Goal: Information Seeking & Learning: Learn about a topic

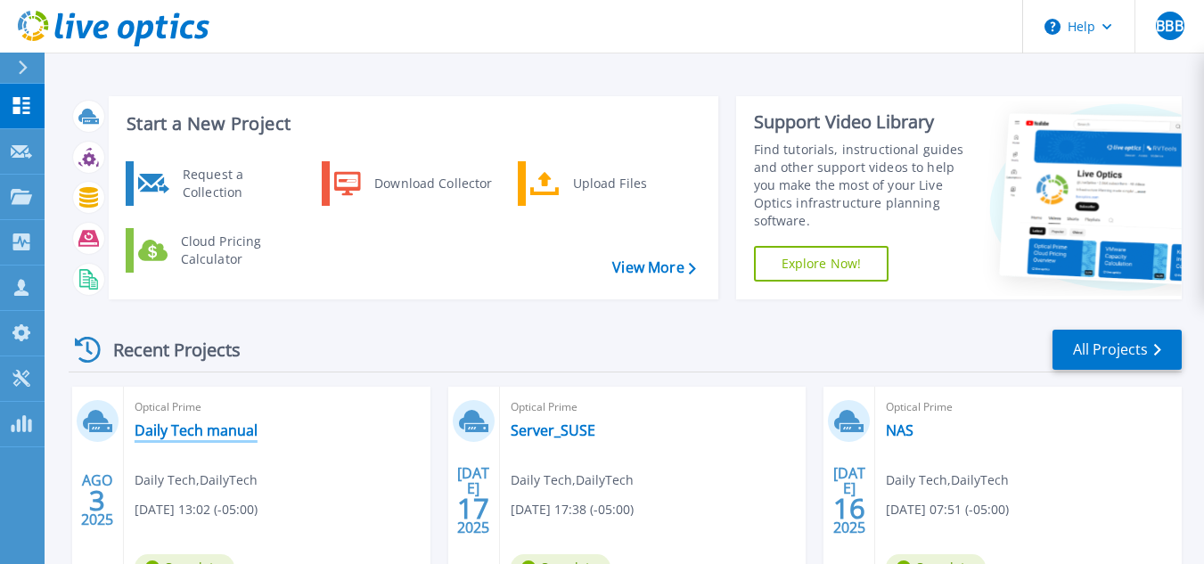
click at [209, 430] on link "Daily Tech manual" at bounding box center [196, 431] width 123 height 18
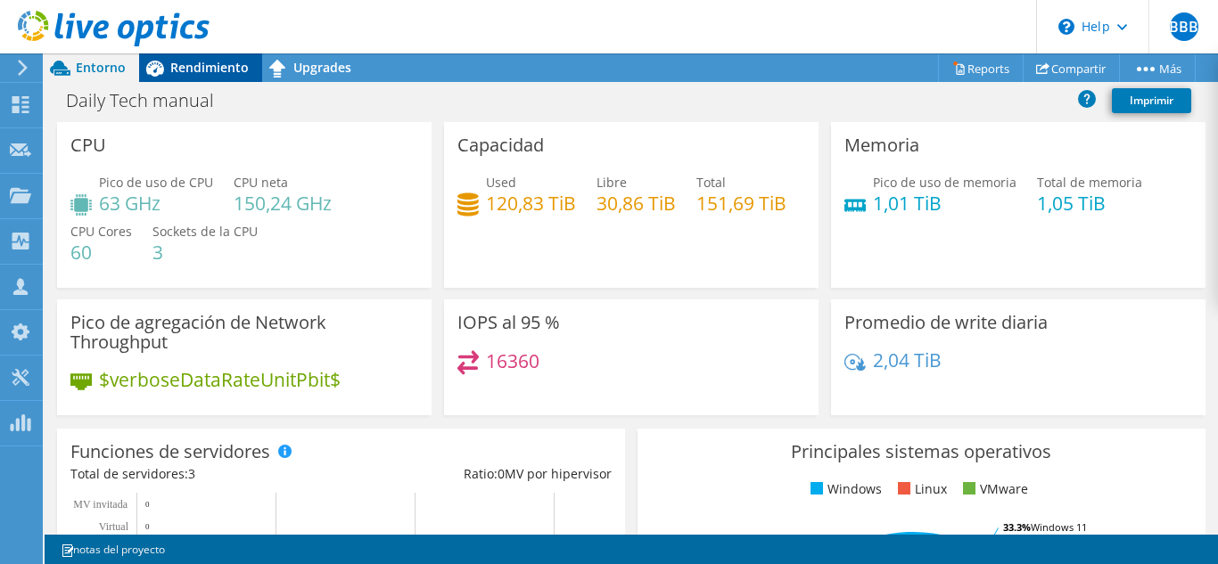
click at [223, 68] on span "Rendimiento" at bounding box center [209, 67] width 78 height 17
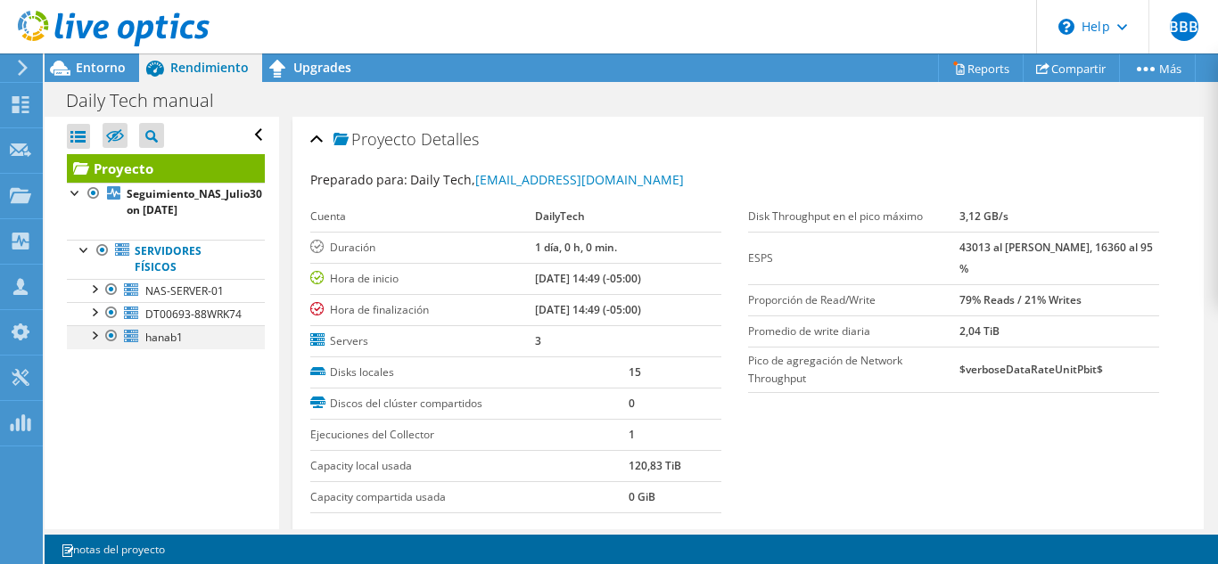
click at [96, 343] on div at bounding box center [94, 334] width 18 height 18
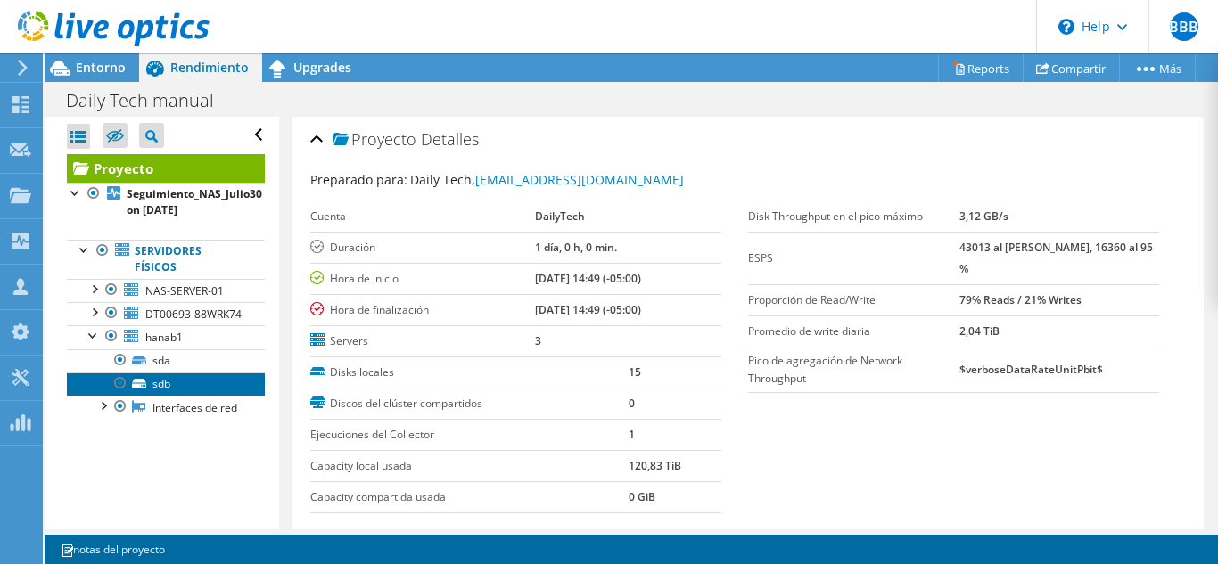
click at [158, 393] on link "sdb" at bounding box center [166, 384] width 198 height 23
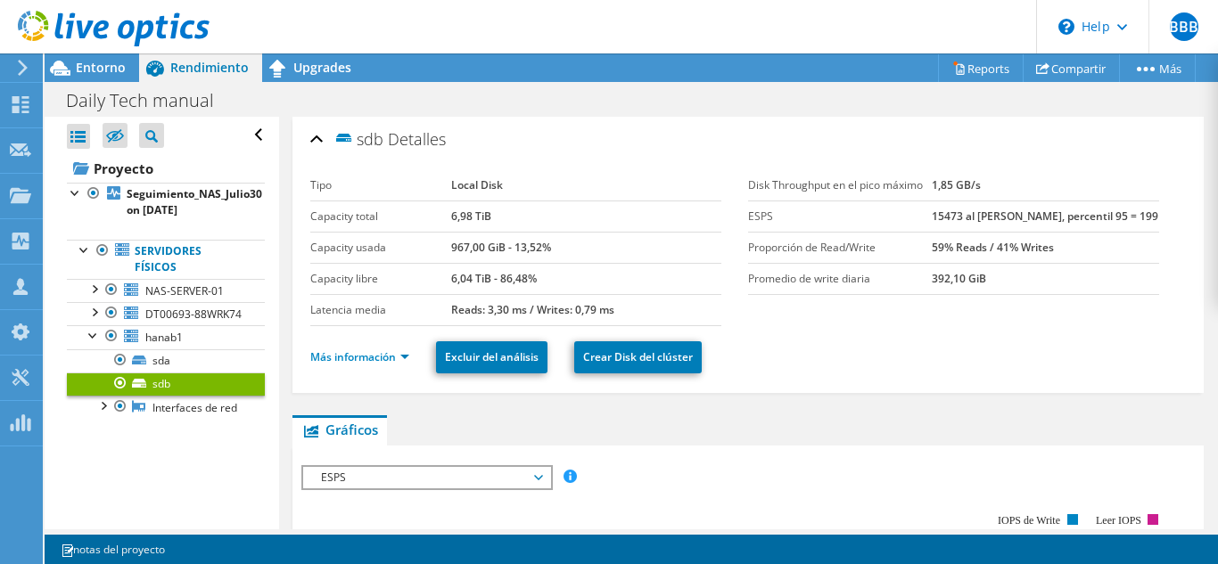
click at [513, 485] on span "ESPS" at bounding box center [426, 477] width 229 height 21
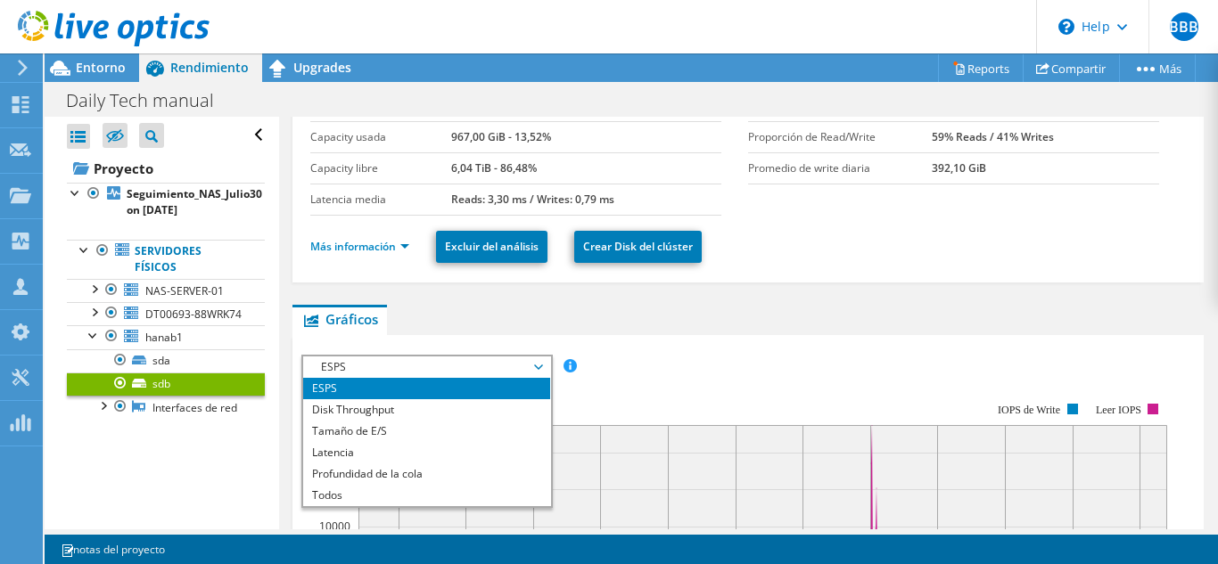
scroll to position [178, 0]
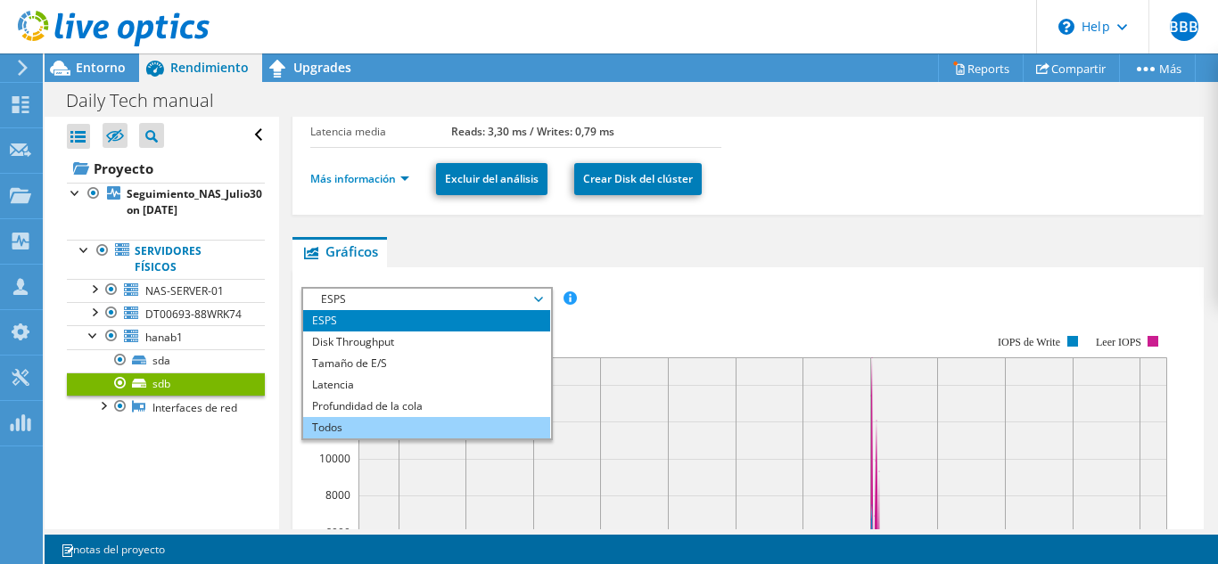
click at [376, 429] on li "Todos" at bounding box center [426, 427] width 247 height 21
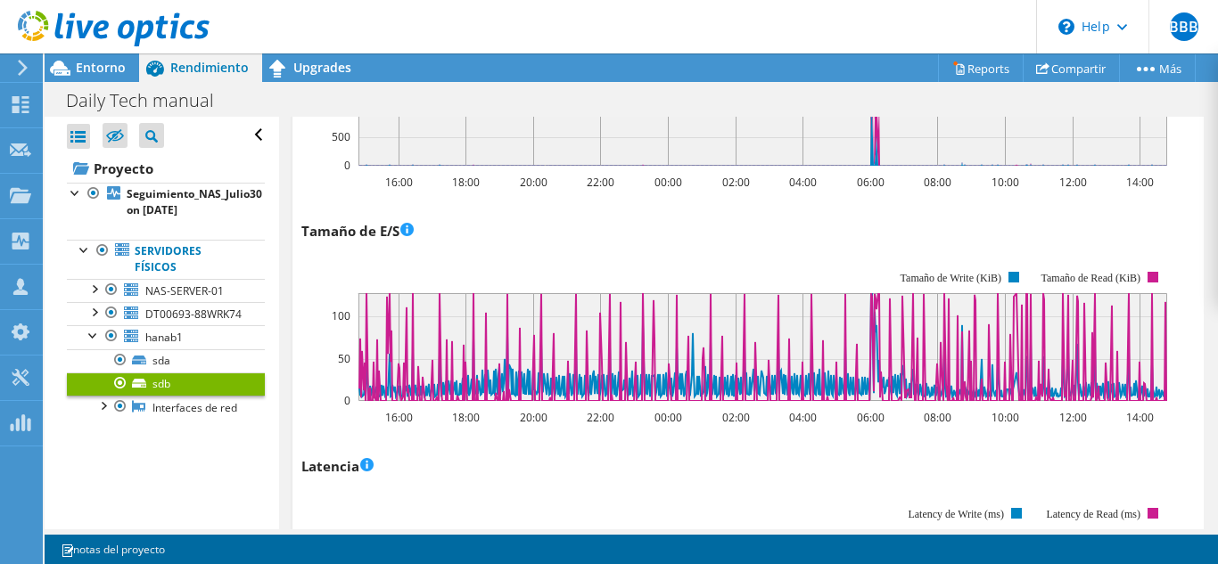
scroll to position [669, 0]
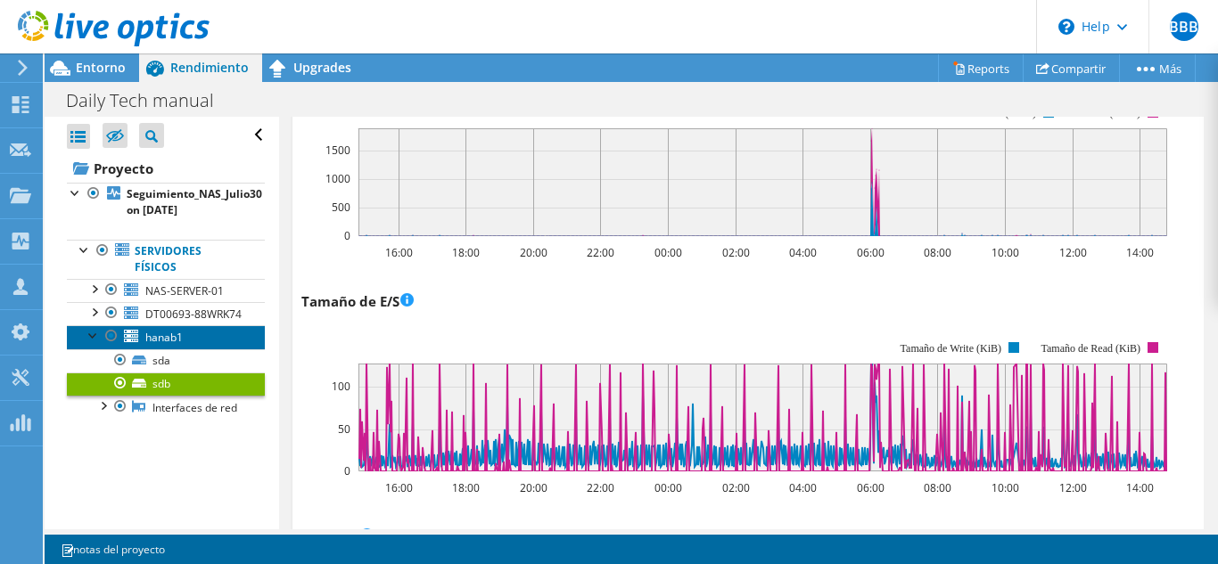
click at [168, 345] on span "hanab1" at bounding box center [163, 337] width 37 height 15
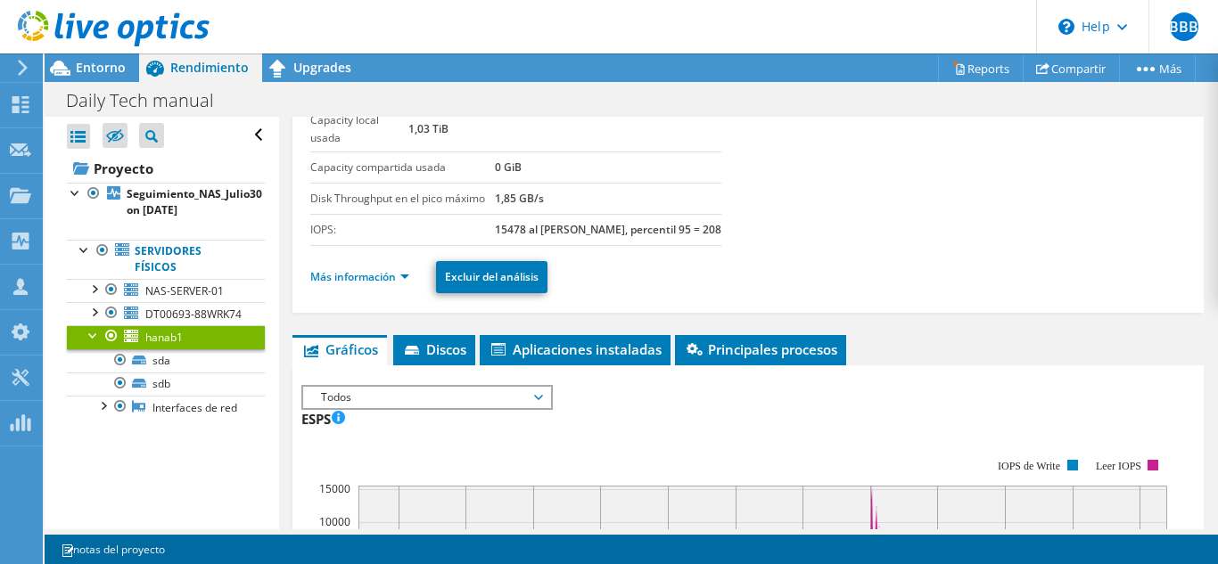
scroll to position [221, 0]
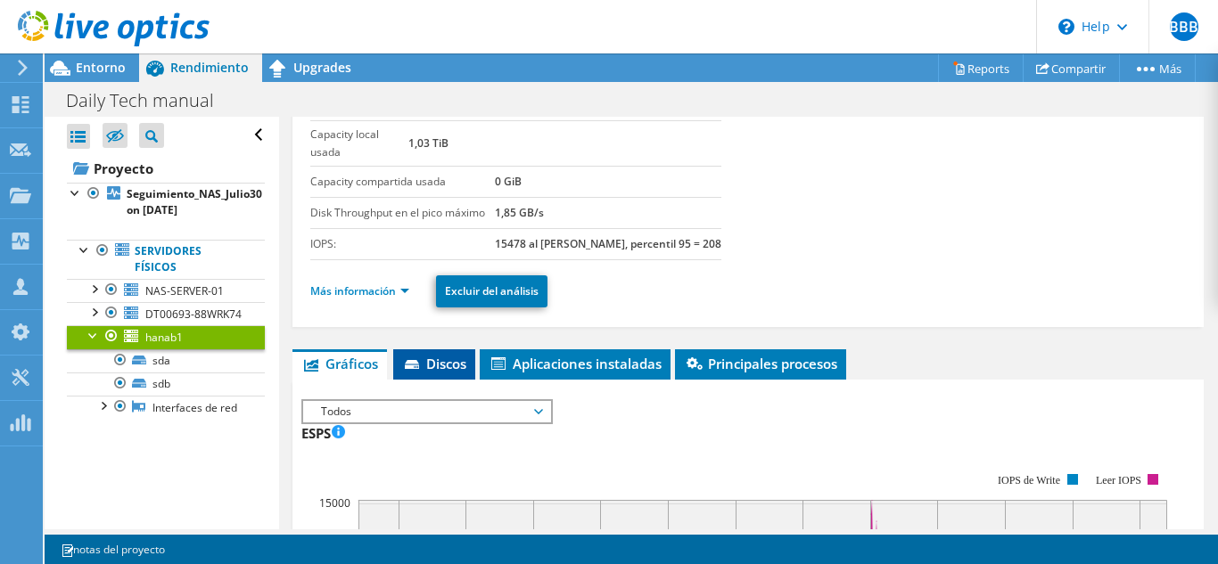
click at [458, 364] on span "Discos" at bounding box center [434, 364] width 64 height 18
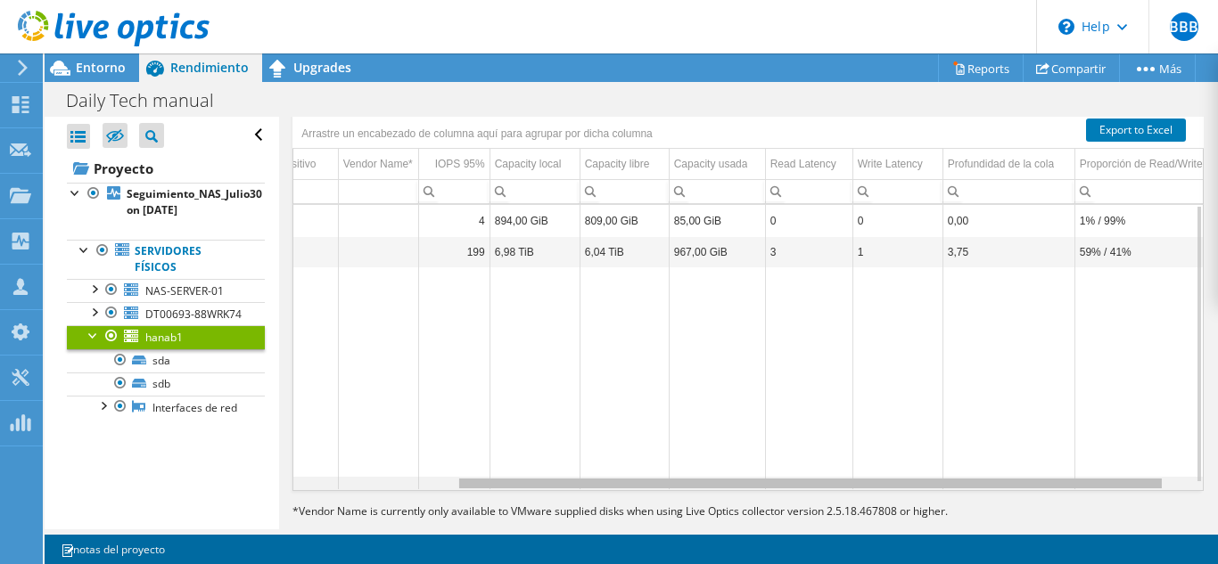
scroll to position [0, 226]
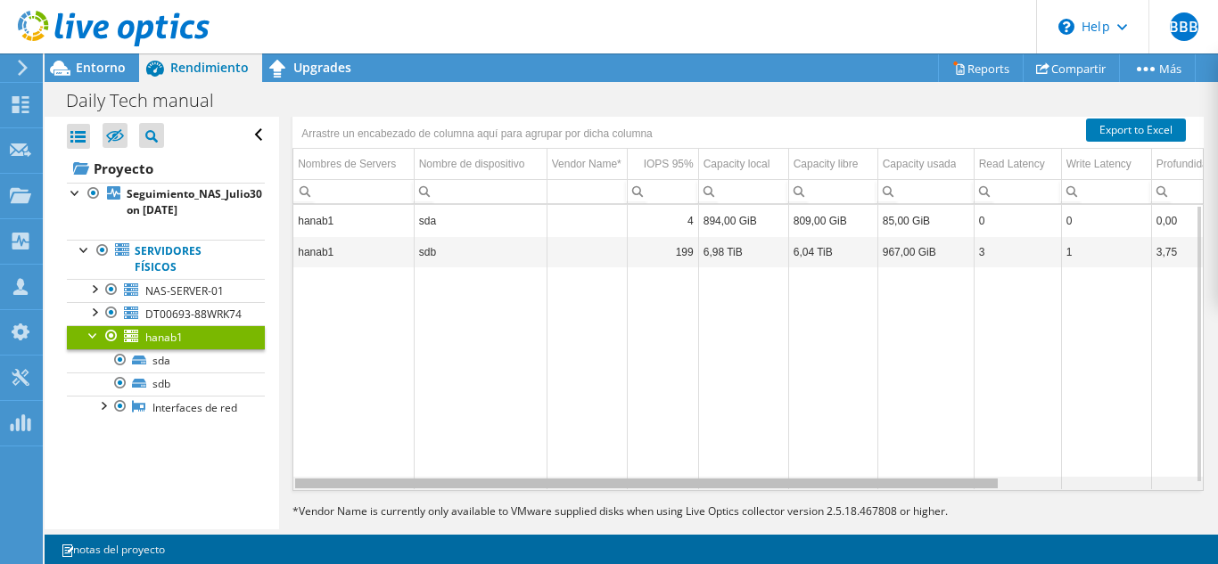
drag, startPoint x: 758, startPoint y: 488, endPoint x: 701, endPoint y: 491, distance: 57.2
click at [701, 491] on body "BBB Asociado de canal Bernardo Bielostotzky Bermudez b.bermudez@bielcom.com.co …" at bounding box center [609, 282] width 1218 height 564
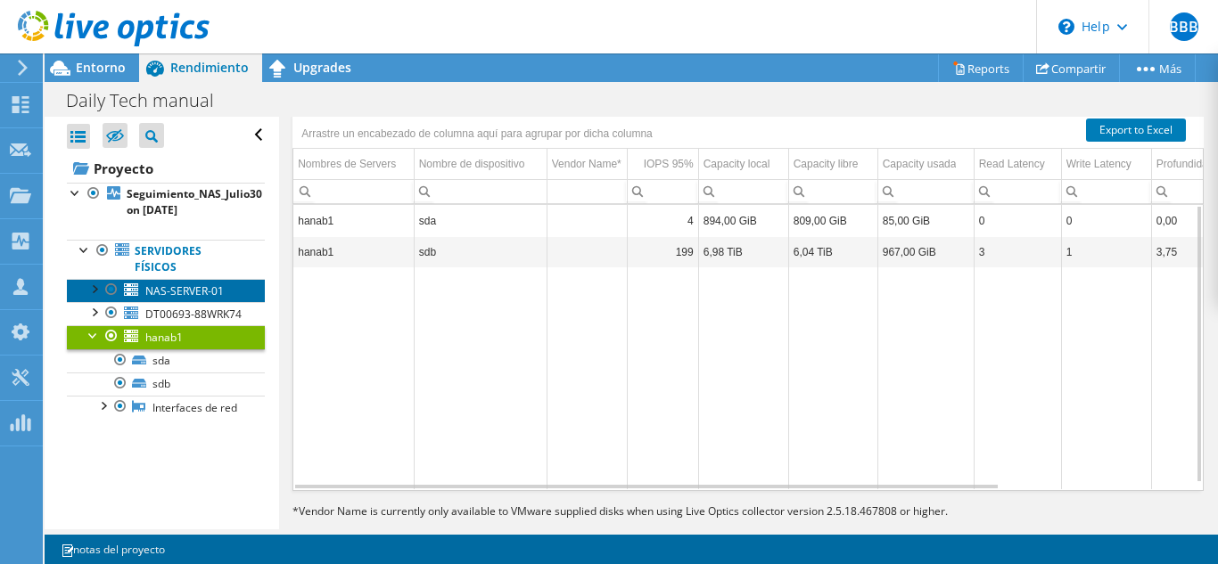
click at [199, 292] on span "NAS-SERVER-01" at bounding box center [184, 290] width 78 height 15
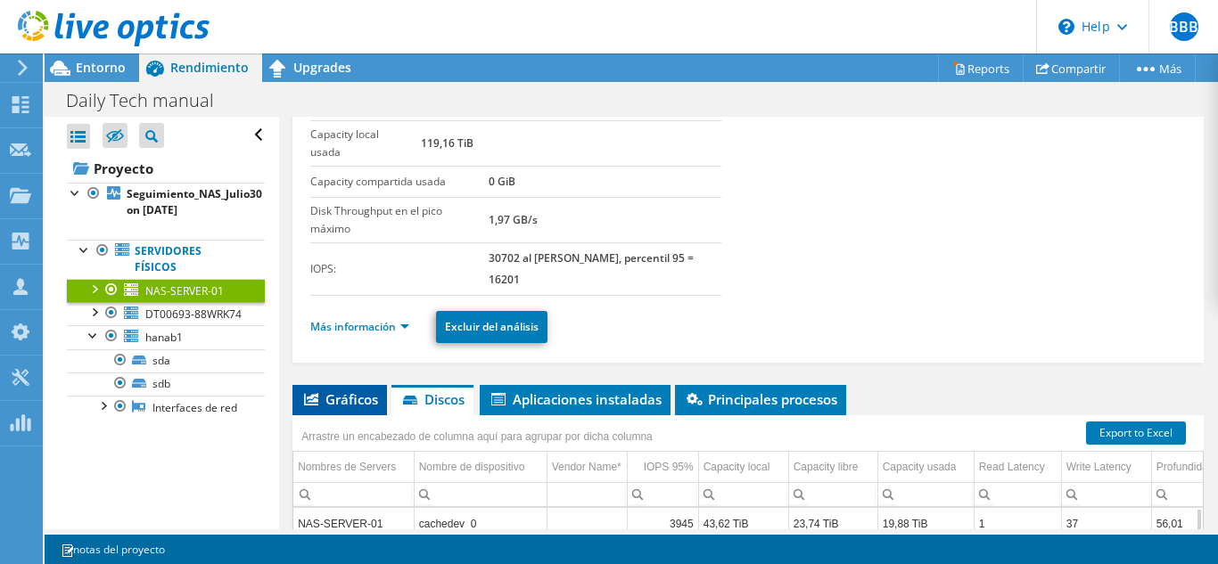
click at [340, 398] on span "Gráficos" at bounding box center [339, 399] width 77 height 18
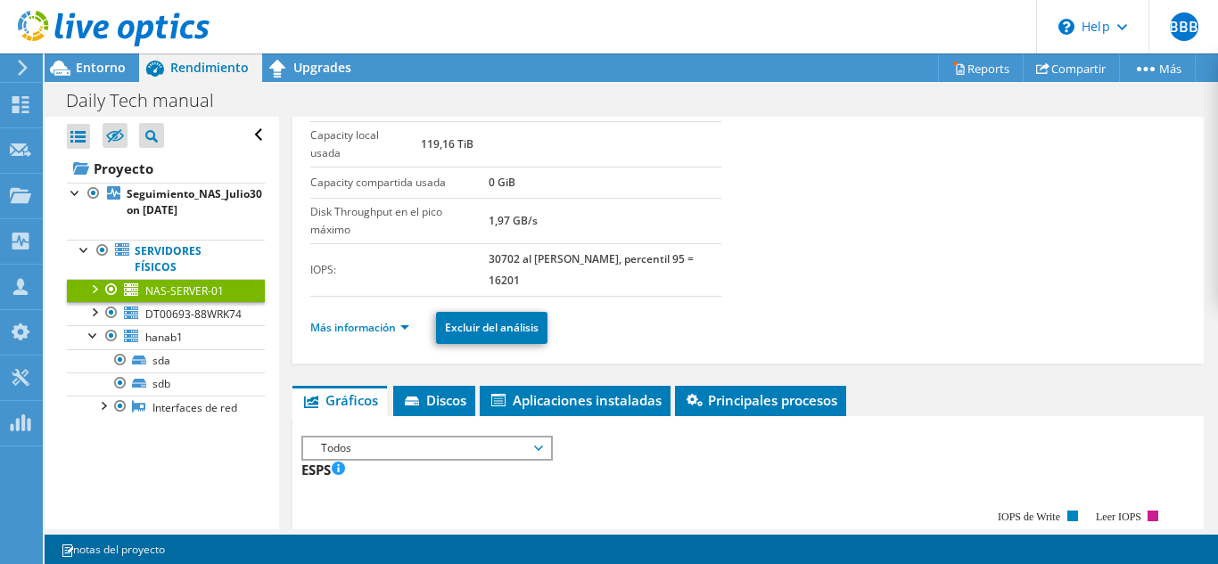
scroll to position [178, 0]
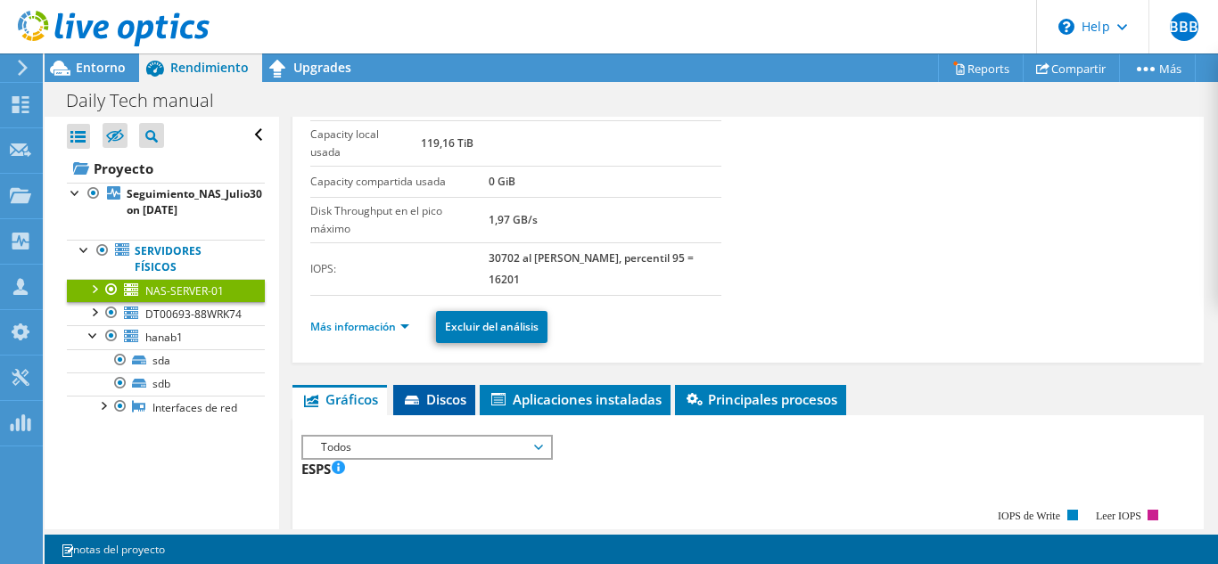
click at [428, 402] on span "Discos" at bounding box center [434, 399] width 64 height 18
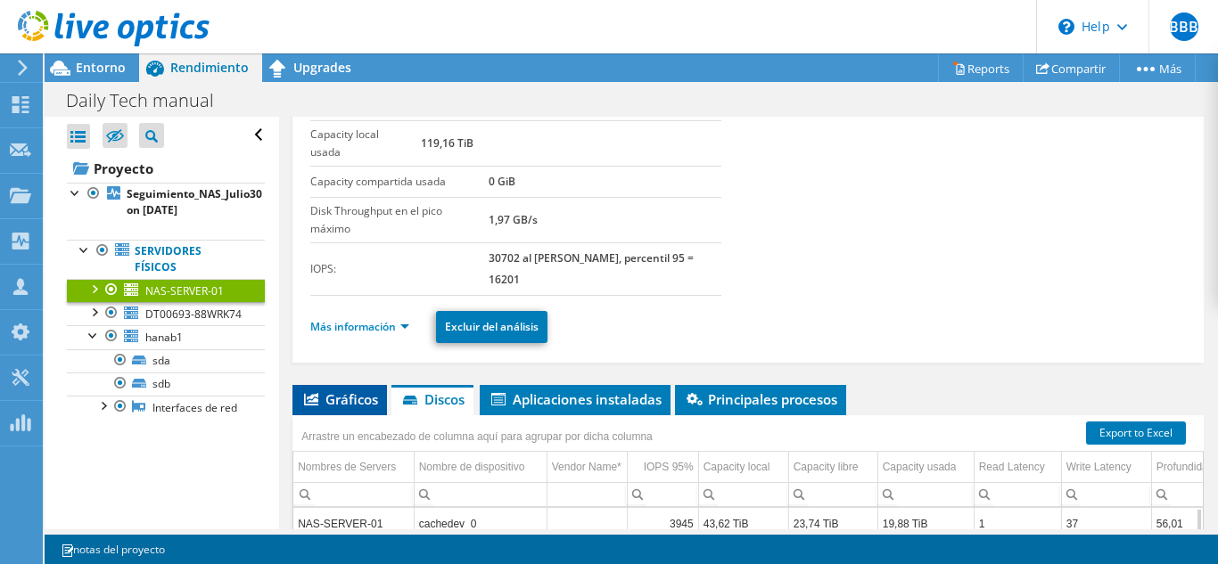
click at [340, 395] on span "Gráficos" at bounding box center [339, 399] width 77 height 18
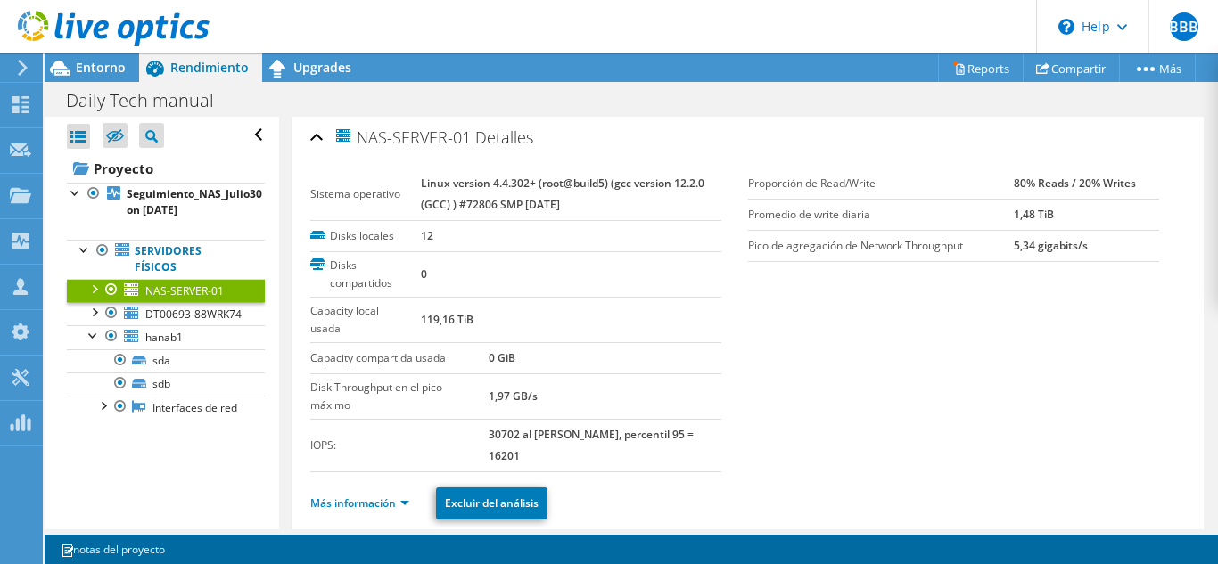
scroll to position [0, 0]
click at [955, 69] on icon at bounding box center [958, 68] width 13 height 13
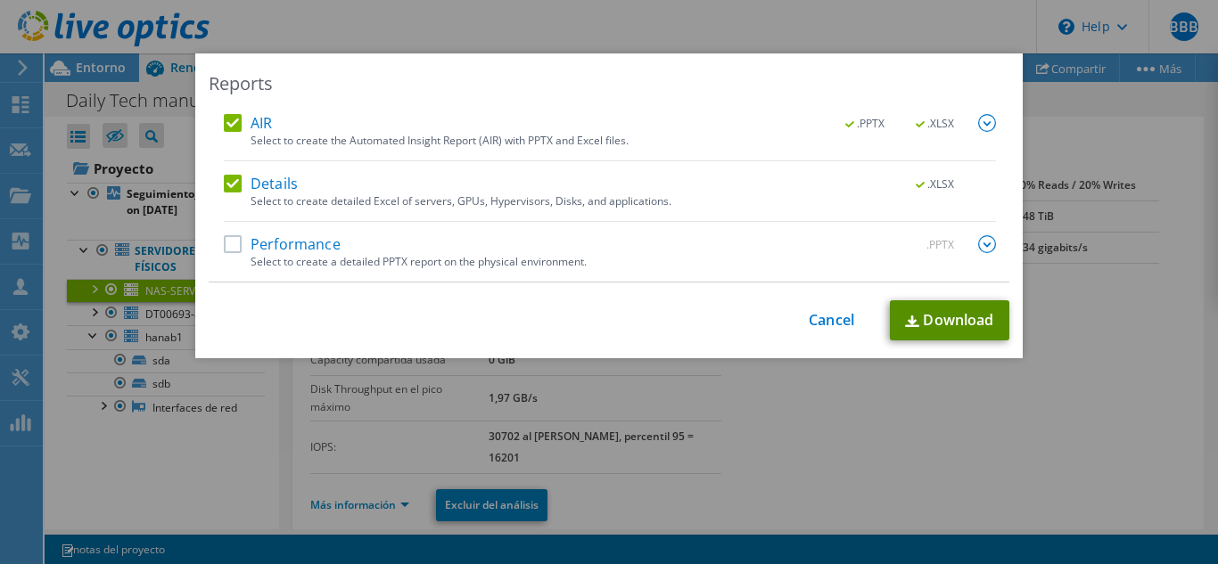
click at [948, 317] on link "Download" at bounding box center [949, 320] width 119 height 40
click at [234, 242] on label "Performance" at bounding box center [282, 244] width 117 height 18
click at [0, 0] on input "Performance" at bounding box center [0, 0] width 0 height 0
click at [928, 318] on link "Download" at bounding box center [949, 320] width 119 height 40
click at [978, 242] on img at bounding box center [987, 244] width 18 height 18
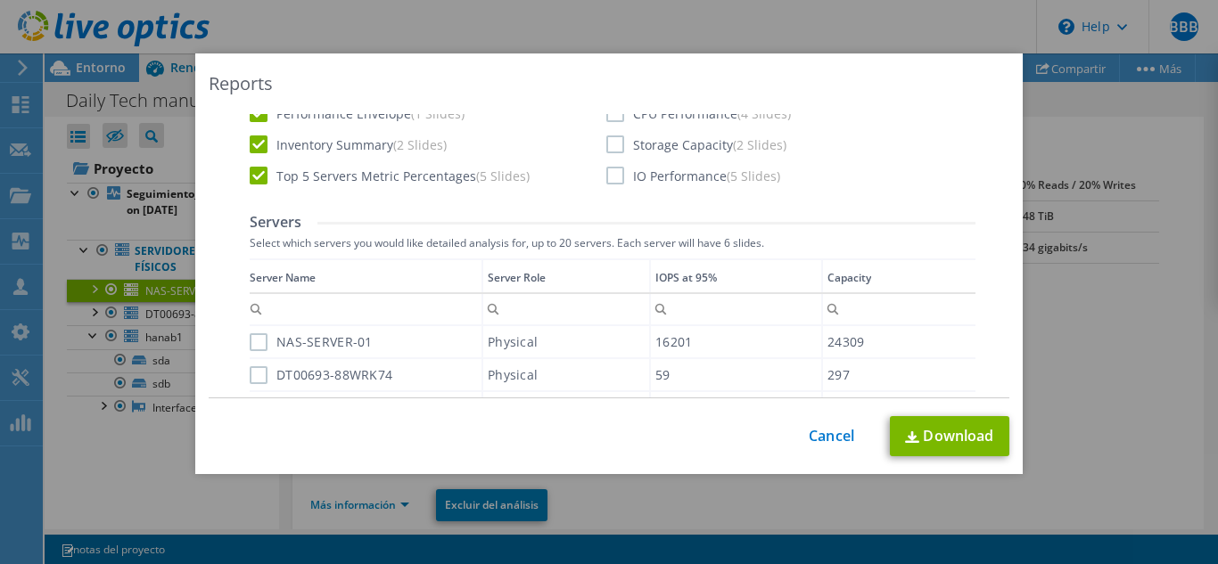
scroll to position [267, 0]
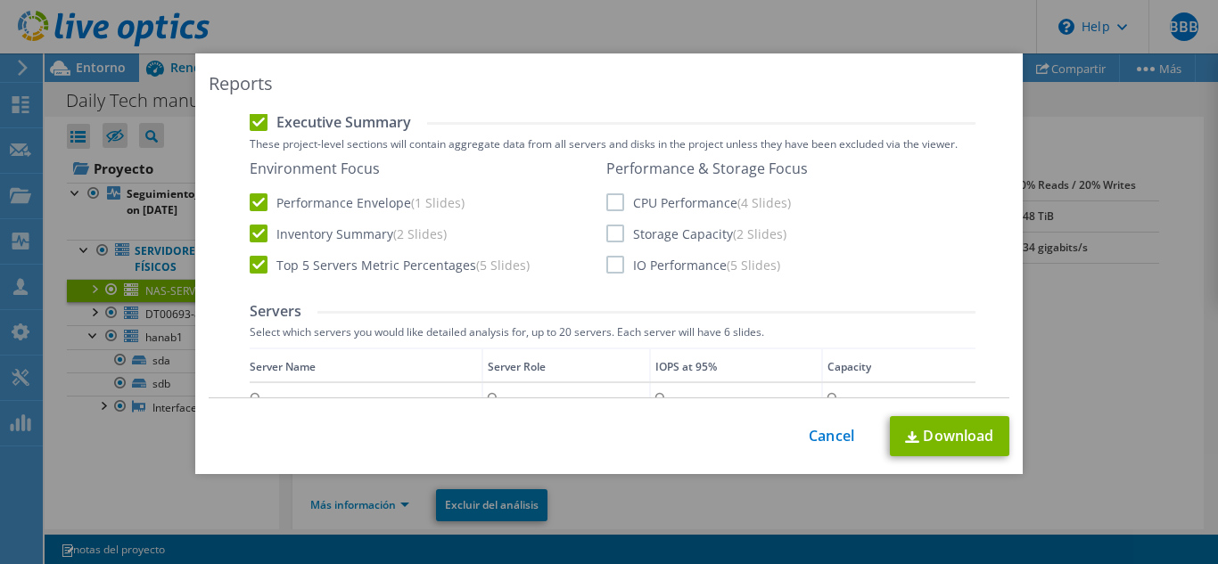
click at [609, 204] on label "CPU Performance (4 Slides)" at bounding box center [698, 202] width 185 height 18
click at [0, 0] on input "CPU Performance (4 Slides)" at bounding box center [0, 0] width 0 height 0
click at [611, 229] on label "Storage Capacity (2 Slides)" at bounding box center [696, 234] width 180 height 18
click at [0, 0] on input "Storage Capacity (2 Slides)" at bounding box center [0, 0] width 0 height 0
click at [611, 259] on label "IO Performance (5 Slides)" at bounding box center [693, 265] width 174 height 18
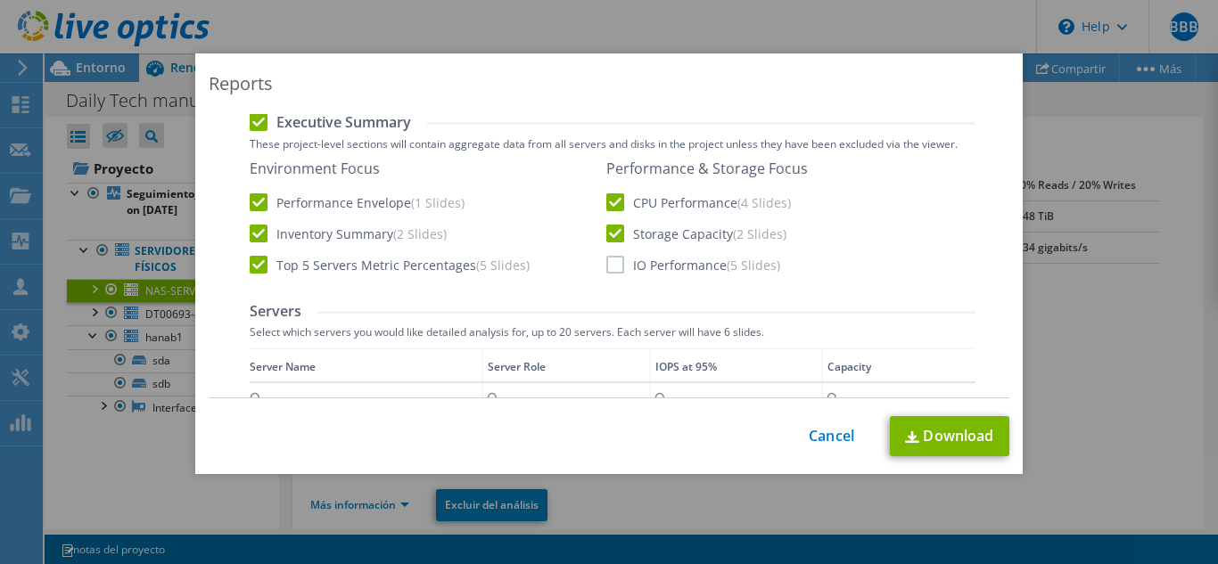
click at [0, 0] on input "IO Performance (5 Slides)" at bounding box center [0, 0] width 0 height 0
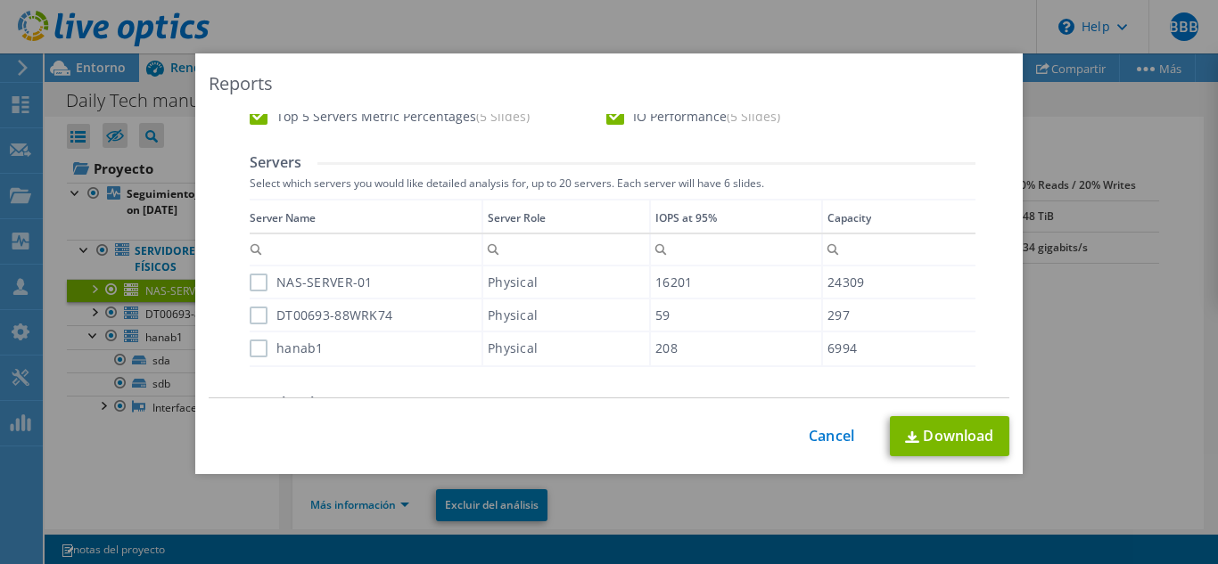
scroll to position [446, 0]
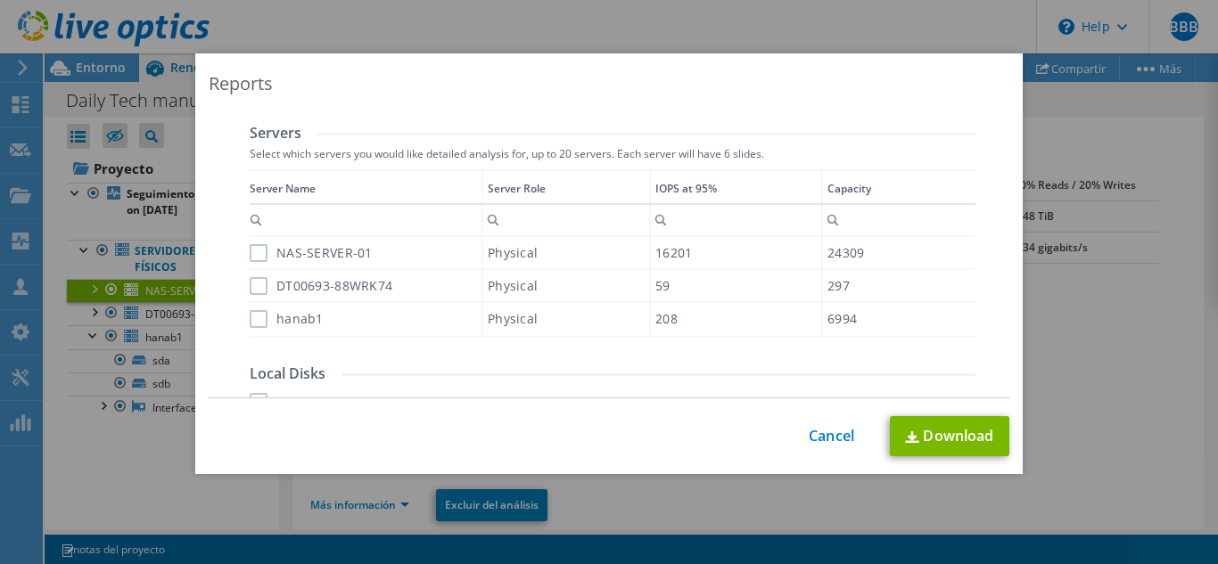
click at [251, 252] on label "NAS-SERVER-01" at bounding box center [311, 253] width 123 height 18
click at [0, 0] on input "NAS-SERVER-01" at bounding box center [0, 0] width 0 height 0
click at [250, 312] on label "hanab1" at bounding box center [287, 319] width 74 height 18
click at [0, 0] on input "hanab1" at bounding box center [0, 0] width 0 height 0
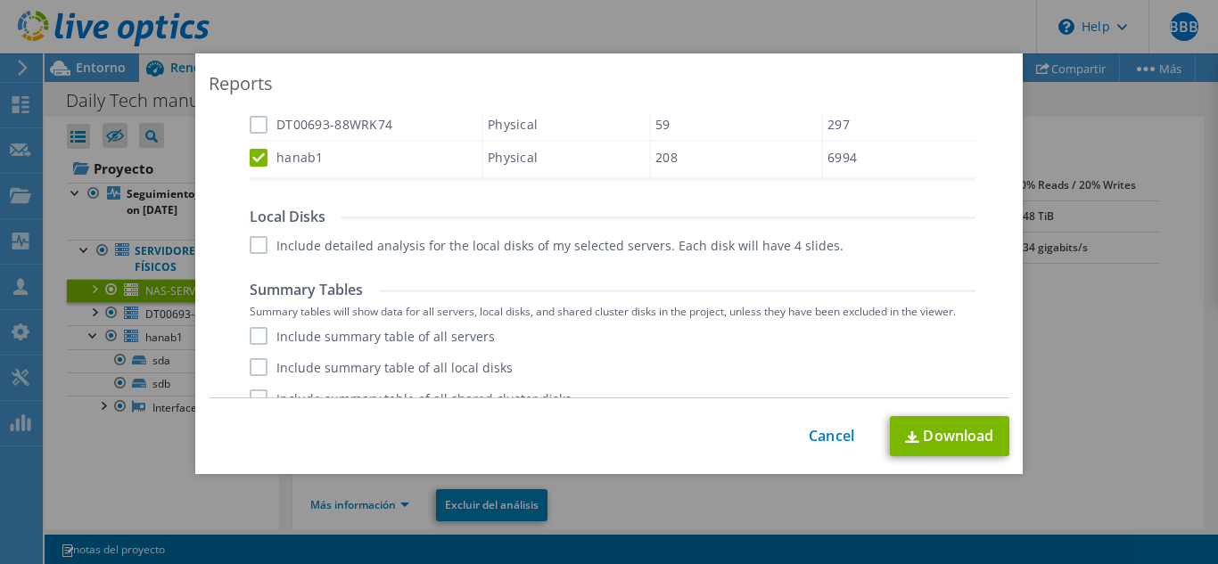
scroll to position [624, 0]
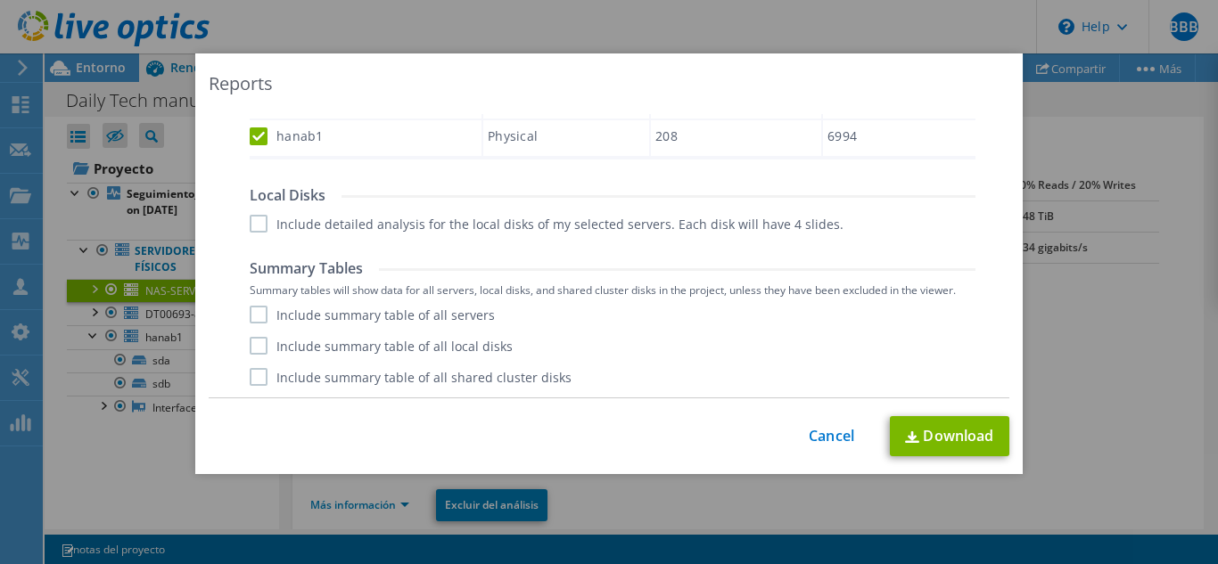
click at [252, 223] on label "Include detailed analysis for the local disks of my selected servers. Each disk…" at bounding box center [547, 224] width 594 height 18
click at [0, 0] on input "Include detailed analysis for the local disks of my selected servers. Each disk…" at bounding box center [0, 0] width 0 height 0
click at [254, 316] on label "Include summary table of all servers" at bounding box center [372, 315] width 245 height 18
click at [0, 0] on input "Include summary table of all servers" at bounding box center [0, 0] width 0 height 0
click at [254, 349] on label "Include summary table of all local disks" at bounding box center [381, 346] width 263 height 18
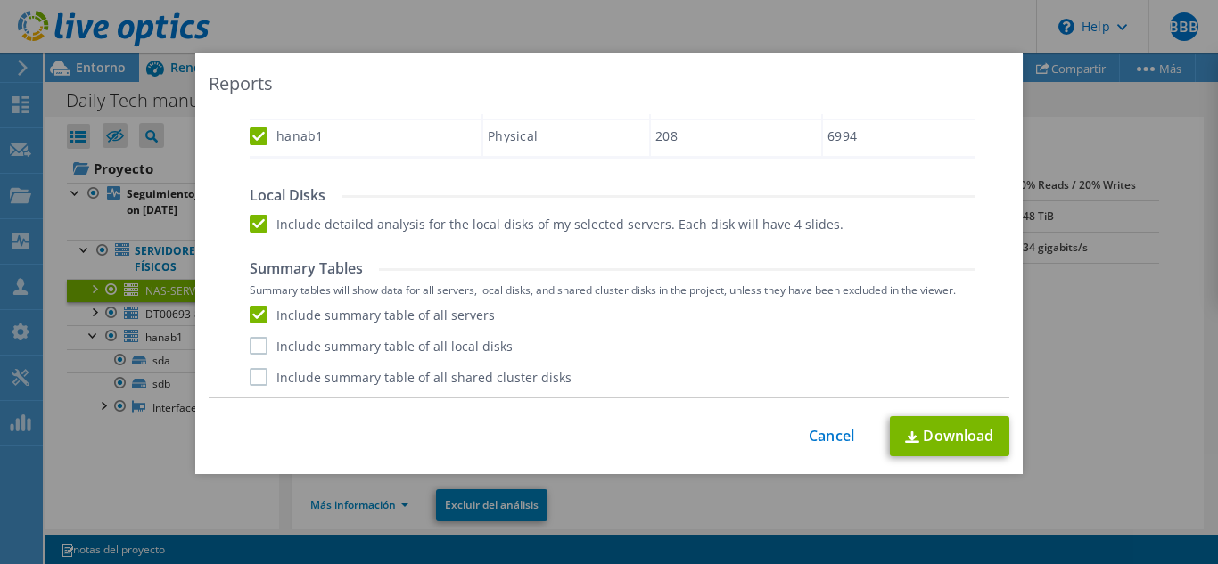
click at [0, 0] on input "Include summary table of all local disks" at bounding box center [0, 0] width 0 height 0
click at [250, 377] on label "Include summary table of all shared cluster disks" at bounding box center [411, 377] width 322 height 18
click at [0, 0] on input "Include summary table of all shared cluster disks" at bounding box center [0, 0] width 0 height 0
click at [942, 435] on link "Download" at bounding box center [949, 436] width 119 height 40
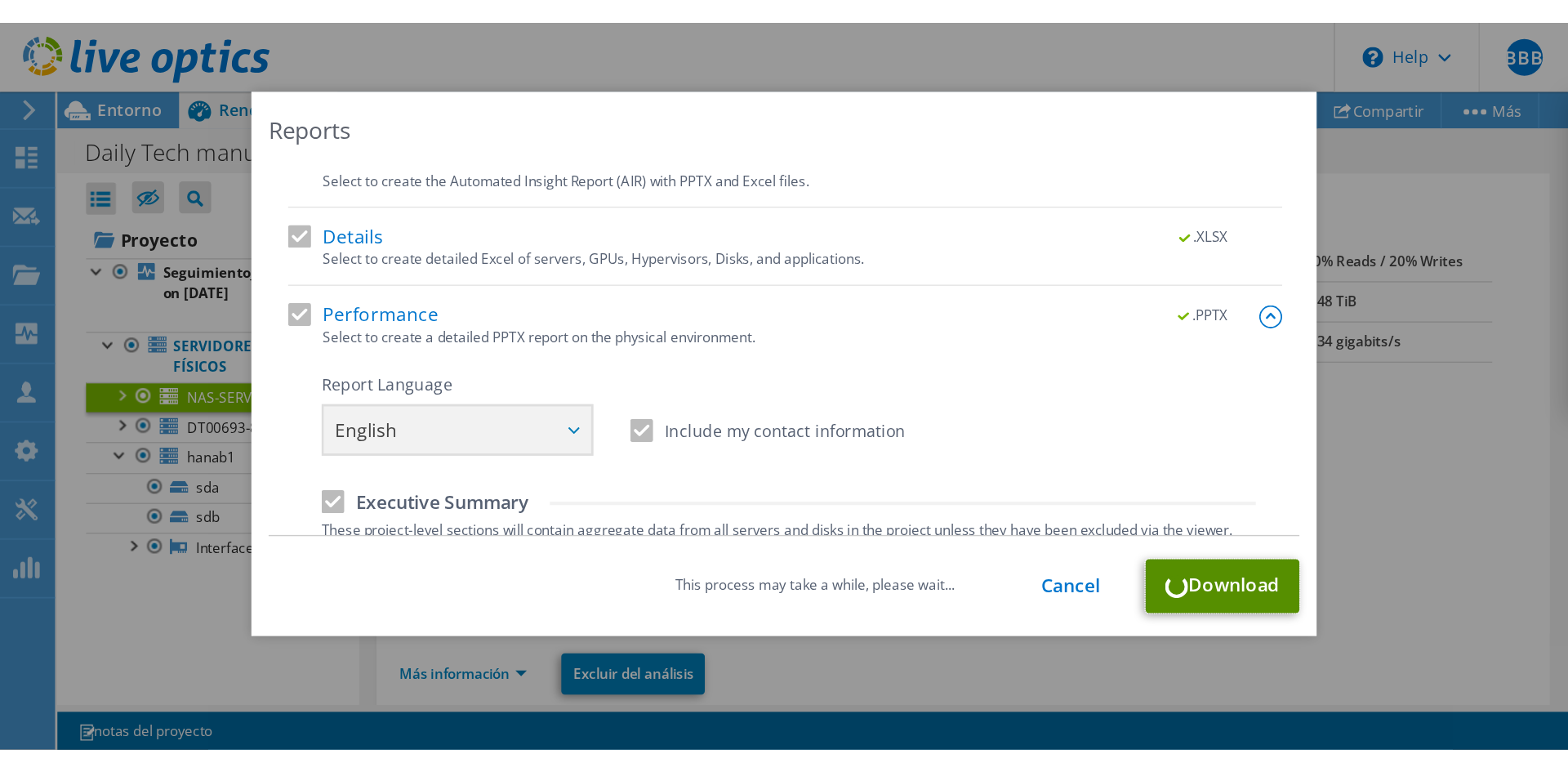
scroll to position [2, 0]
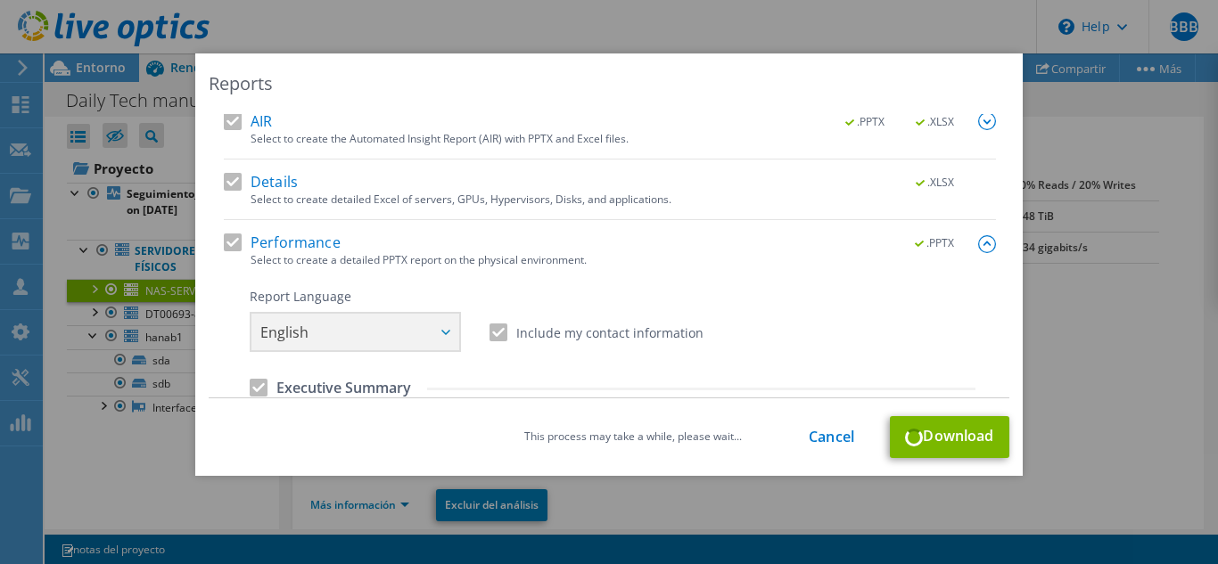
click at [978, 124] on img at bounding box center [987, 121] width 18 height 18
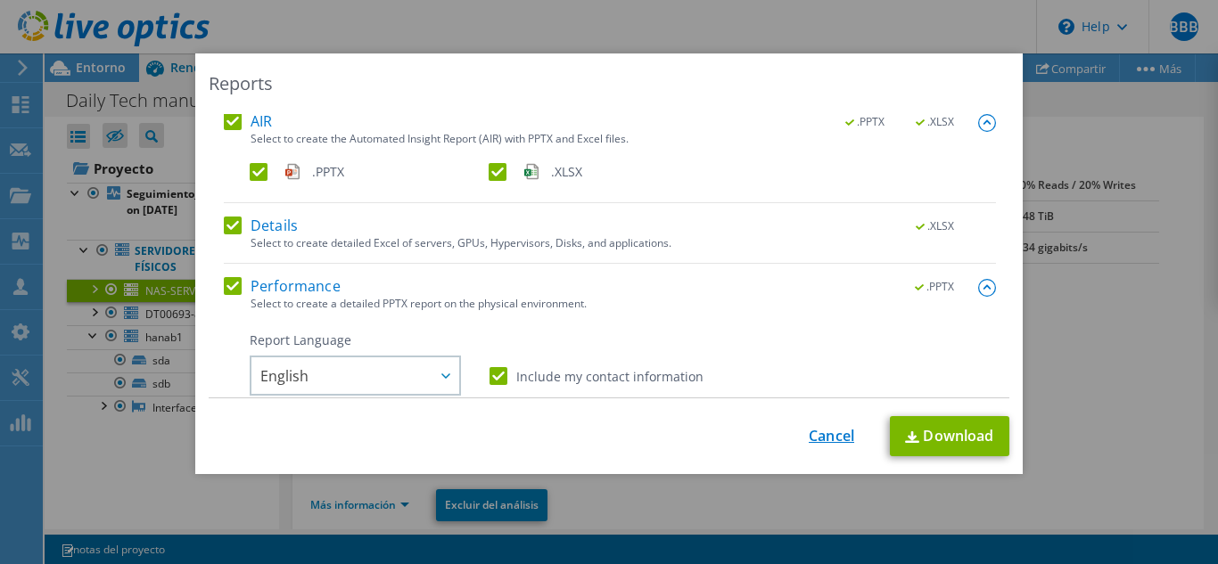
click at [828, 431] on link "Cancel" at bounding box center [830, 436] width 45 height 17
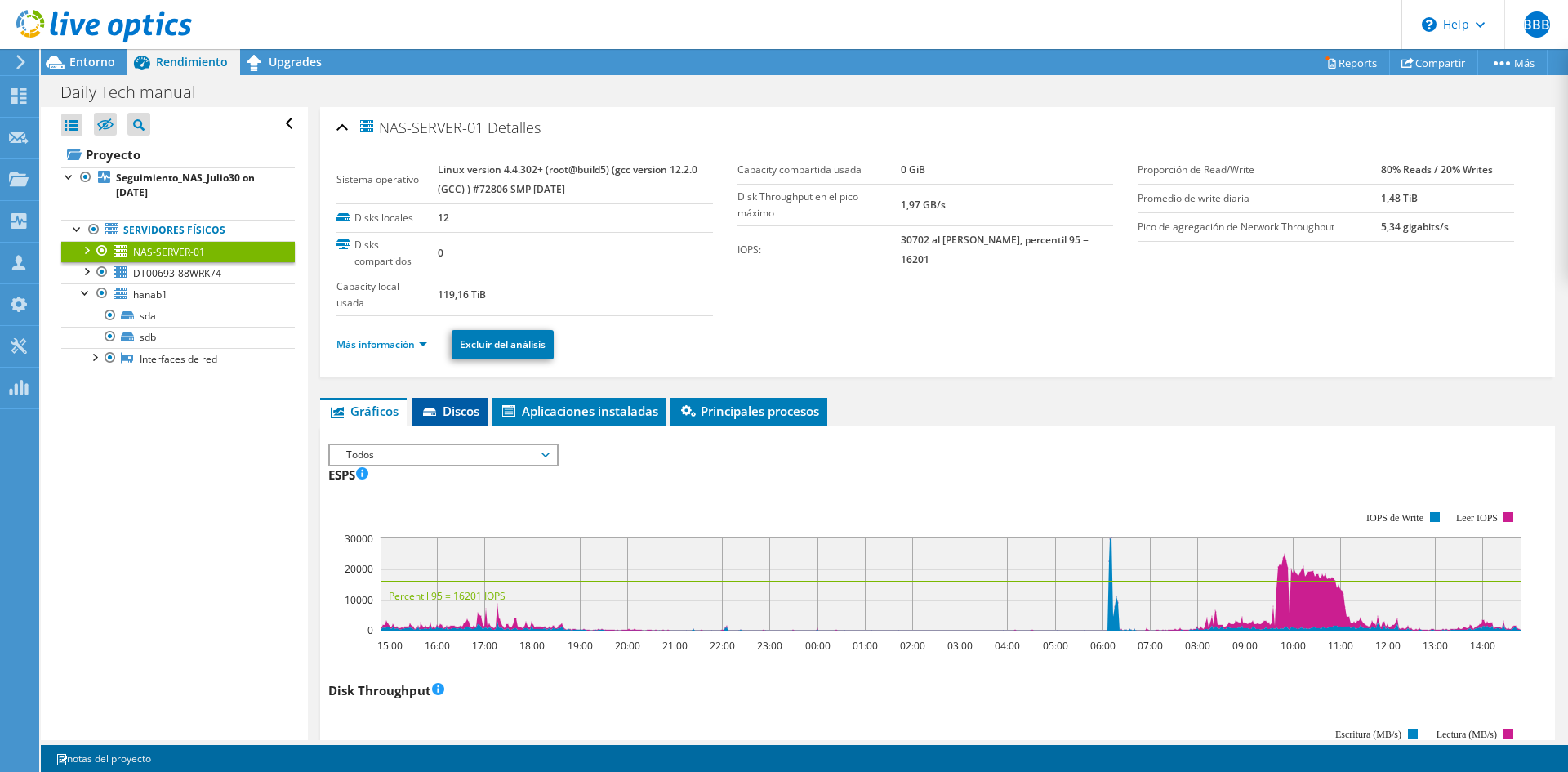
click at [463, 412] on span "Discos" at bounding box center [450, 411] width 59 height 17
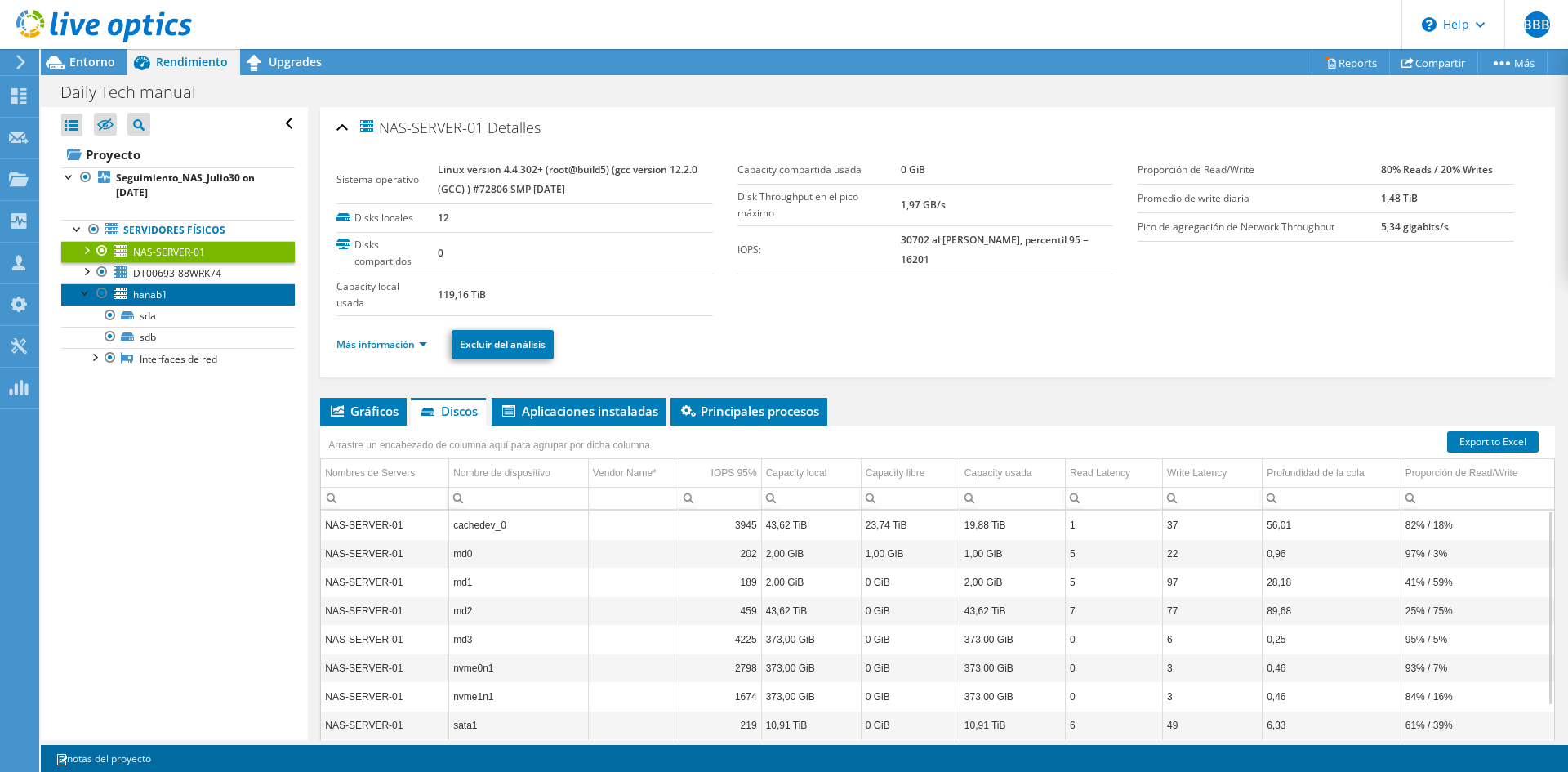
click at [149, 297] on span "hanab1" at bounding box center [149, 294] width 34 height 14
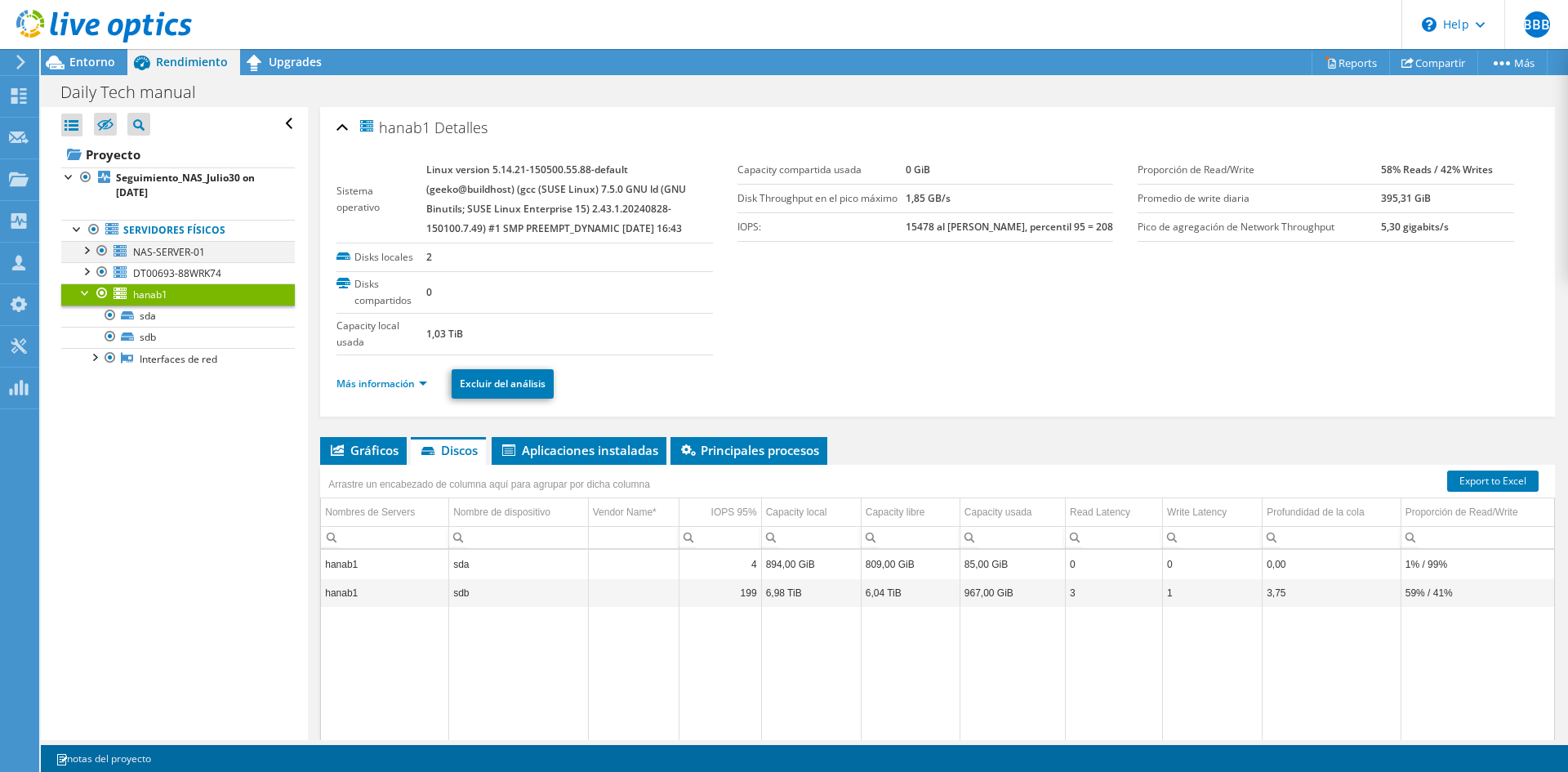
click at [83, 252] on div at bounding box center [86, 249] width 16 height 17
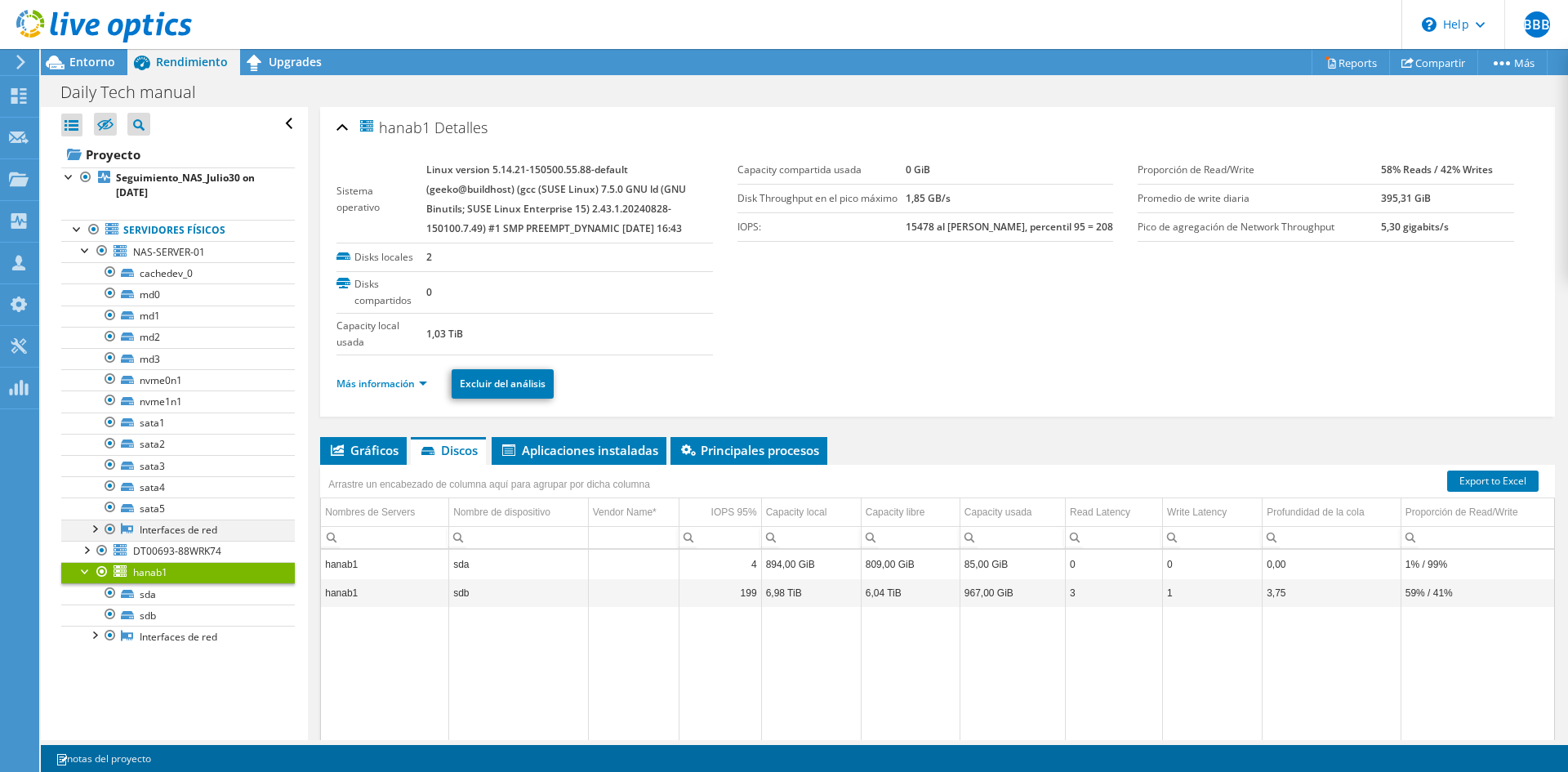
click at [95, 516] on div at bounding box center [94, 528] width 16 height 17
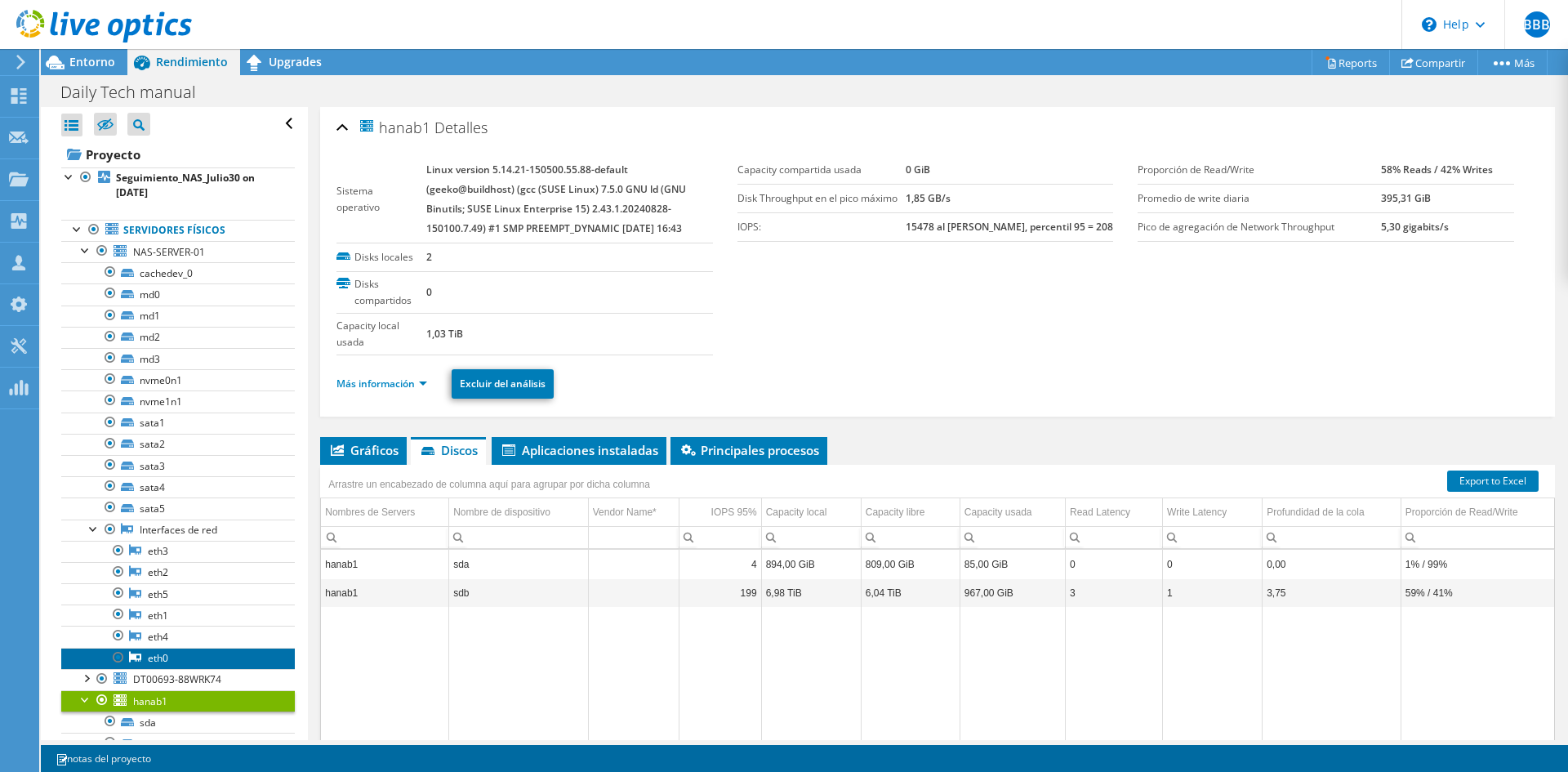
click at [168, 516] on link "eth0" at bounding box center [178, 658] width 234 height 21
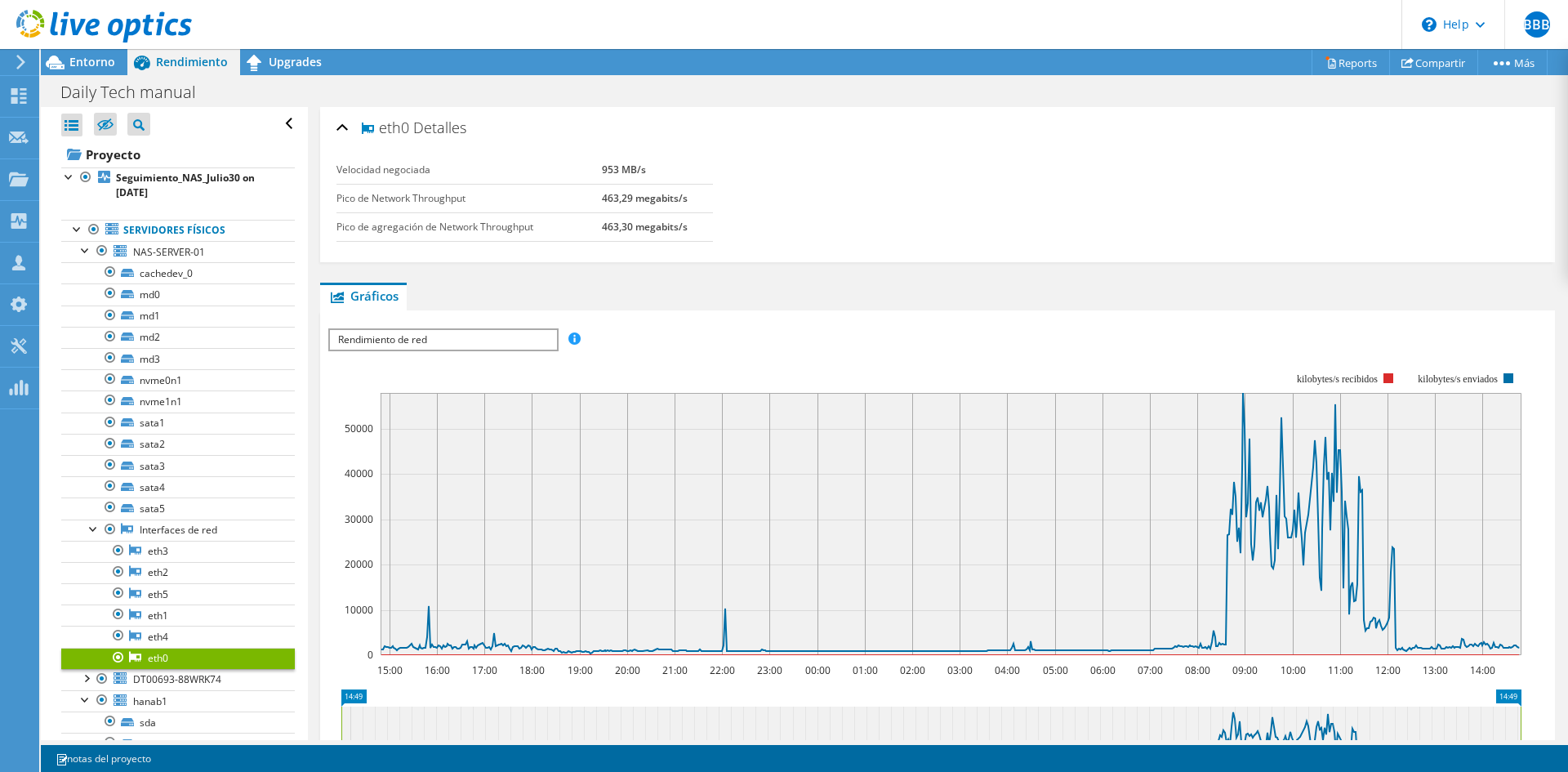
click at [490, 347] on span "Rendimiento de red" at bounding box center [443, 339] width 226 height 19
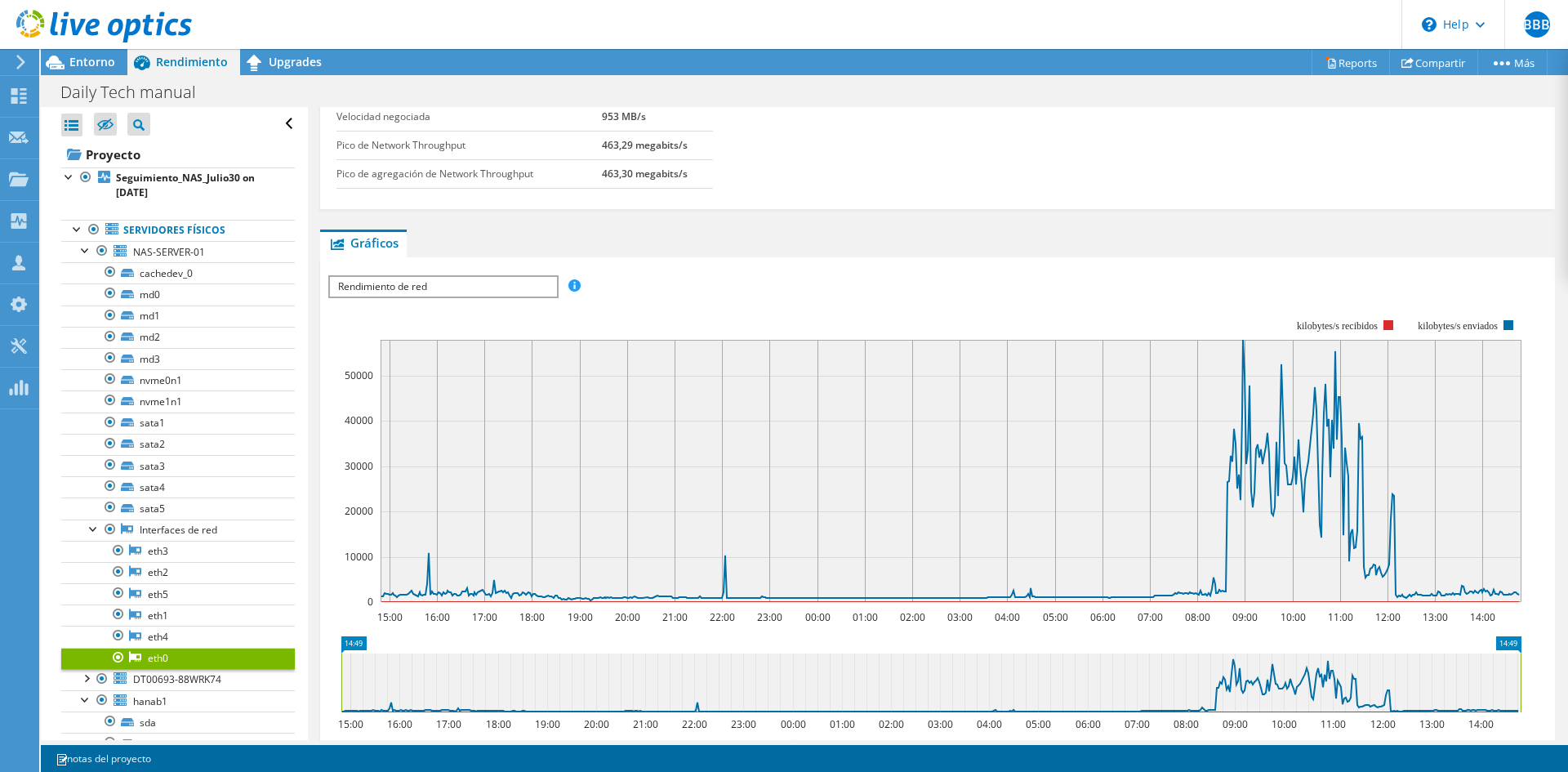
scroll to position [82, 0]
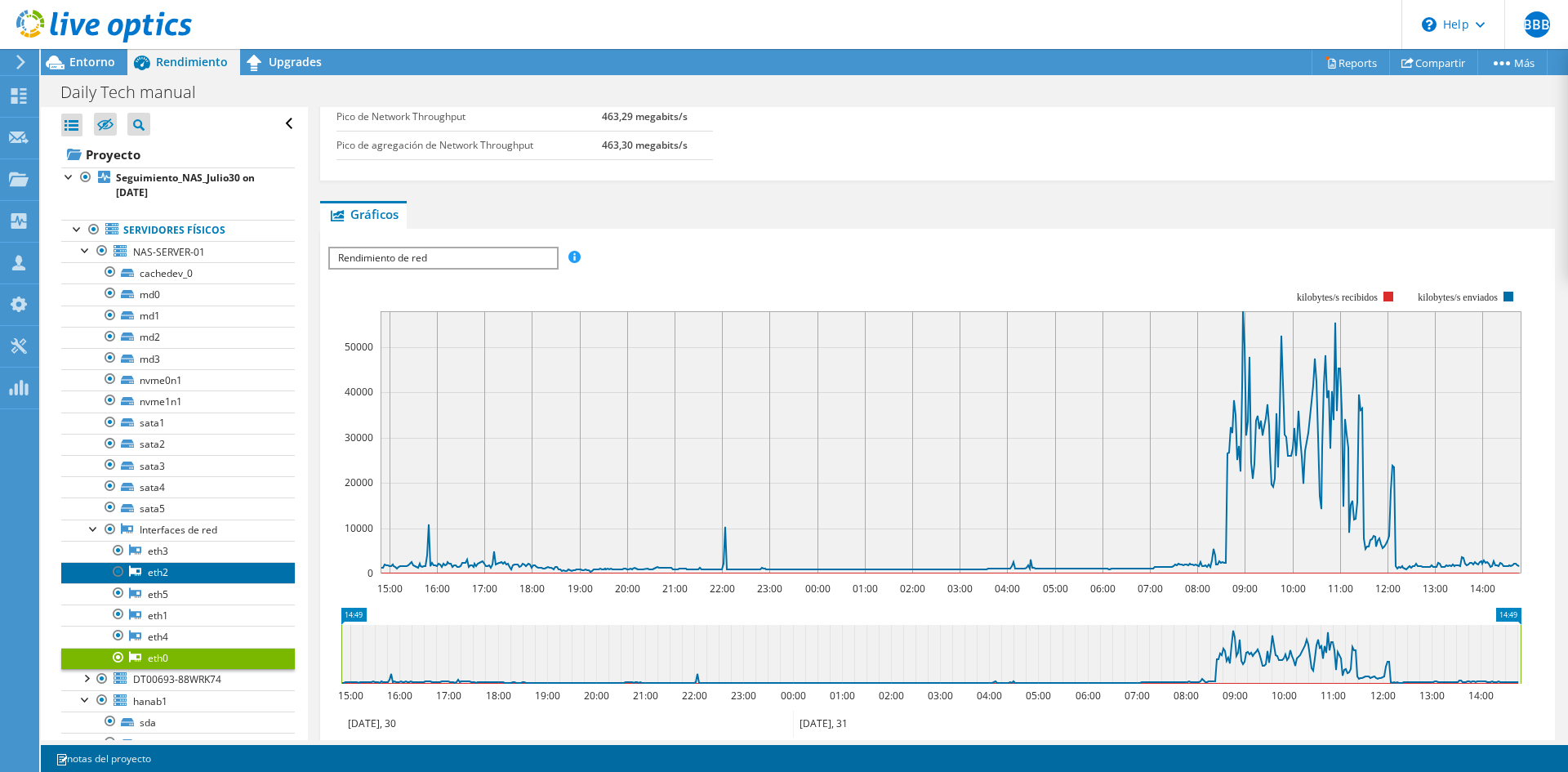
click at [175, 516] on link "eth2" at bounding box center [178, 572] width 234 height 21
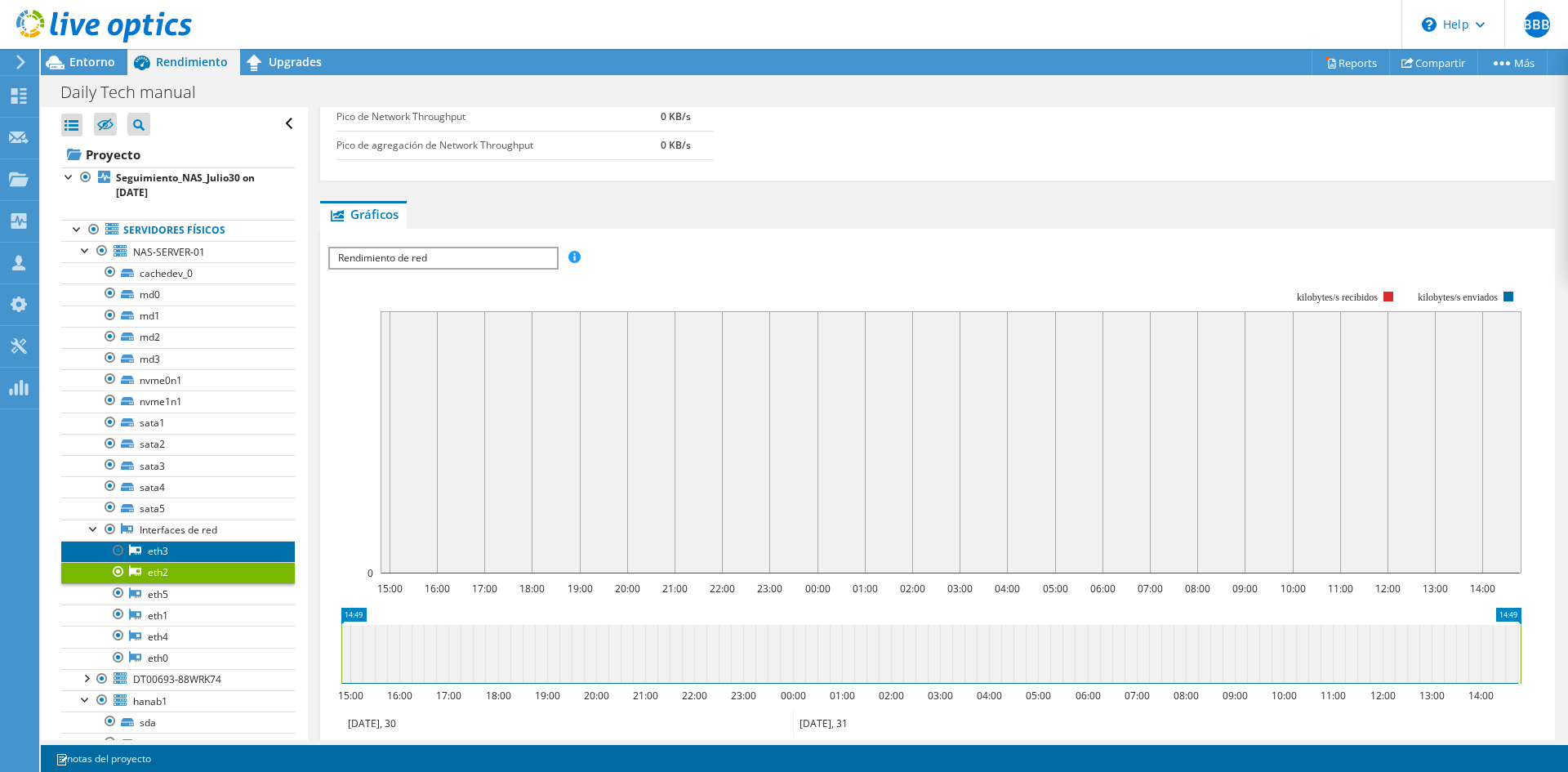
click at [187, 516] on link "eth3" at bounding box center [178, 551] width 234 height 21
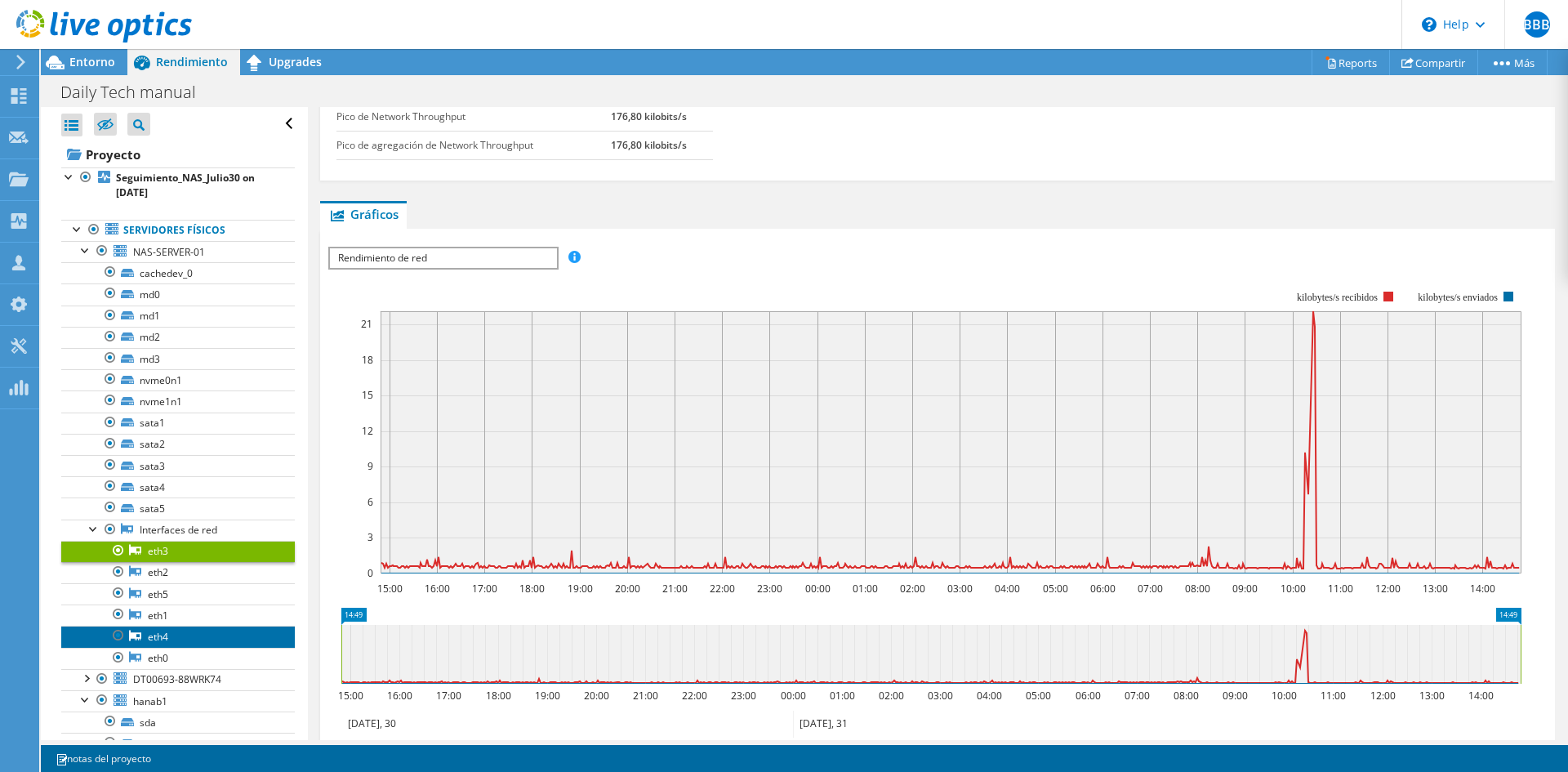
click at [177, 516] on link "eth4" at bounding box center [178, 636] width 234 height 21
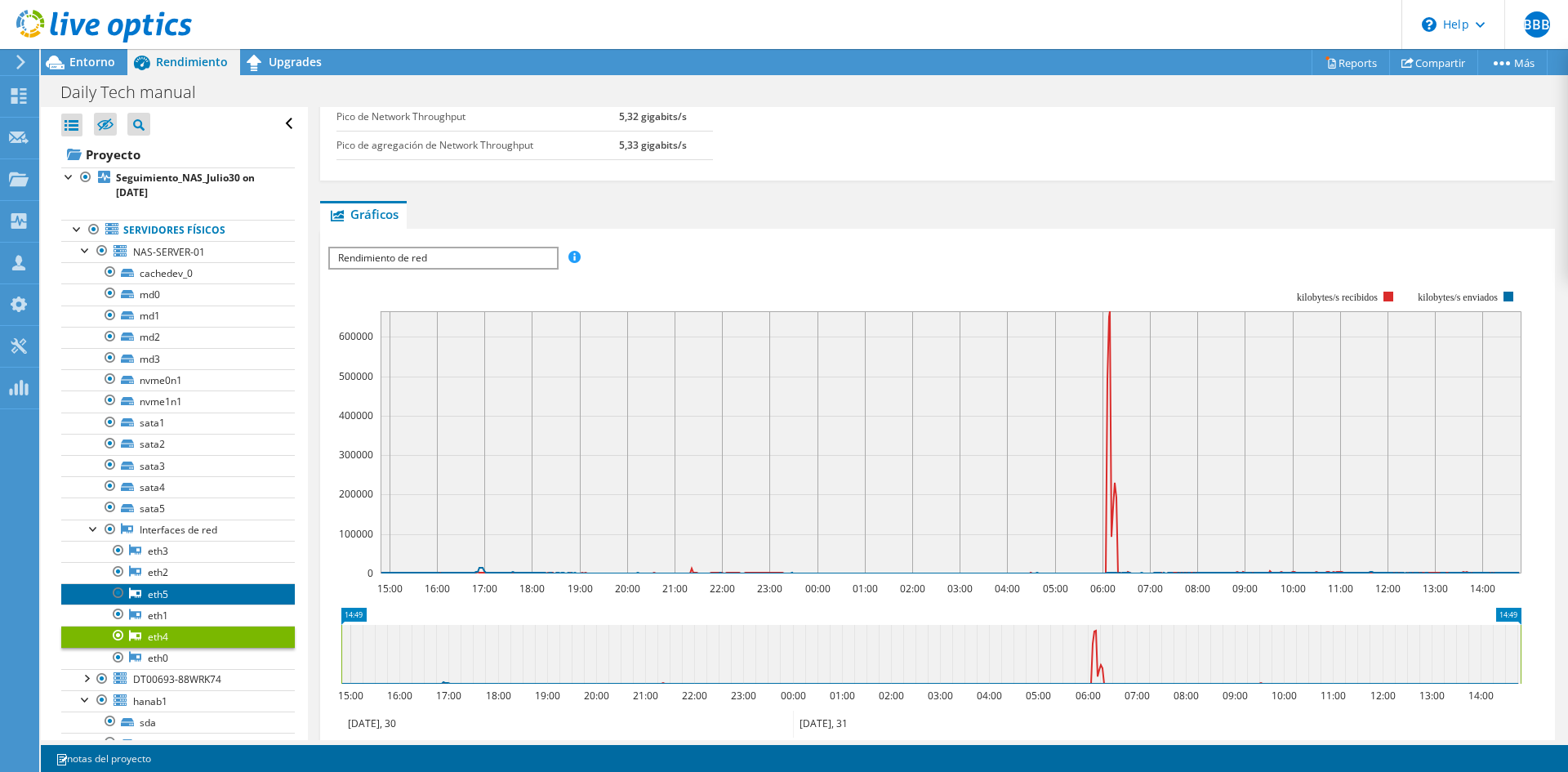
click at [176, 516] on link "eth5" at bounding box center [178, 593] width 234 height 21
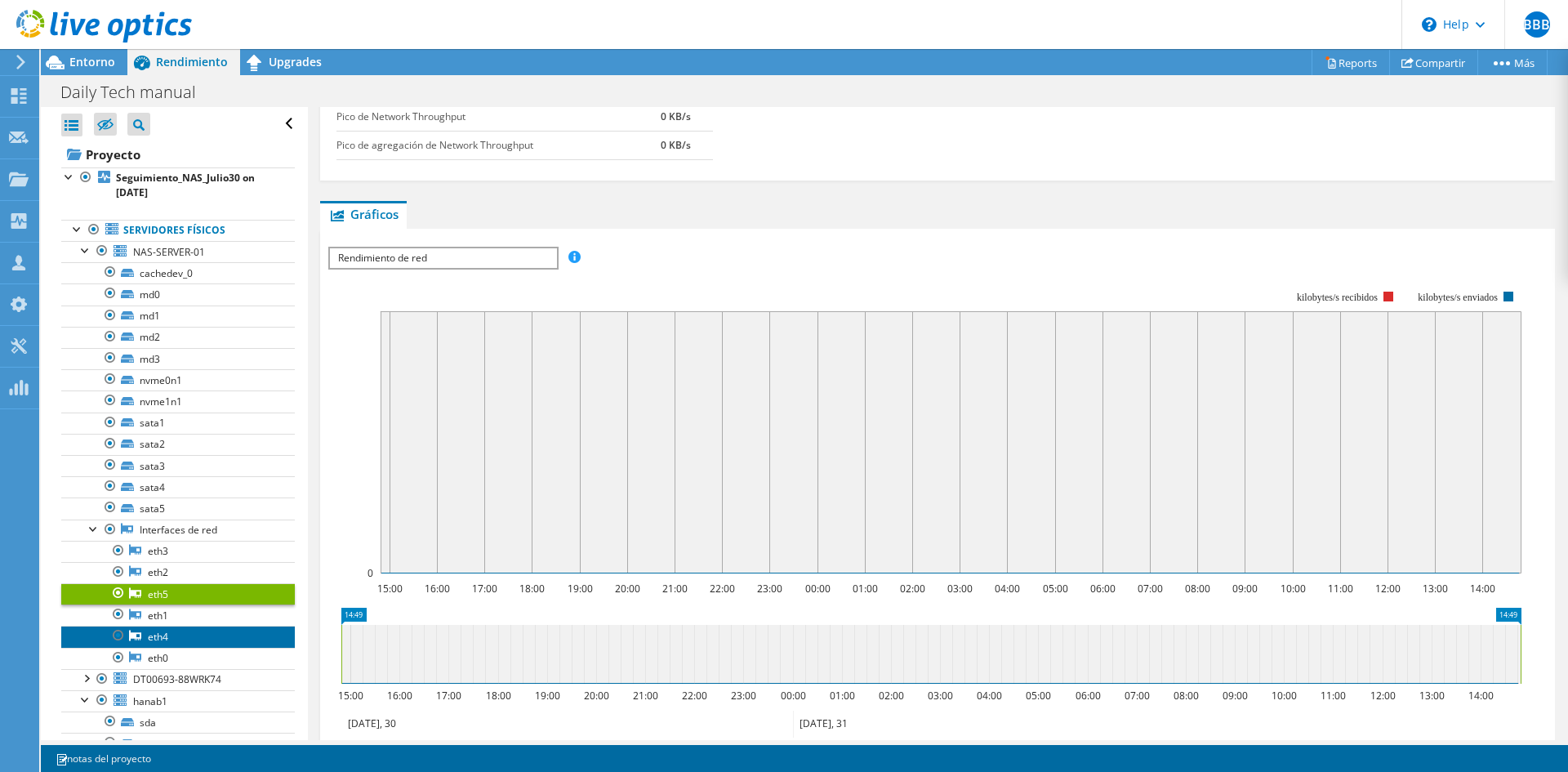
click at [179, 516] on link "eth4" at bounding box center [178, 636] width 234 height 21
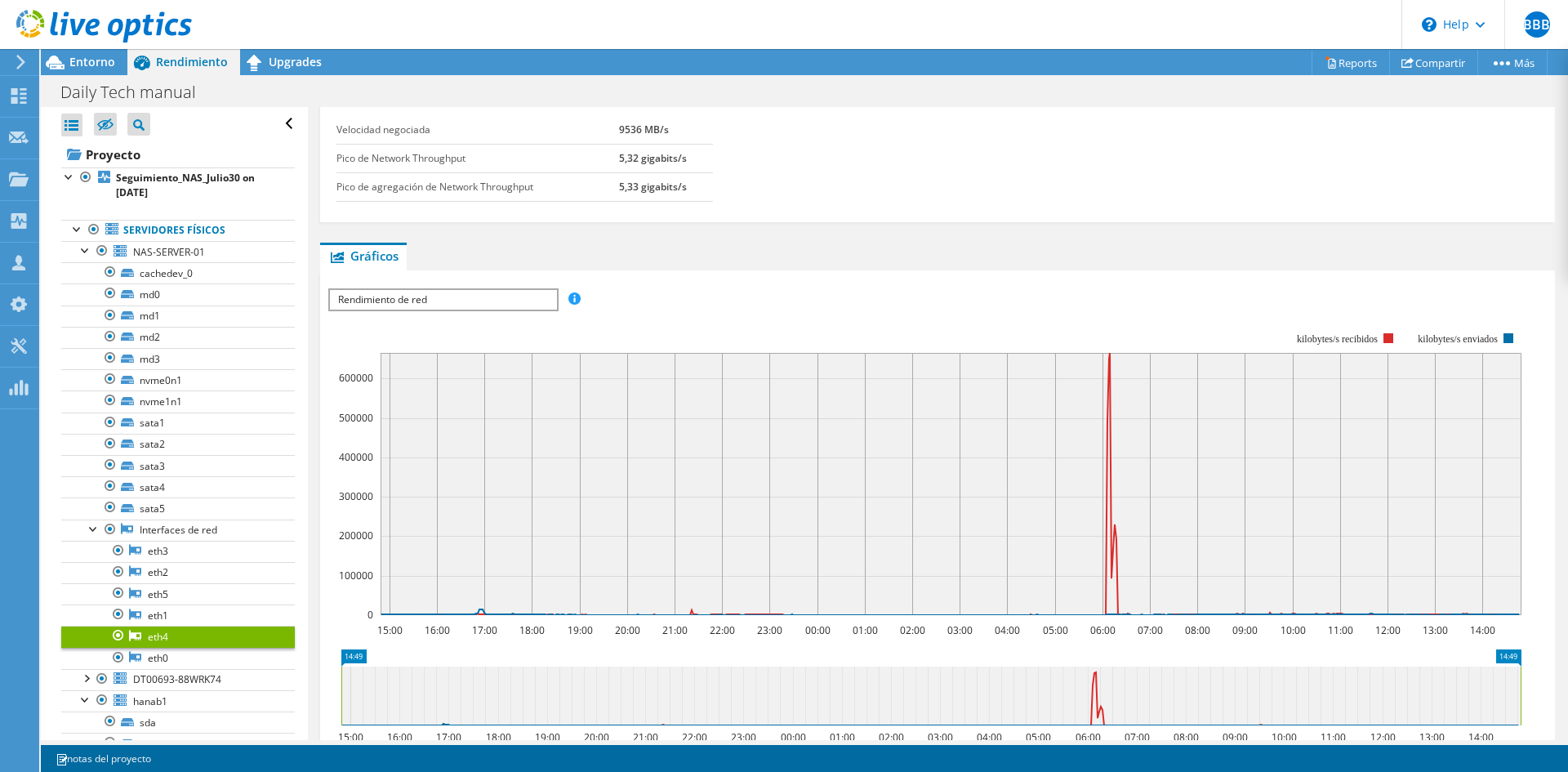
scroll to position [0, 0]
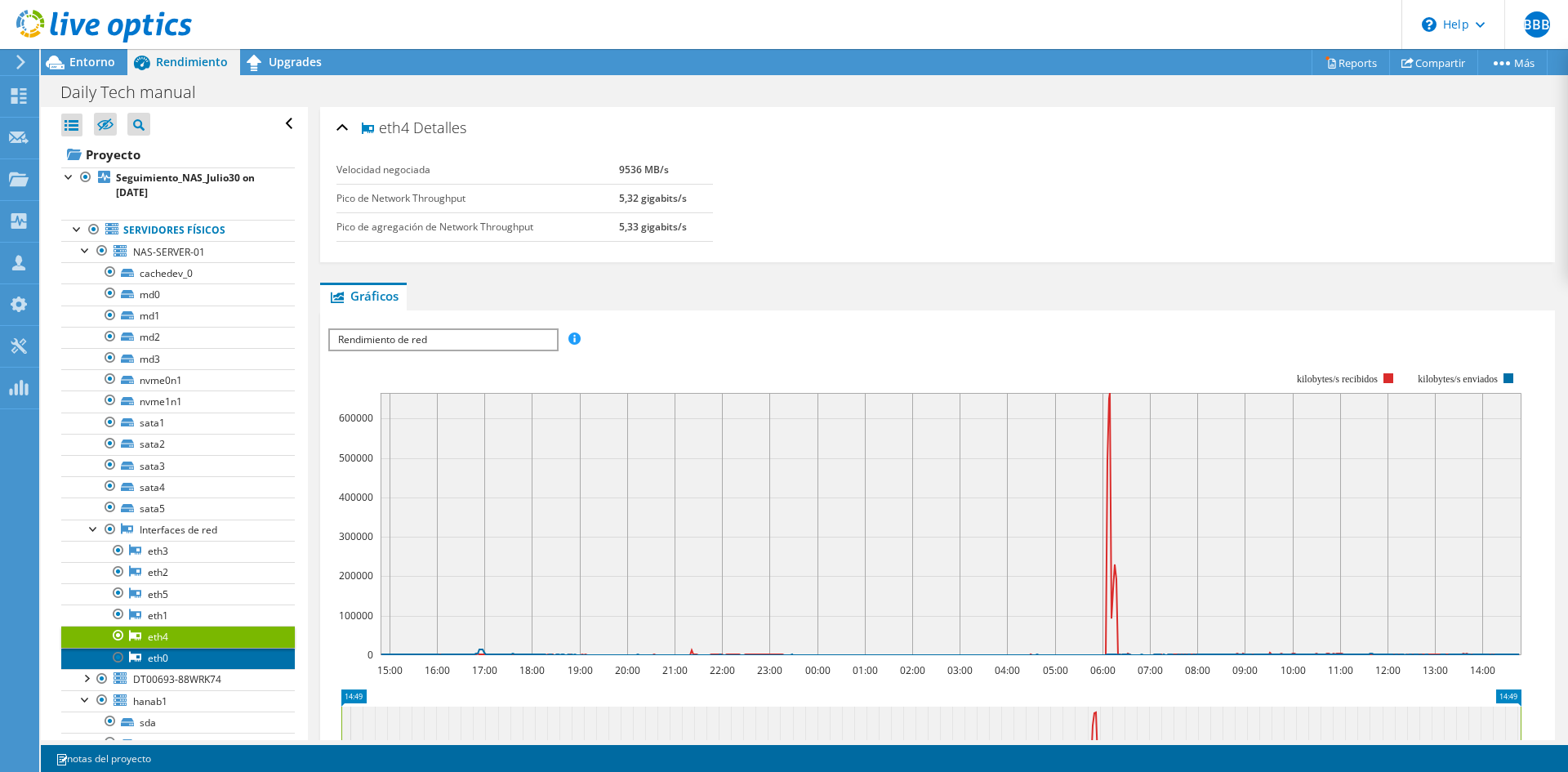
click at [154, 516] on link "eth0" at bounding box center [178, 658] width 234 height 21
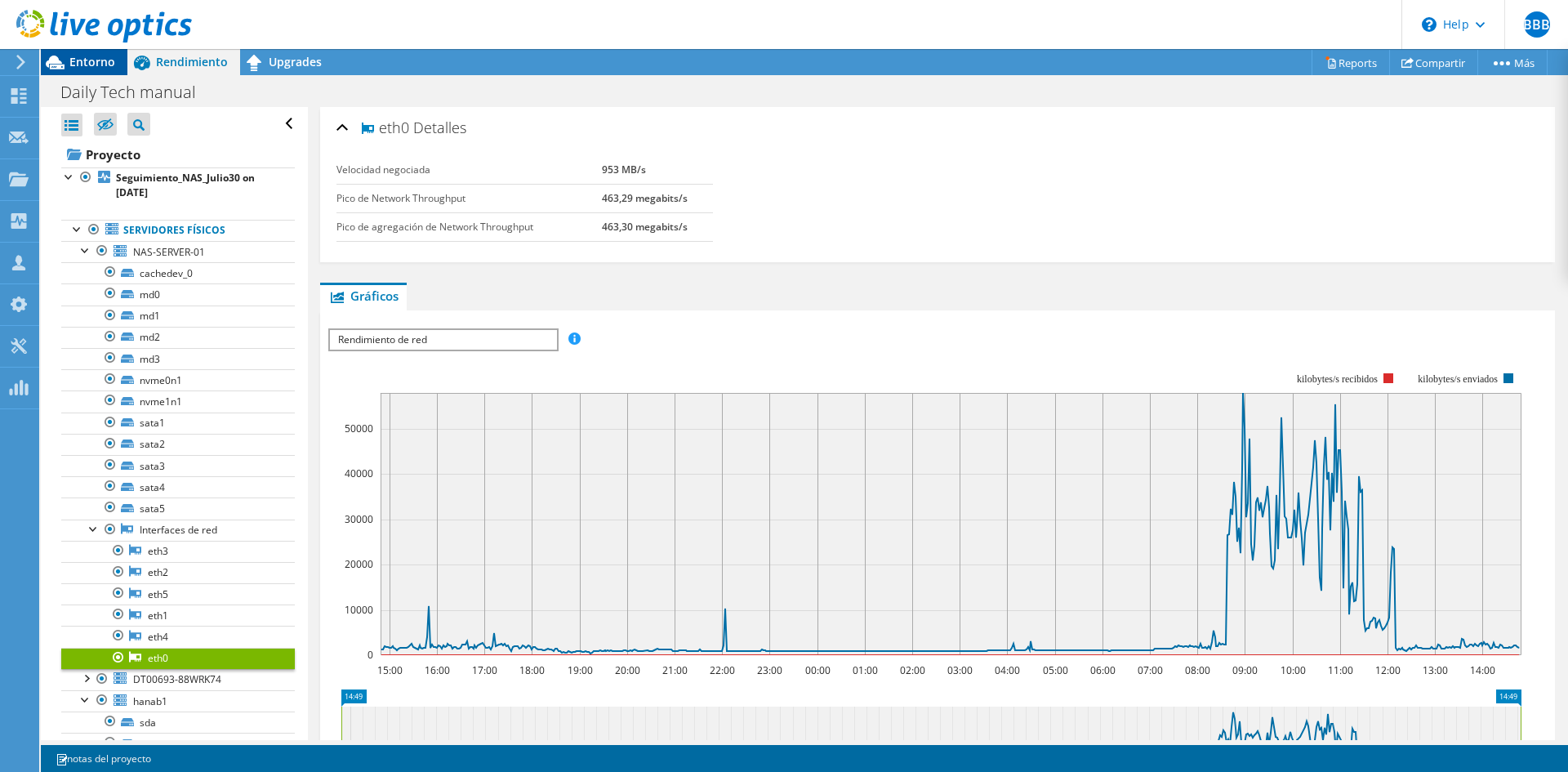
click at [99, 69] on span "Entorno" at bounding box center [93, 61] width 46 height 16
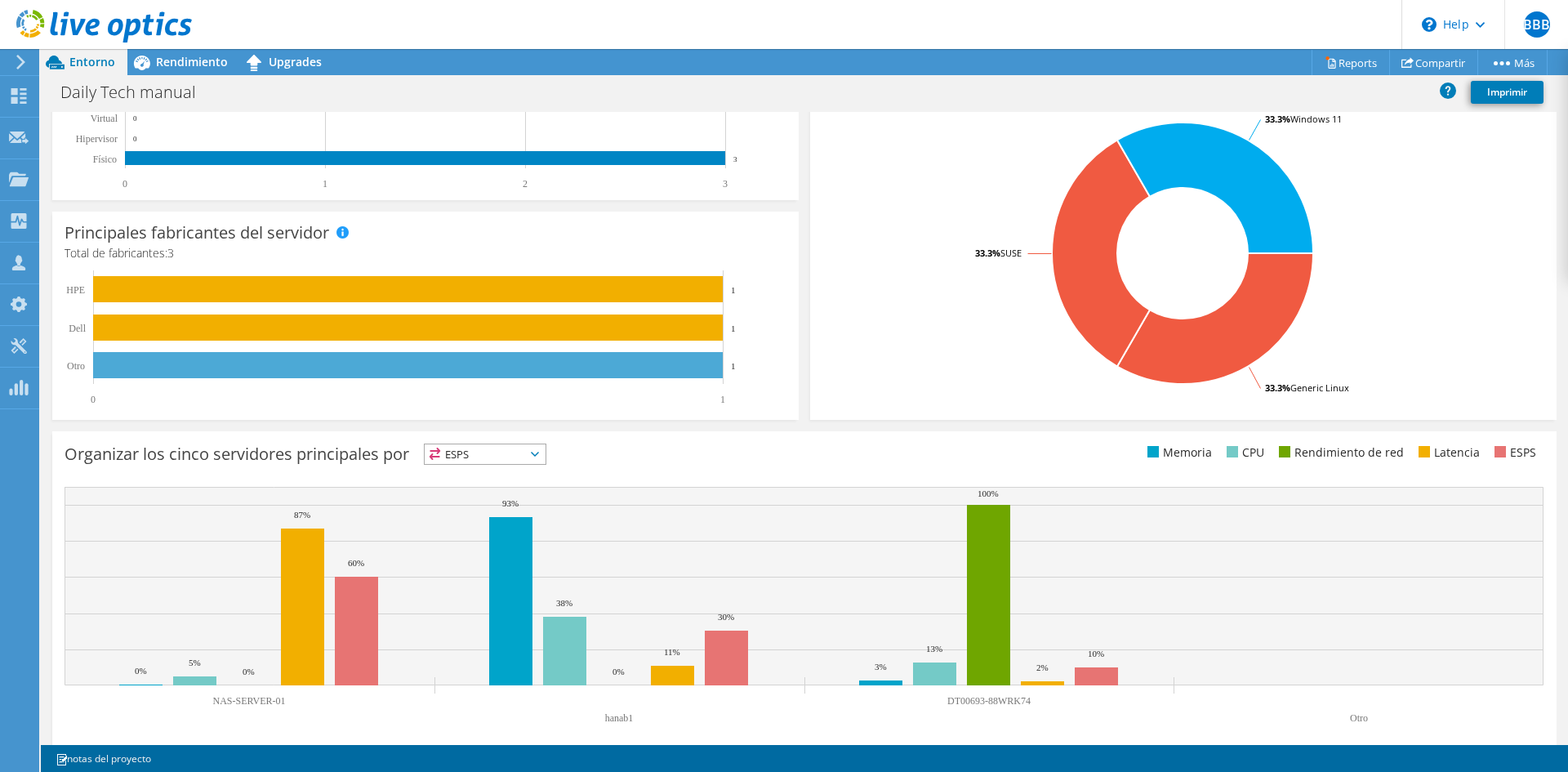
scroll to position [364, 0]
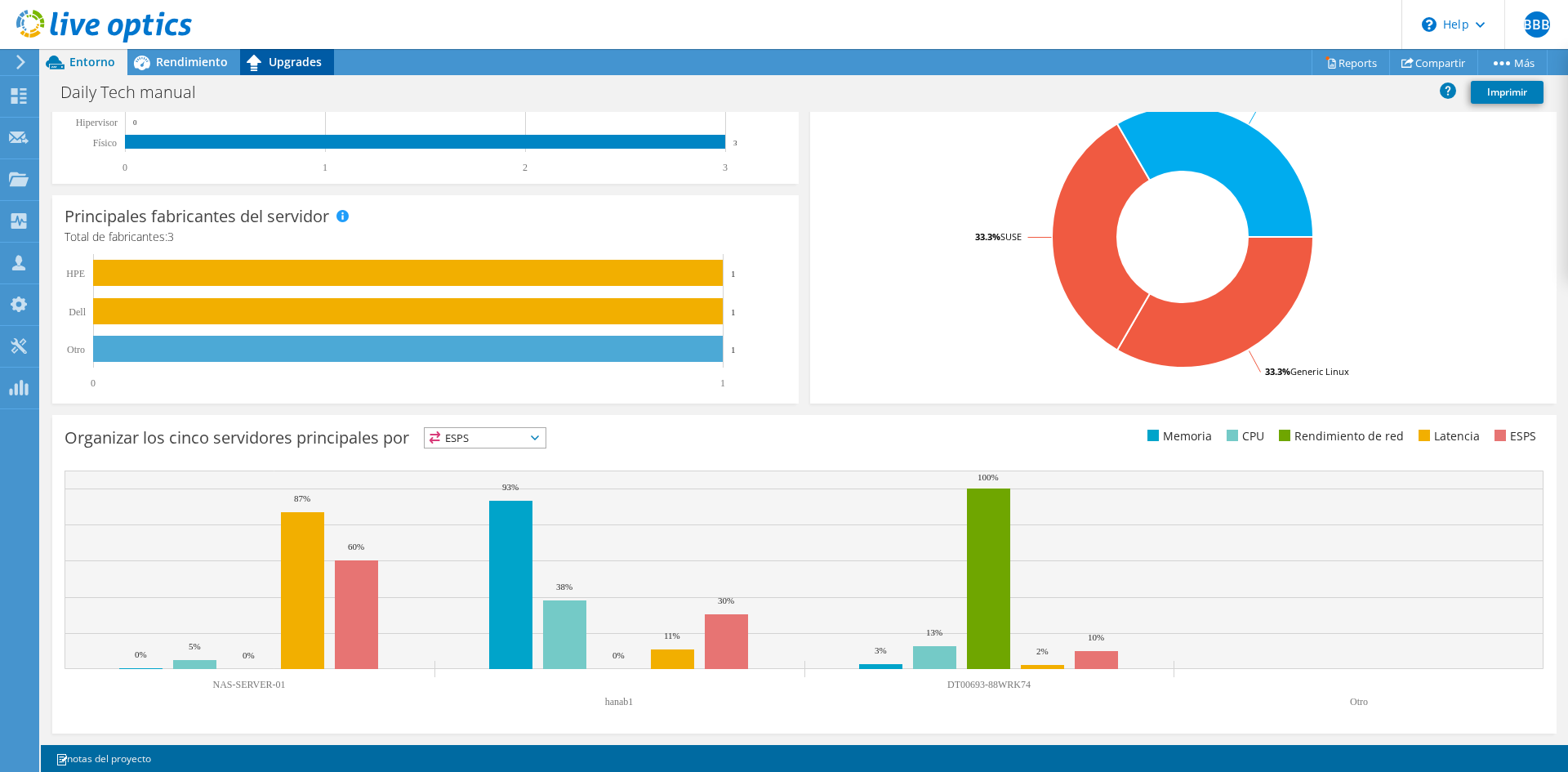
click at [274, 58] on span "Upgrades" at bounding box center [295, 61] width 53 height 16
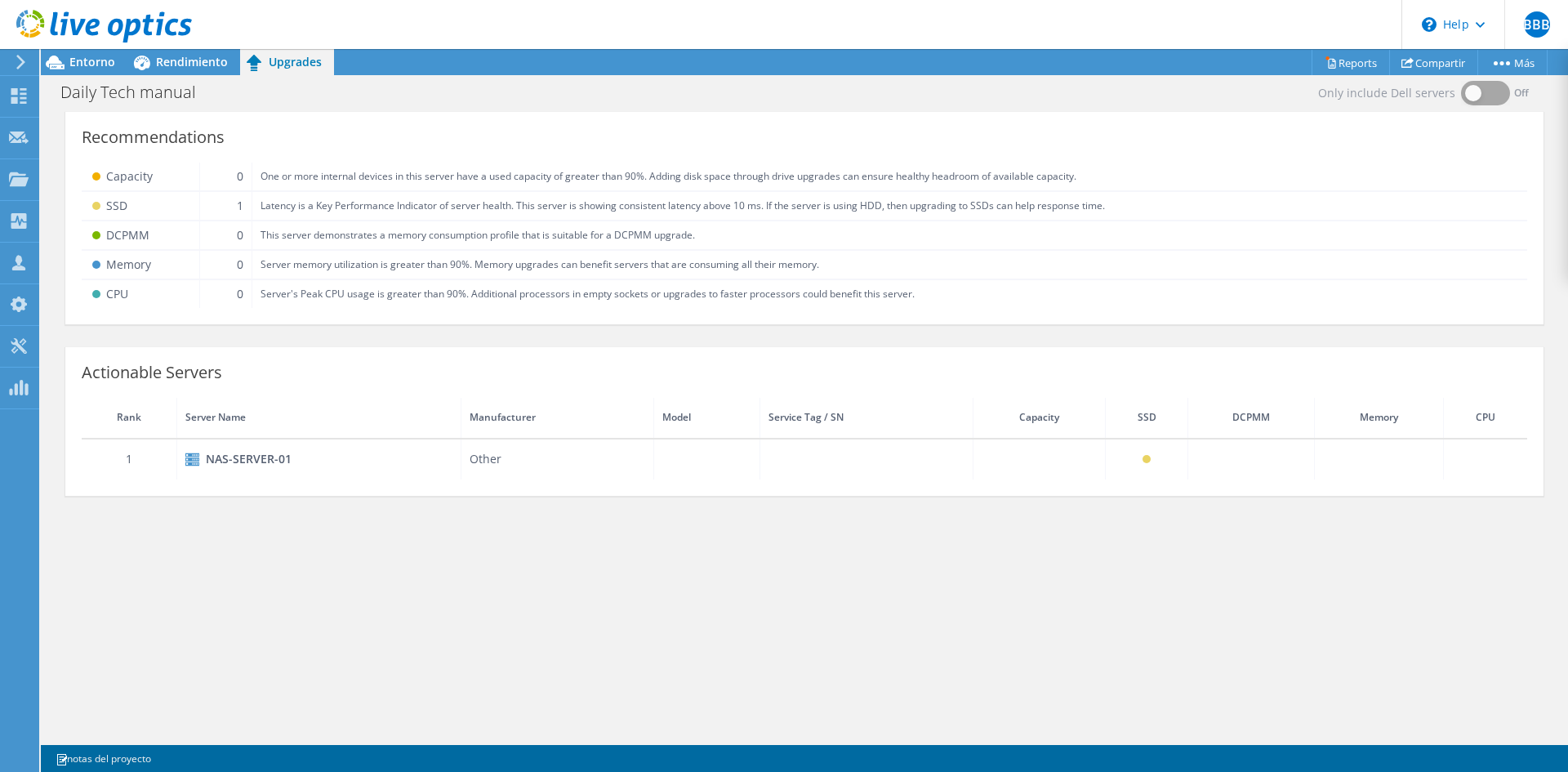
scroll to position [0, 0]
click at [102, 65] on span "Entorno" at bounding box center [93, 61] width 46 height 16
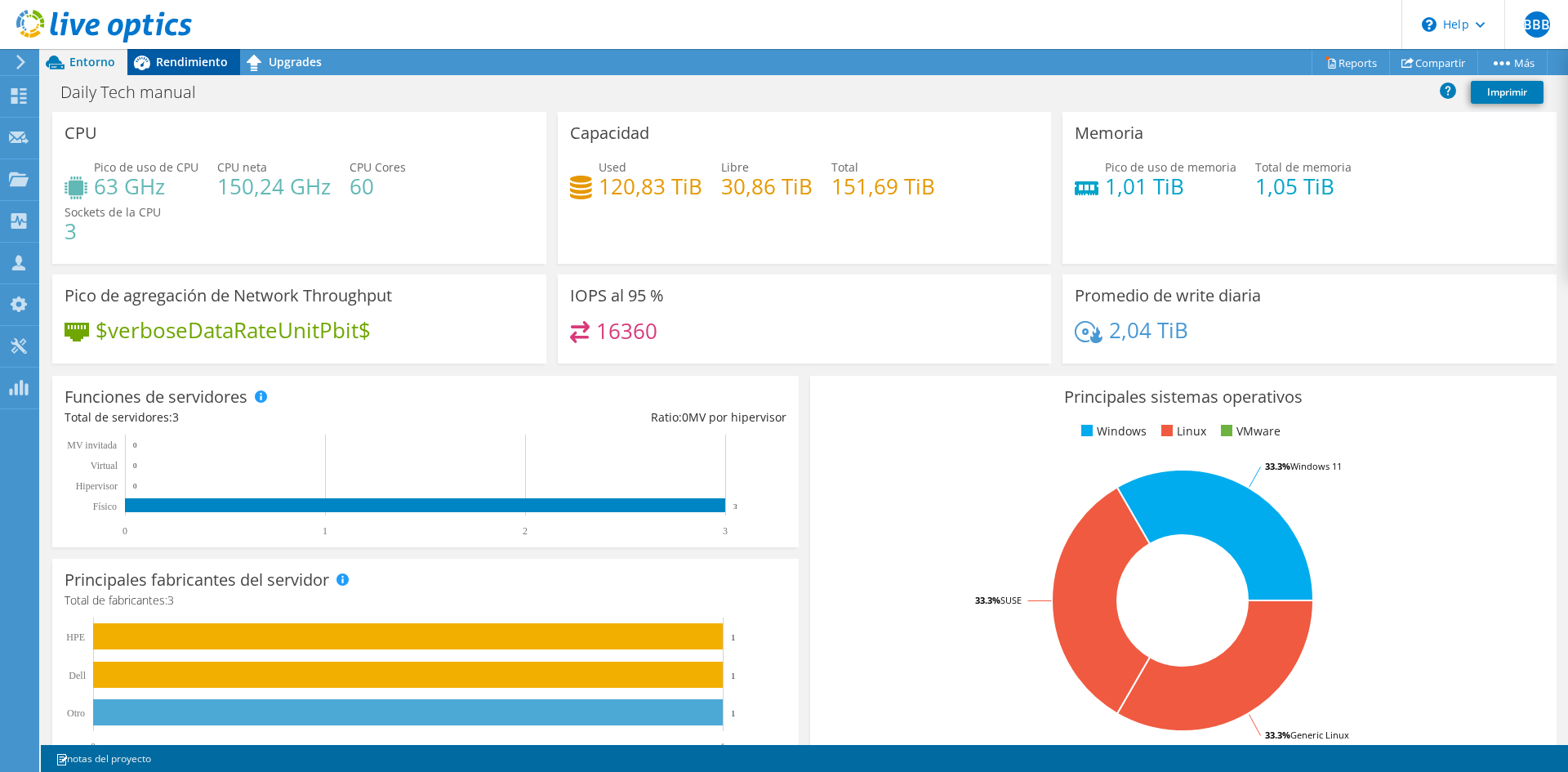
click at [186, 73] on div "Rendimiento" at bounding box center [183, 61] width 113 height 27
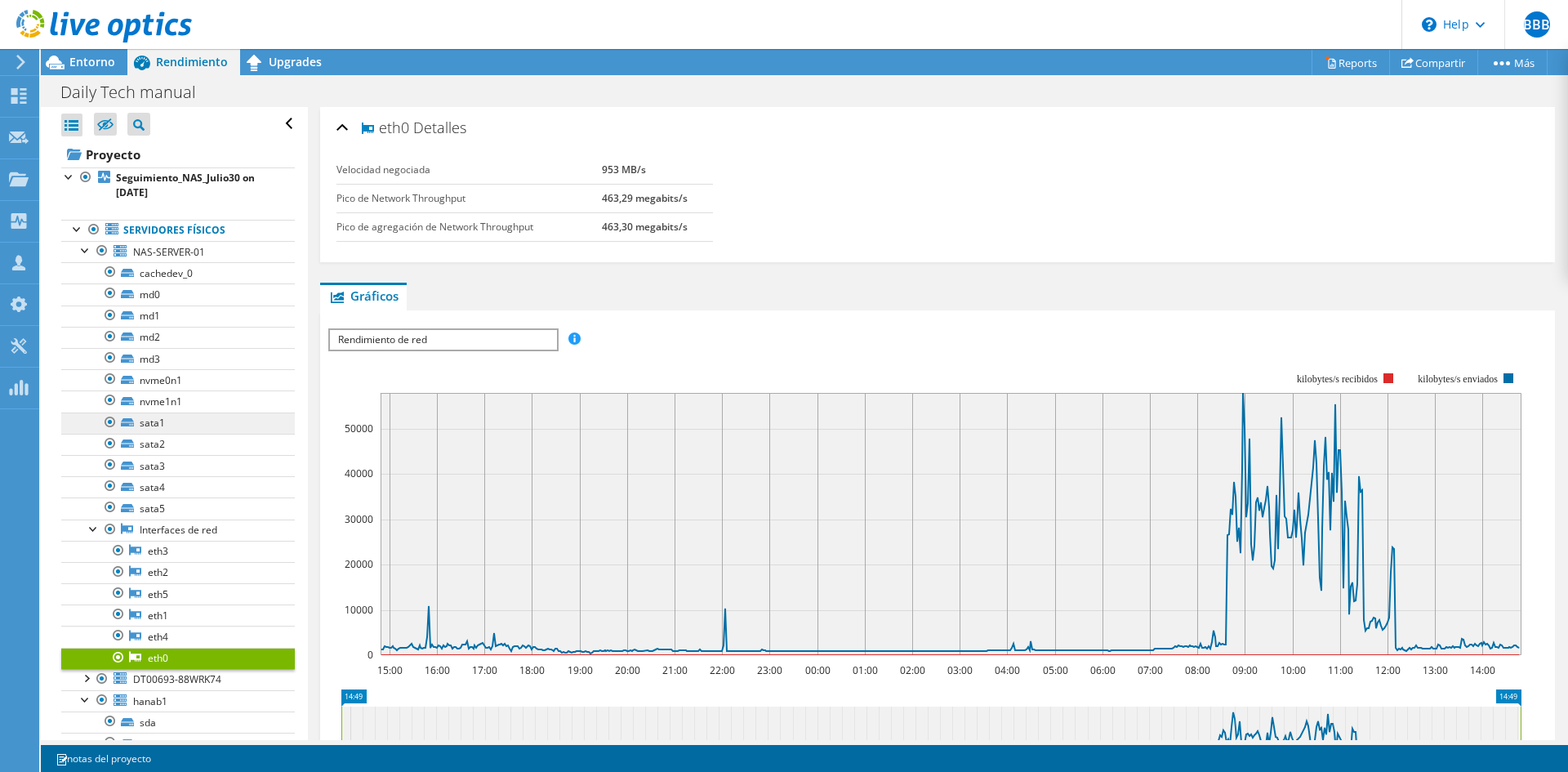
scroll to position [72, 0]
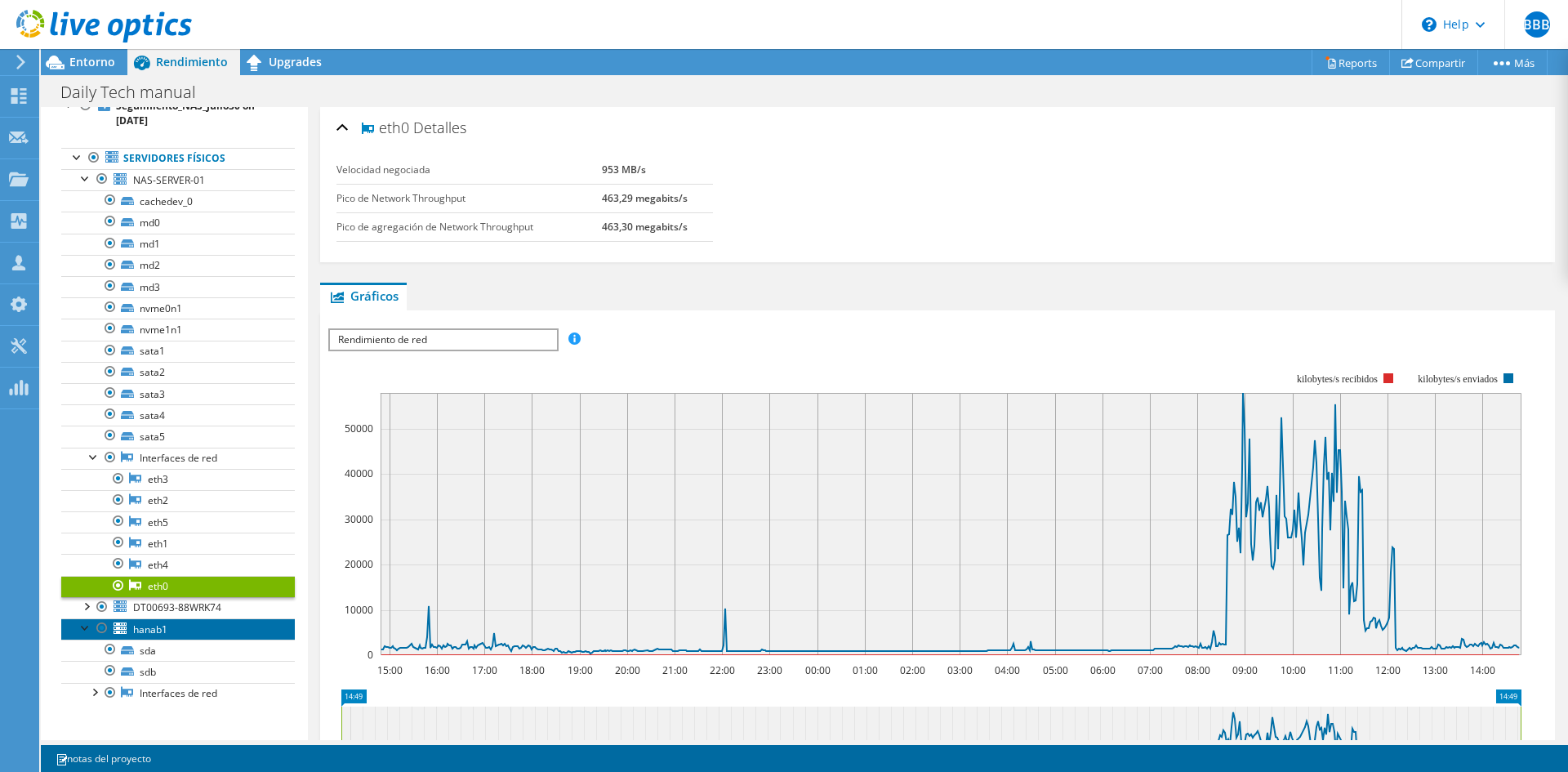
click at [170, 516] on link "hanab1" at bounding box center [178, 629] width 234 height 21
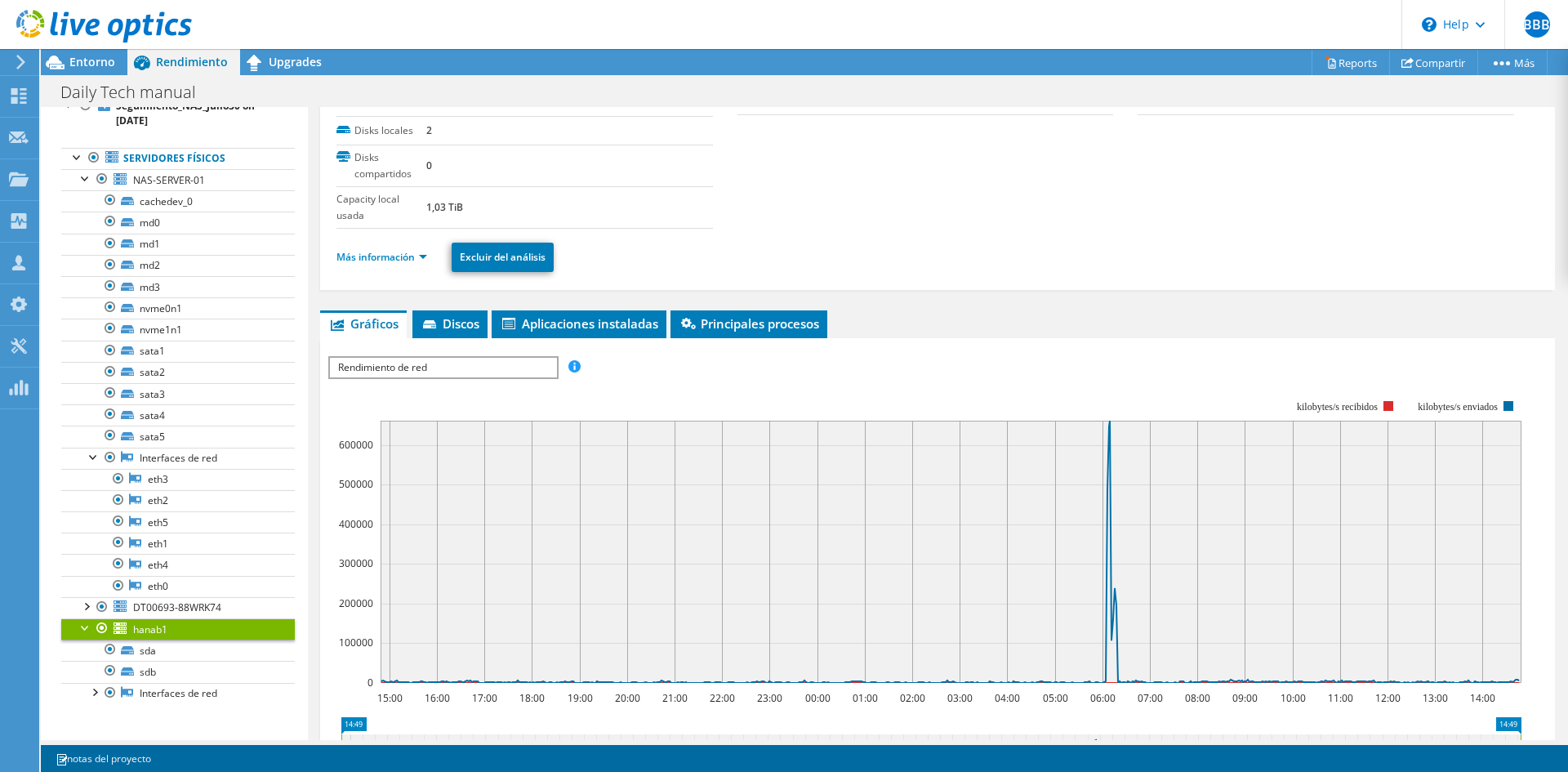
scroll to position [245, 0]
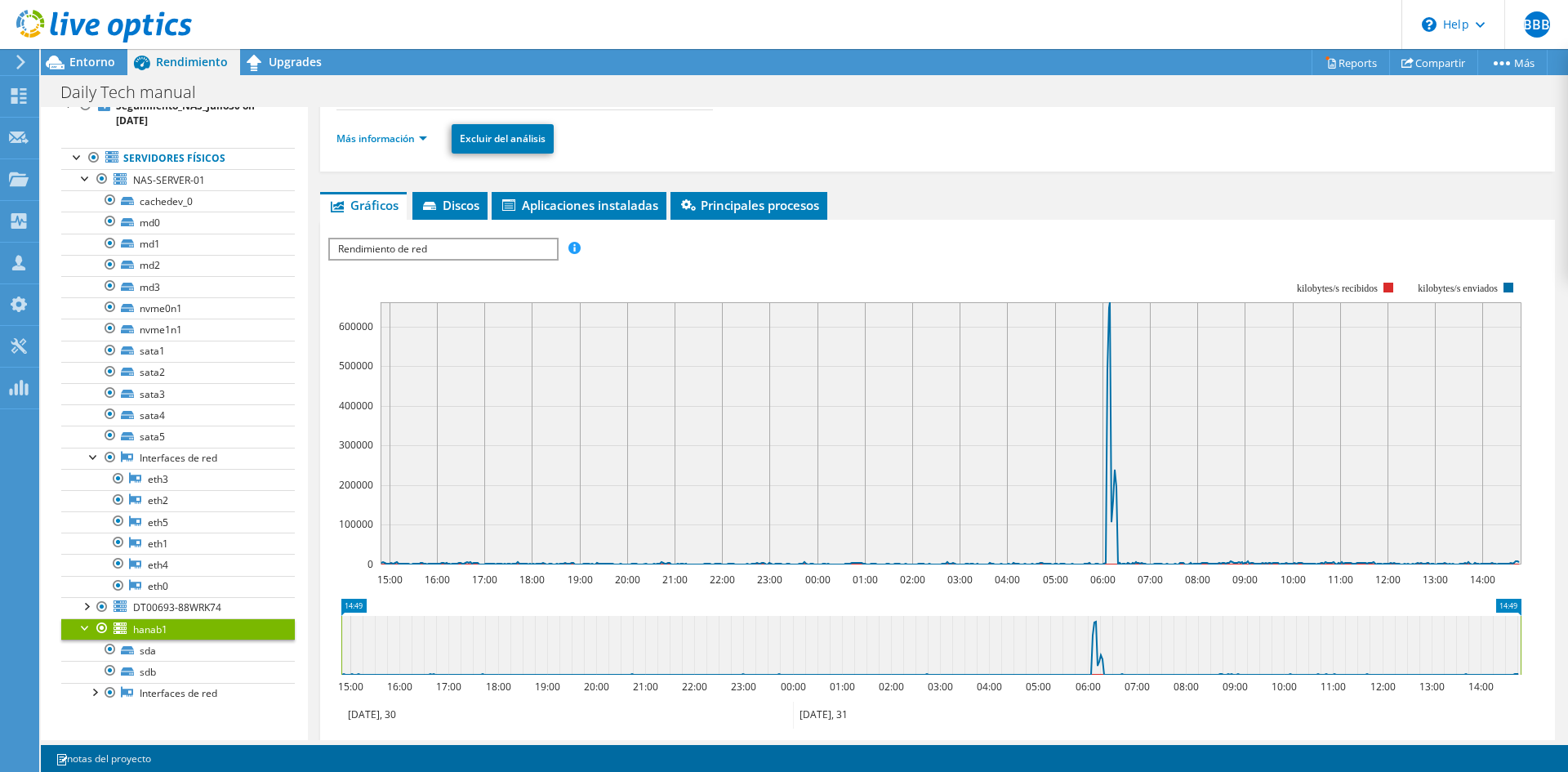
click at [494, 258] on span "Rendimiento de red" at bounding box center [443, 248] width 226 height 19
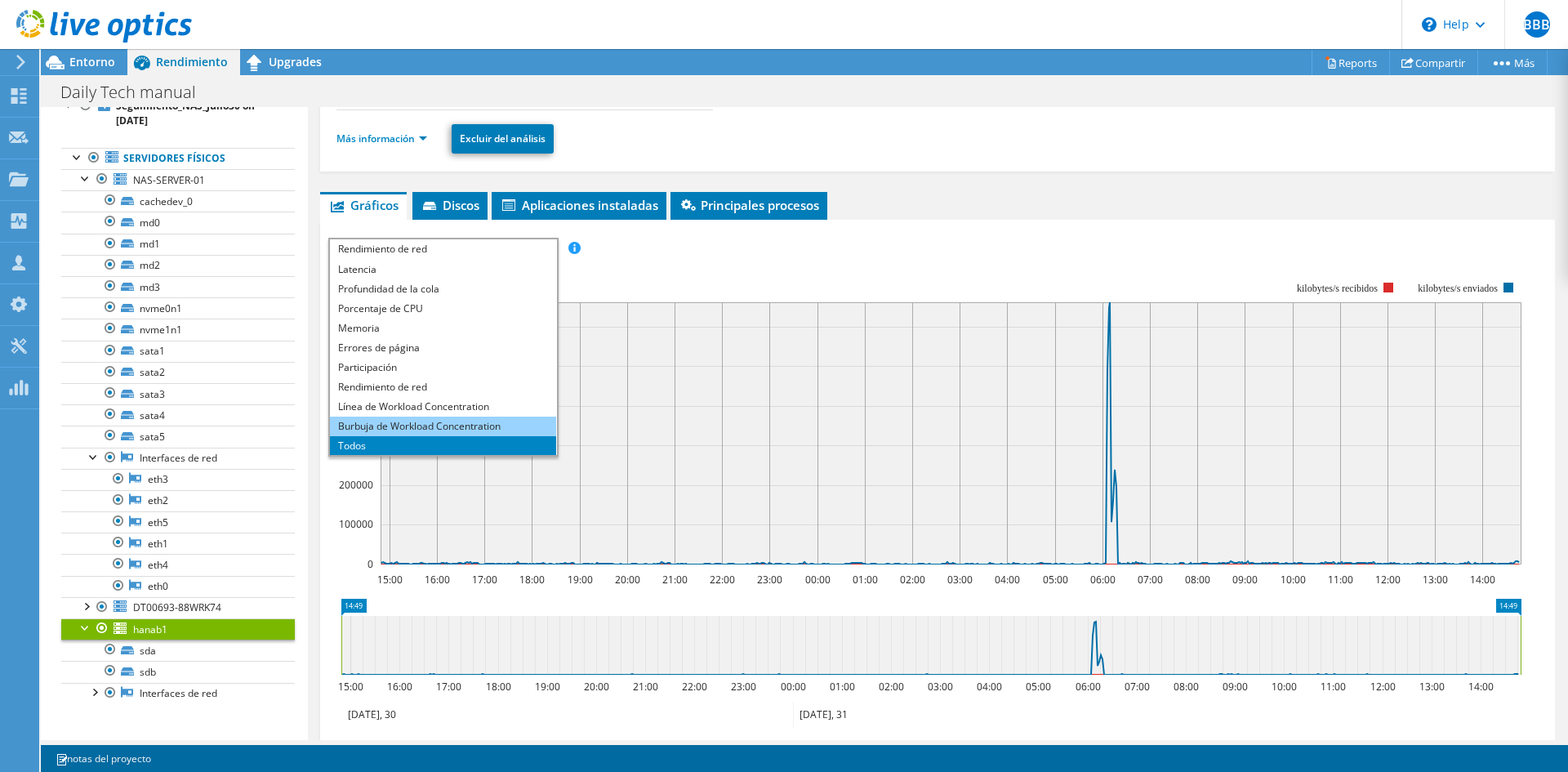
scroll to position [59, 0]
click at [410, 443] on li "Todos" at bounding box center [443, 445] width 226 height 19
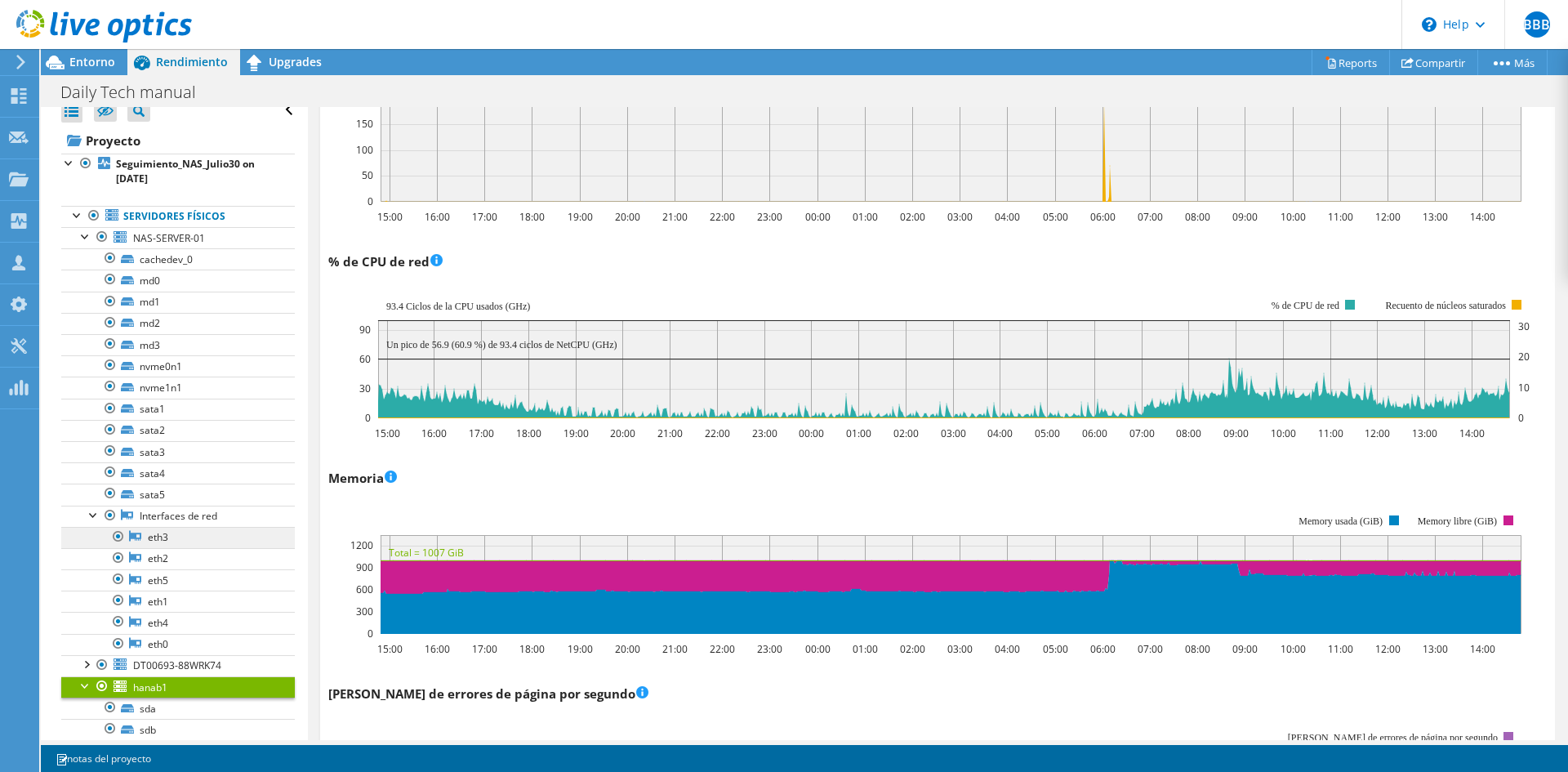
scroll to position [0, 0]
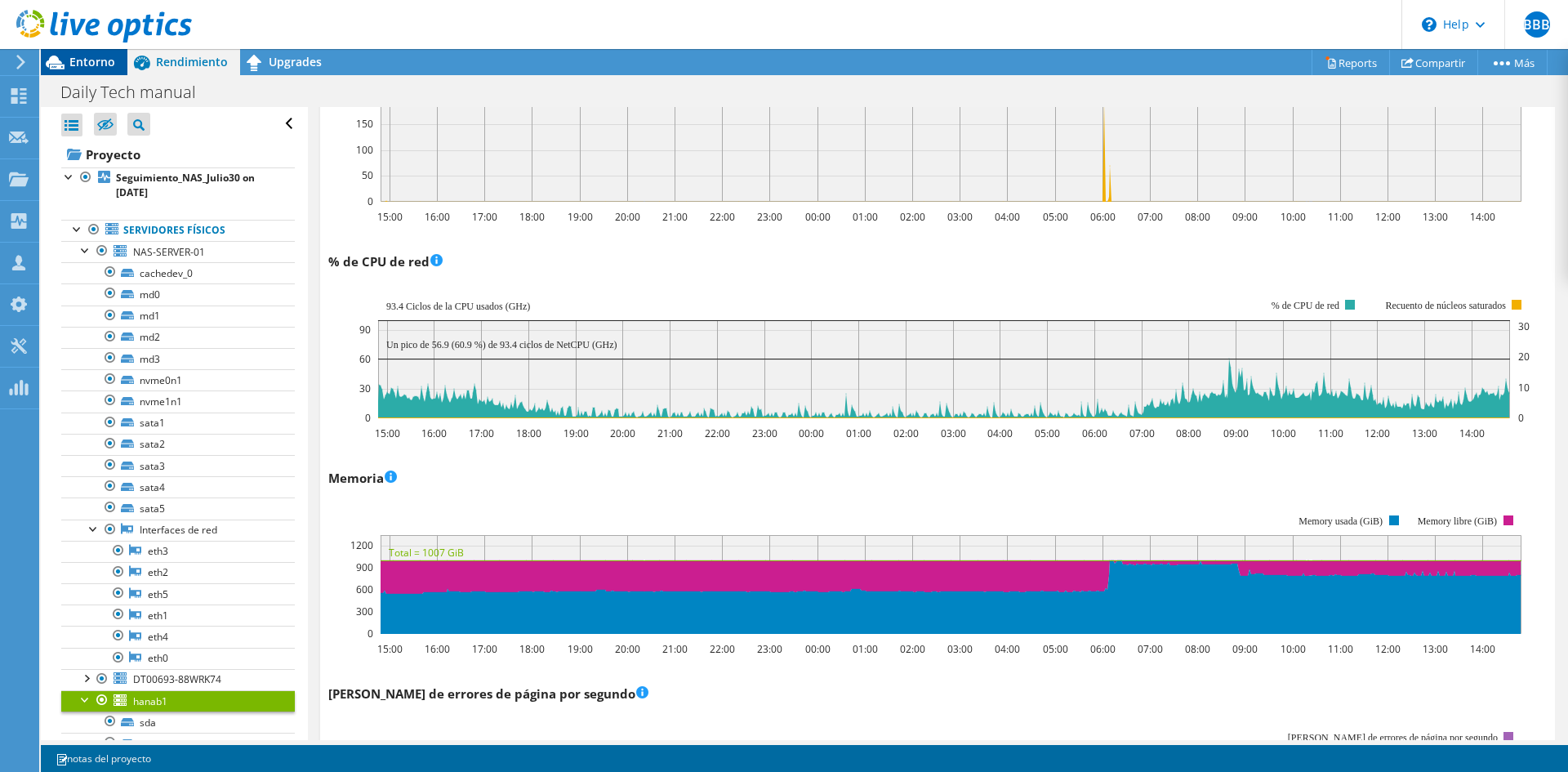
click at [88, 61] on span "Entorno" at bounding box center [93, 61] width 46 height 16
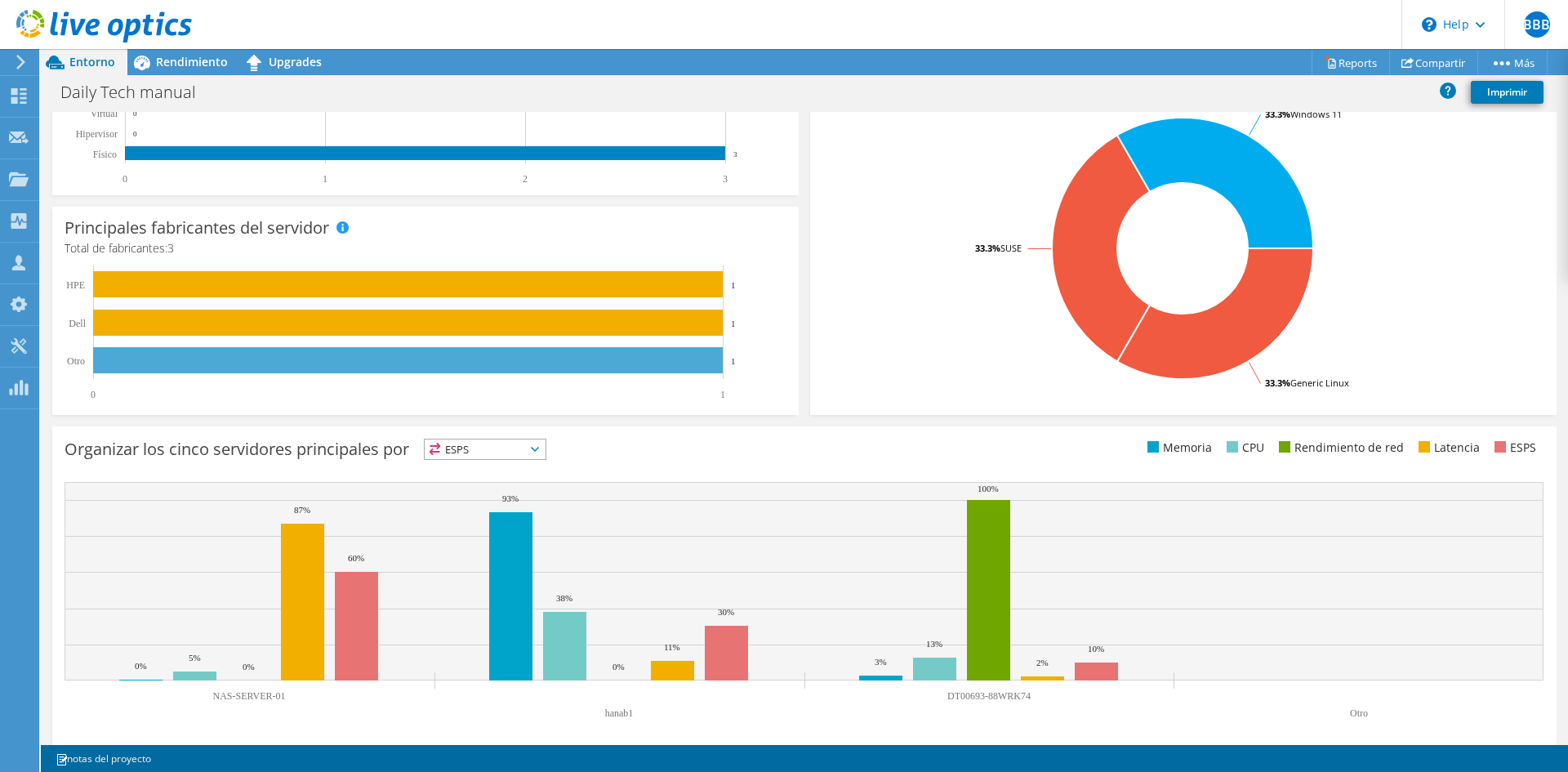
scroll to position [364, 0]
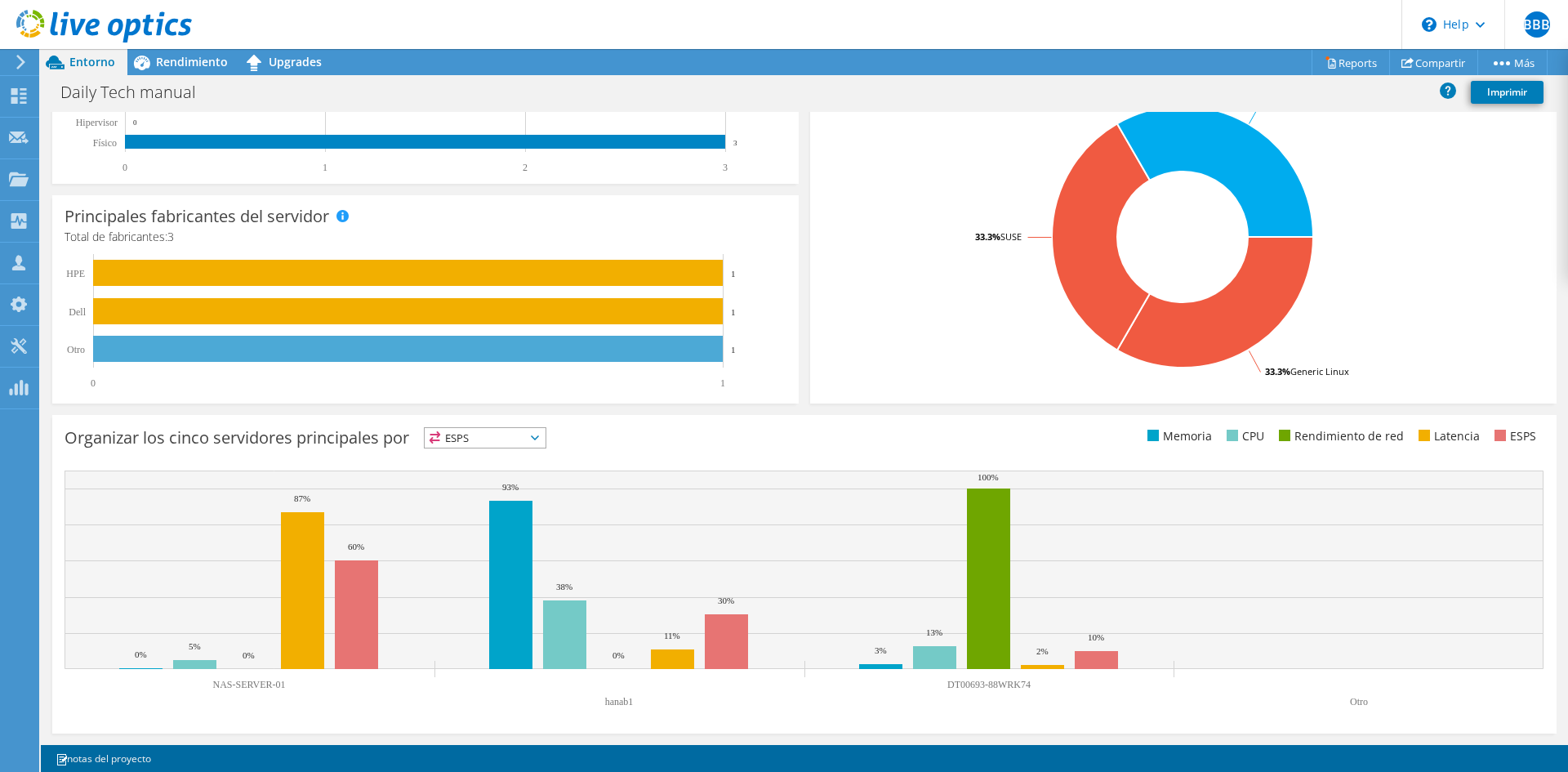
drag, startPoint x: 950, startPoint y: 687, endPoint x: 1025, endPoint y: 689, distance: 75.0
click at [1011, 516] on text "DT00693-88WRK74" at bounding box center [989, 685] width 83 height 11
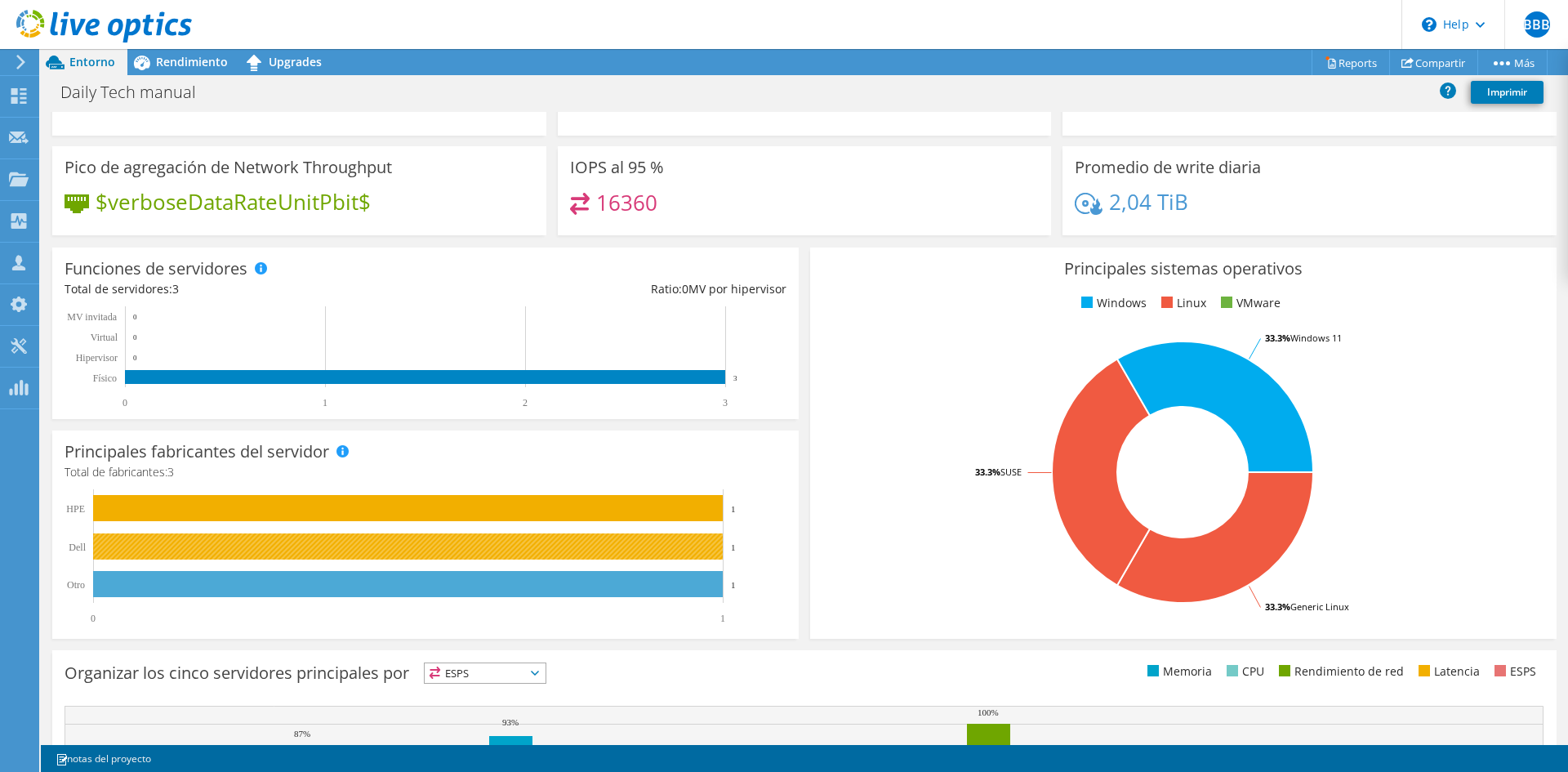
scroll to position [0, 0]
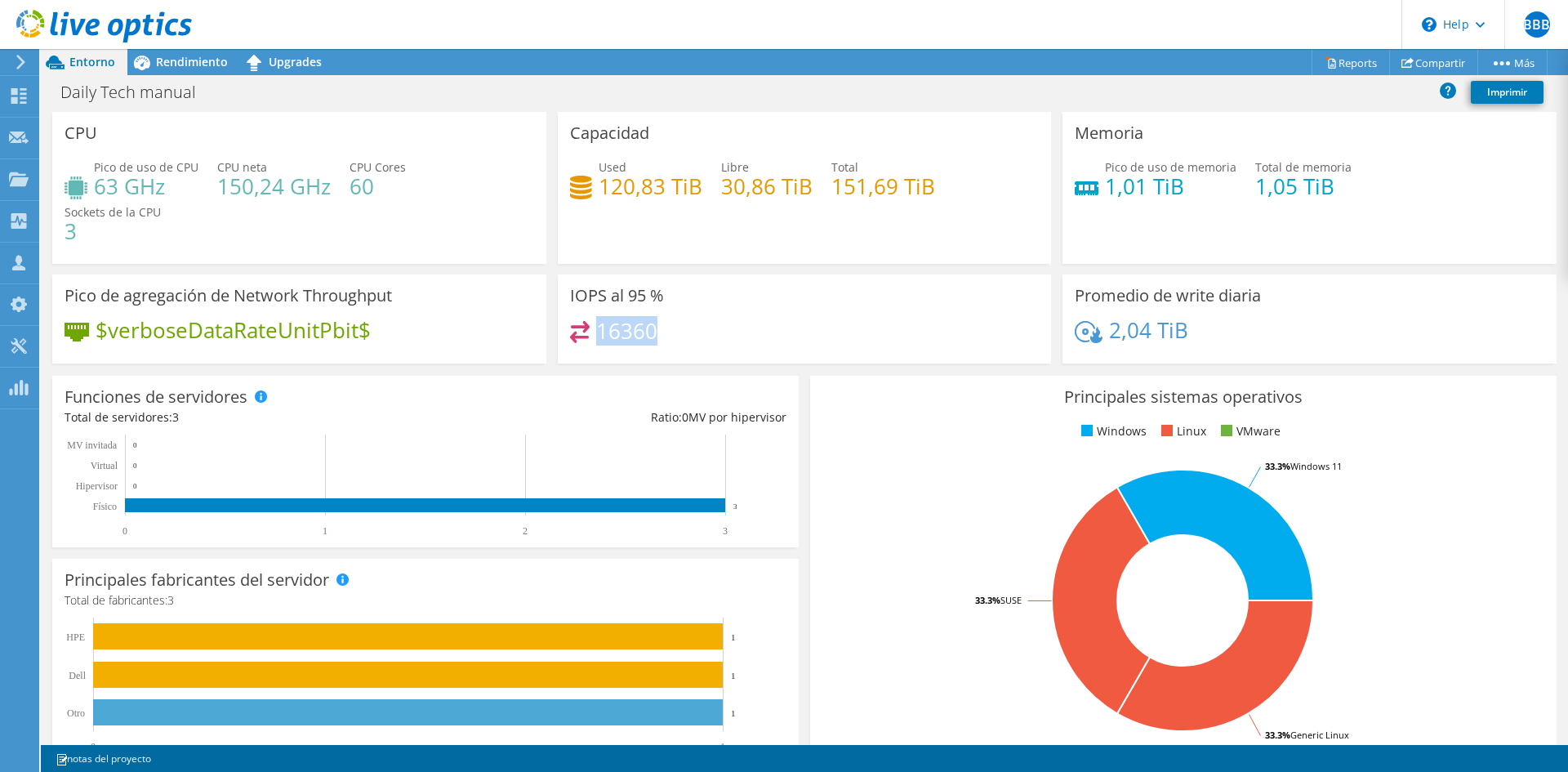
drag, startPoint x: 654, startPoint y: 335, endPoint x: 592, endPoint y: 334, distance: 62.0
click at [592, 334] on div "16360" at bounding box center [805, 338] width 470 height 35
click at [182, 64] on span "Rendimiento" at bounding box center [192, 61] width 71 height 16
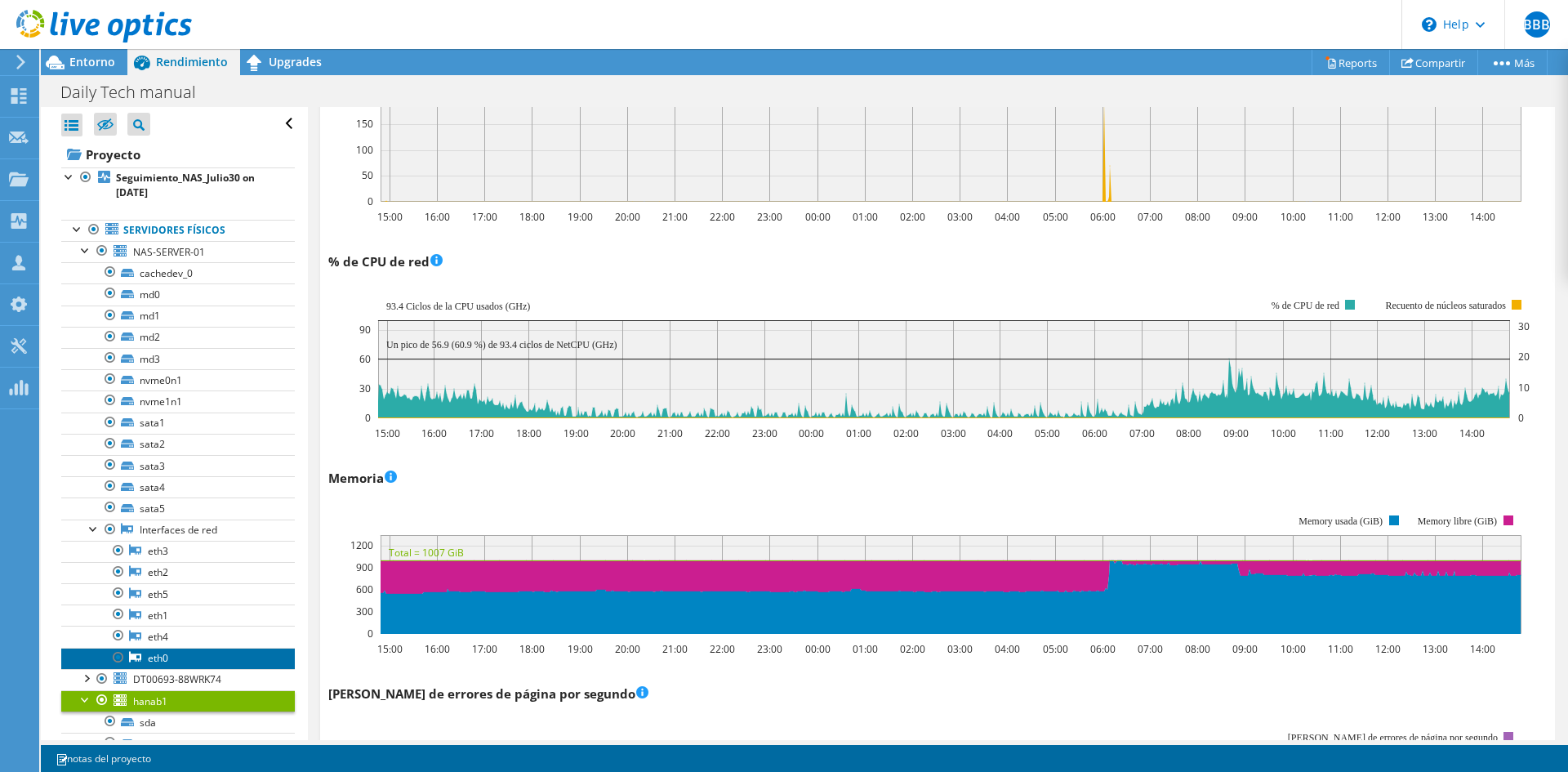
click at [170, 516] on link "eth0" at bounding box center [178, 658] width 234 height 21
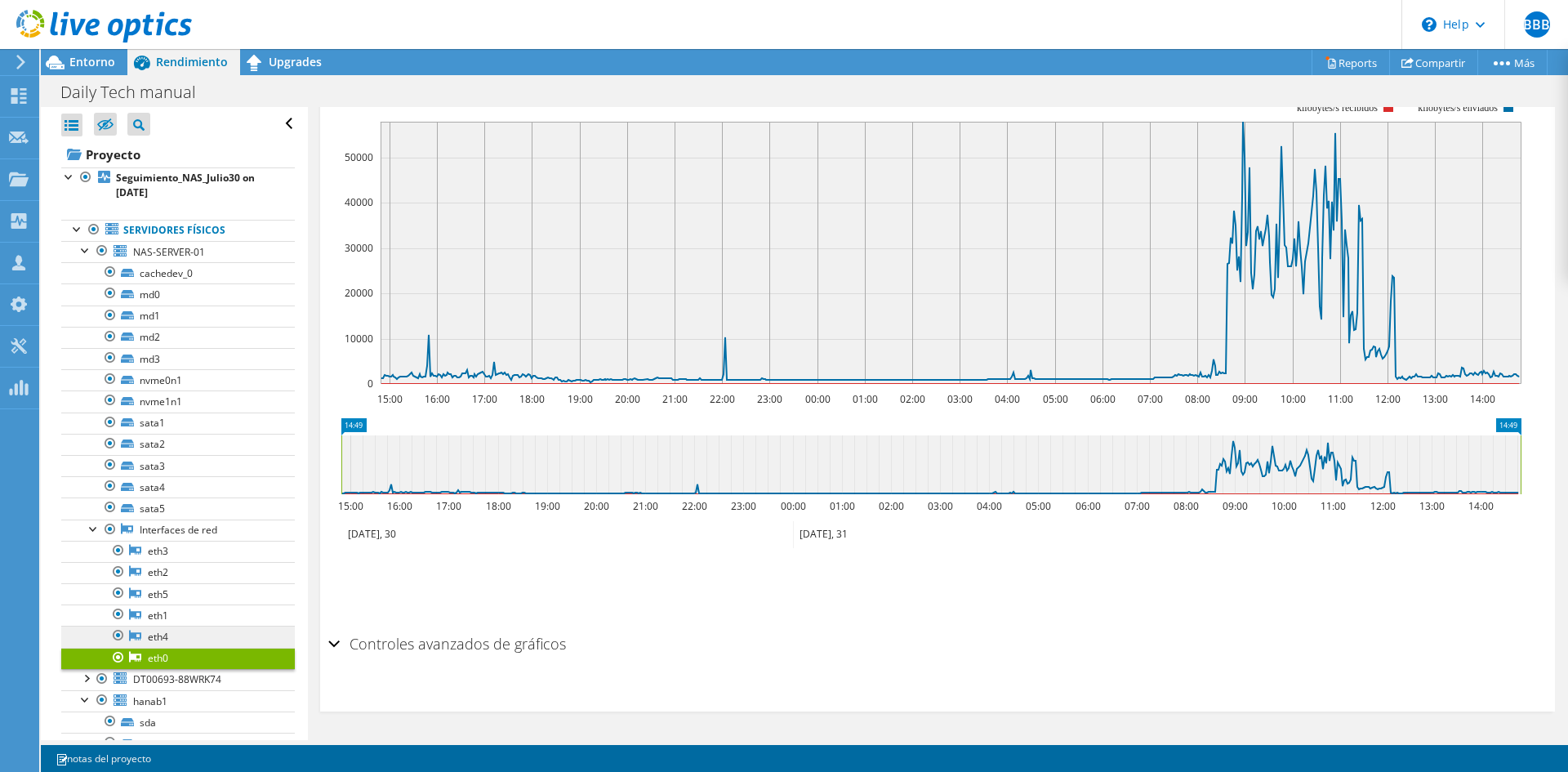
scroll to position [271, 0]
click at [174, 516] on link "eth4" at bounding box center [178, 636] width 234 height 21
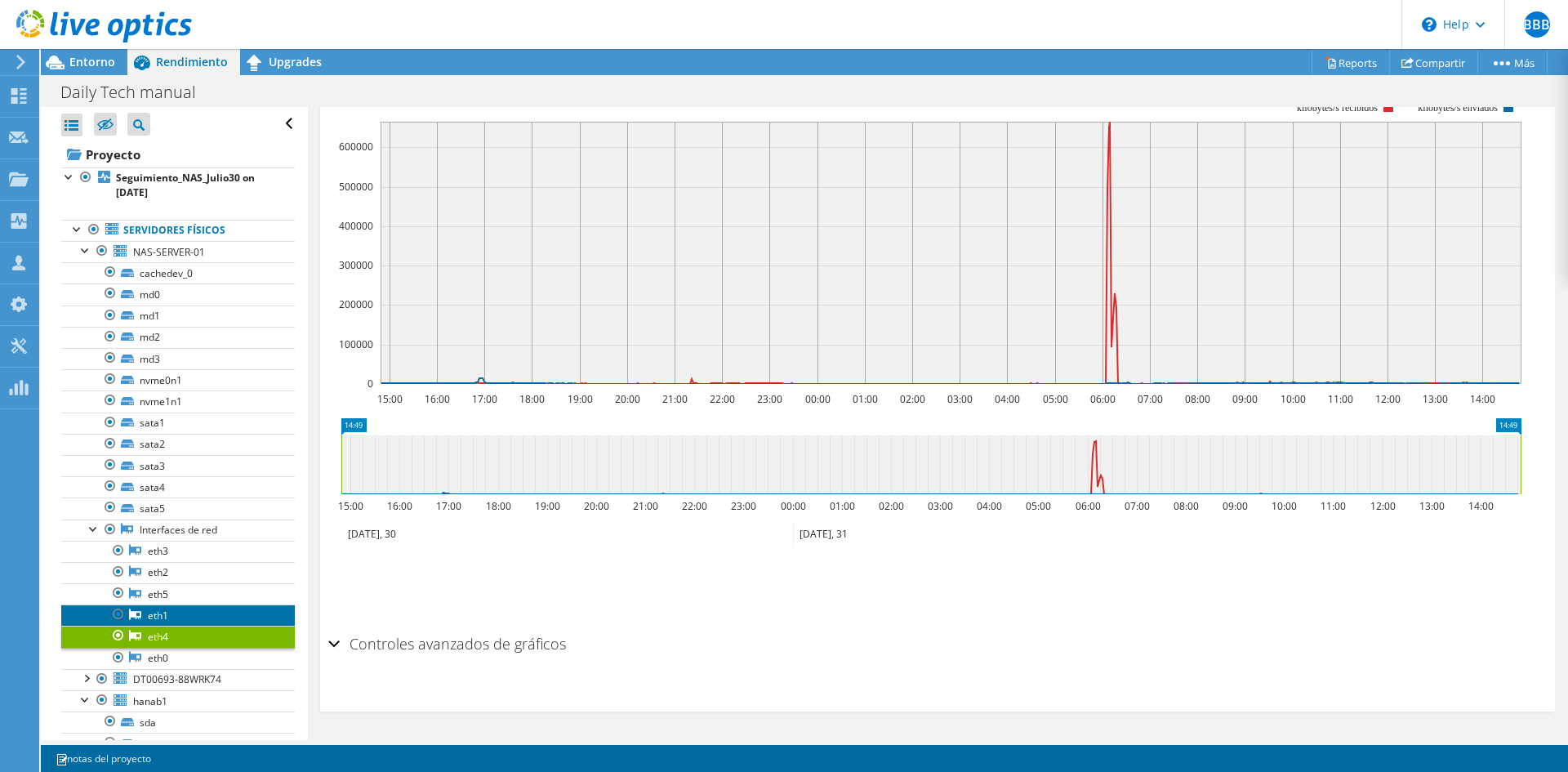
click at [174, 516] on link "eth1" at bounding box center [178, 615] width 234 height 21
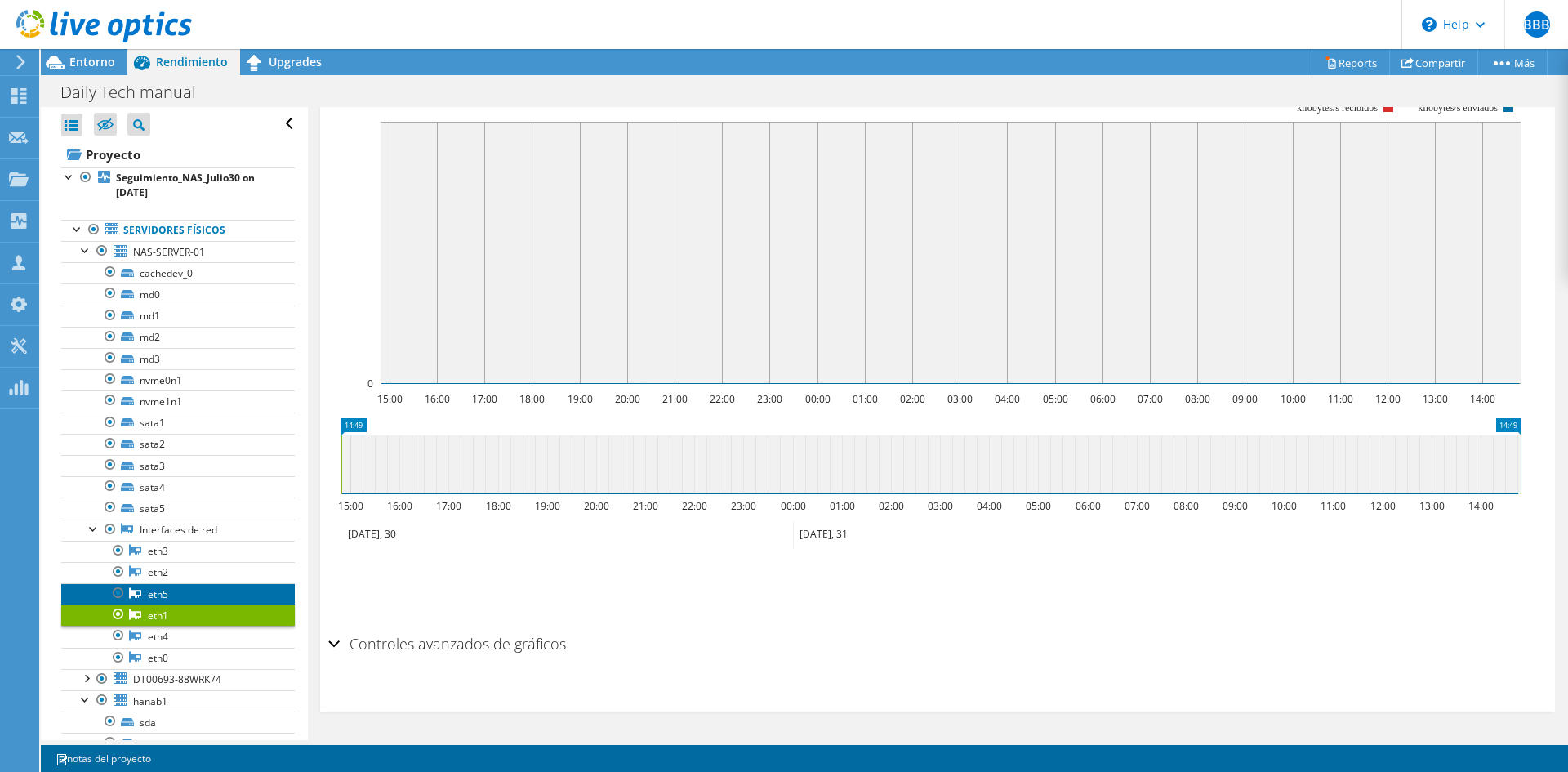
click at [187, 516] on link "eth5" at bounding box center [178, 593] width 234 height 21
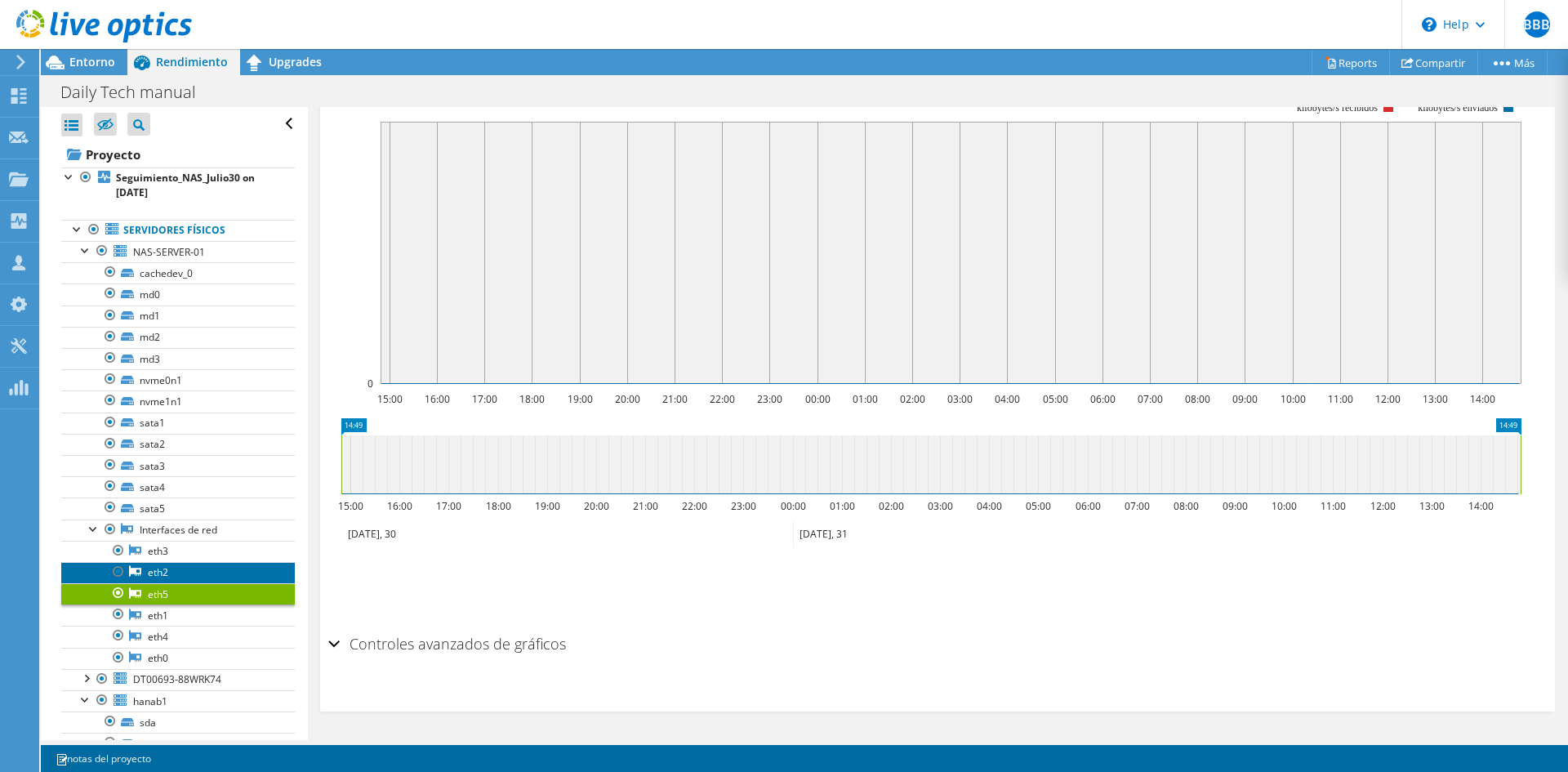
click at [187, 516] on link "eth2" at bounding box center [178, 572] width 234 height 21
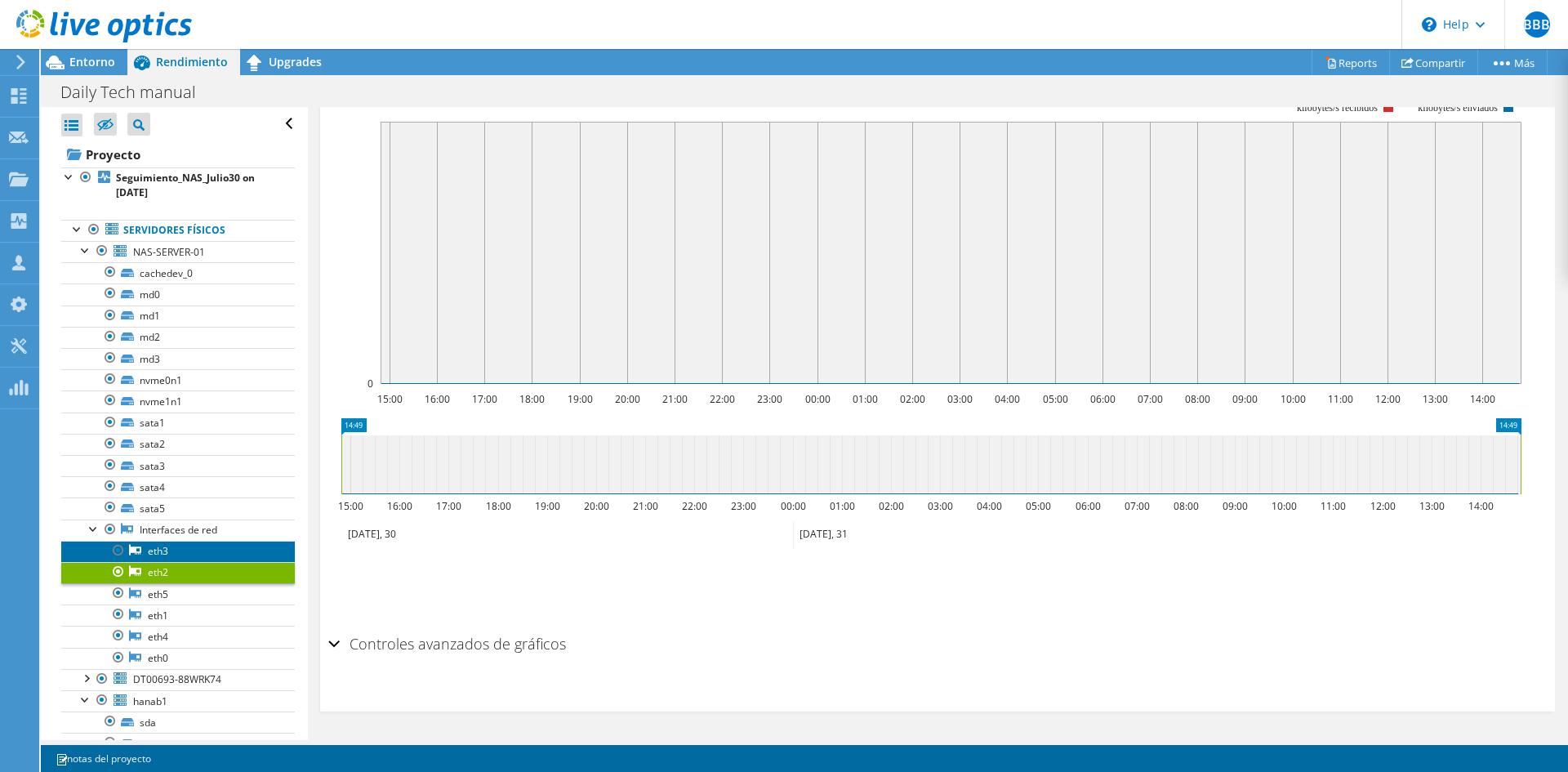
click at [185, 516] on link "eth3" at bounding box center [178, 551] width 234 height 21
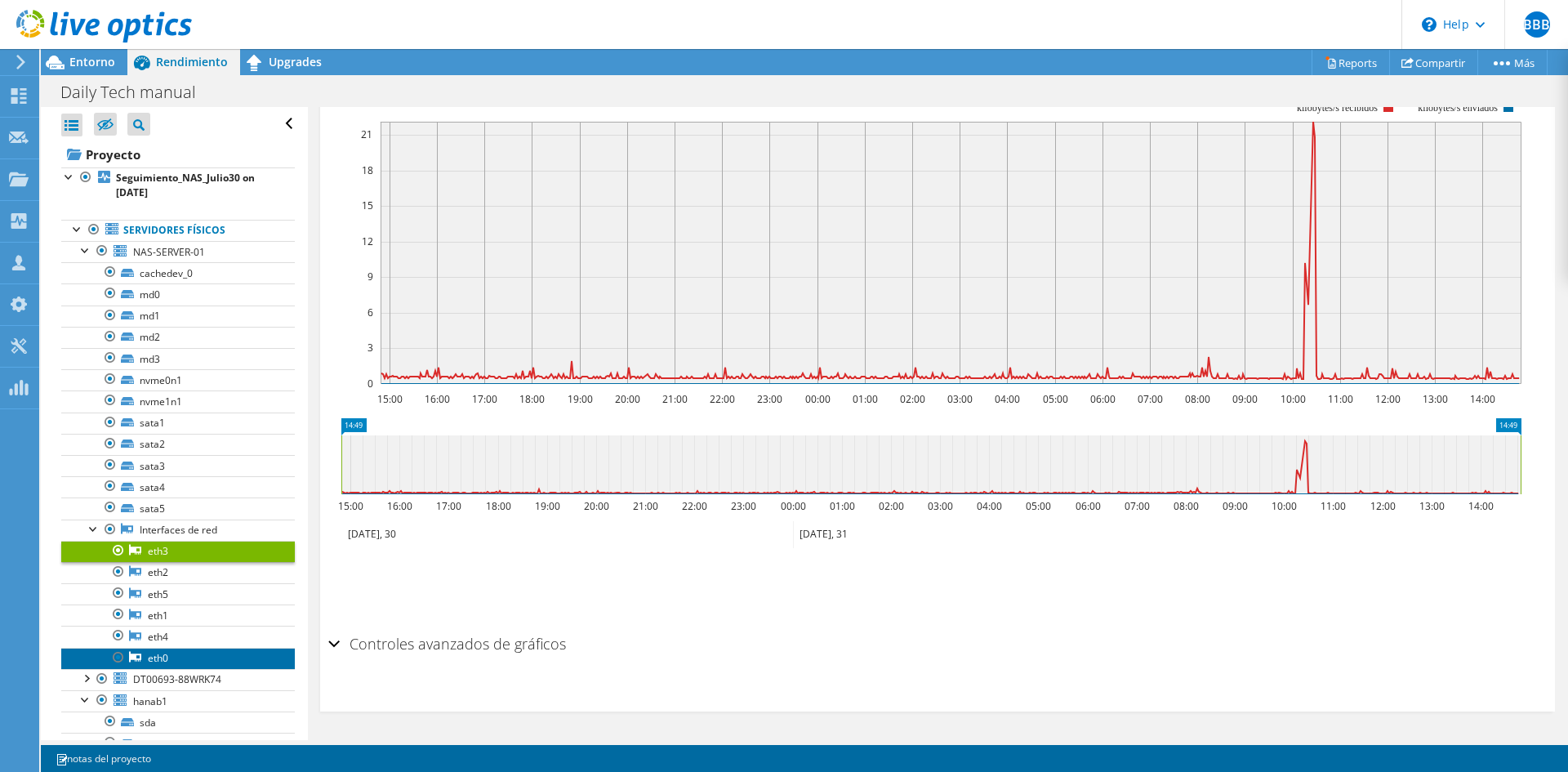
click at [180, 516] on link "eth0" at bounding box center [178, 658] width 234 height 21
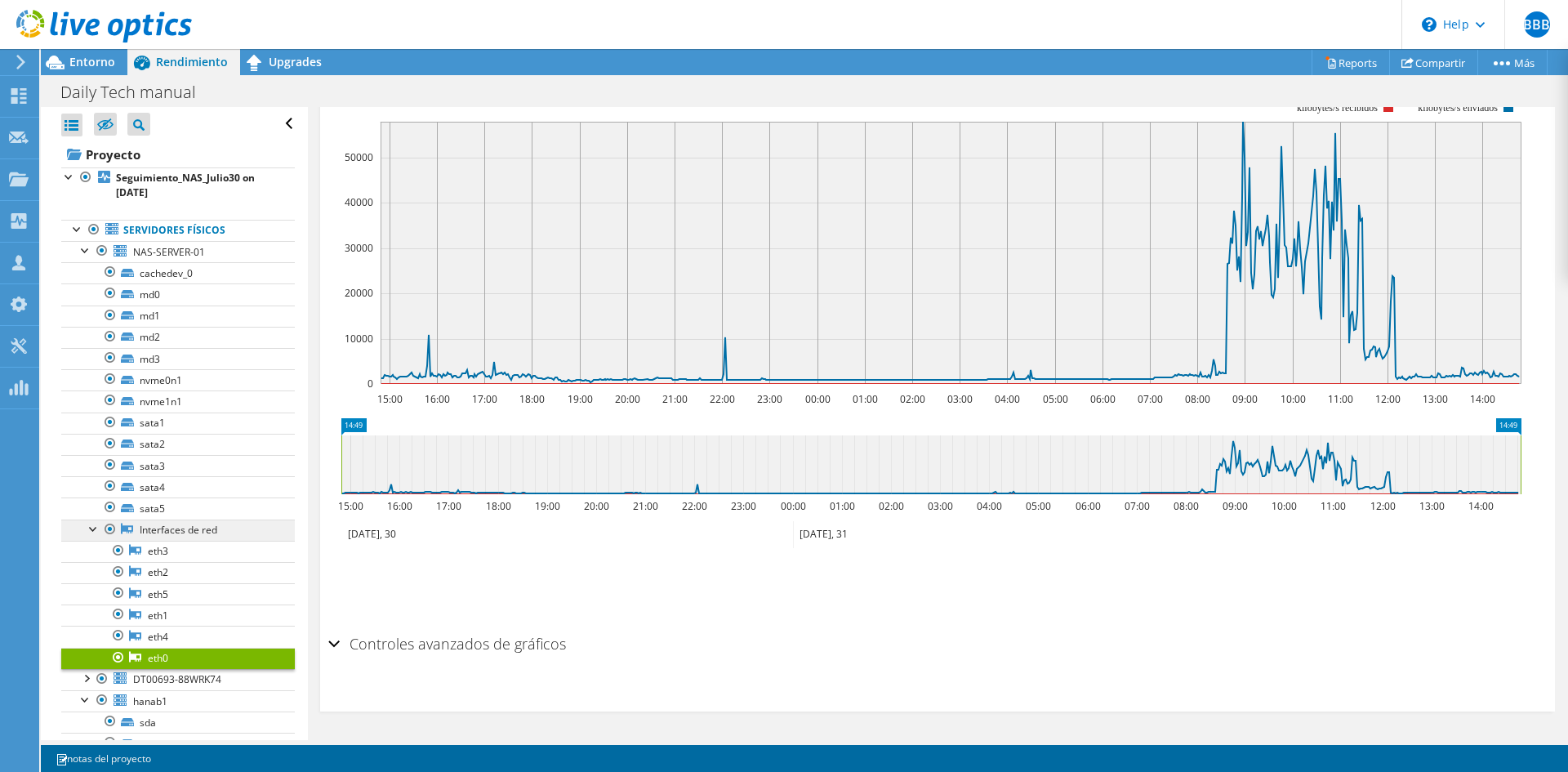
click at [190, 516] on link "Interfaces de red" at bounding box center [178, 530] width 234 height 21
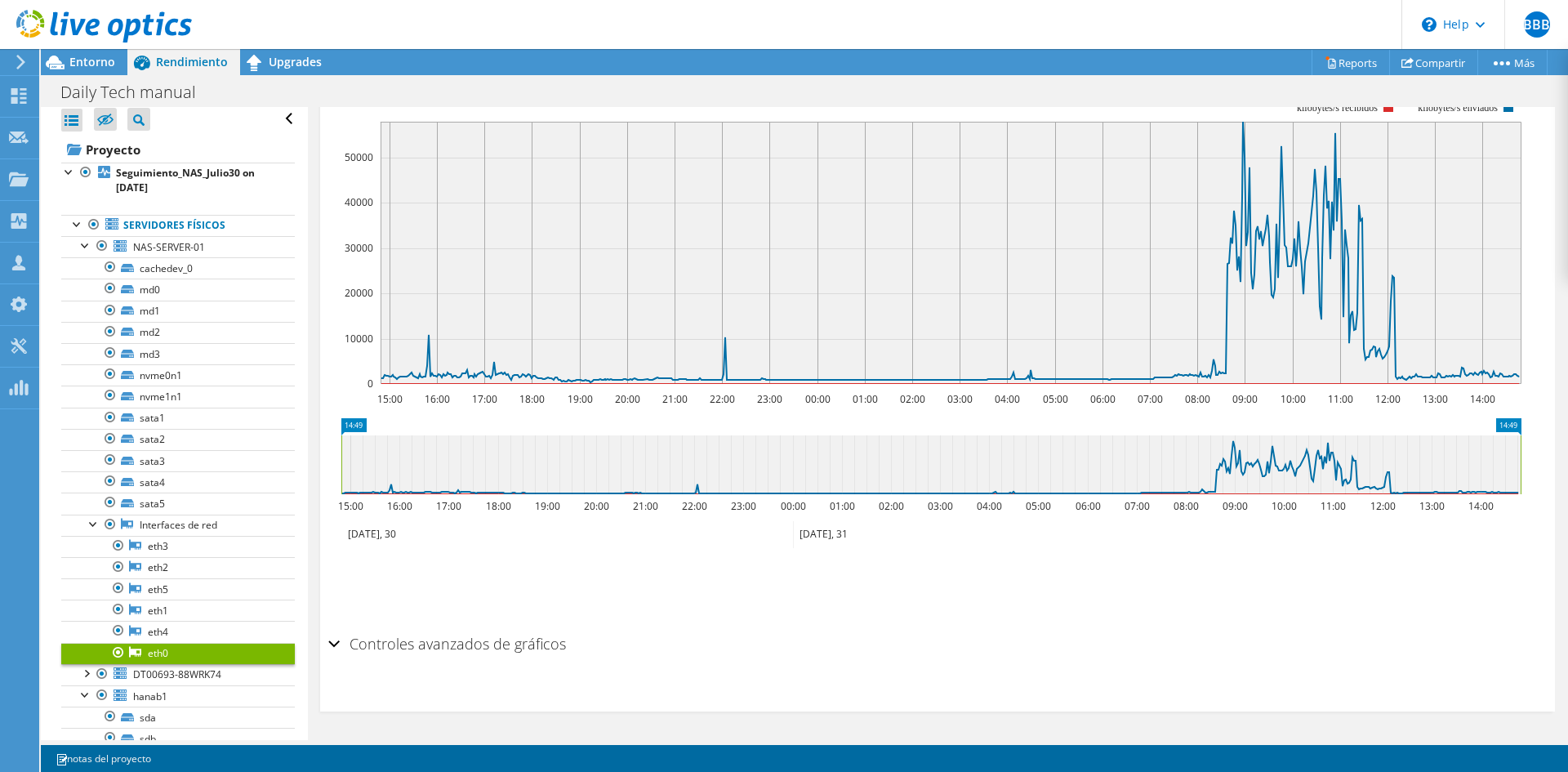
scroll to position [0, 0]
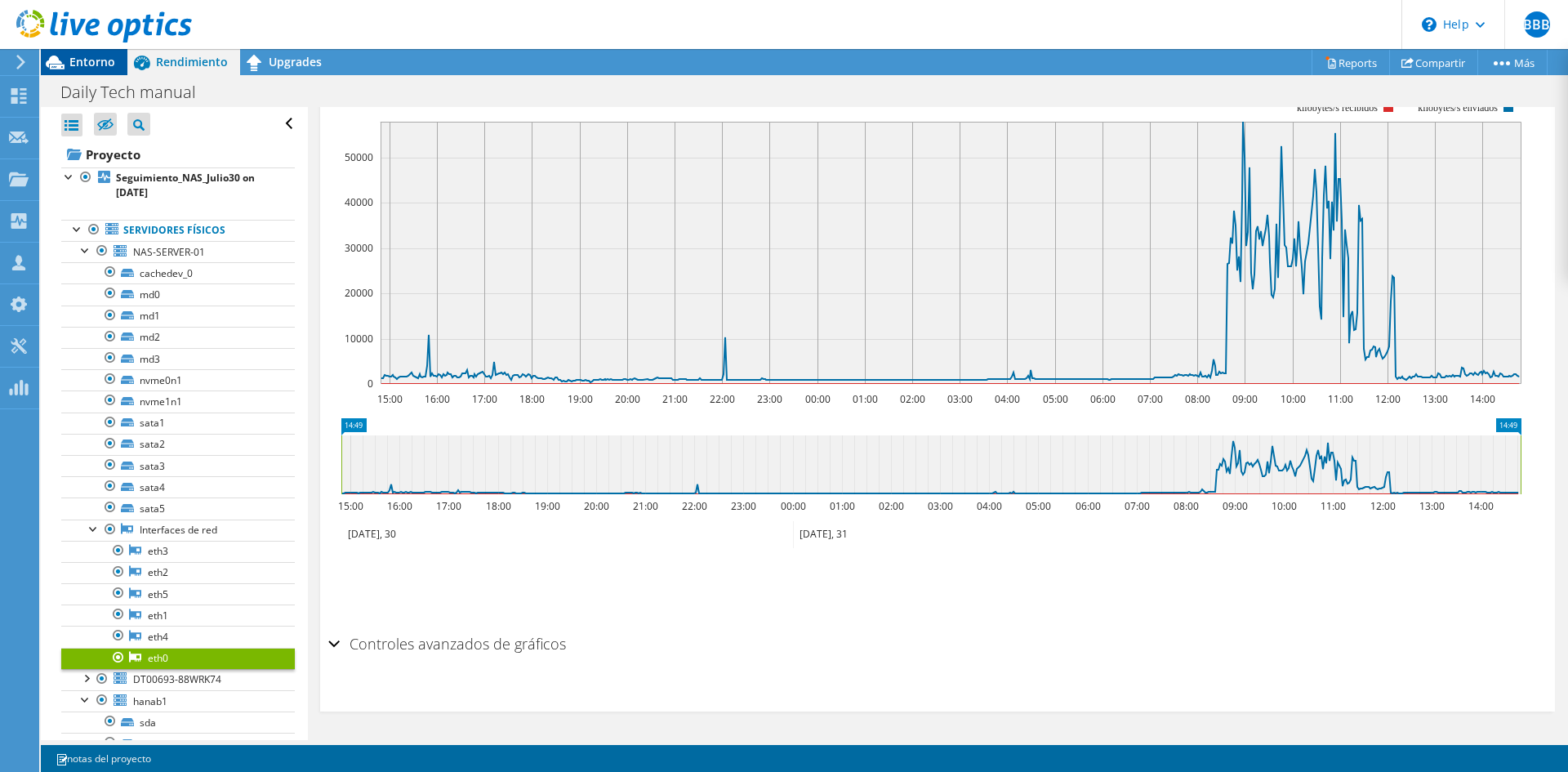
click at [104, 58] on span "Entorno" at bounding box center [93, 61] width 46 height 16
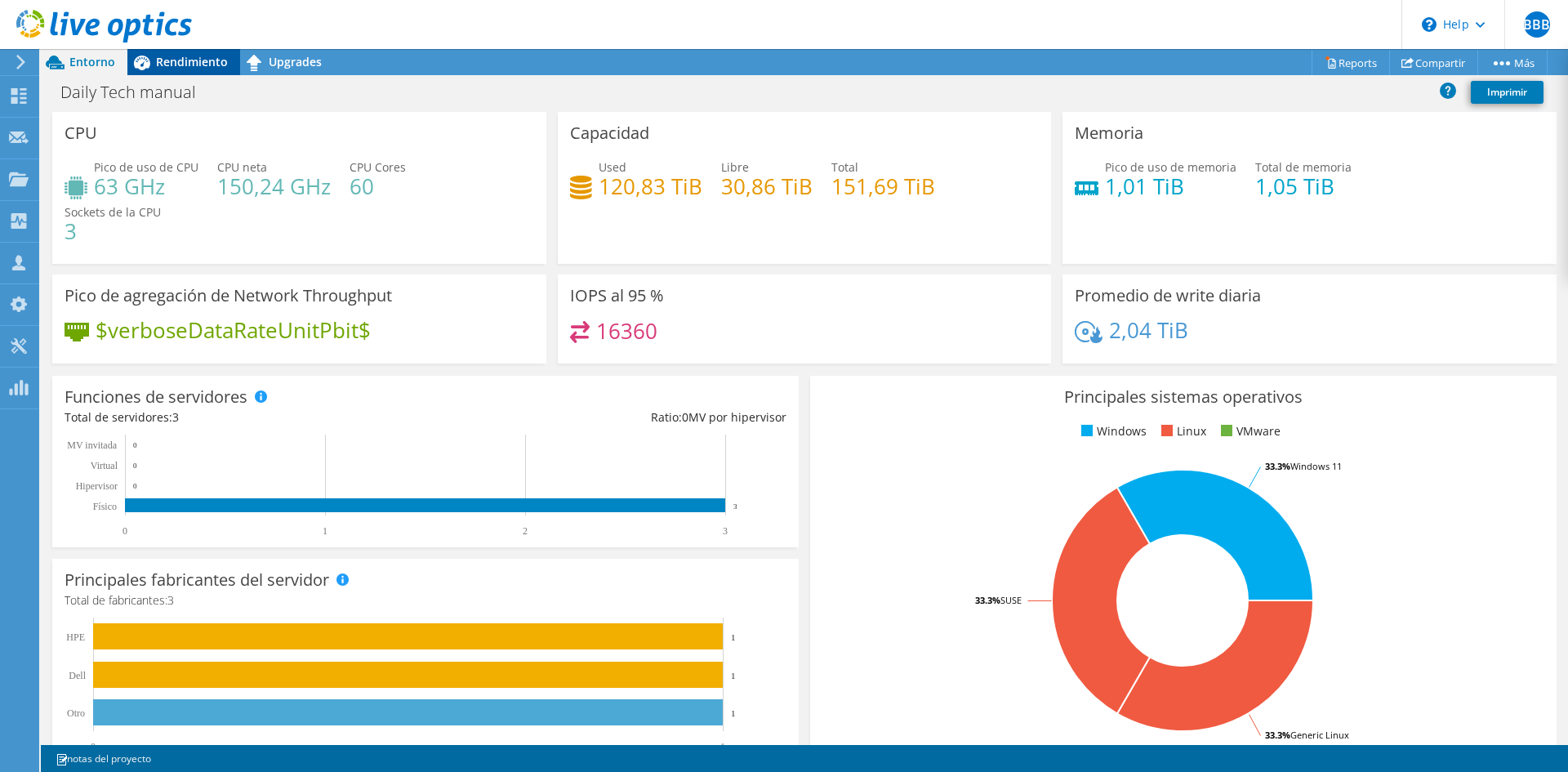
click at [180, 59] on span "Rendimiento" at bounding box center [192, 61] width 71 height 16
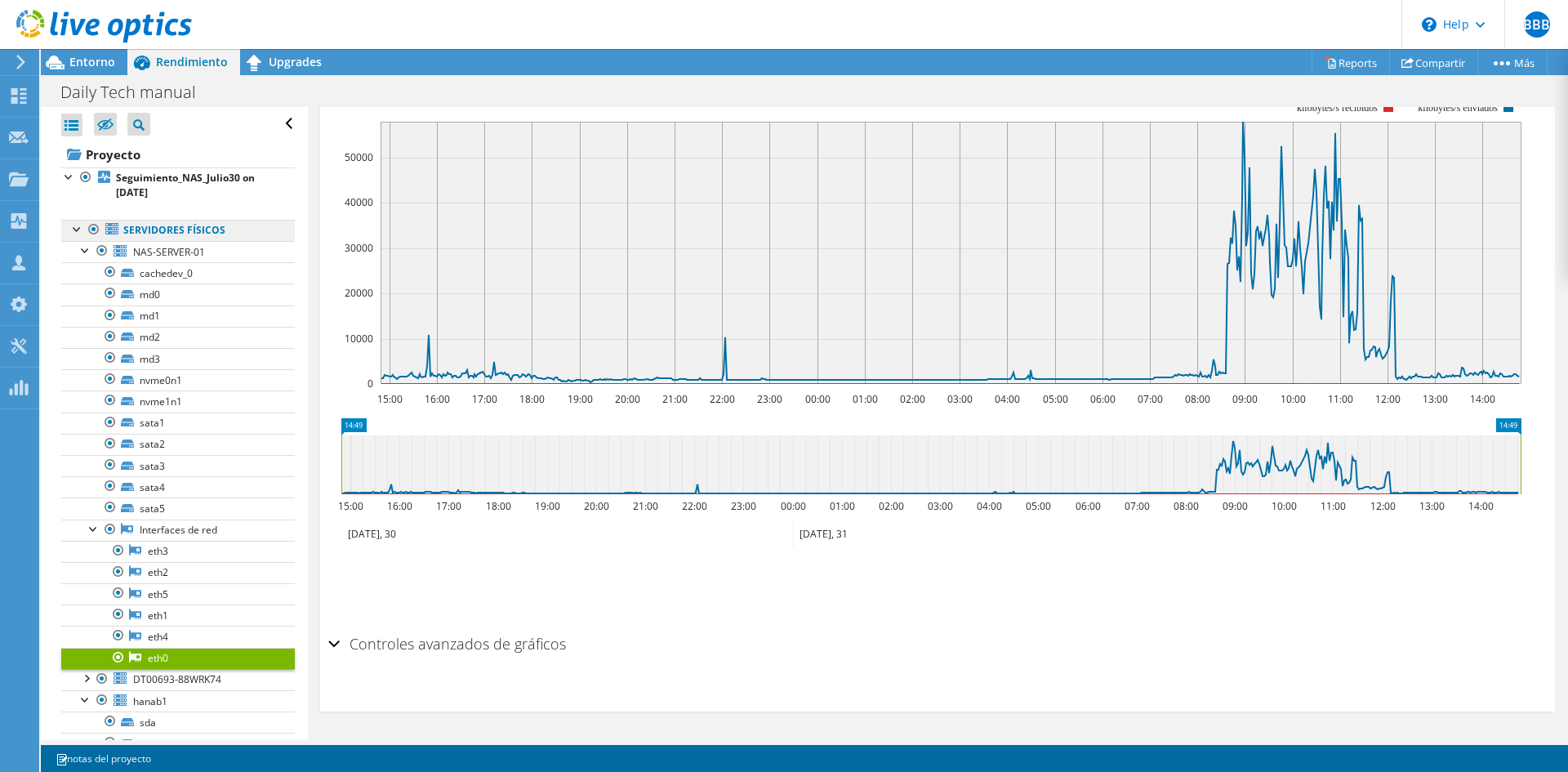
click at [177, 230] on link "Servidores físicos" at bounding box center [178, 230] width 234 height 21
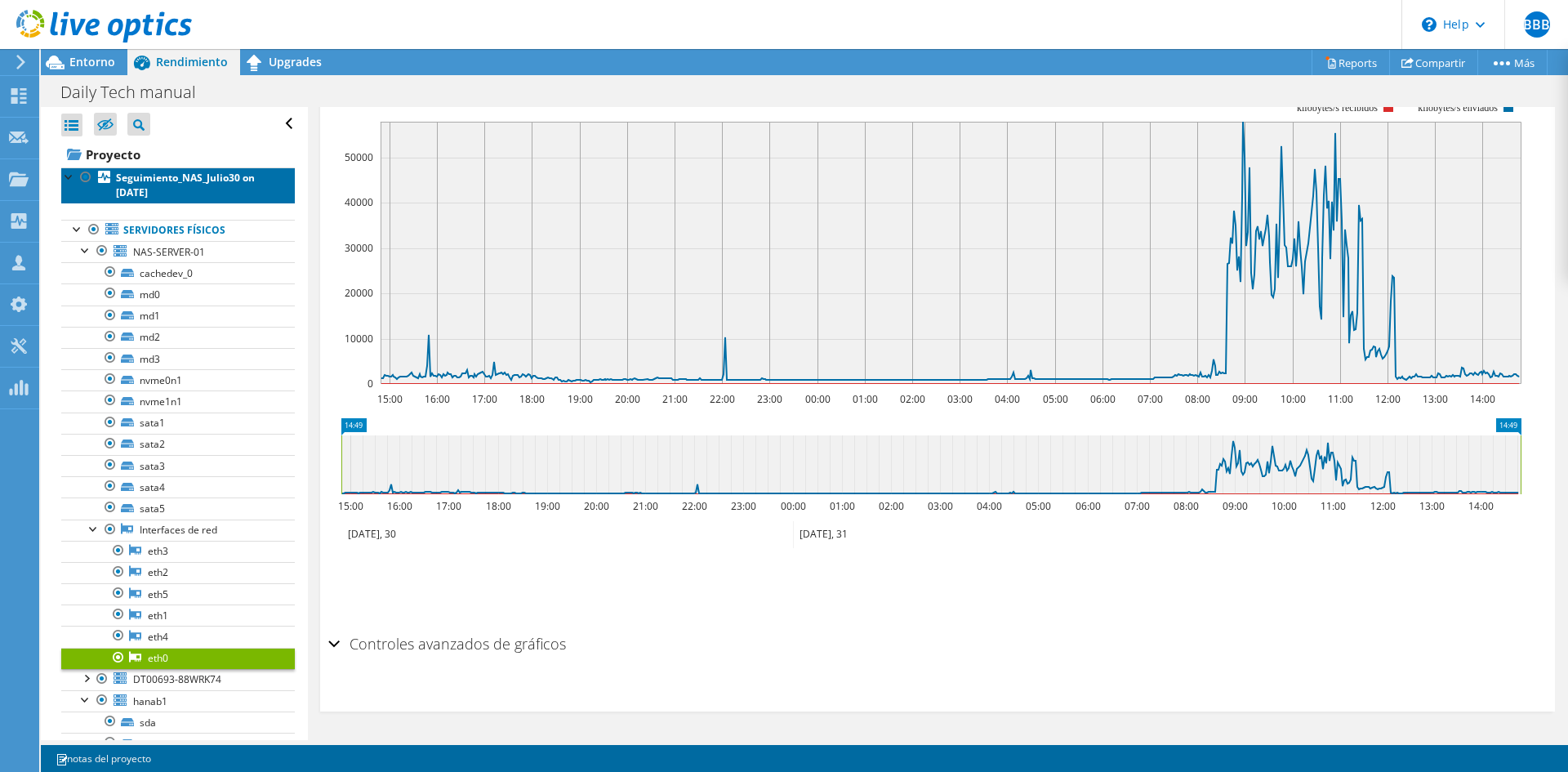
click at [177, 194] on link "Seguimiento_NAS_Julio30 on [DATE]" at bounding box center [178, 185] width 234 height 36
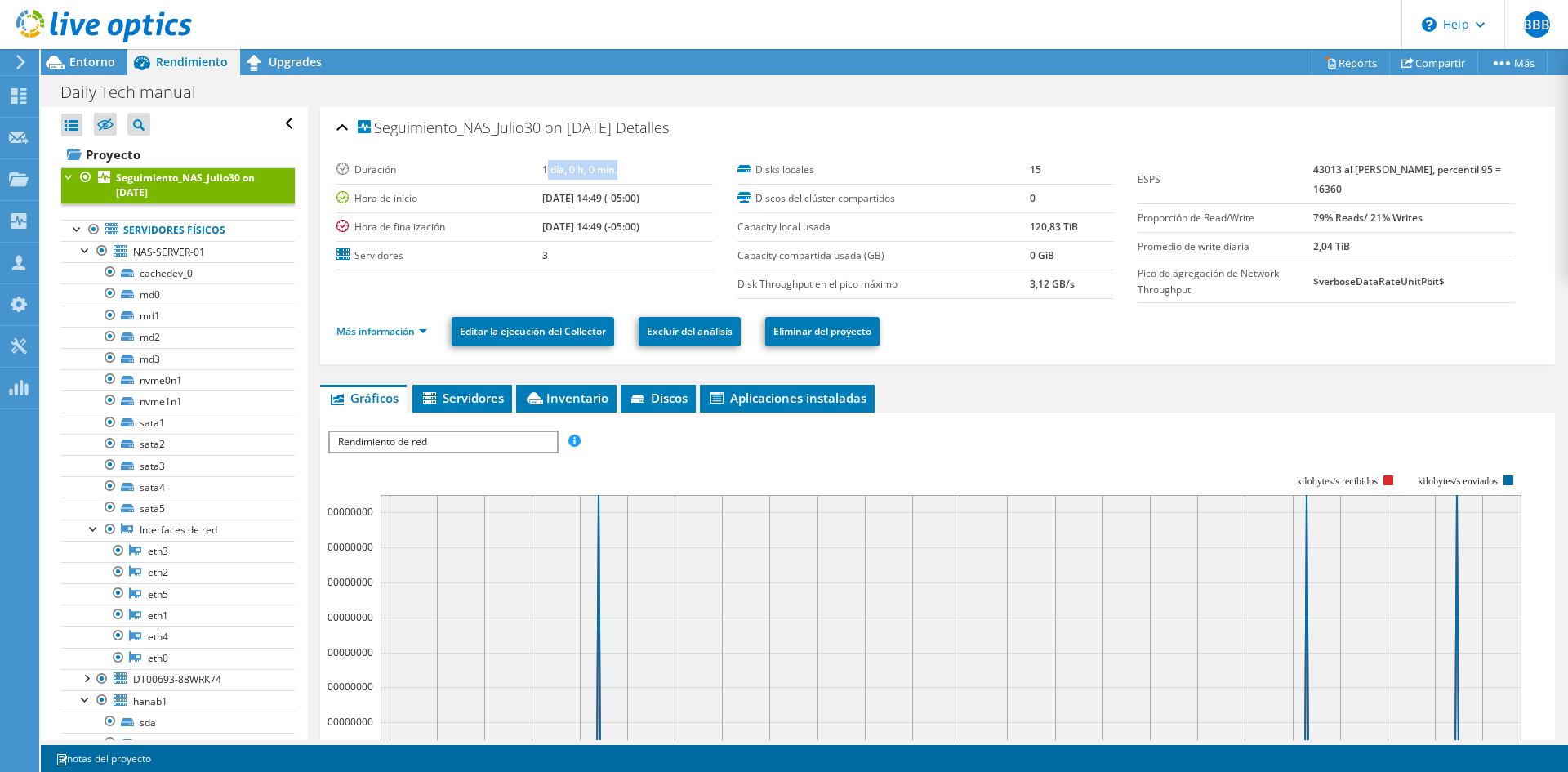
drag, startPoint x: 523, startPoint y: 169, endPoint x: 597, endPoint y: 169, distance: 74.0
click at [597, 169] on b "1 día, 0 h, 0 min." at bounding box center [580, 169] width 75 height 14
drag, startPoint x: 531, startPoint y: 201, endPoint x: 559, endPoint y: 218, distance: 32.8
click at [559, 218] on tbody "Duración 1 día, 0 h, 0 min. Hora de inicio 07/30/2025, 14:49 (-05:00) Hora de f…" at bounding box center [524, 213] width 377 height 115
click at [385, 325] on link "Más información" at bounding box center [381, 331] width 91 height 14
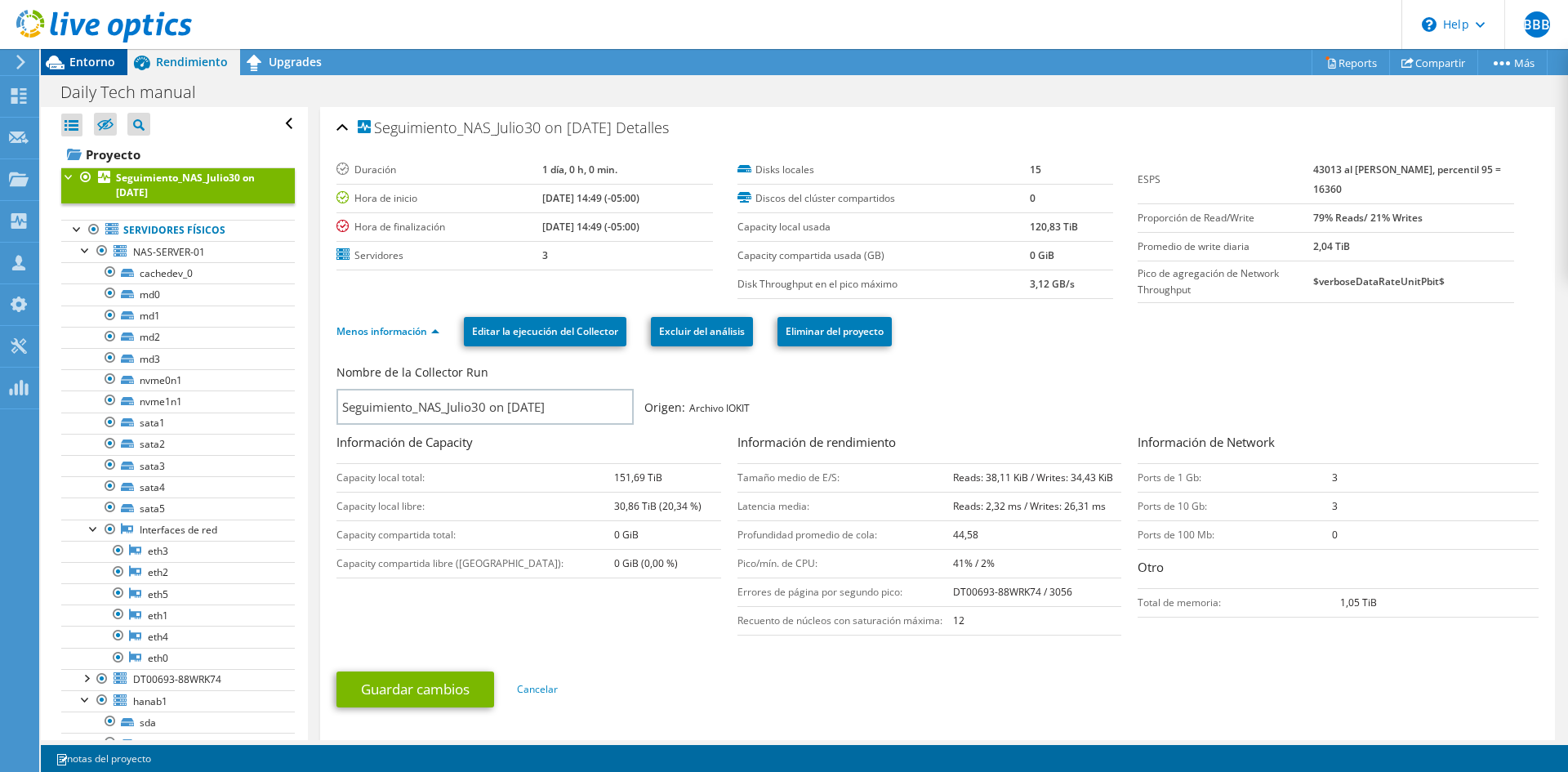
click at [98, 64] on span "Entorno" at bounding box center [93, 61] width 46 height 16
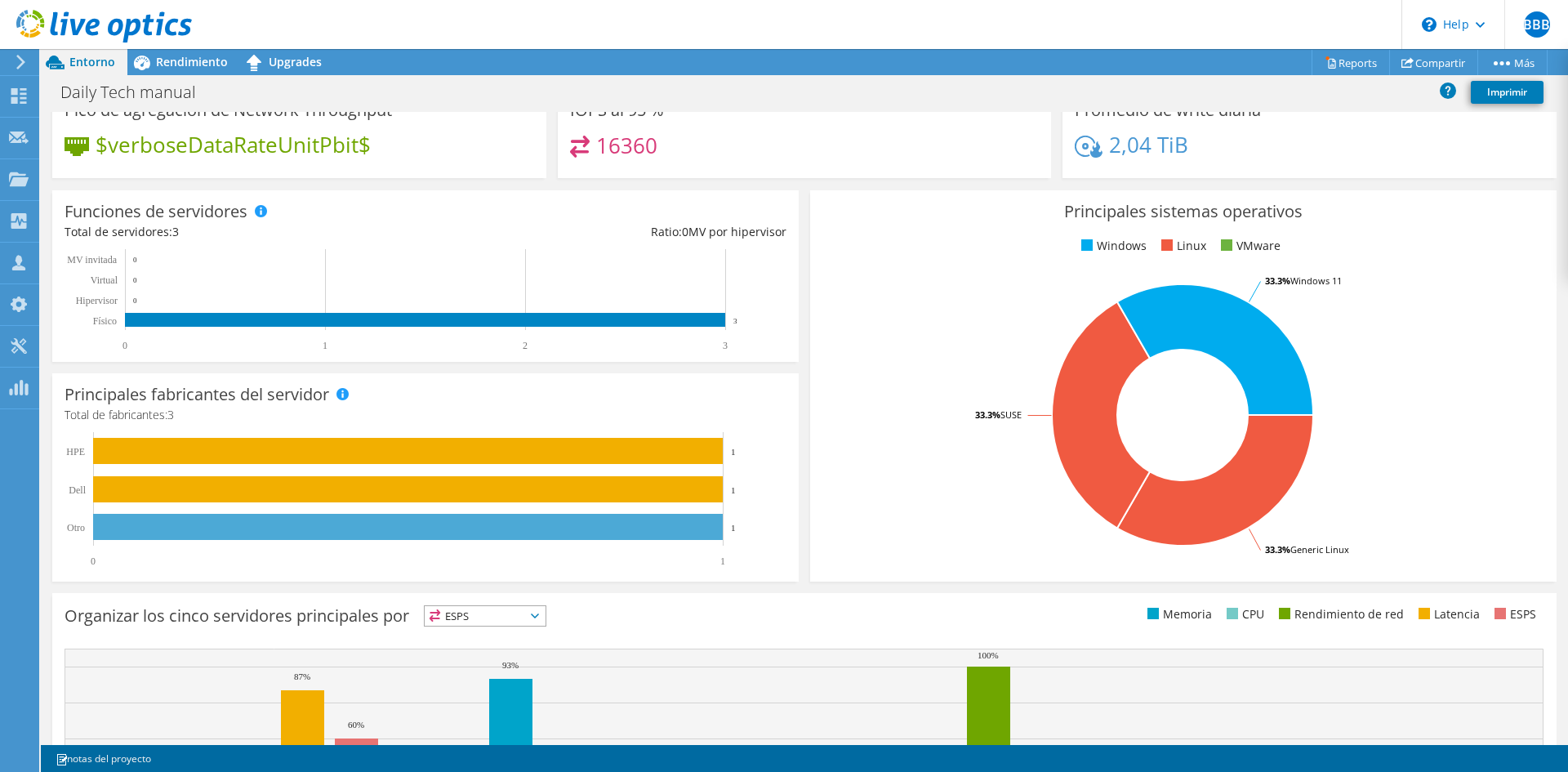
scroll to position [245, 0]
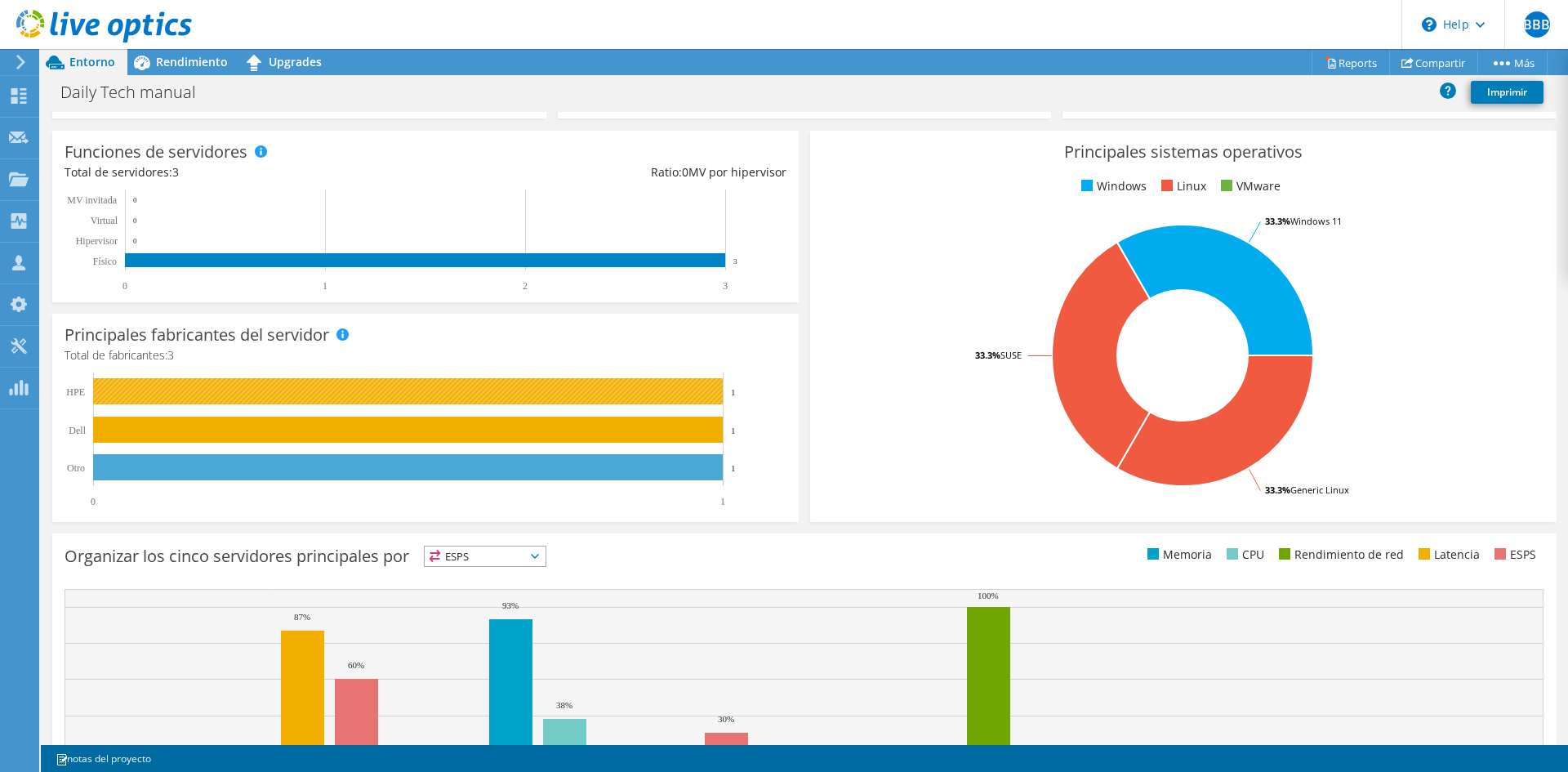
drag, startPoint x: 72, startPoint y: 395, endPoint x: 94, endPoint y: 392, distance: 22.2
click at [94, 392] on icon "0 1 Otro Dell HPE 1 1 1" at bounding box center [424, 439] width 721 height 135
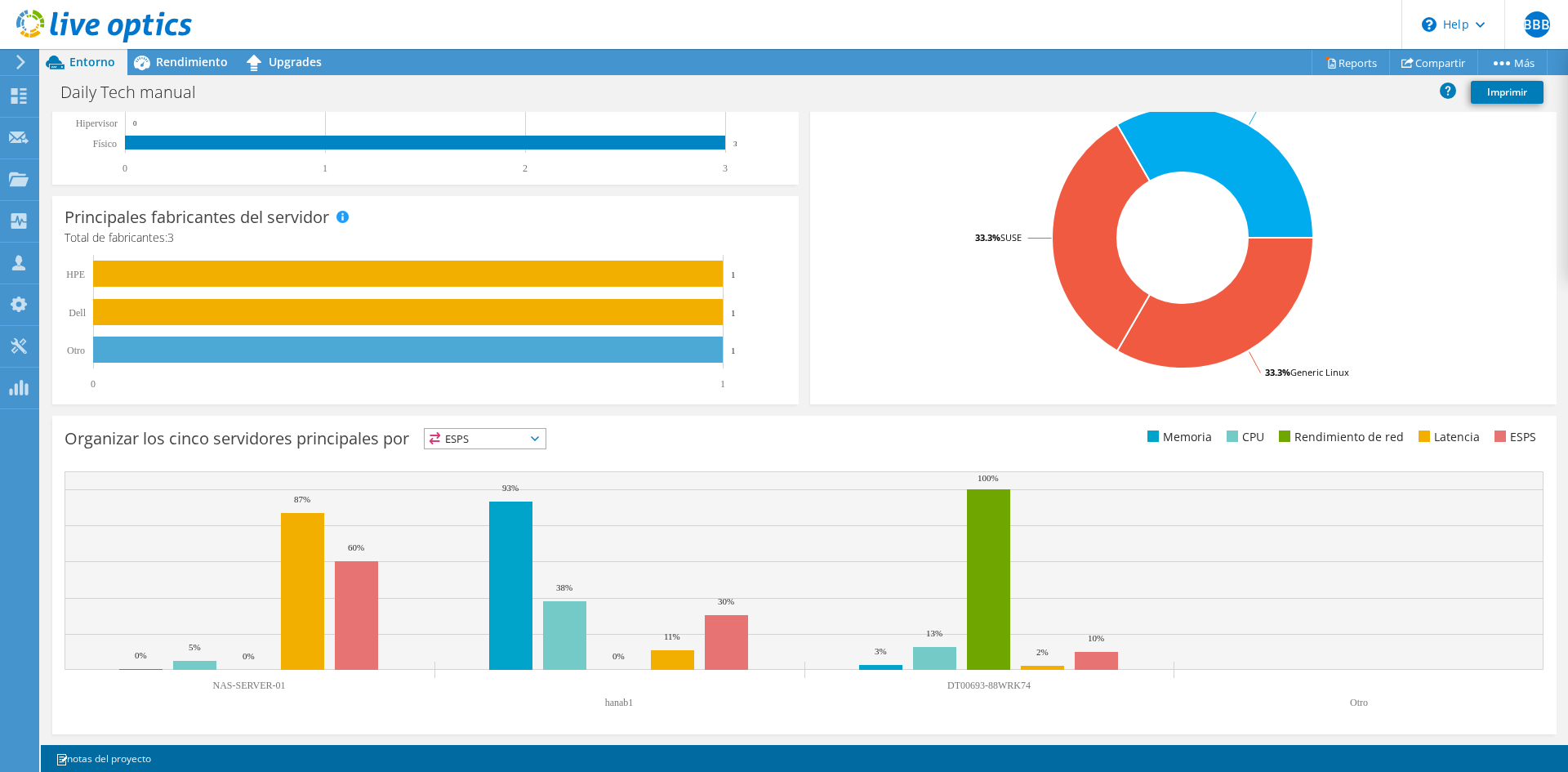
scroll to position [364, 0]
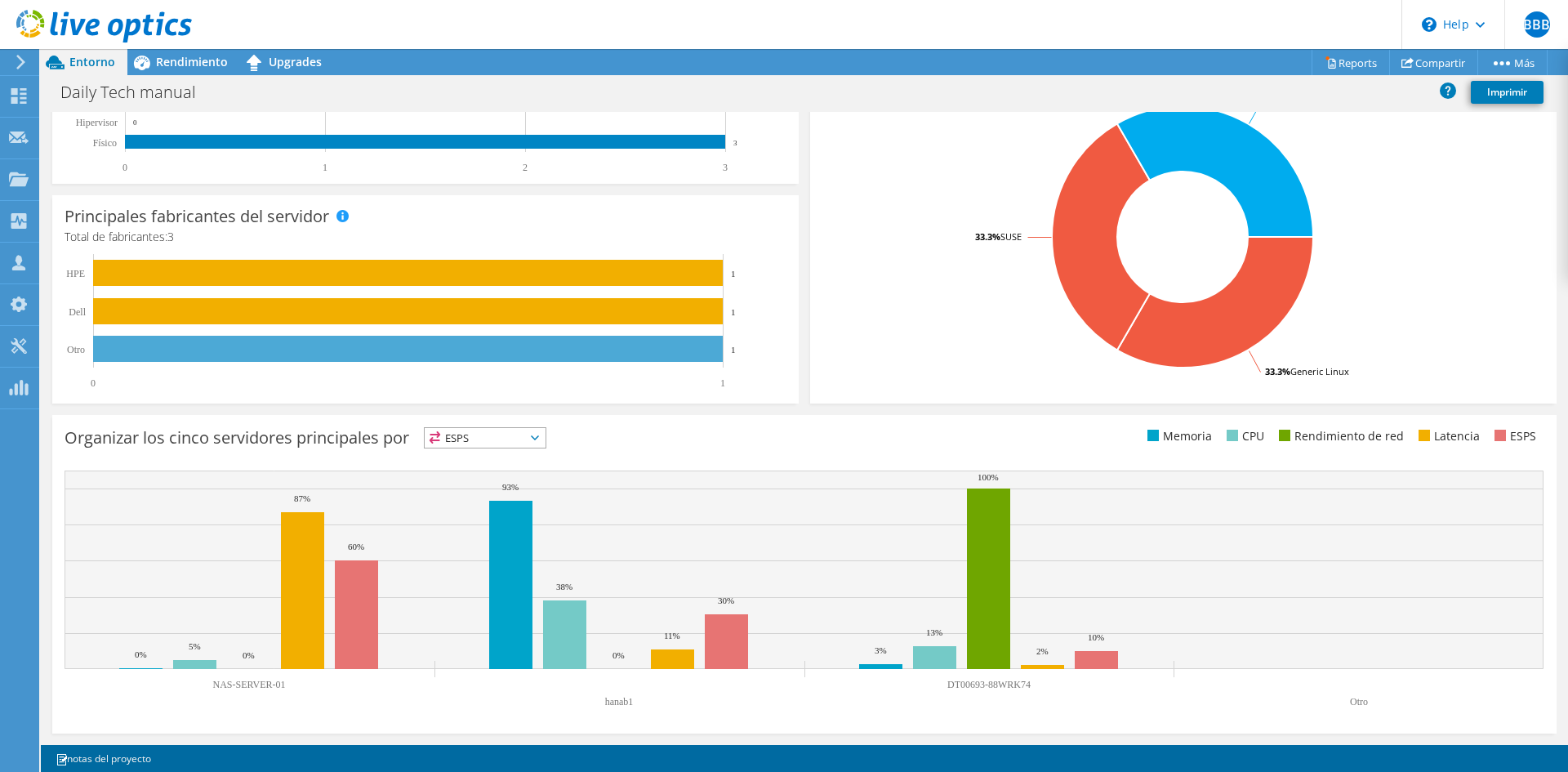
drag, startPoint x: 233, startPoint y: 688, endPoint x: 275, endPoint y: 686, distance: 42.0
click at [275, 516] on text "NAS-SERVER-01" at bounding box center [248, 685] width 72 height 11
drag, startPoint x: 956, startPoint y: 687, endPoint x: 1019, endPoint y: 686, distance: 63.0
click at [1019, 516] on text "DT00693-88WRK74" at bounding box center [989, 685] width 83 height 11
click at [16, 64] on icon at bounding box center [20, 62] width 12 height 15
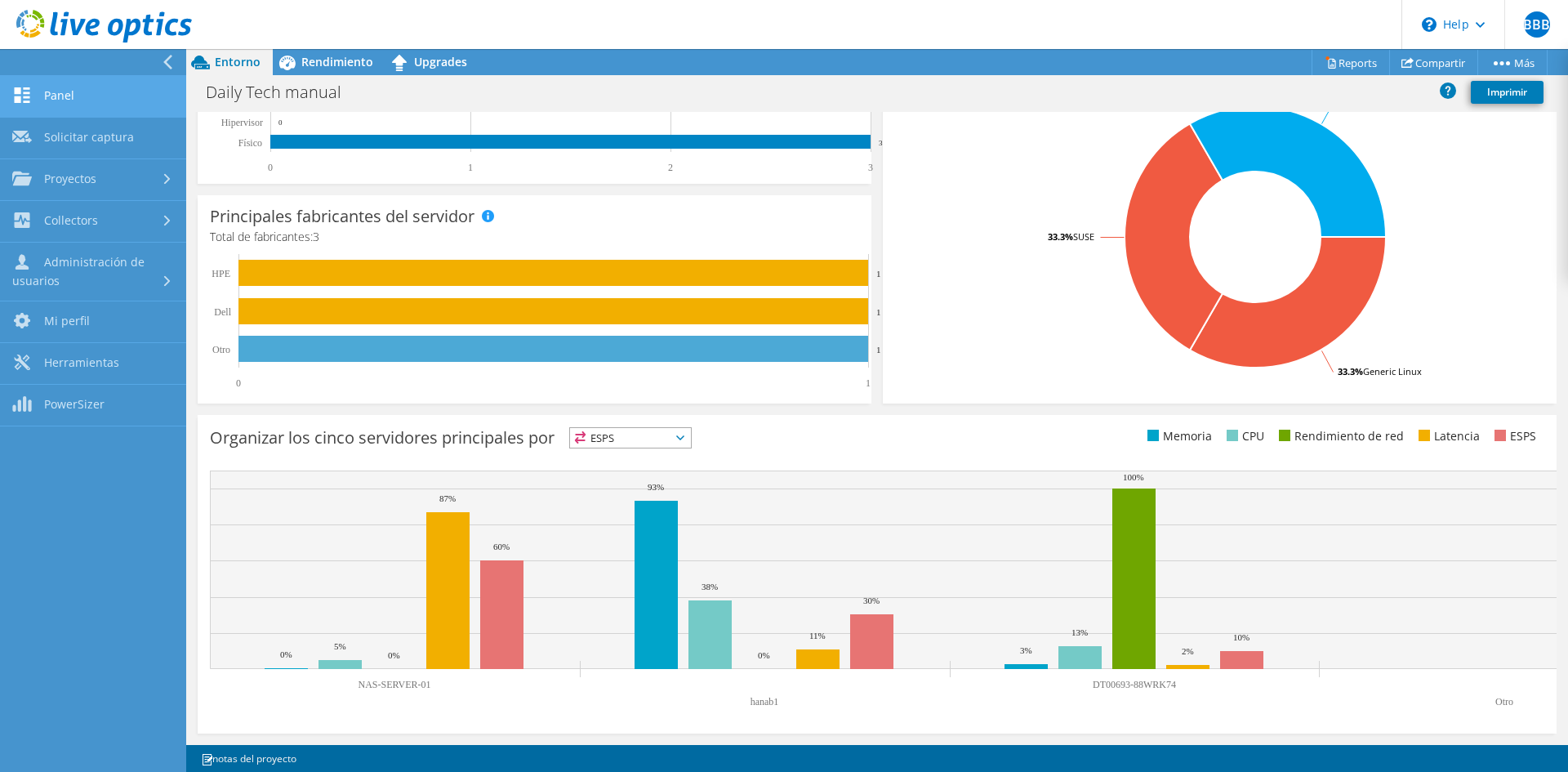
click at [77, 94] on link "Panel" at bounding box center [93, 96] width 186 height 41
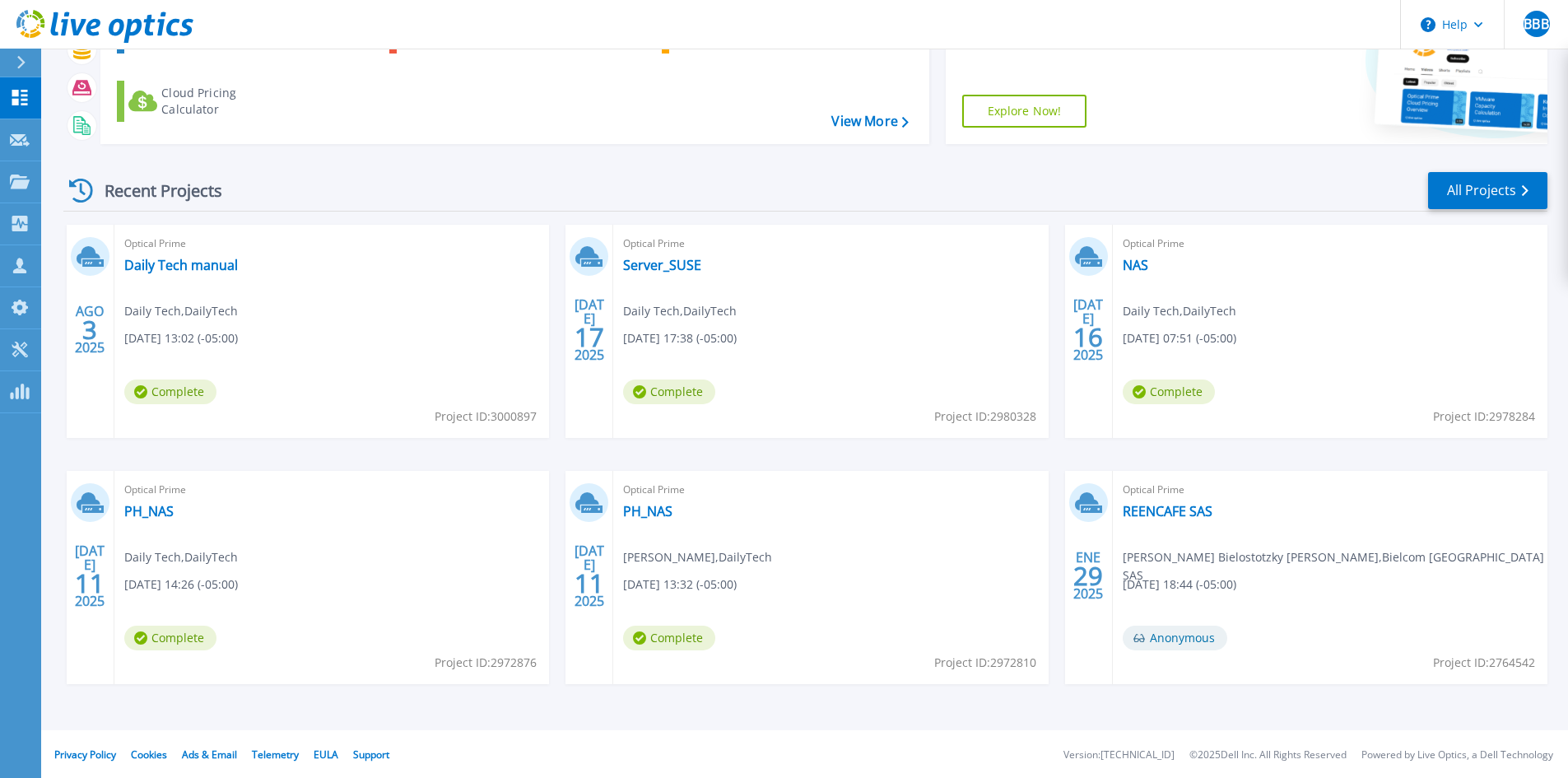
scroll to position [134, 0]
click at [1143, 261] on link "NAS" at bounding box center [1136, 263] width 26 height 17
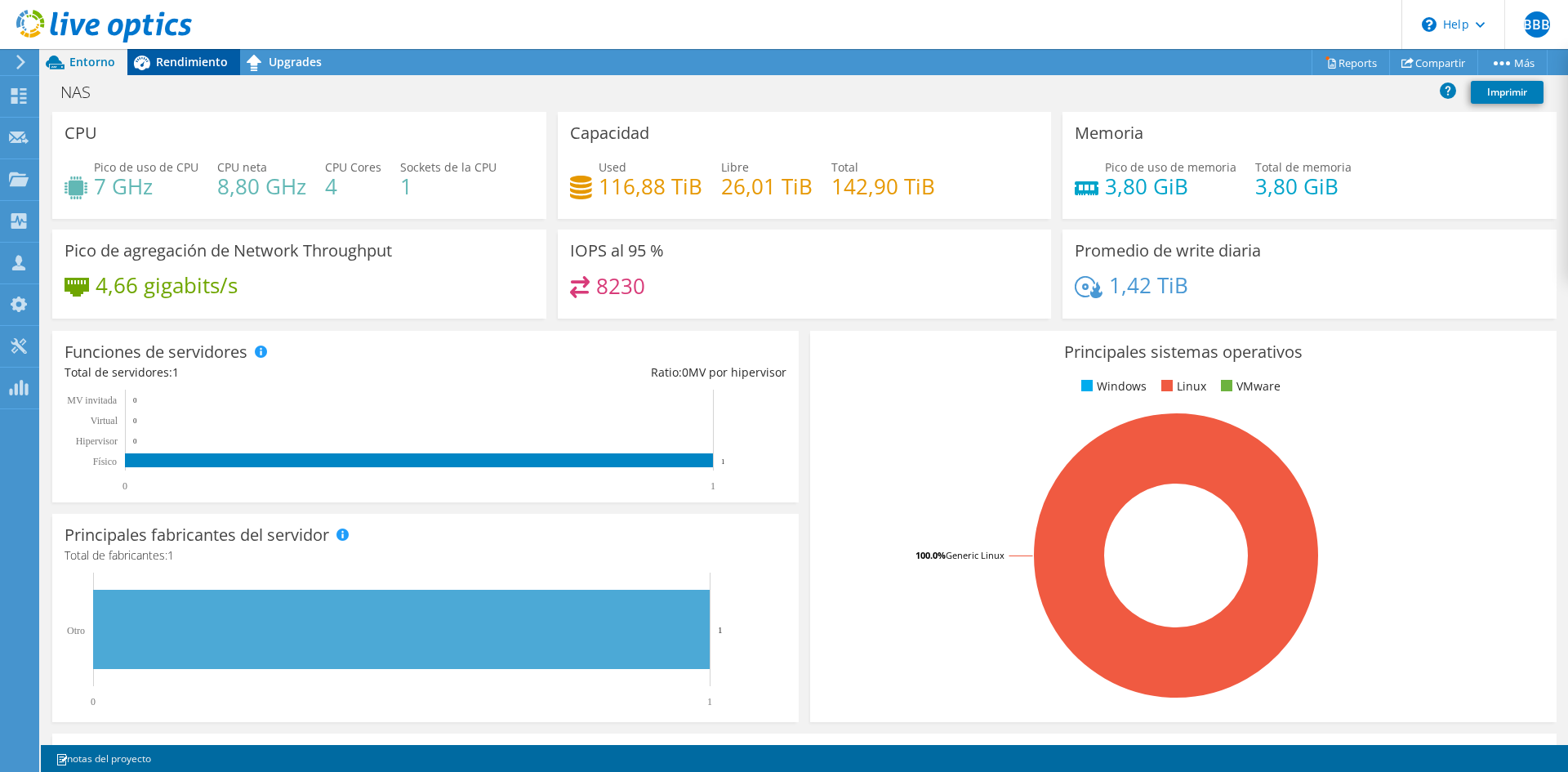
click at [188, 62] on span "Rendimiento" at bounding box center [192, 61] width 71 height 16
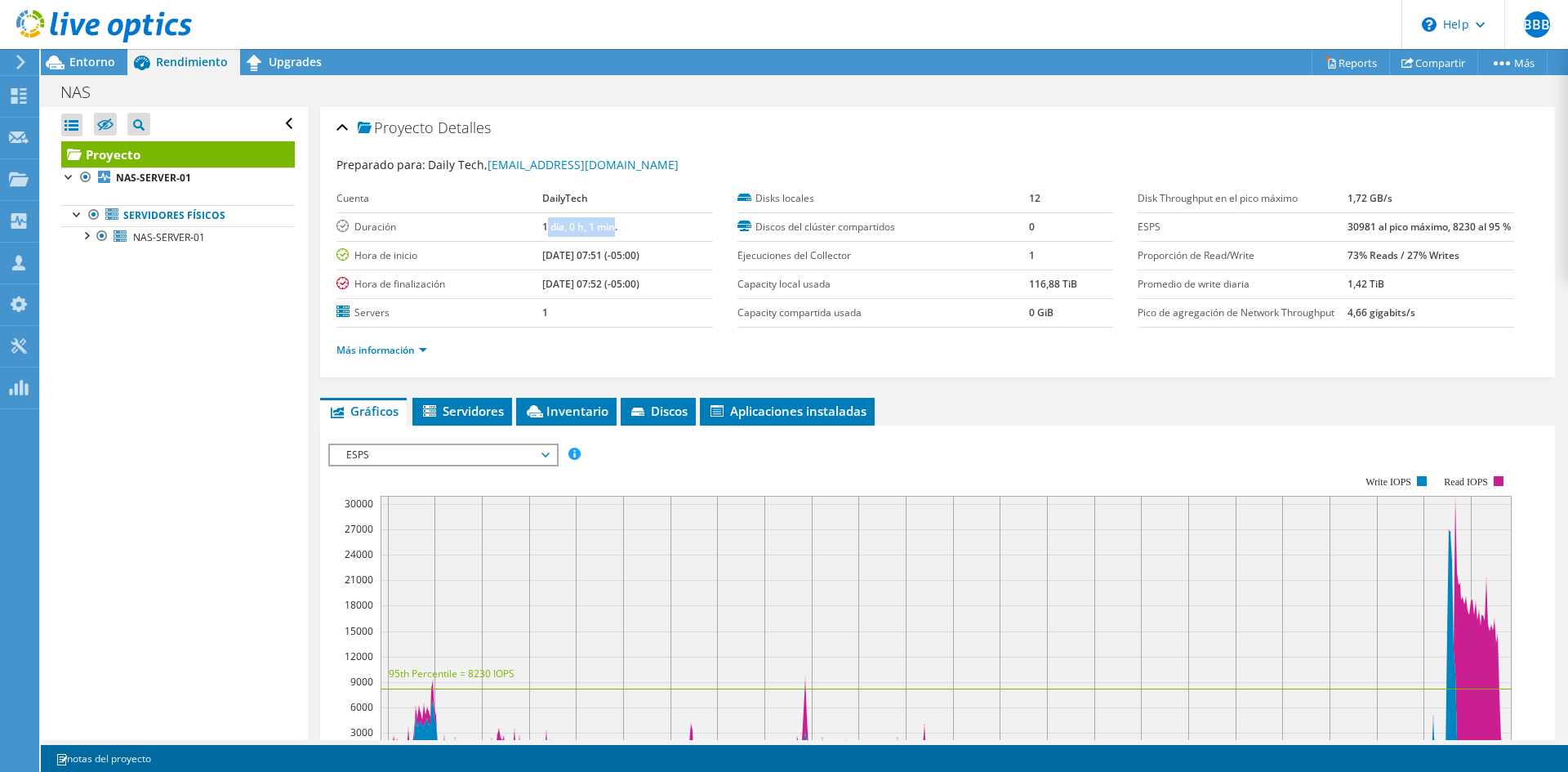
drag, startPoint x: 525, startPoint y: 226, endPoint x: 594, endPoint y: 228, distance: 69.0
click at [594, 228] on b "1 día, 0 h, 1 min." at bounding box center [580, 226] width 75 height 14
click at [596, 229] on b "1 día, 0 h, 1 min." at bounding box center [580, 226] width 75 height 14
click at [23, 64] on use at bounding box center [21, 62] width 9 height 15
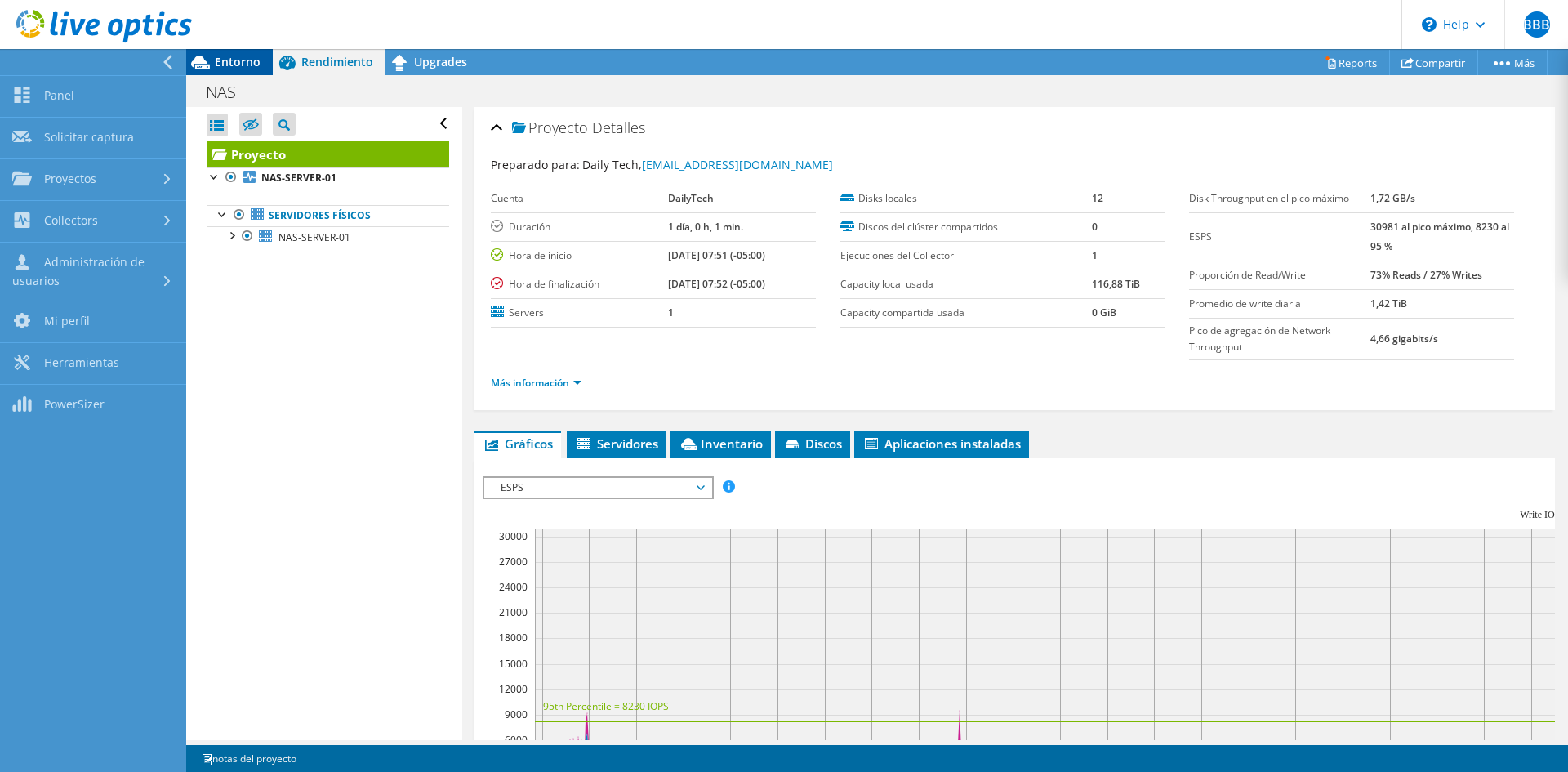
click at [229, 61] on span "Entorno" at bounding box center [237, 61] width 46 height 16
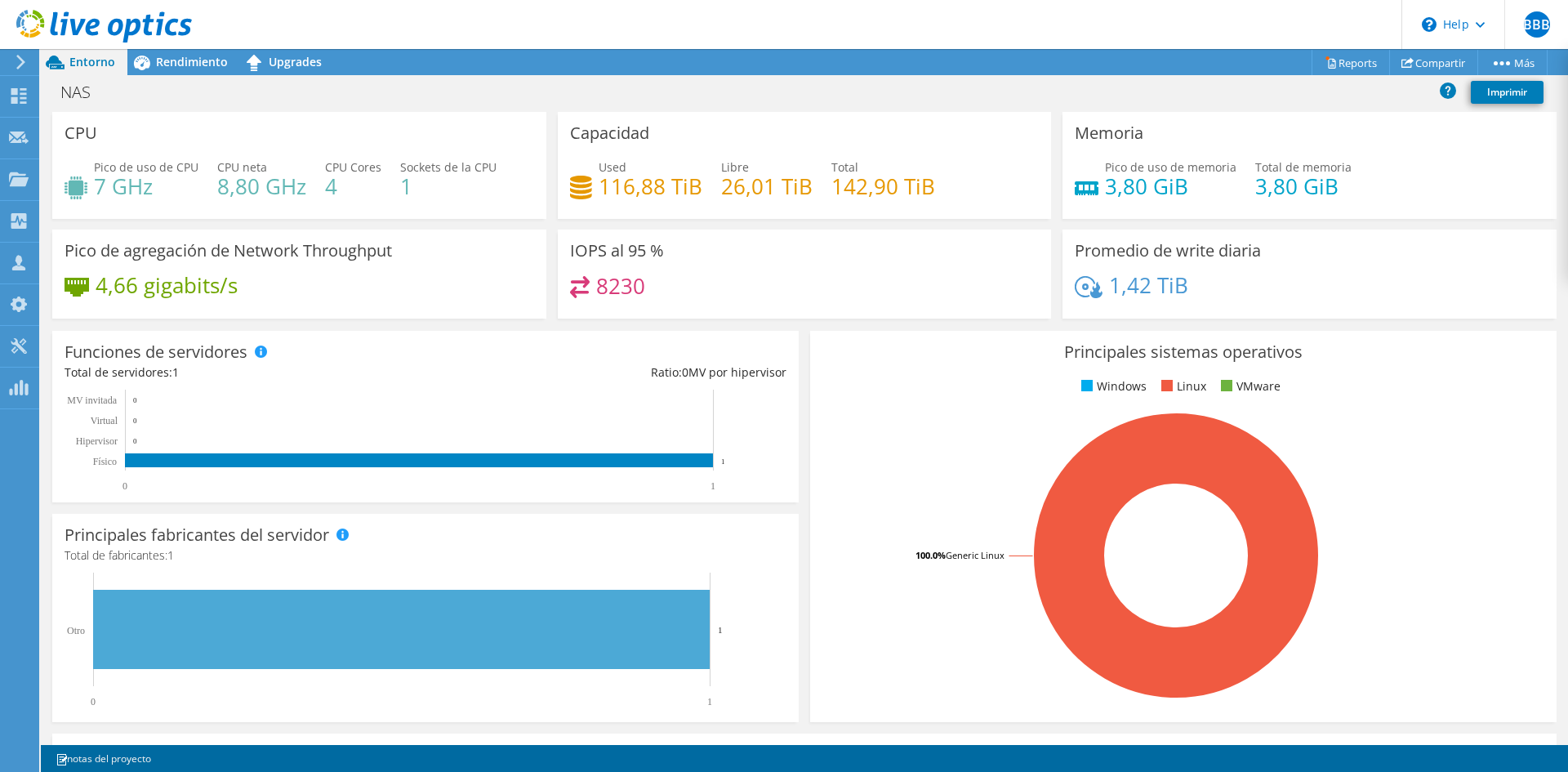
click at [22, 66] on icon at bounding box center [20, 62] width 12 height 15
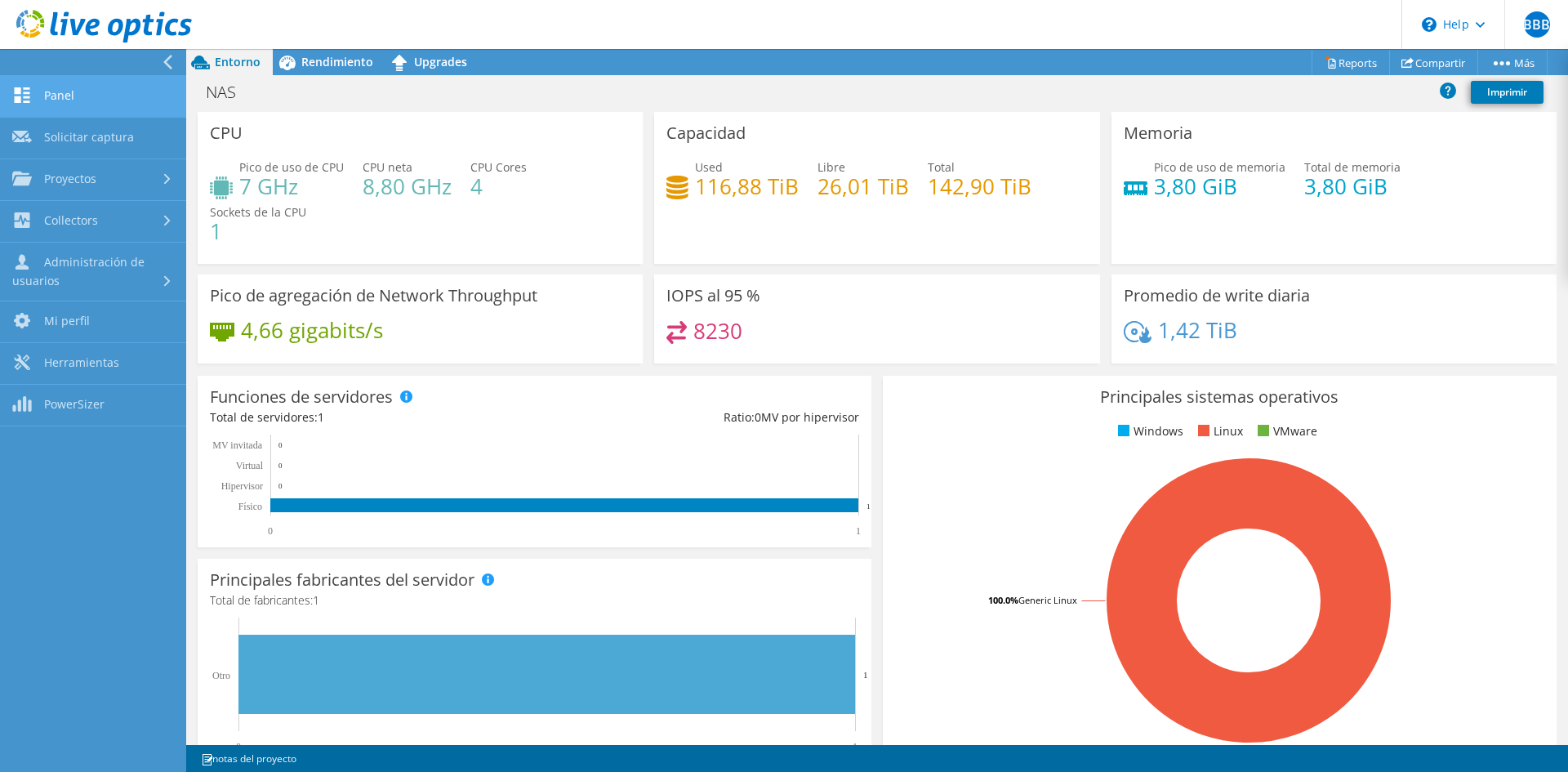
click at [76, 98] on link "Panel" at bounding box center [93, 96] width 186 height 41
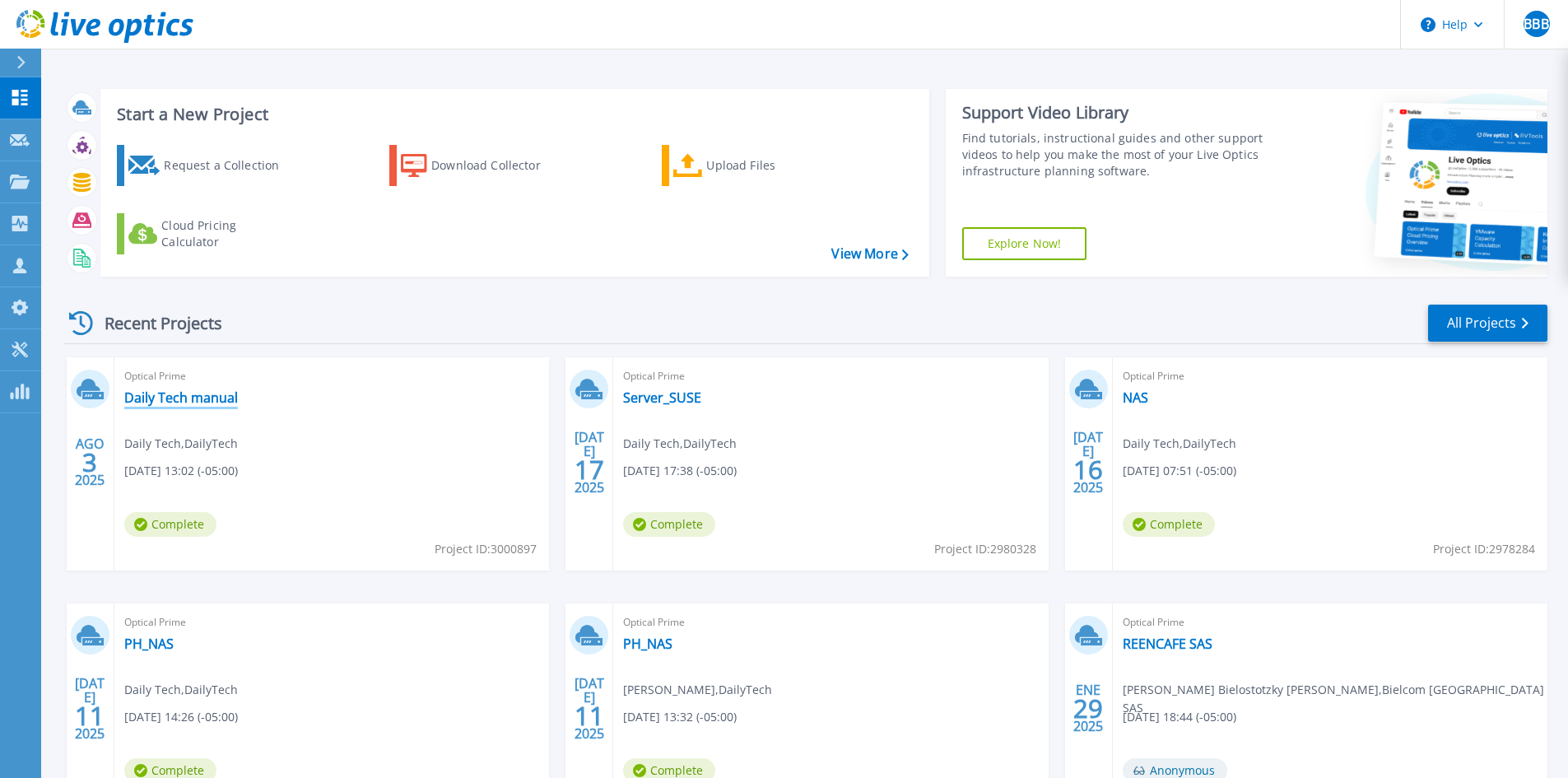
click at [186, 398] on link "Daily Tech manual" at bounding box center [181, 398] width 114 height 17
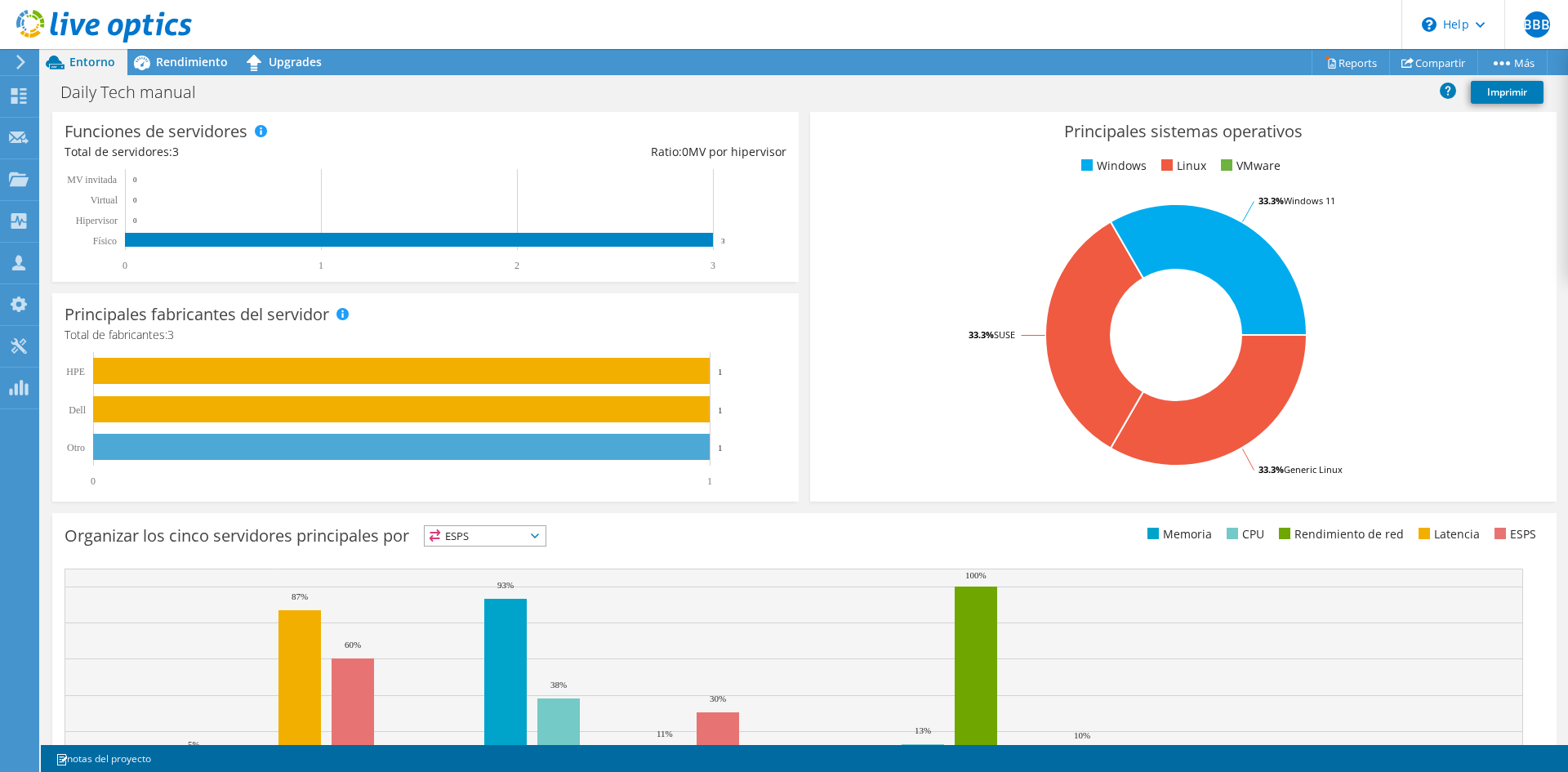
scroll to position [364, 0]
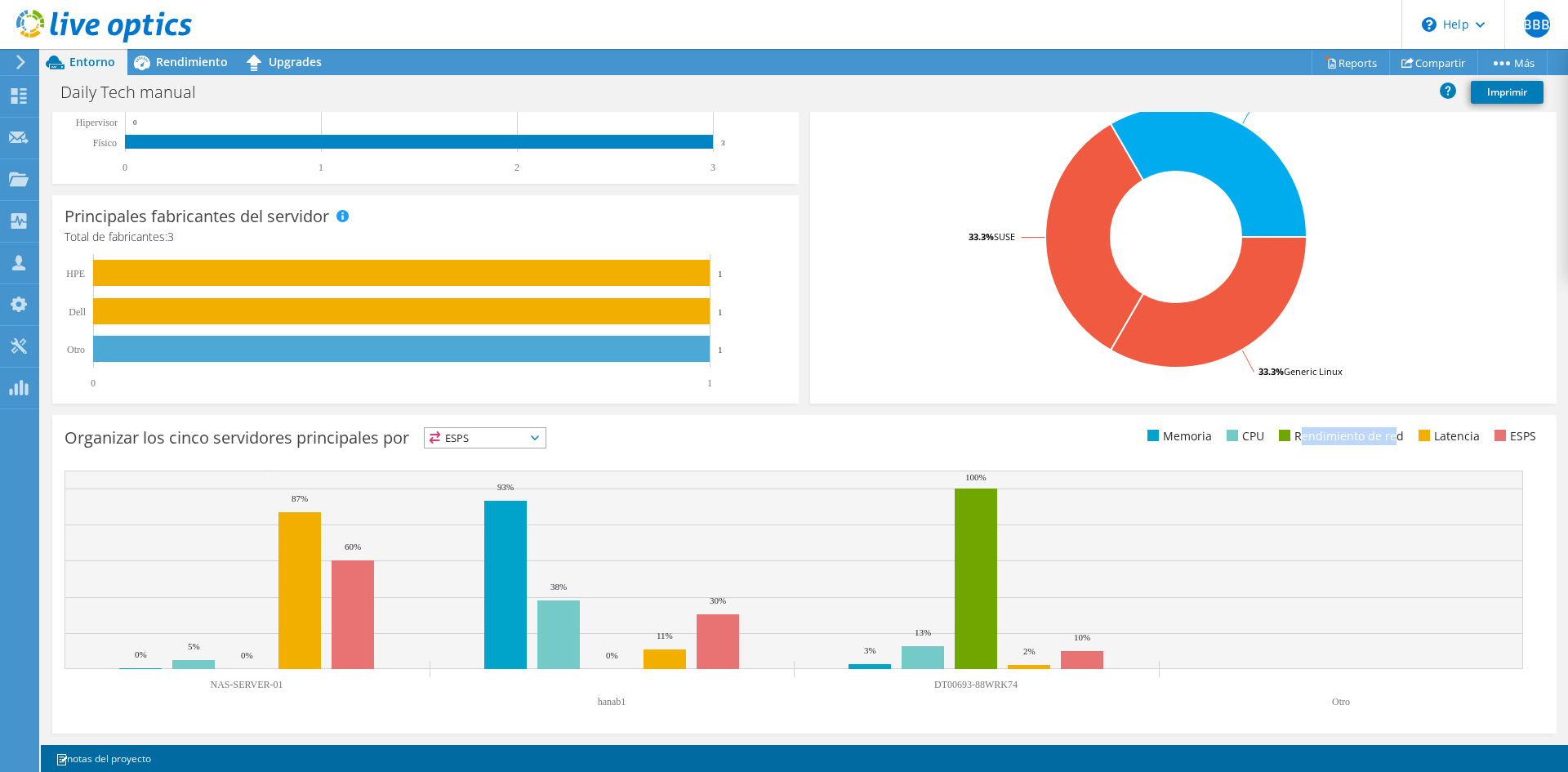
drag, startPoint x: 1294, startPoint y: 437, endPoint x: 1389, endPoint y: 440, distance: 95.0
click at [1389, 440] on li "Rendimiento de red" at bounding box center [1339, 436] width 129 height 18
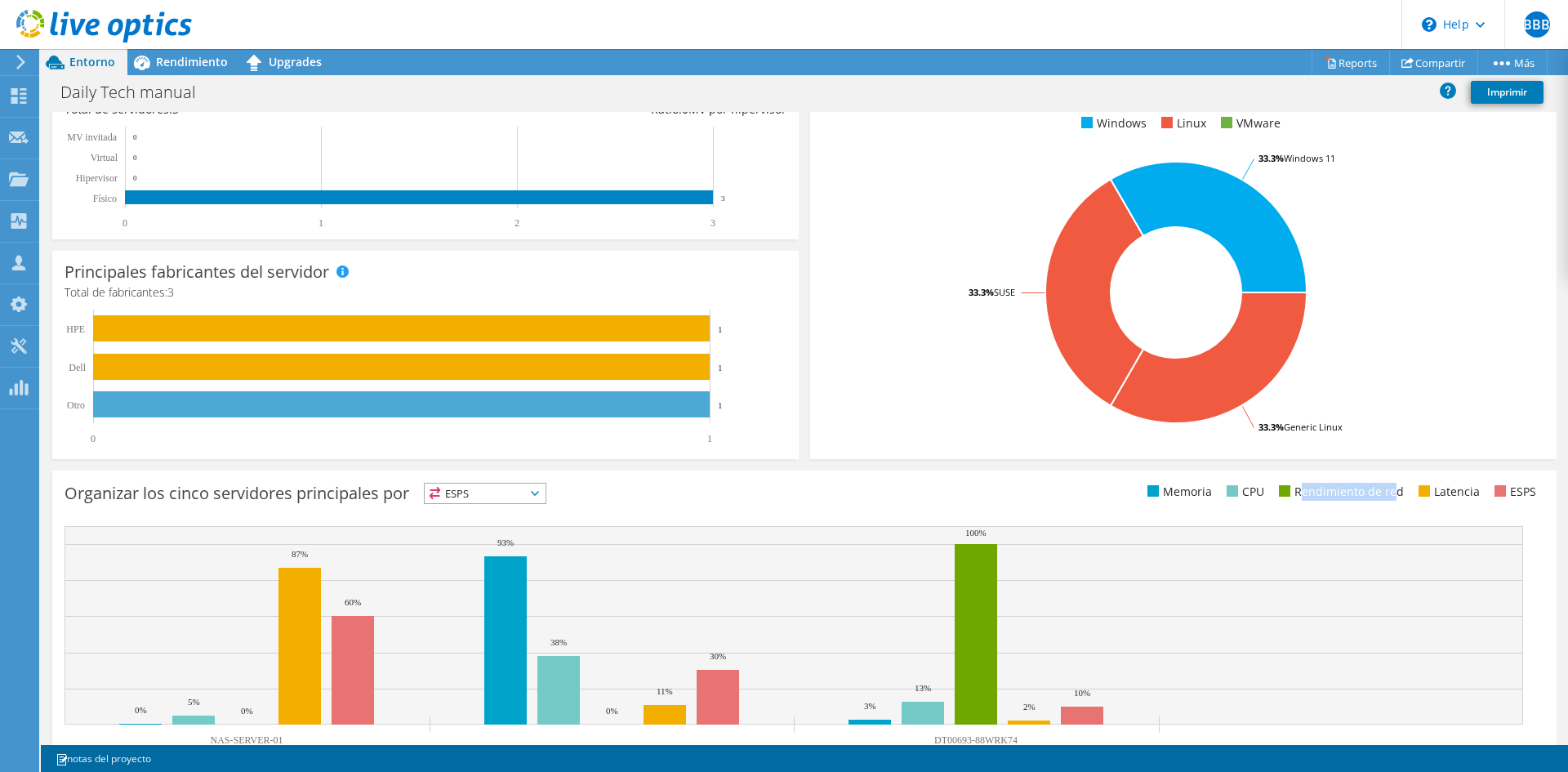
scroll to position [282, 0]
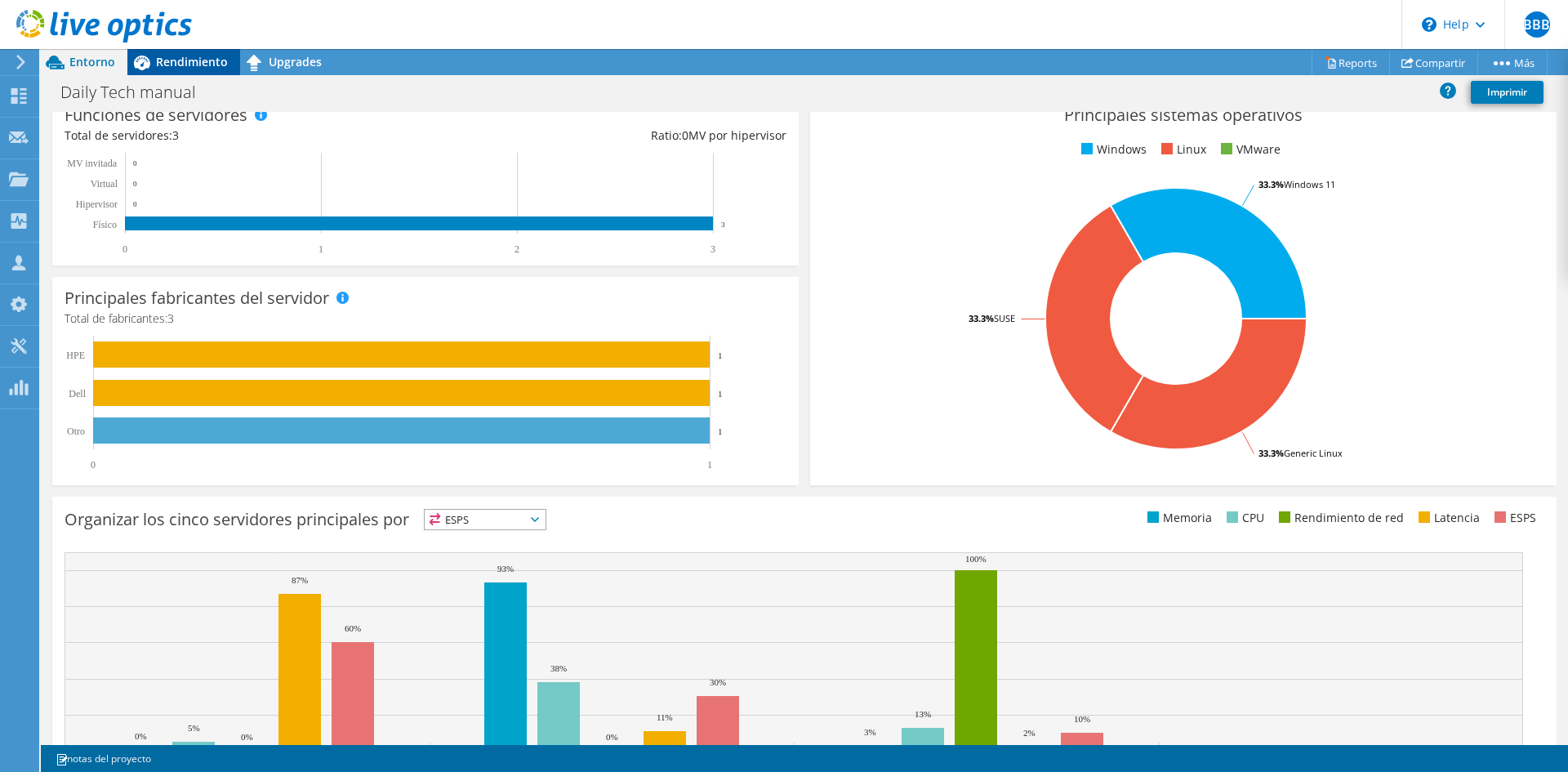
click at [191, 58] on span "Rendimiento" at bounding box center [192, 61] width 71 height 16
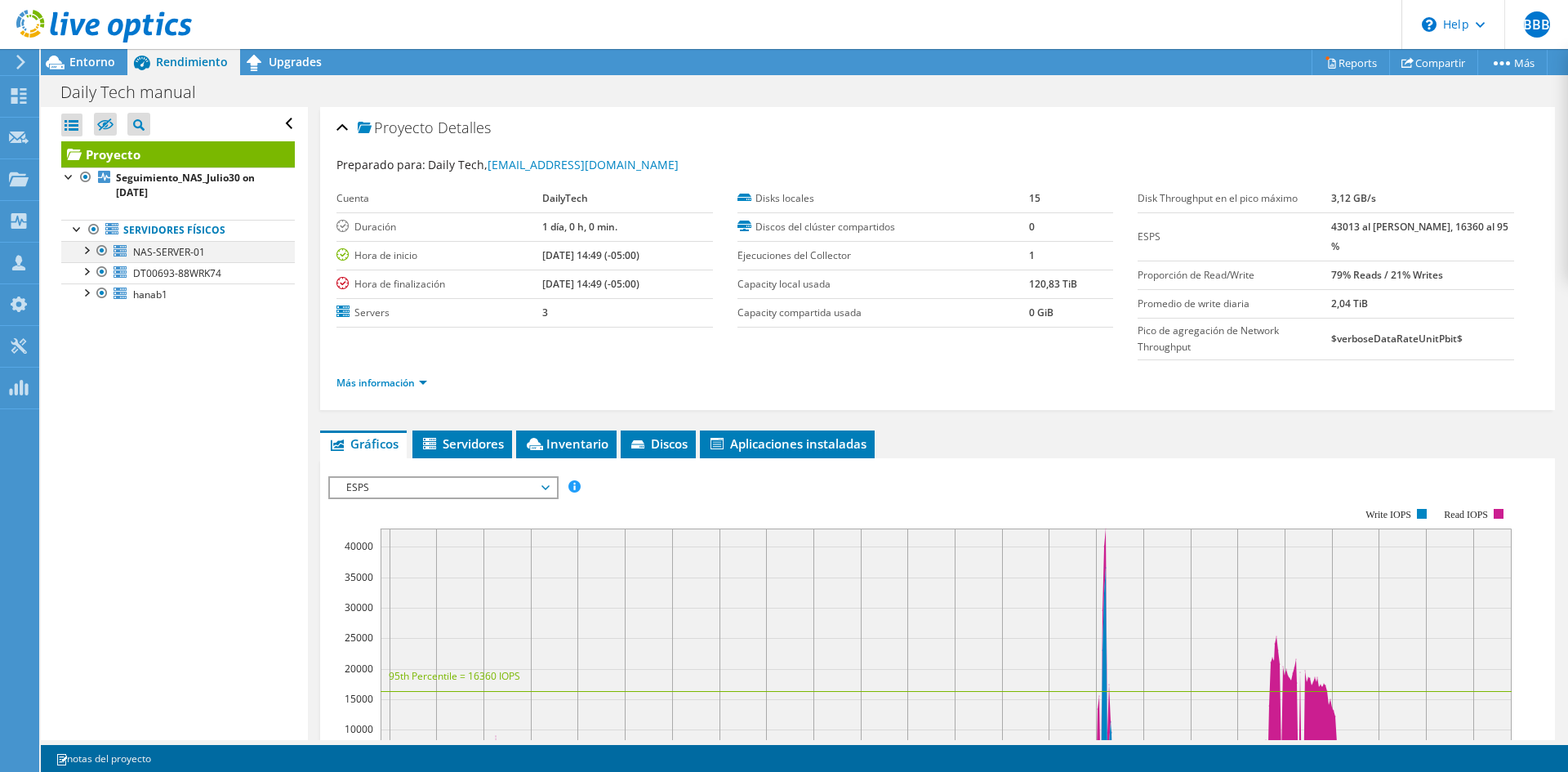
click at [86, 249] on div at bounding box center [86, 249] width 16 height 17
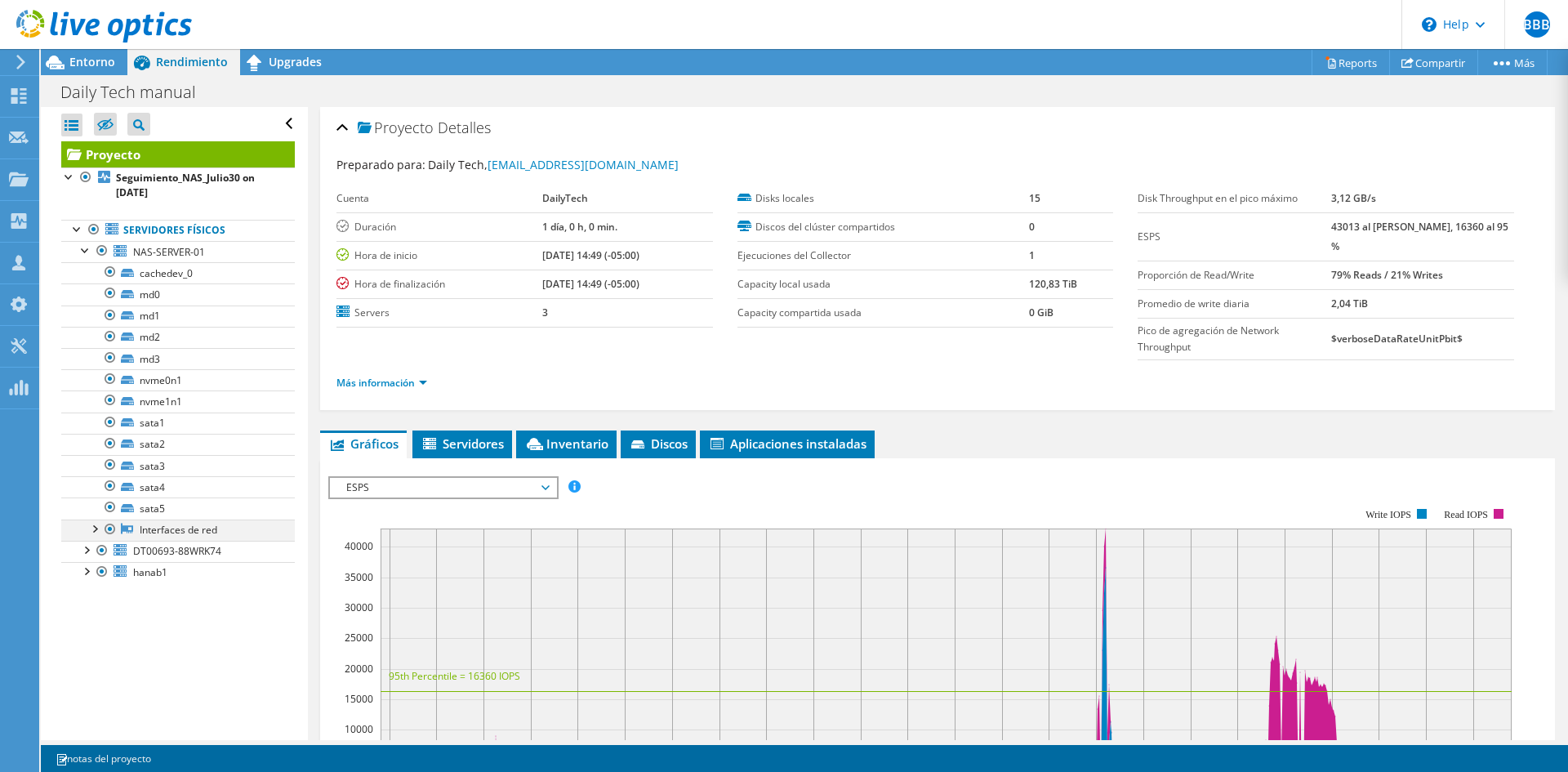
click at [94, 528] on div at bounding box center [94, 528] width 16 height 17
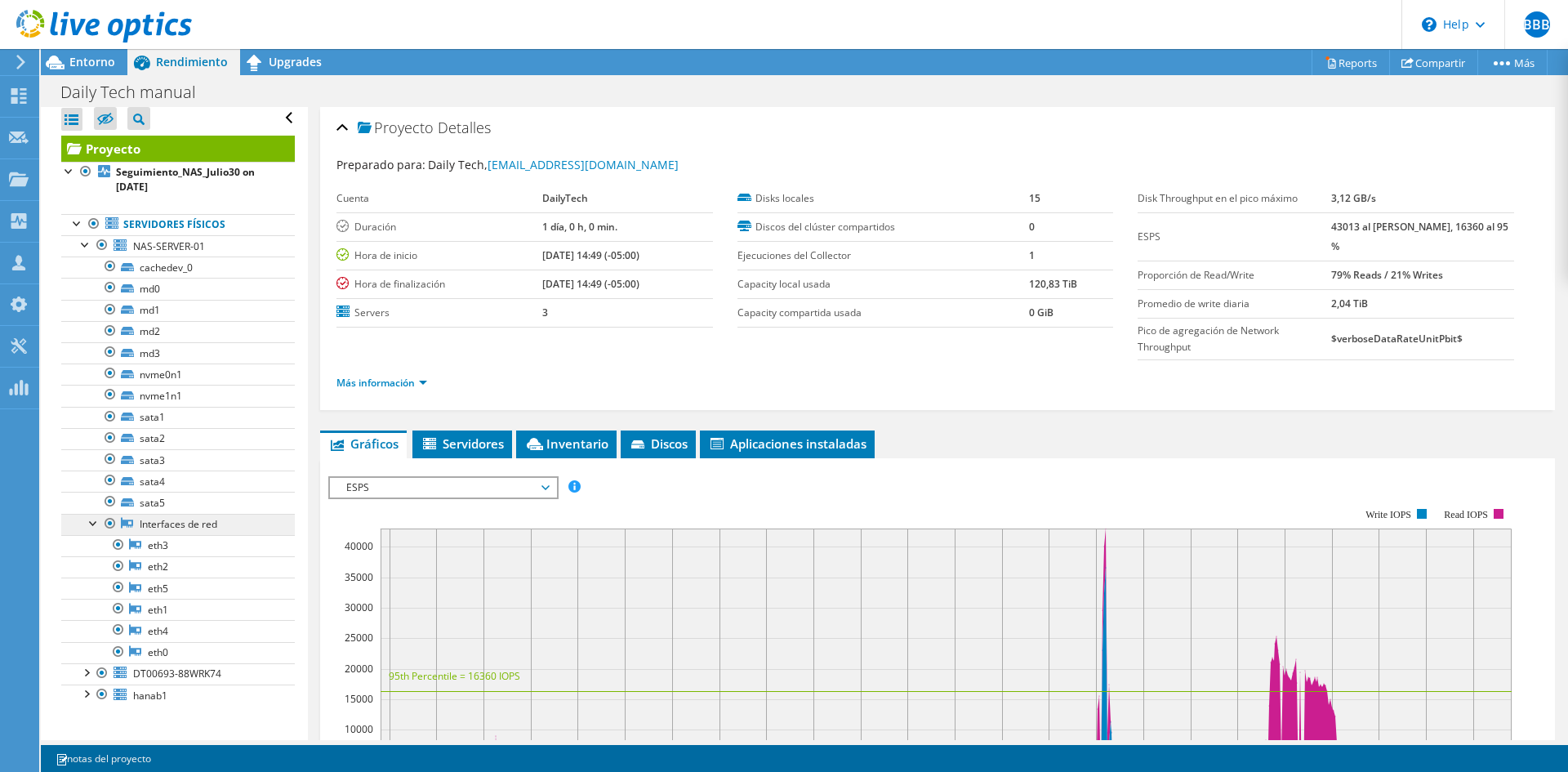
scroll to position [7, 0]
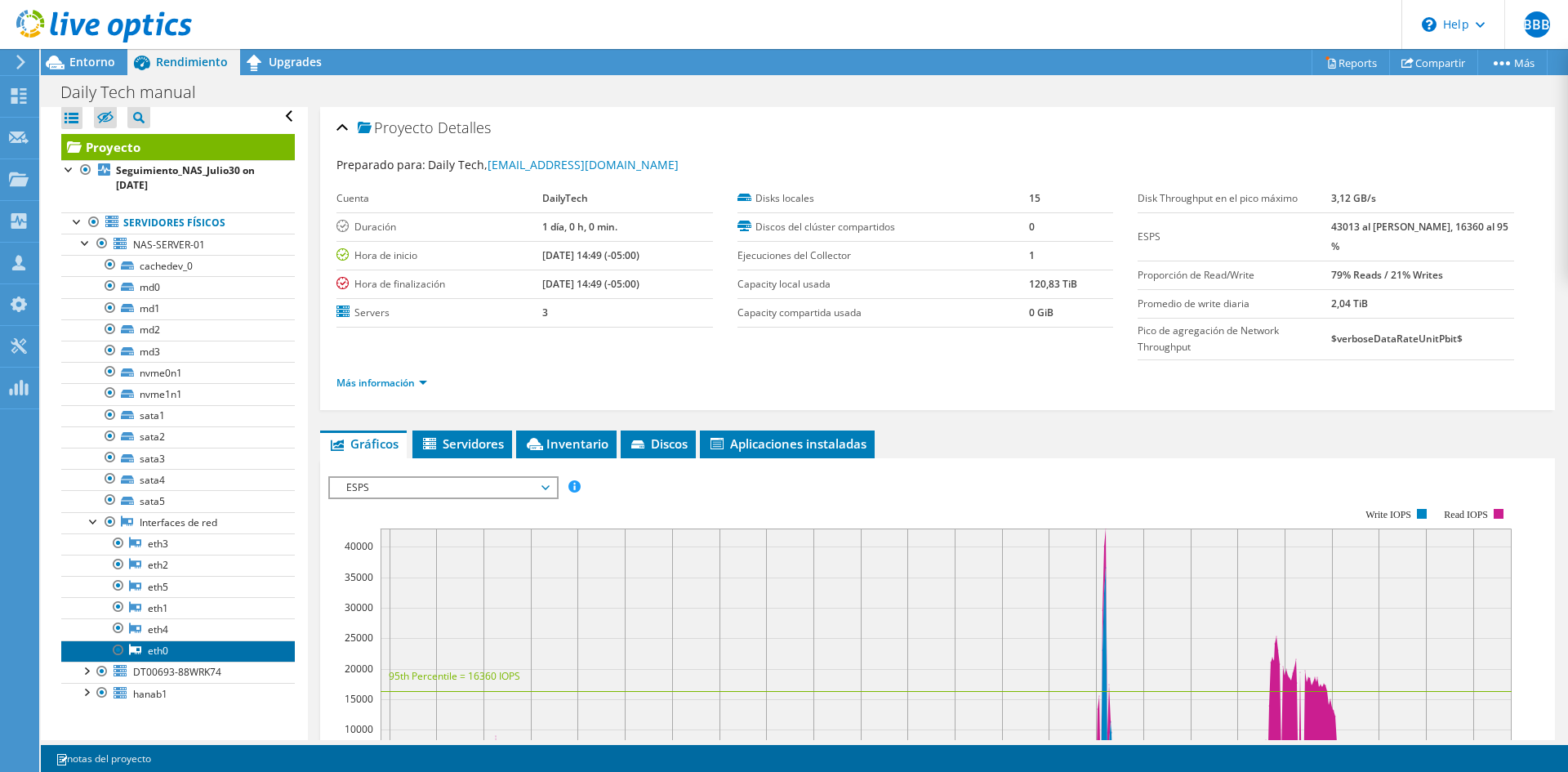
click at [167, 651] on link "eth0" at bounding box center [178, 651] width 234 height 21
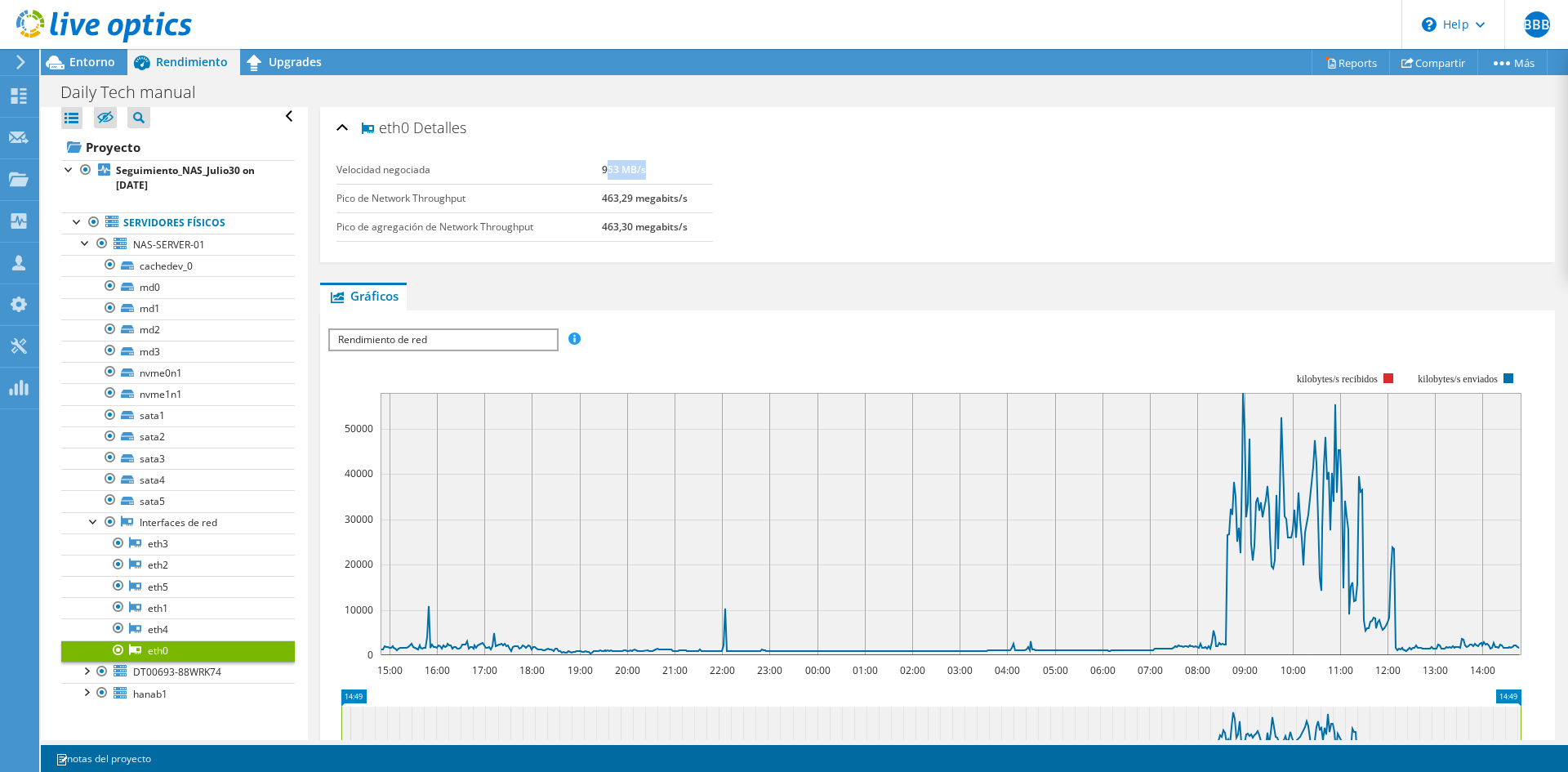
drag, startPoint x: 604, startPoint y: 171, endPoint x: 646, endPoint y: 174, distance: 42.1
click at [646, 174] on td "953 MB/s" at bounding box center [657, 170] width 111 height 28
click at [170, 609] on link "eth1" at bounding box center [178, 608] width 234 height 21
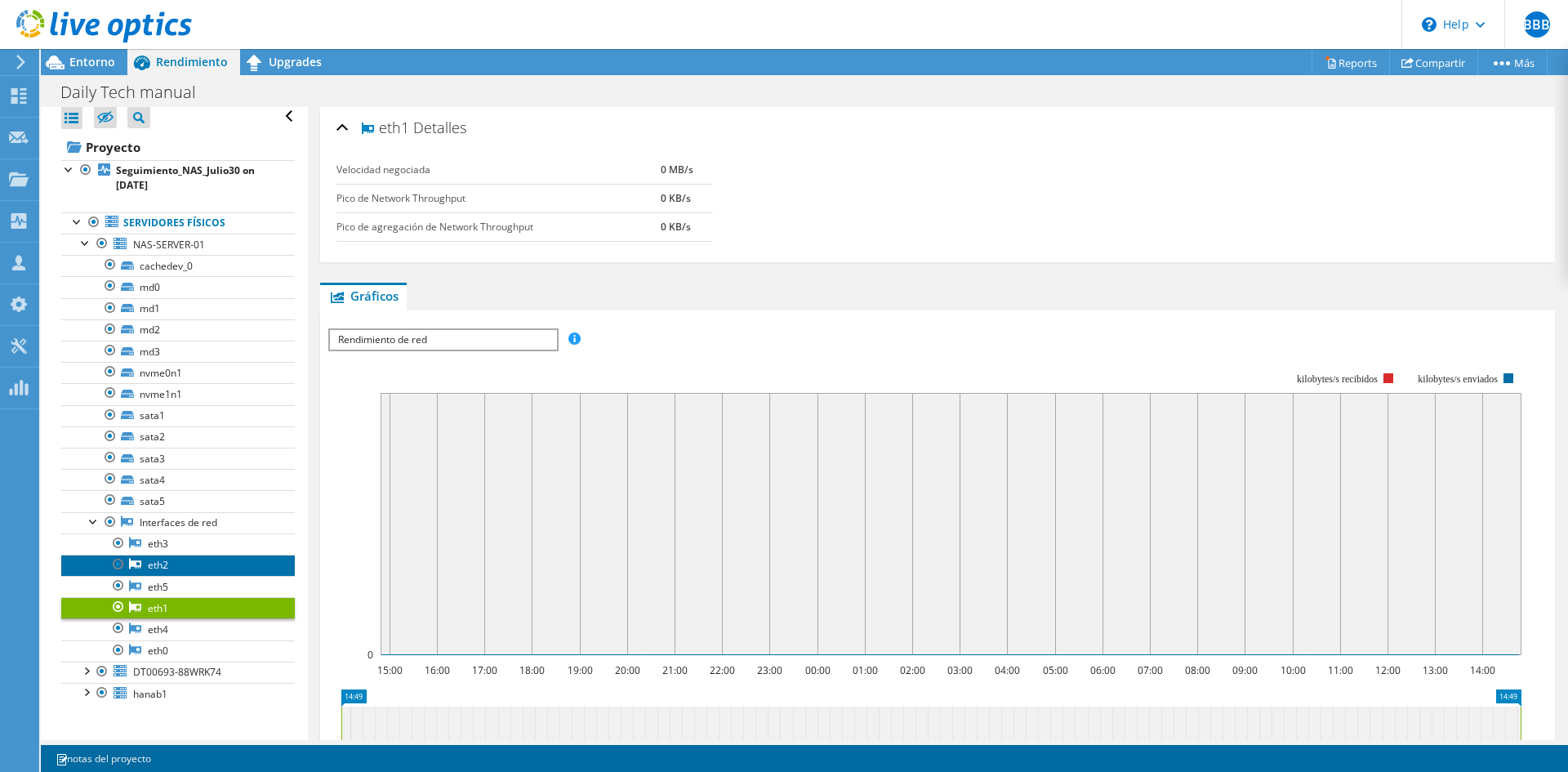
click at [176, 568] on link "eth2" at bounding box center [178, 565] width 234 height 21
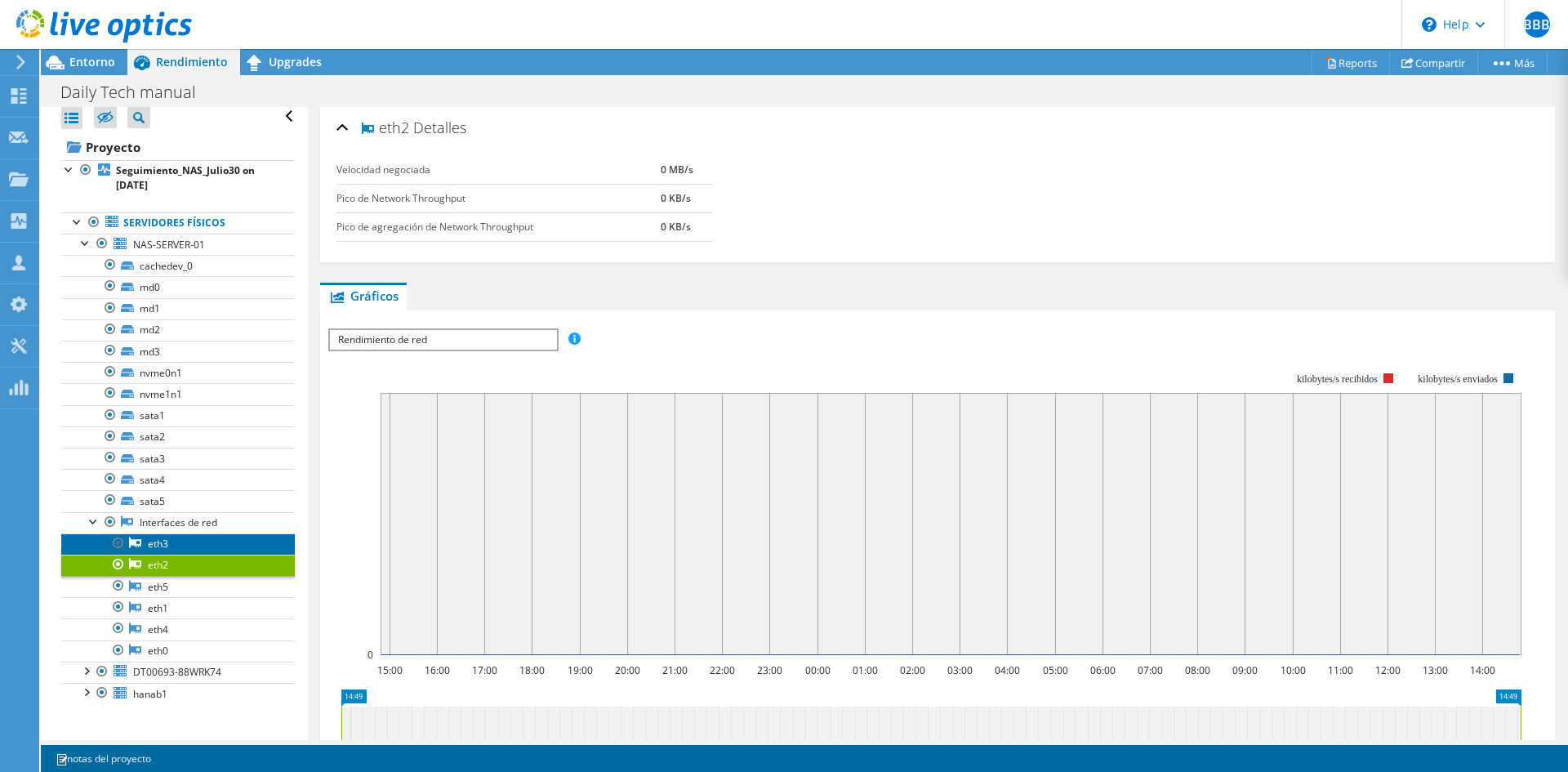
click at [163, 542] on link "eth3" at bounding box center [178, 544] width 234 height 21
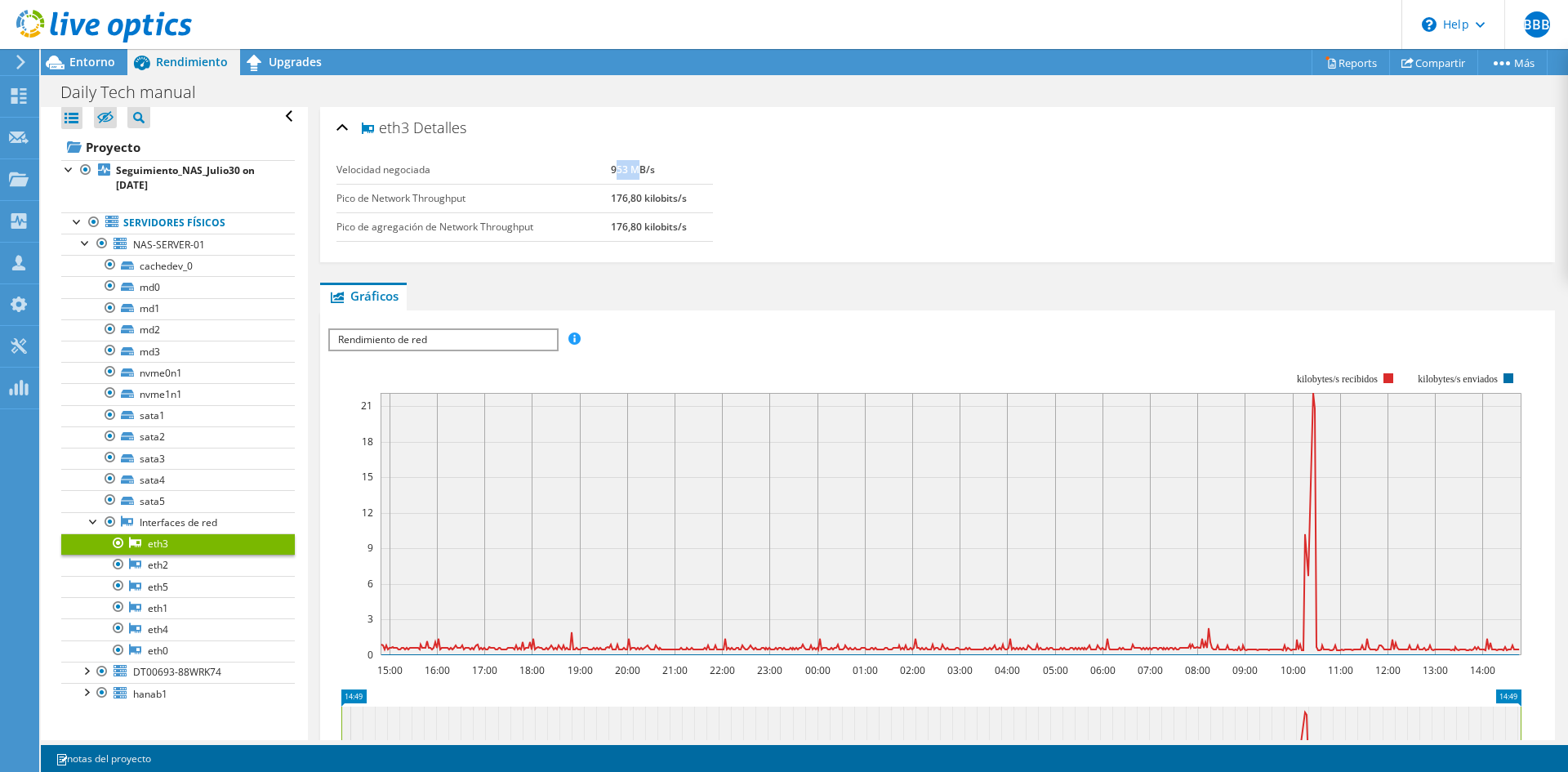
drag, startPoint x: 613, startPoint y: 164, endPoint x: 640, endPoint y: 166, distance: 27.1
click at [640, 166] on b "953 MB/s" at bounding box center [633, 169] width 44 height 14
click at [174, 630] on link "eth4" at bounding box center [178, 629] width 234 height 21
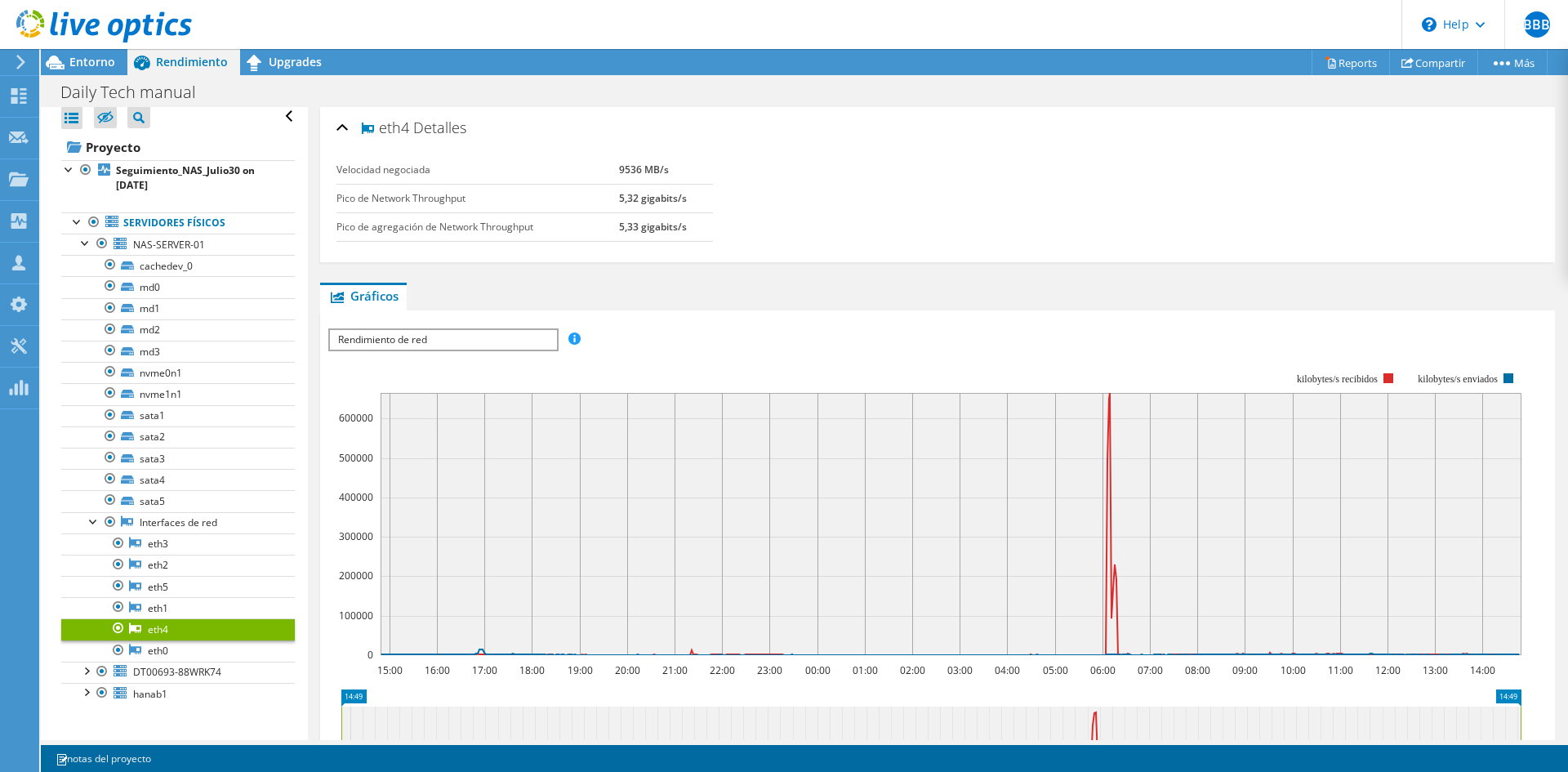
drag, startPoint x: 616, startPoint y: 171, endPoint x: 642, endPoint y: 169, distance: 26.1
click at [642, 169] on tr "Velocidad negociada 9536 MB/s" at bounding box center [524, 170] width 377 height 28
click at [170, 589] on link "eth5" at bounding box center [178, 586] width 234 height 21
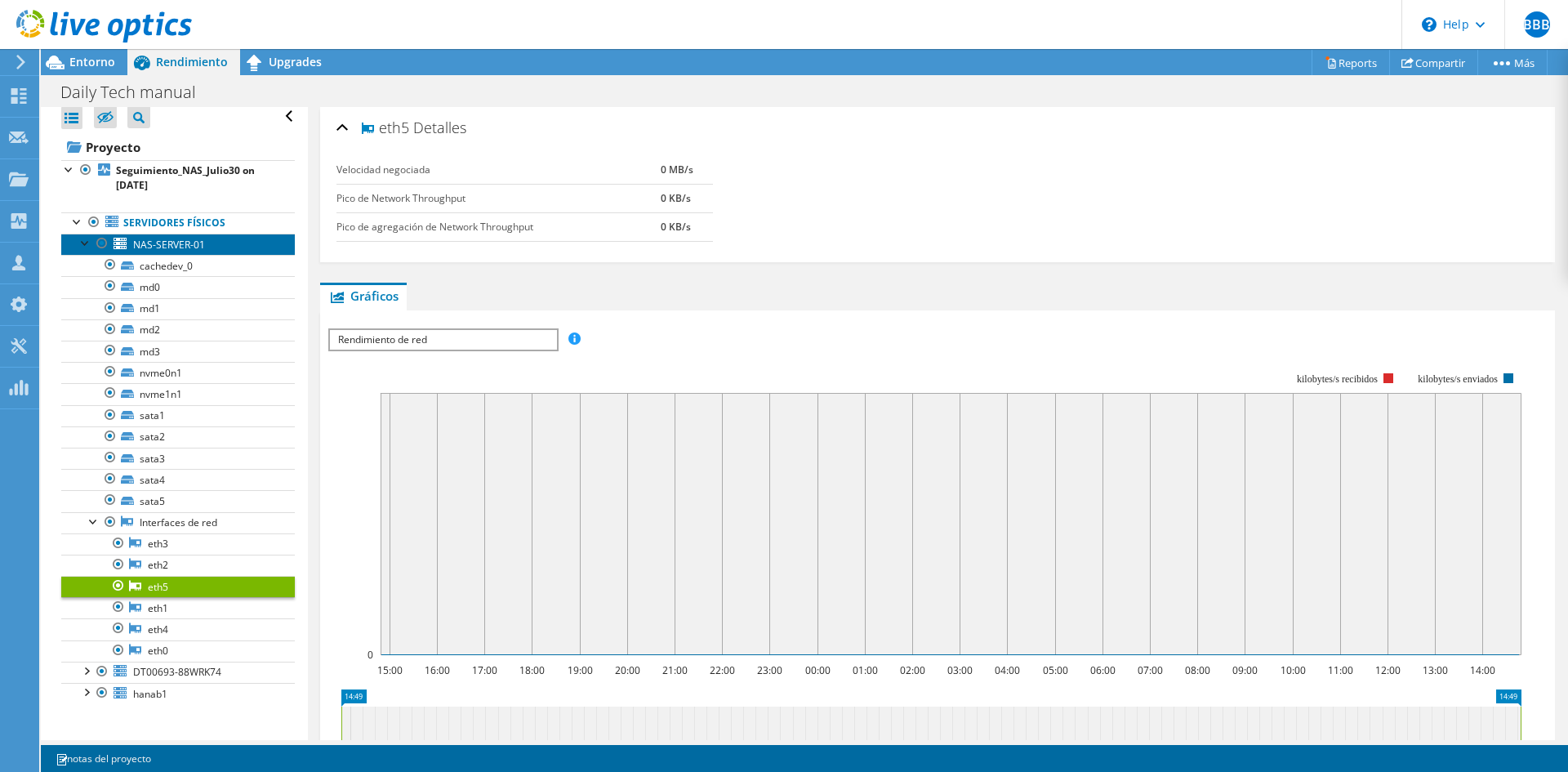
click at [164, 248] on span "NAS-SERVER-01" at bounding box center [169, 244] width 71 height 14
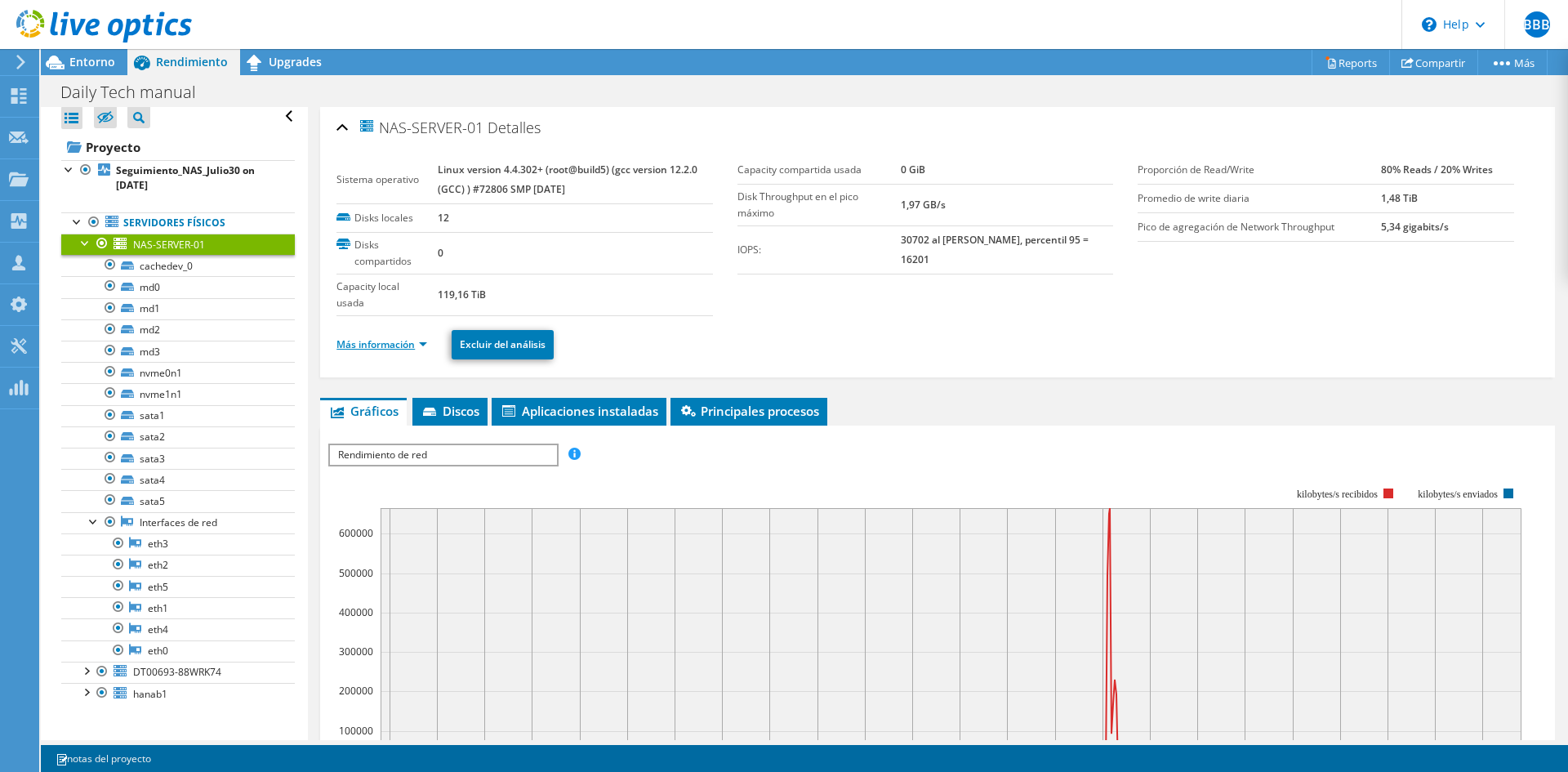
click at [407, 342] on link "Más información" at bounding box center [381, 344] width 91 height 14
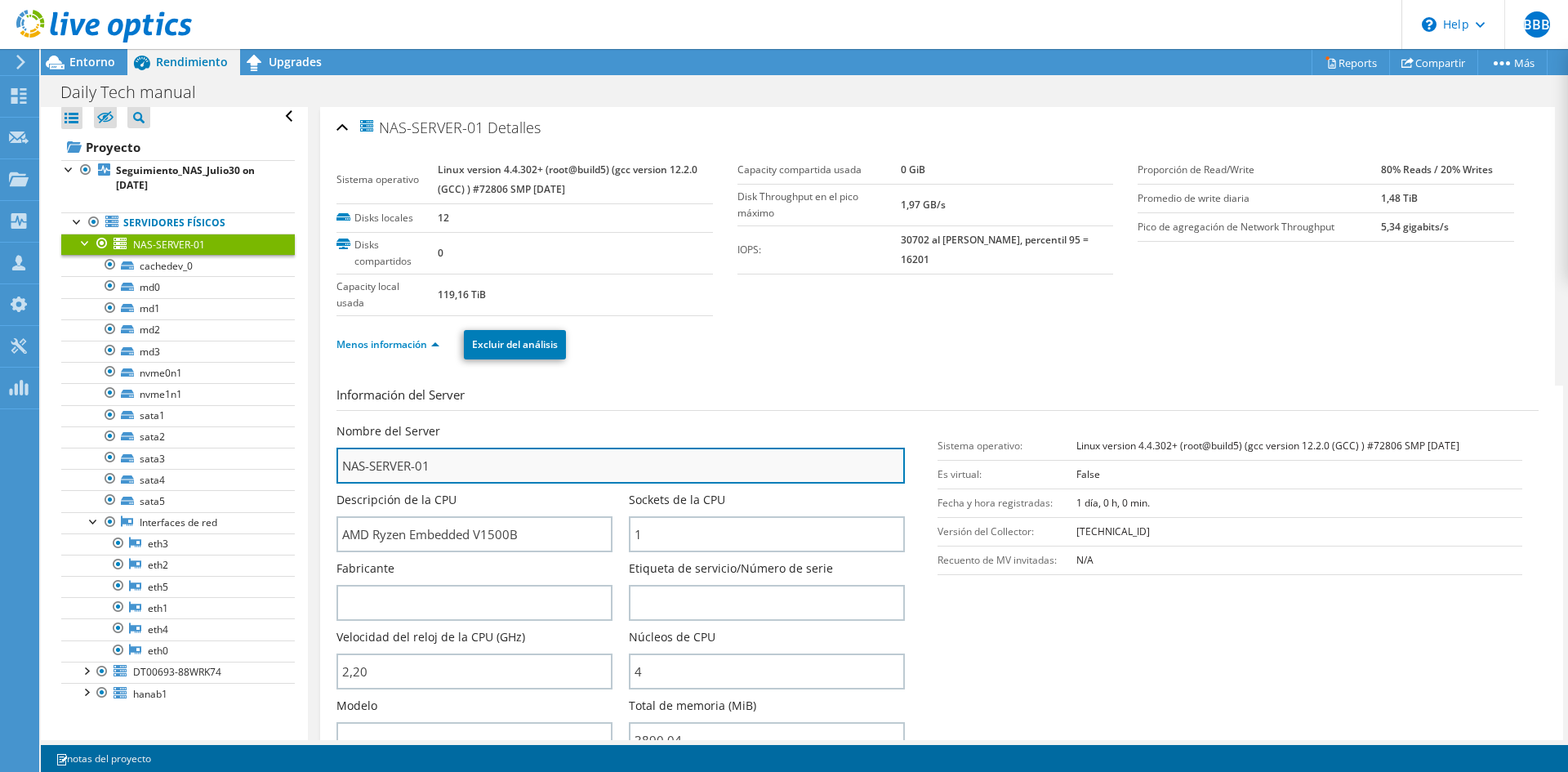
drag, startPoint x: 440, startPoint y: 468, endPoint x: 345, endPoint y: 465, distance: 95.0
click at [345, 465] on input "NAS-SERVER-01" at bounding box center [620, 465] width 568 height 36
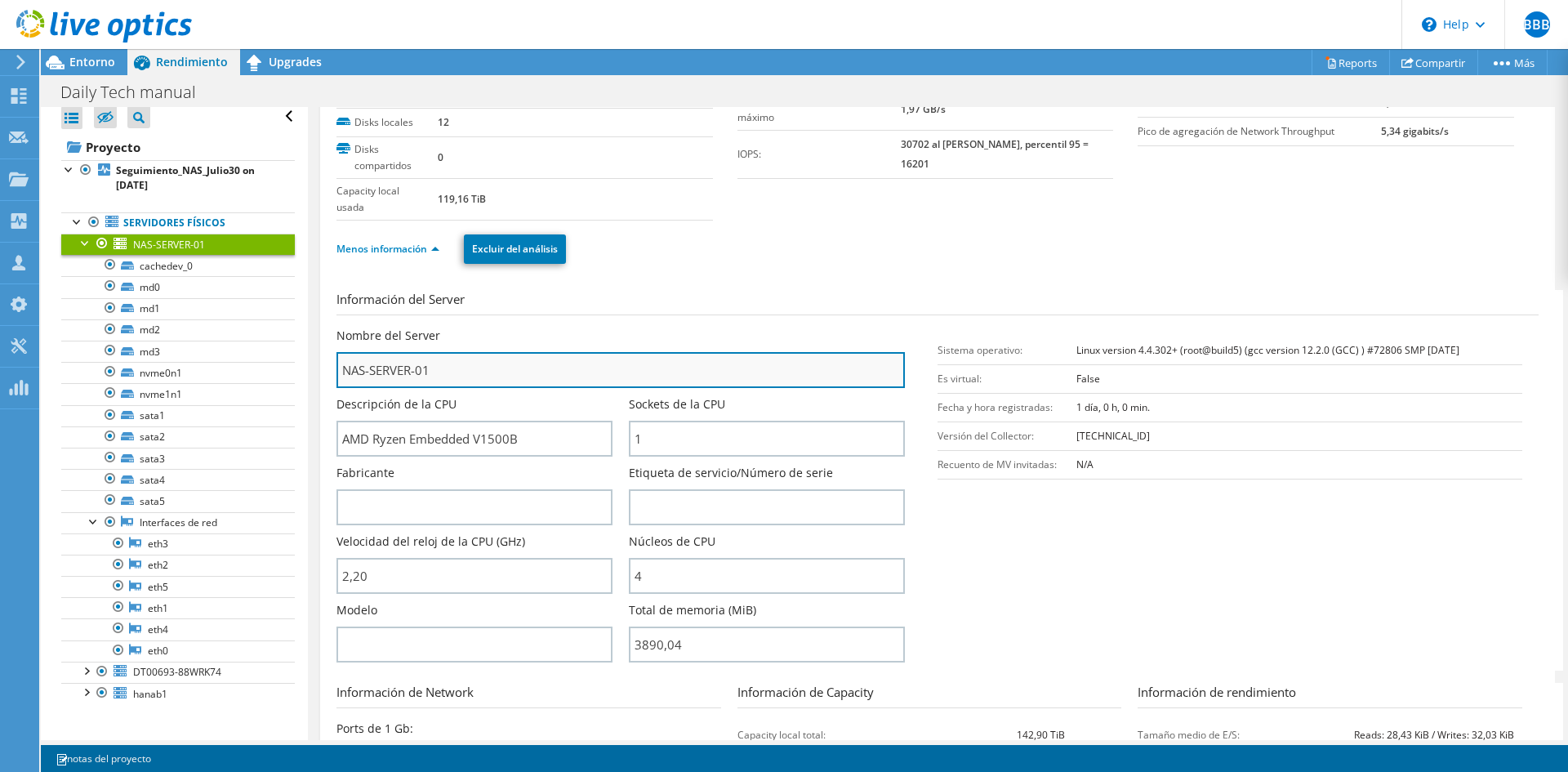
scroll to position [163, 0]
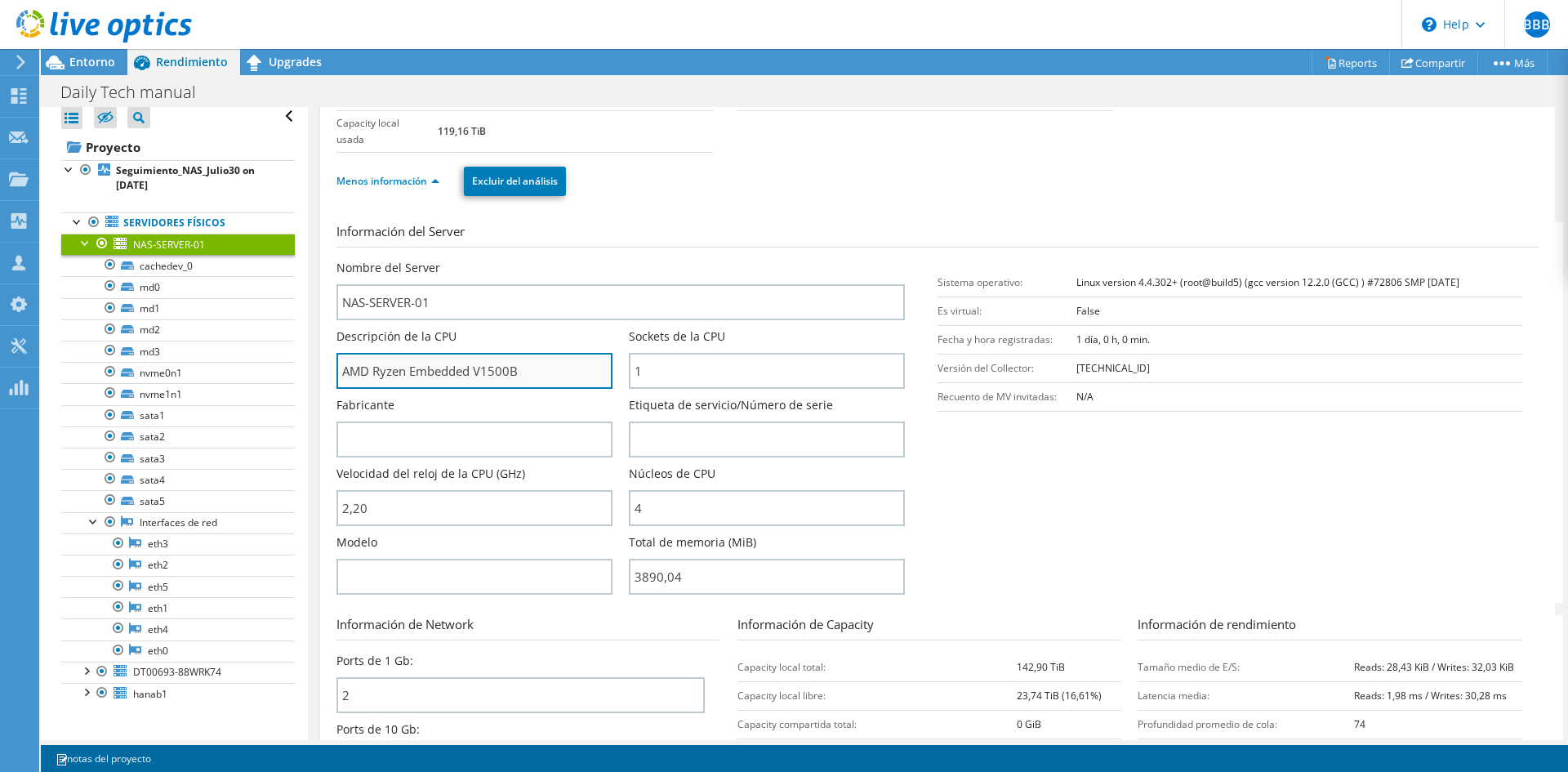
click at [533, 373] on input "AMD Ryzen Embedded V1500B" at bounding box center [474, 370] width 276 height 36
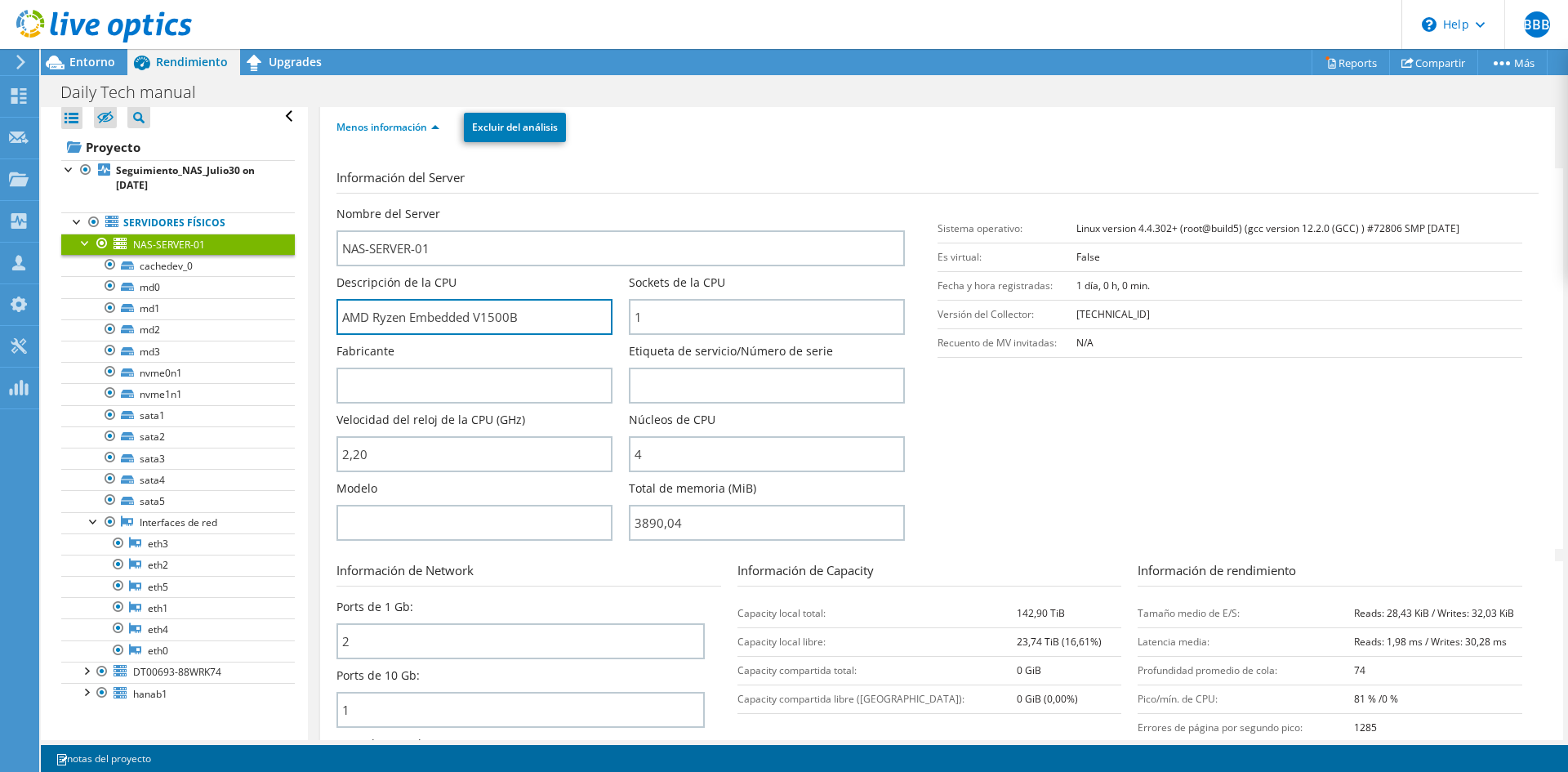
scroll to position [327, 0]
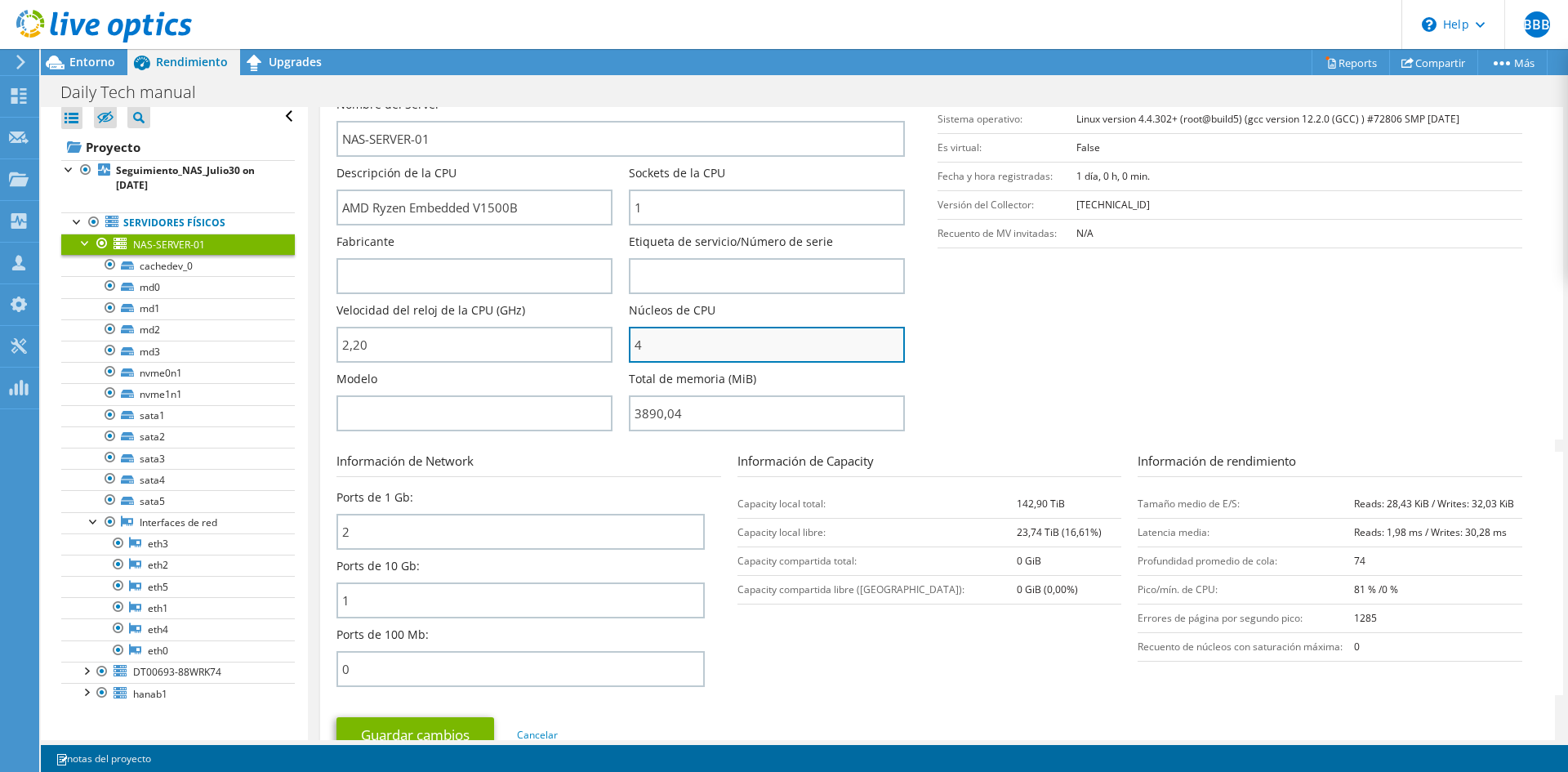
click at [663, 347] on input "4" at bounding box center [766, 345] width 276 height 36
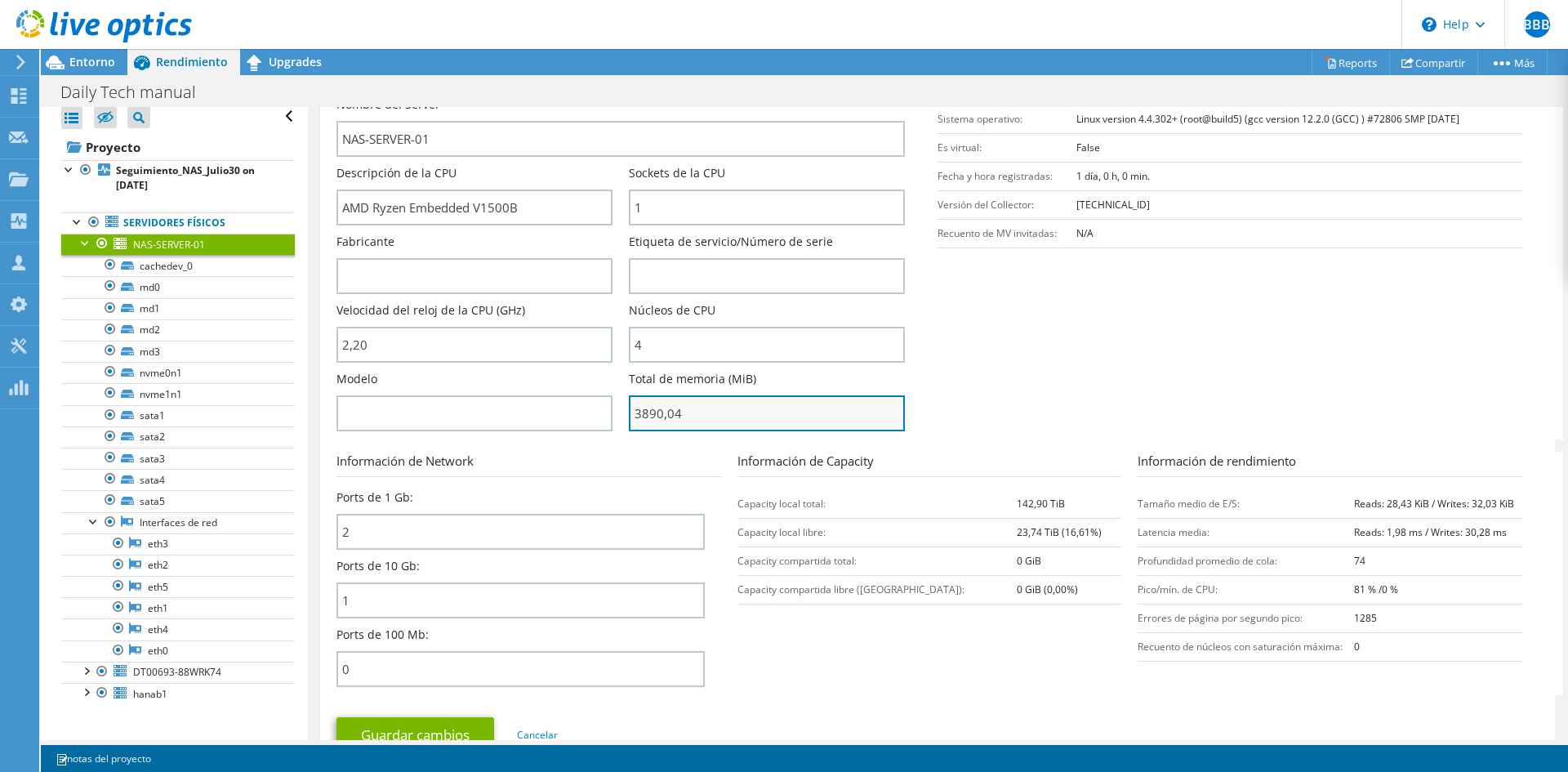
click at [684, 419] on input "3890,04" at bounding box center [766, 413] width 276 height 36
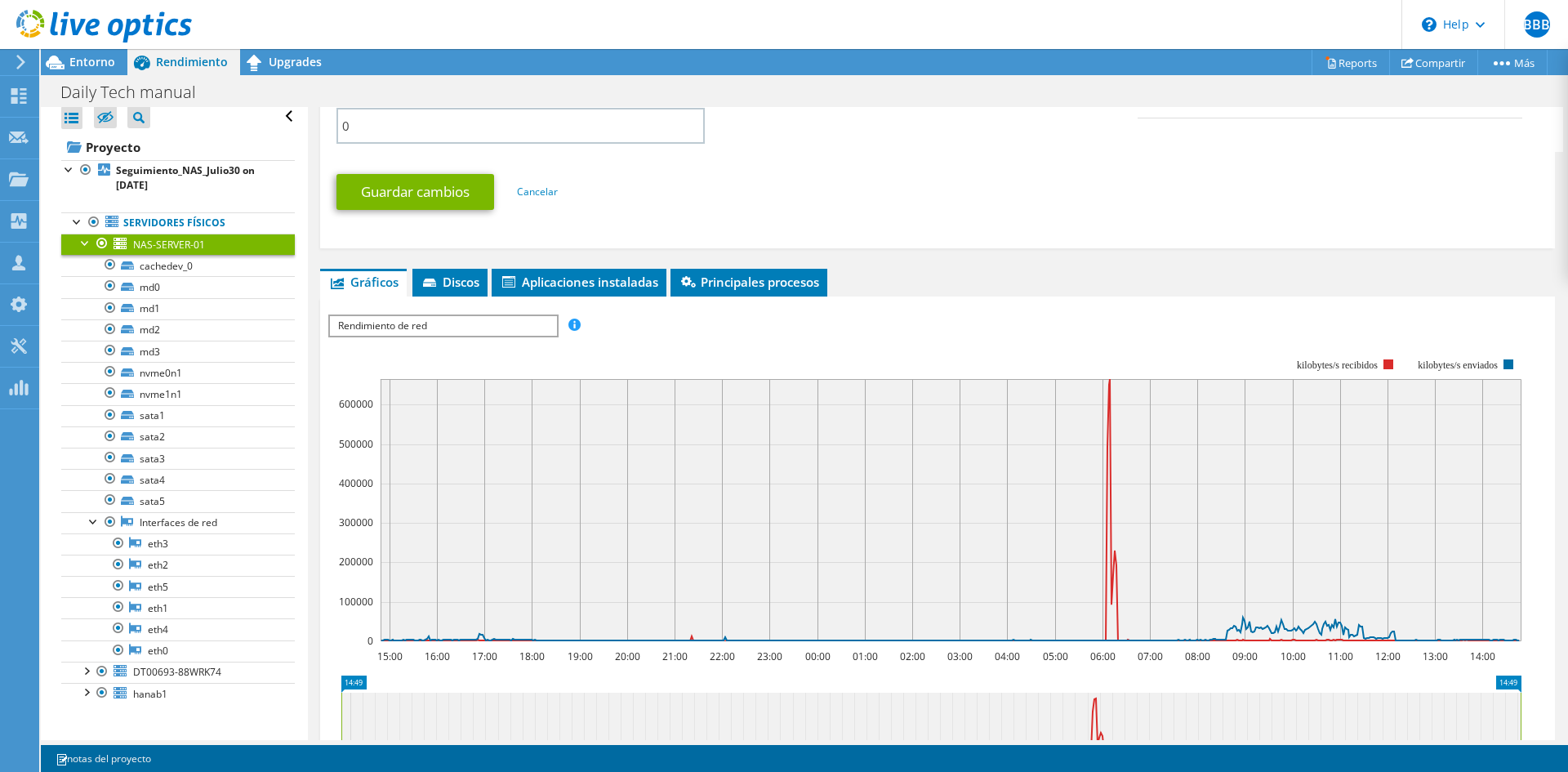
scroll to position [899, 0]
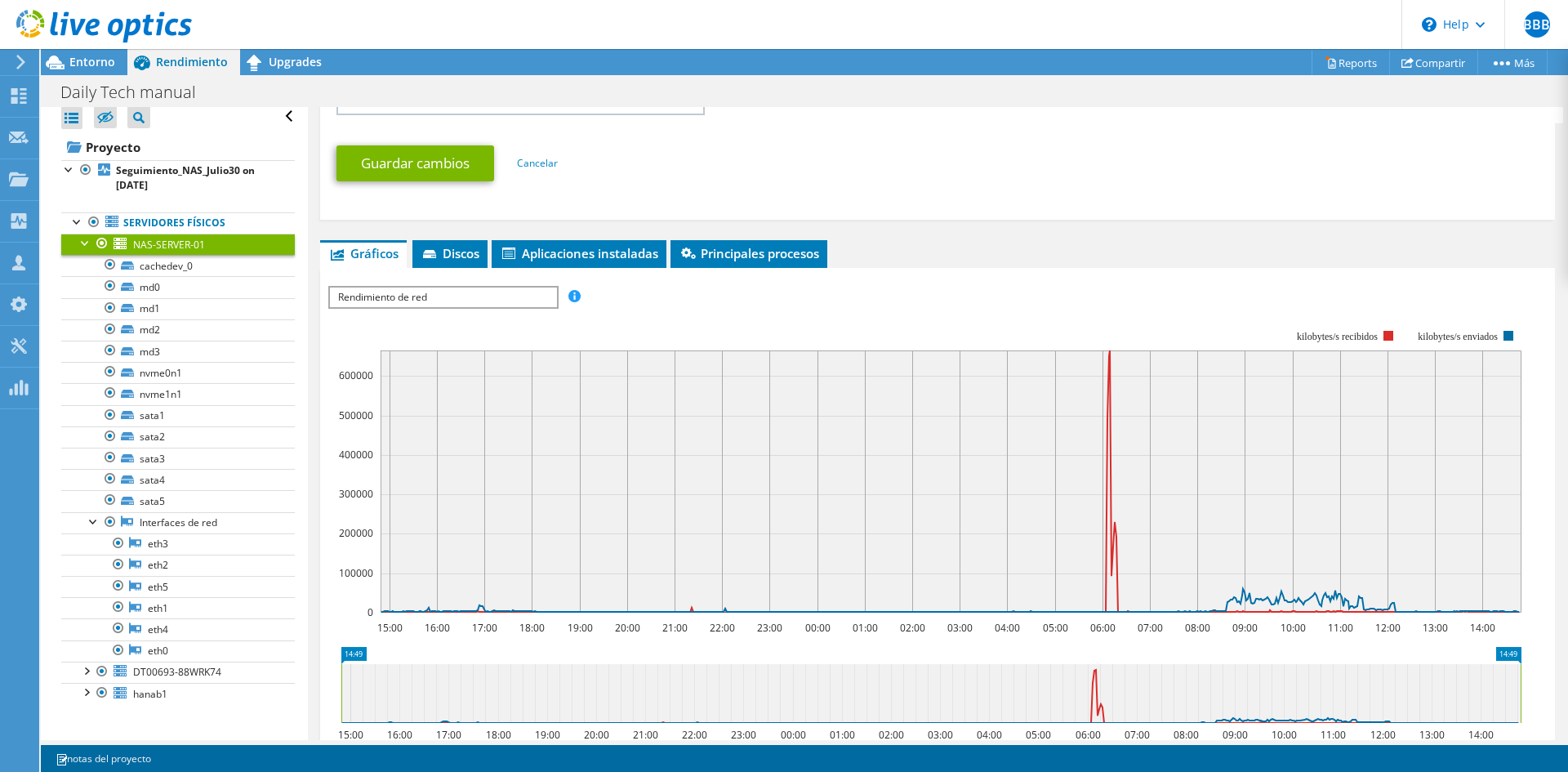
type input "389004"
click at [508, 298] on span "Rendimiento de red" at bounding box center [443, 297] width 226 height 19
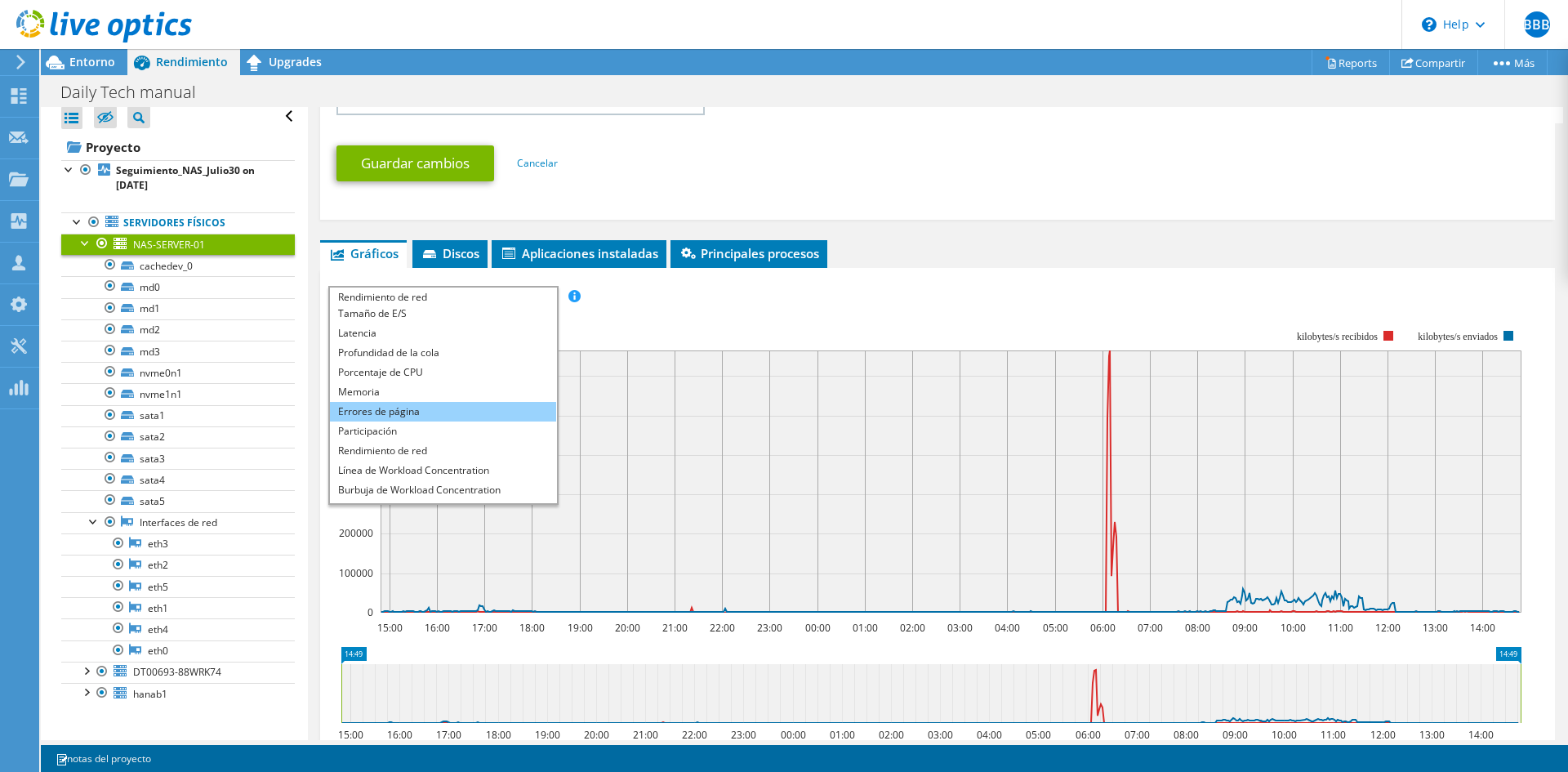
scroll to position [59, 0]
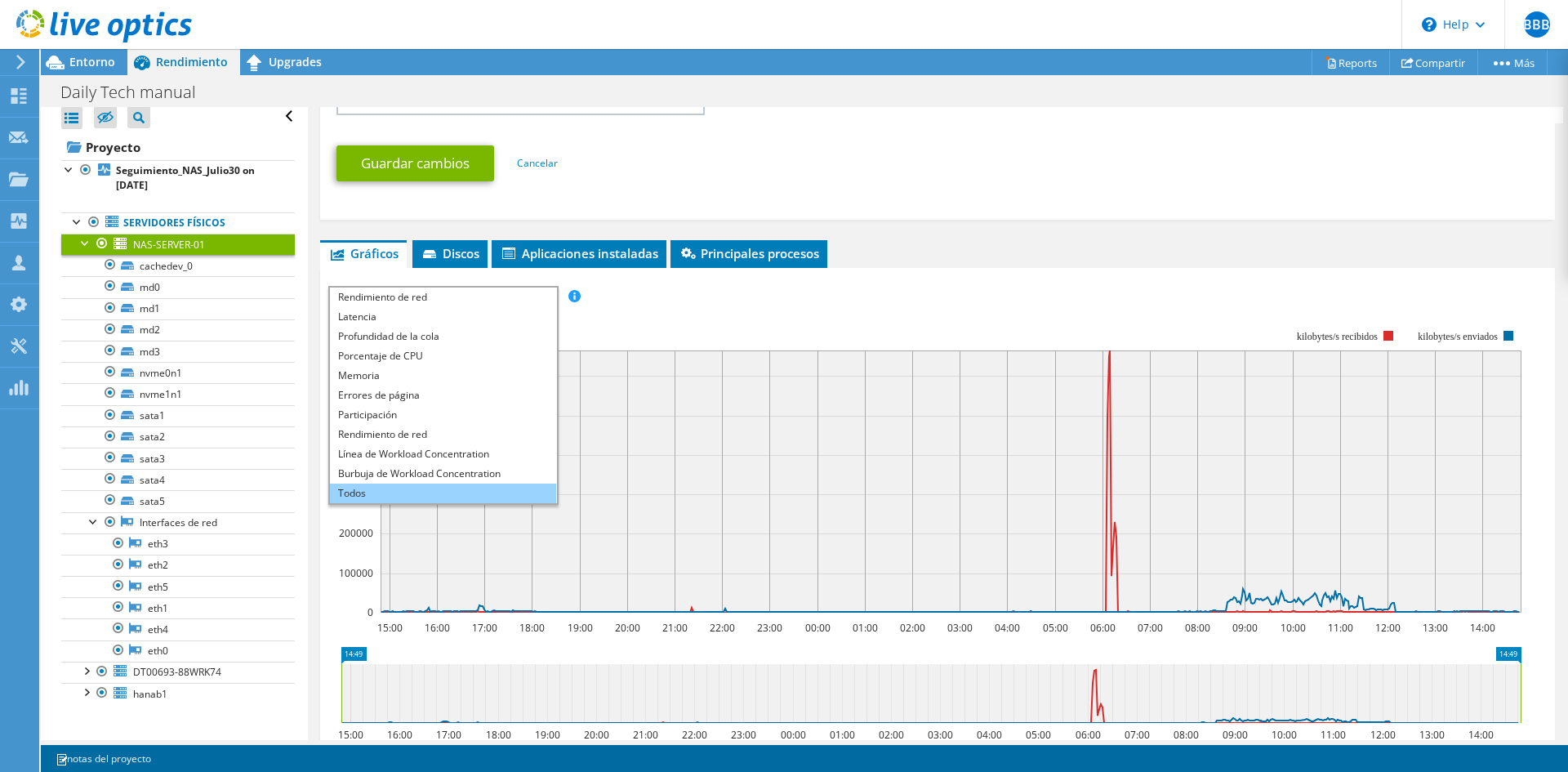
click at [385, 491] on li "Todos" at bounding box center [443, 493] width 226 height 19
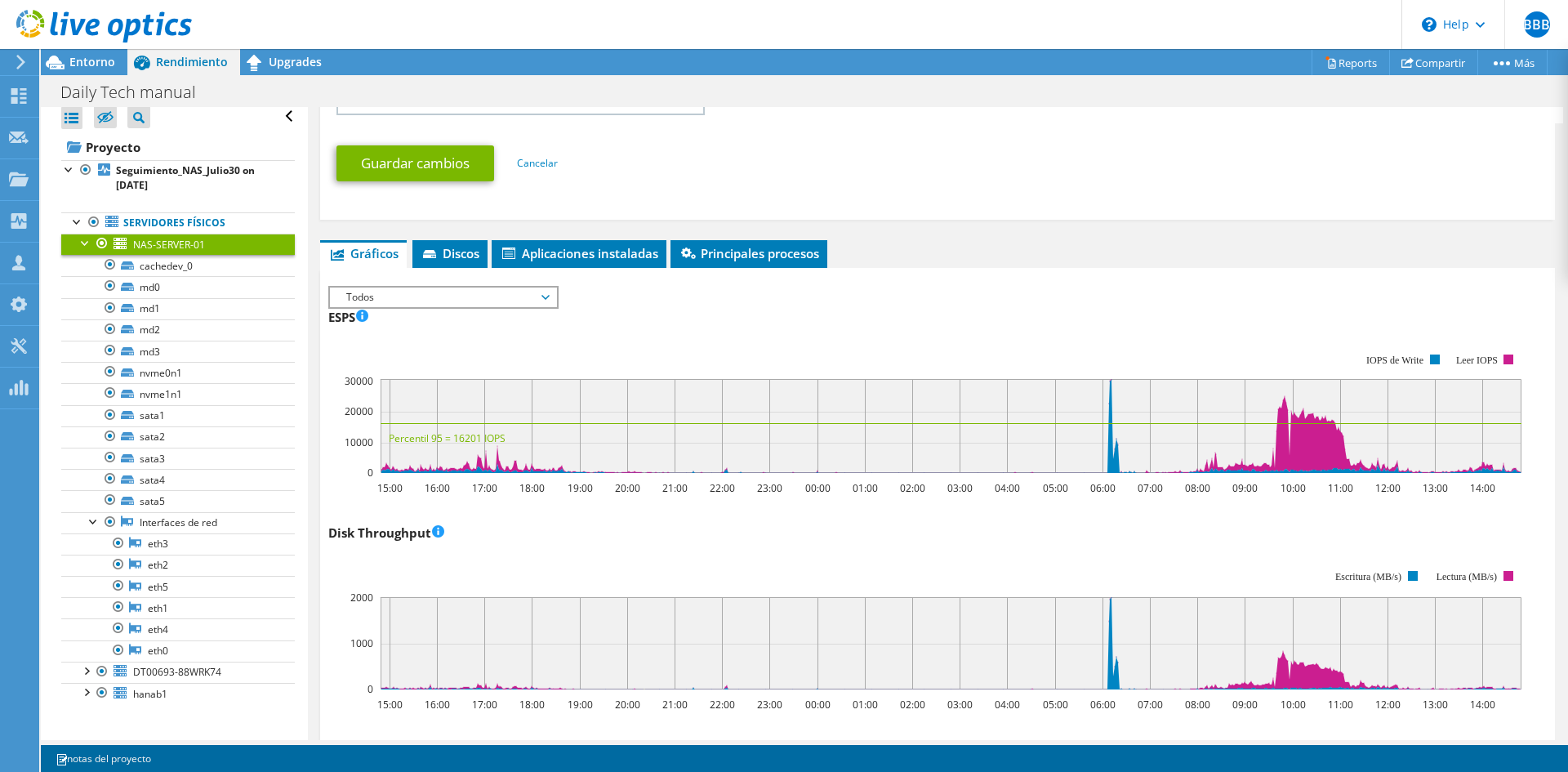
drag, startPoint x: 455, startPoint y: 439, endPoint x: 493, endPoint y: 440, distance: 38.0
click at [493, 440] on text "Percentil 95 = 16201 IOPS" at bounding box center [446, 438] width 116 height 14
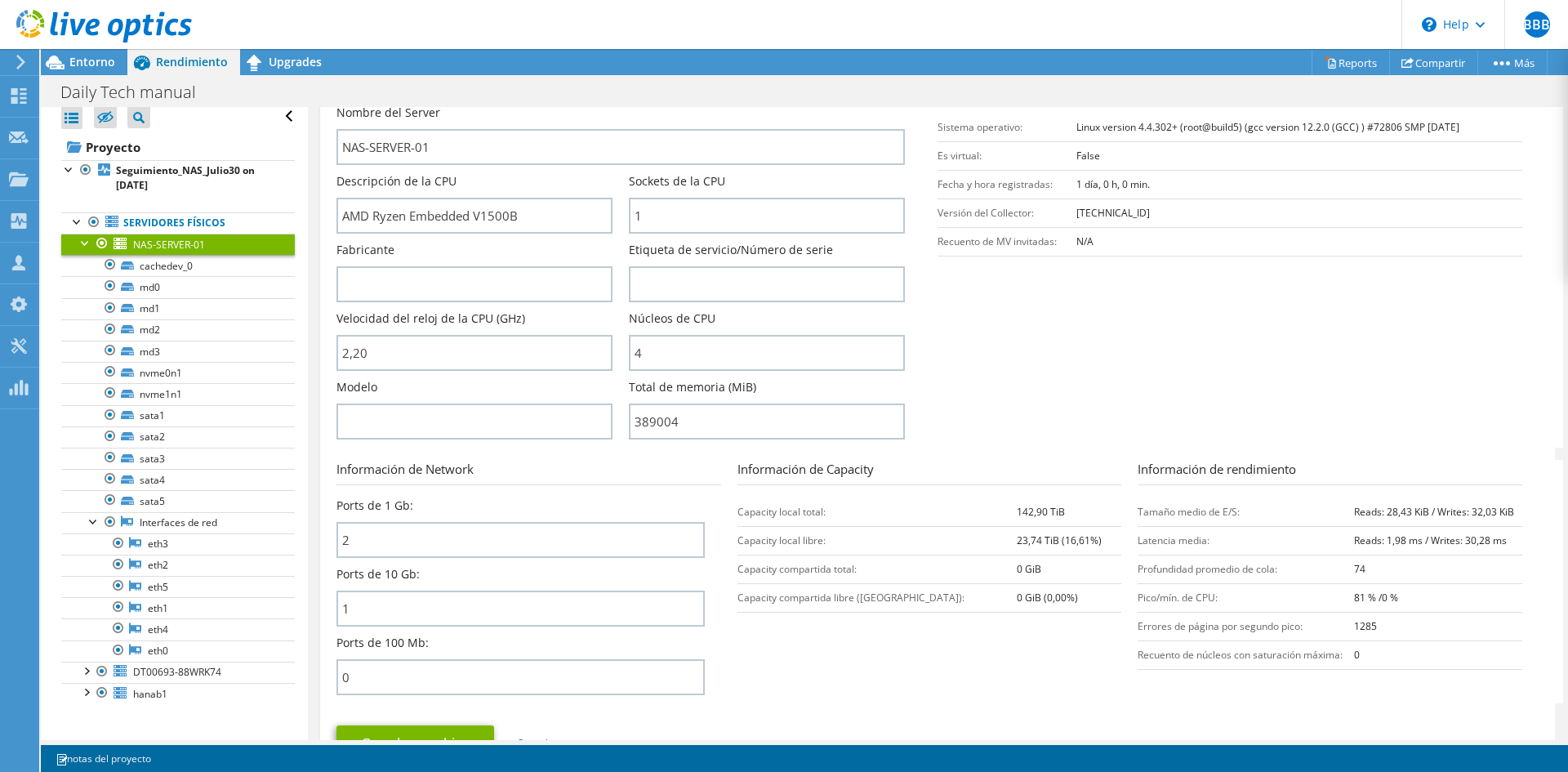
scroll to position [0, 0]
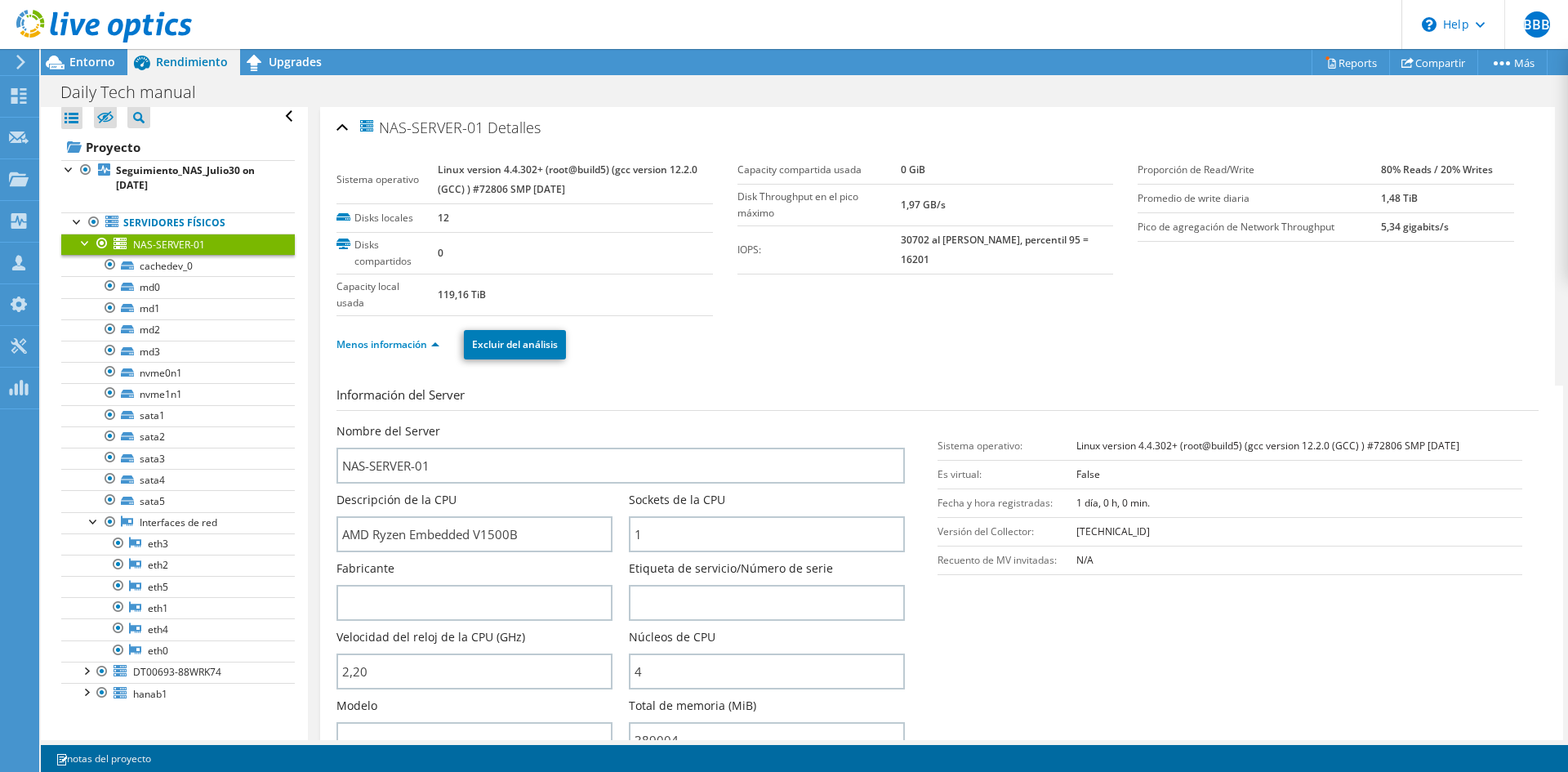
click at [81, 245] on div at bounding box center [86, 242] width 16 height 17
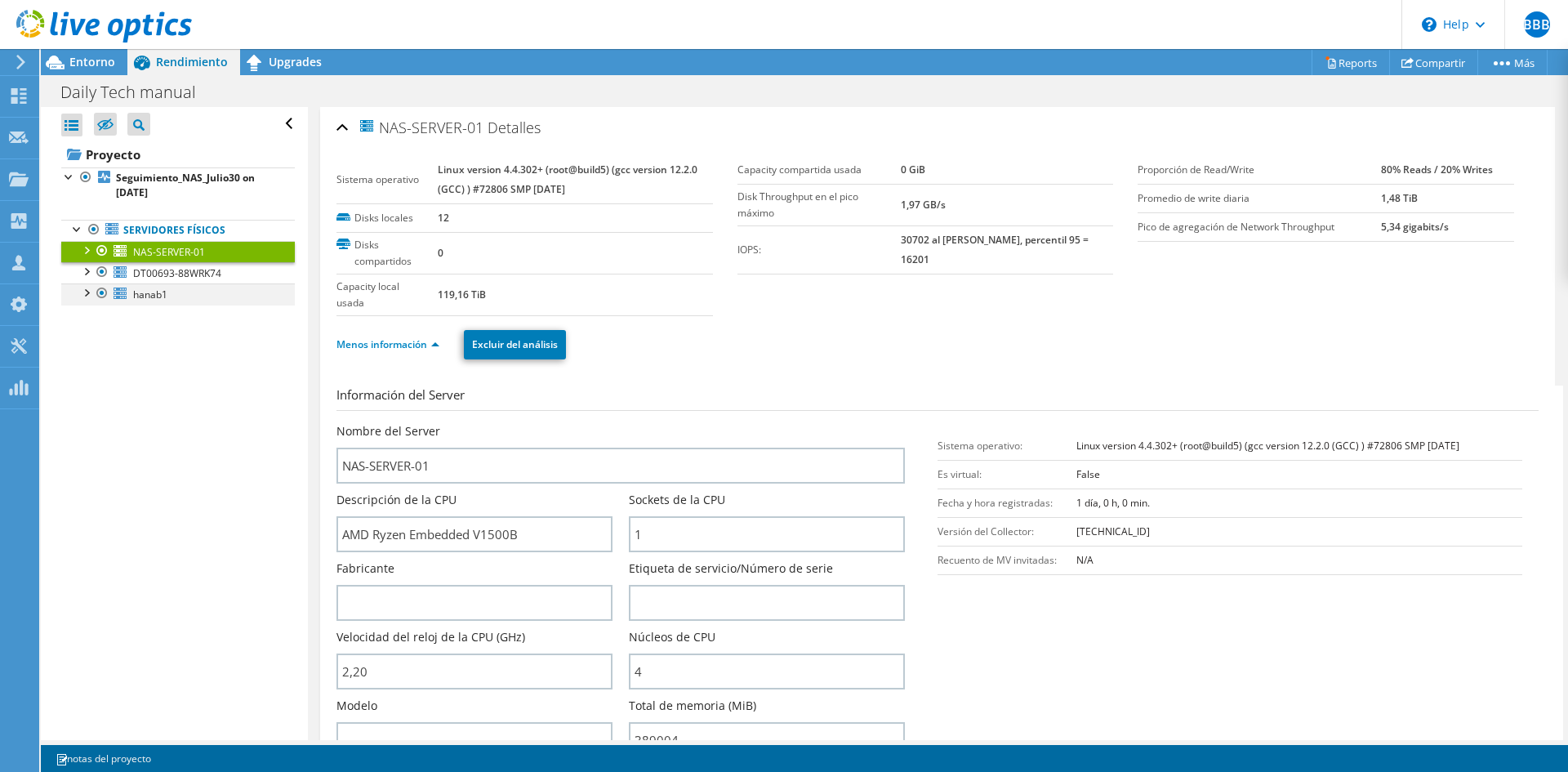
click at [89, 292] on div at bounding box center [86, 292] width 16 height 17
click at [165, 297] on span "hanab1" at bounding box center [149, 294] width 34 height 14
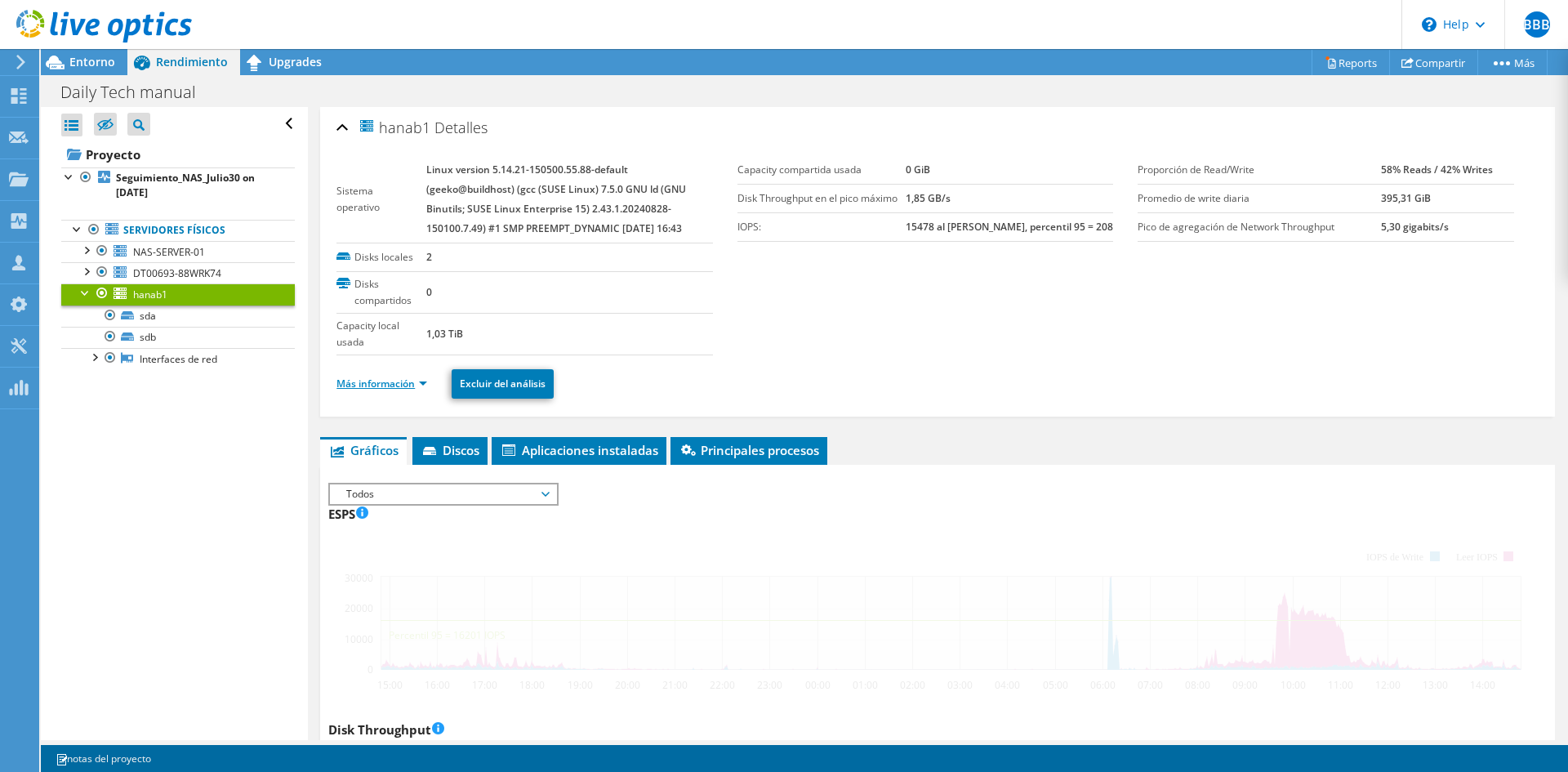
click at [407, 386] on link "Más información" at bounding box center [381, 383] width 91 height 14
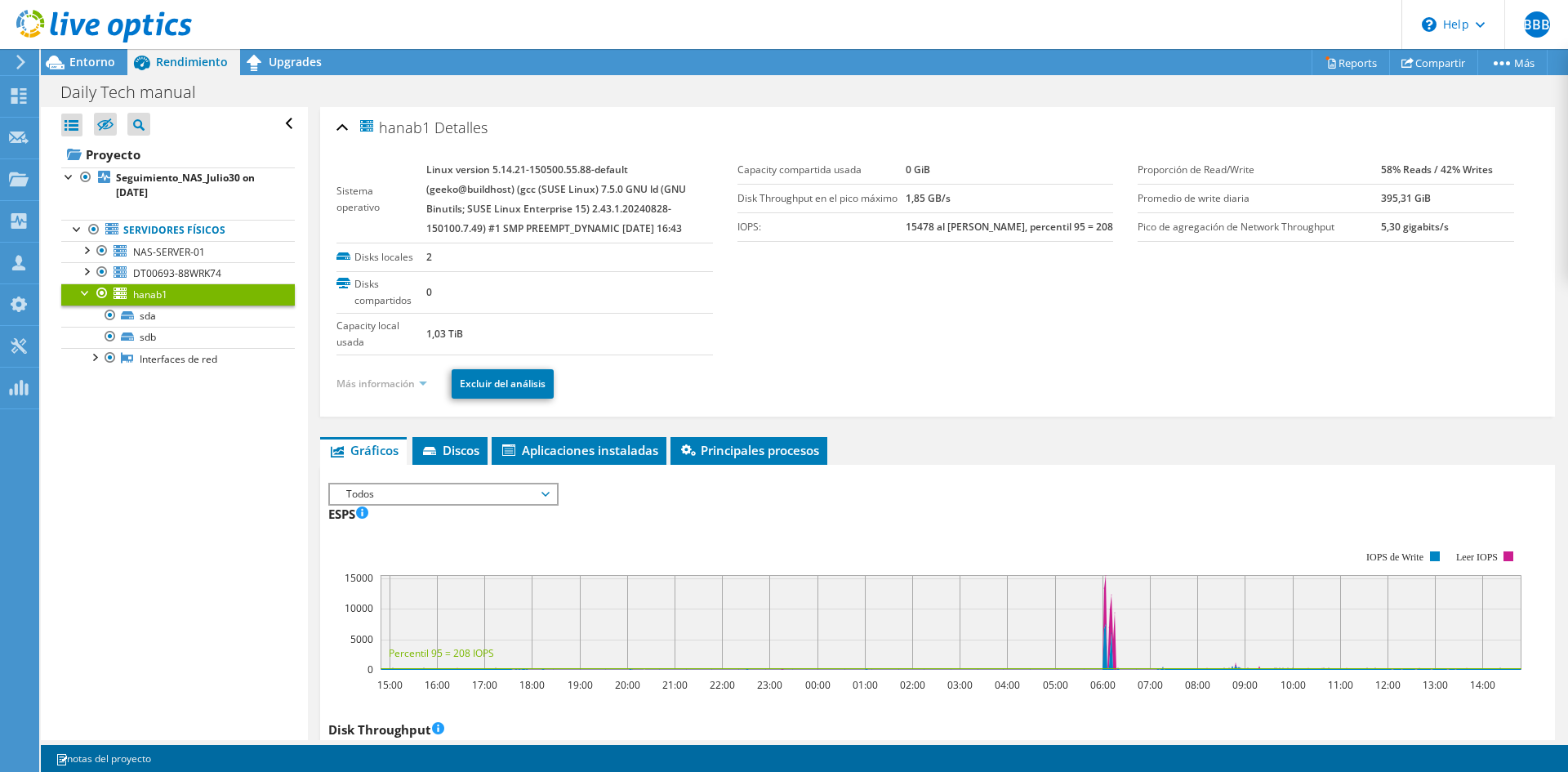
click at [416, 384] on link "Más información" at bounding box center [381, 383] width 91 height 14
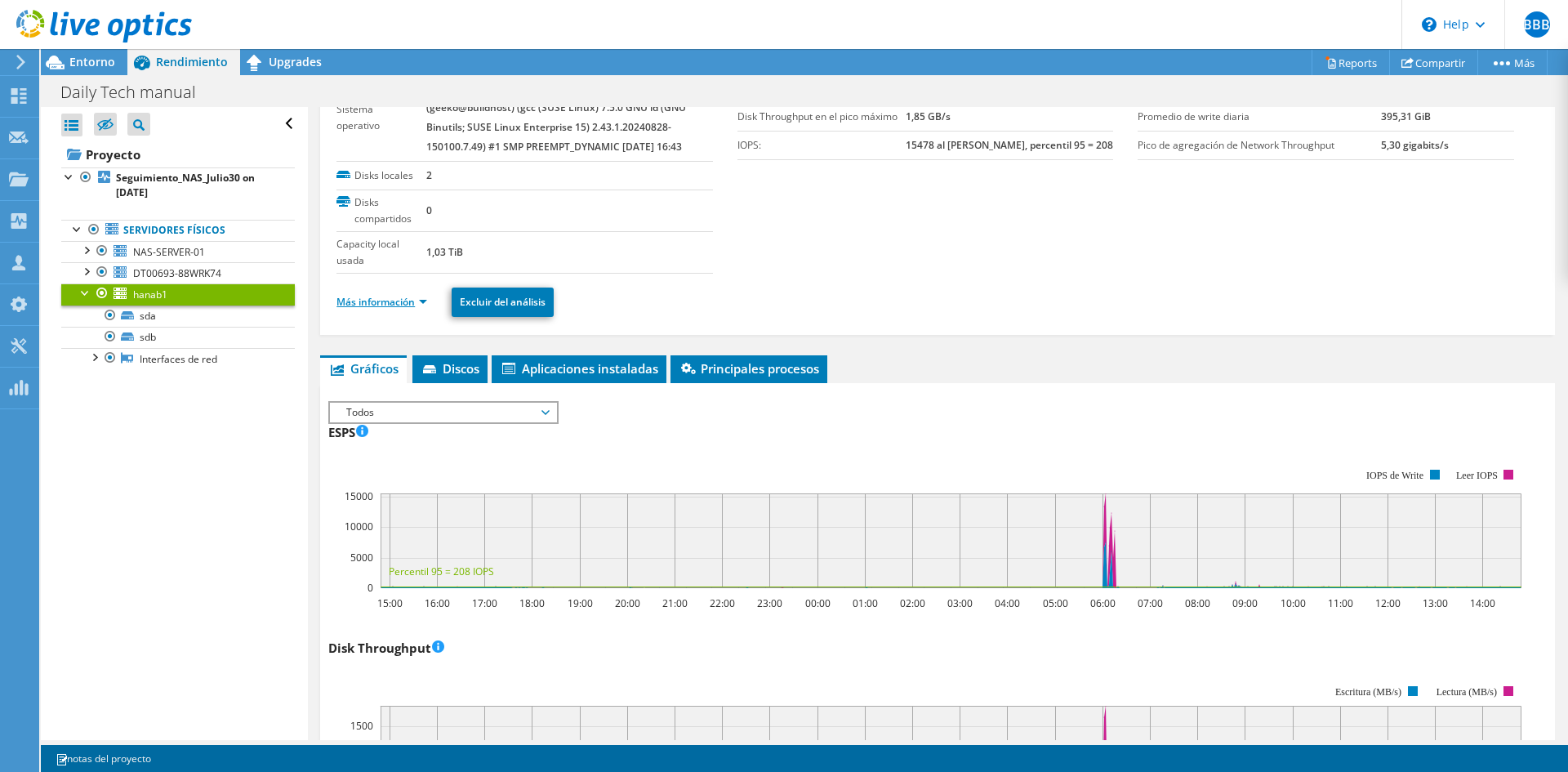
click at [409, 302] on link "Más información" at bounding box center [381, 302] width 91 height 14
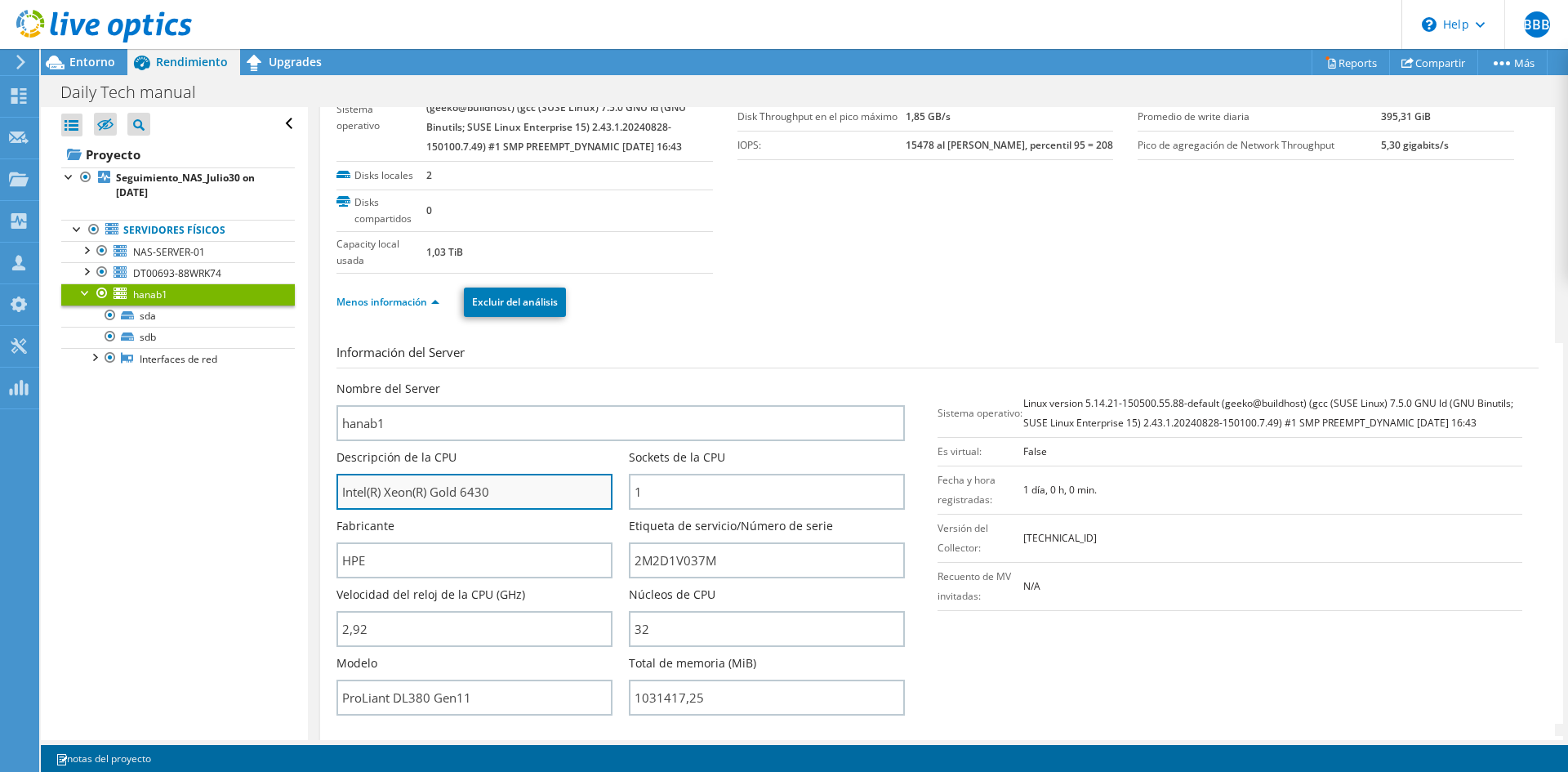
drag, startPoint x: 509, startPoint y: 493, endPoint x: 355, endPoint y: 500, distance: 154.2
click at [355, 500] on input "Intel(R) Xeon(R) Gold 6430" at bounding box center [474, 491] width 276 height 36
click at [505, 500] on input "Intel(R) Xeon(R) Gold 6430" at bounding box center [474, 491] width 276 height 36
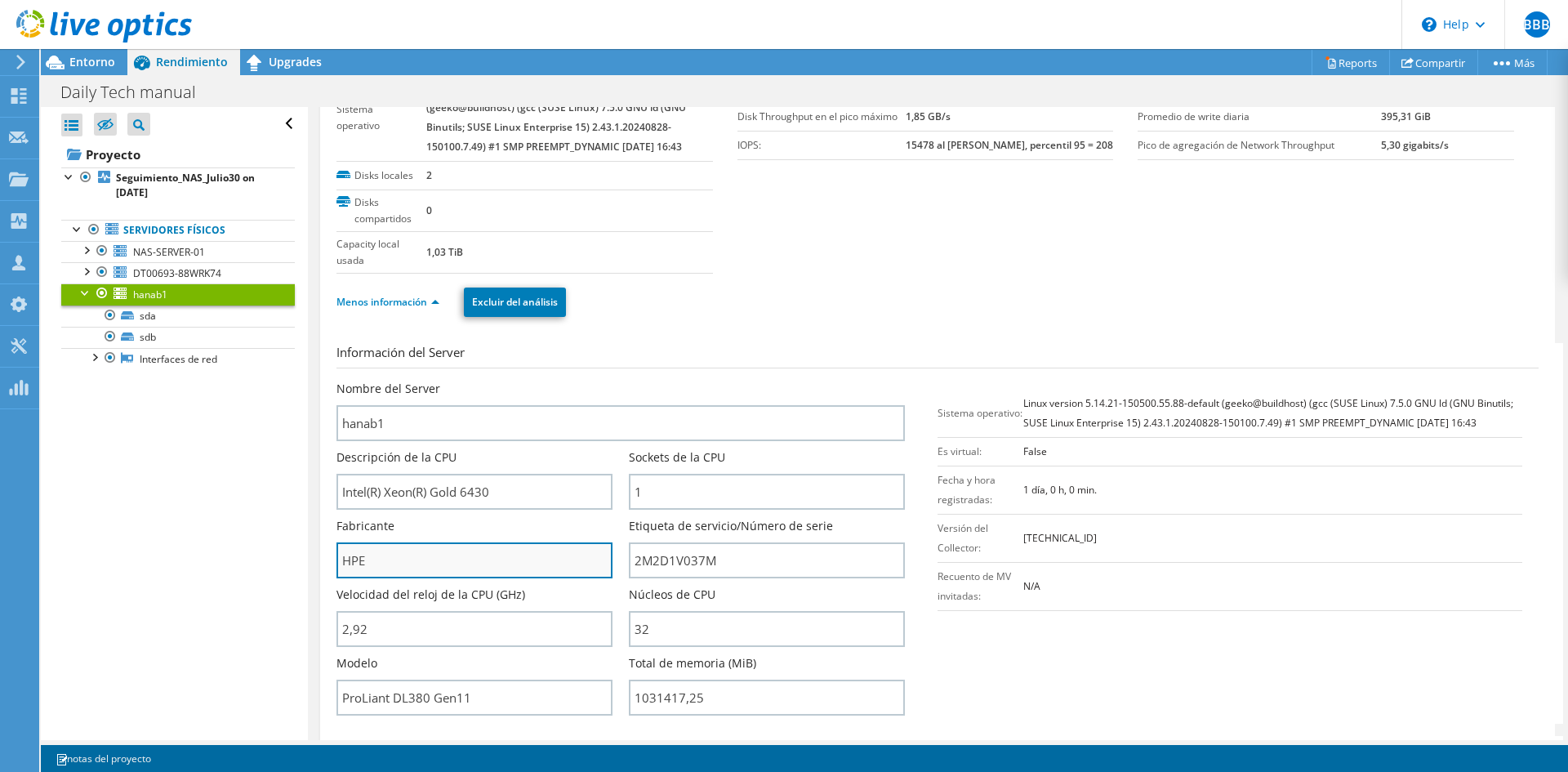
click at [456, 560] on input "HPE" at bounding box center [474, 560] width 276 height 36
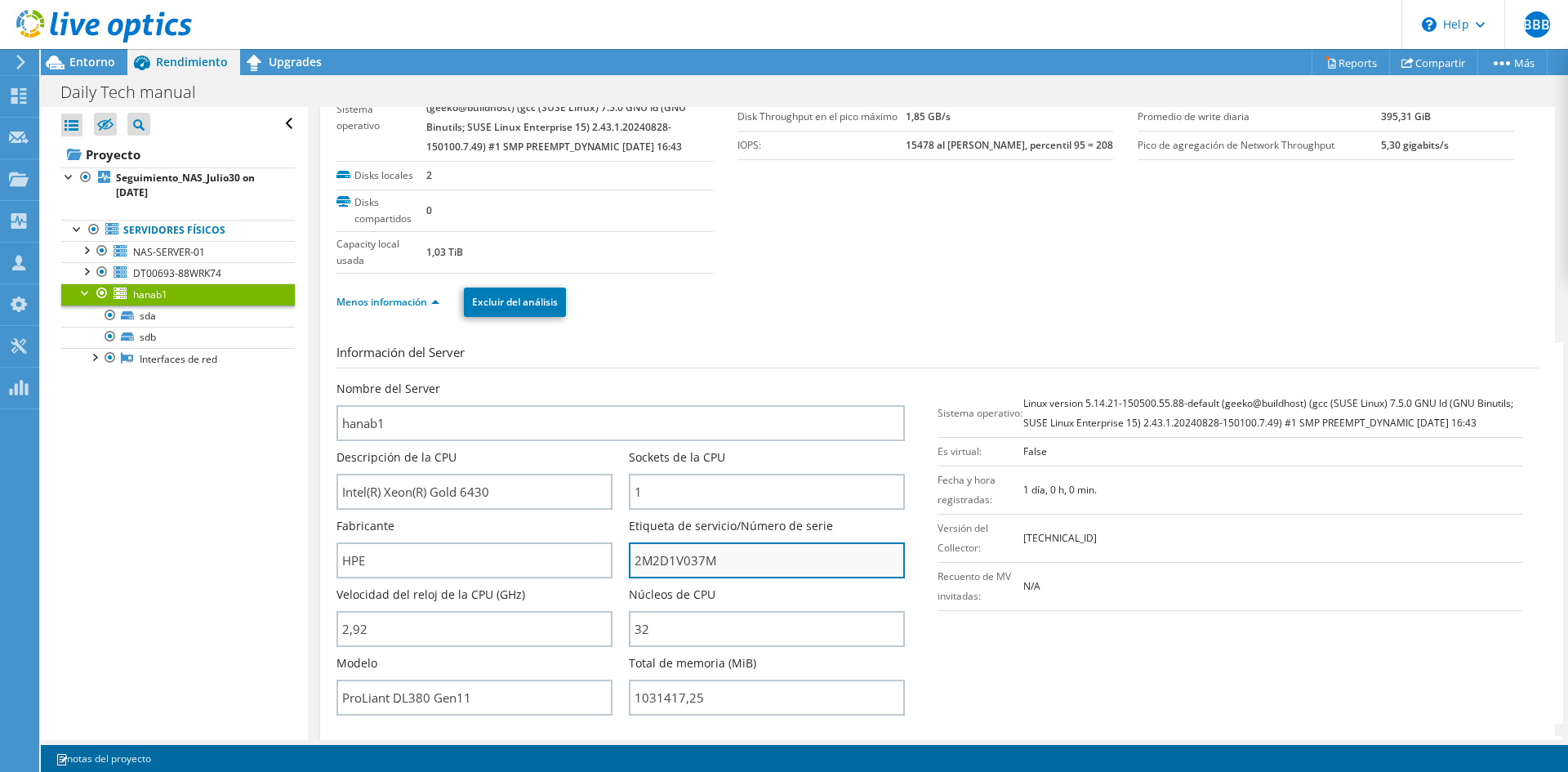
click at [696, 553] on input "2M2D1V037M" at bounding box center [766, 560] width 276 height 36
click at [697, 553] on input "2M2D1V037M" at bounding box center [766, 560] width 276 height 36
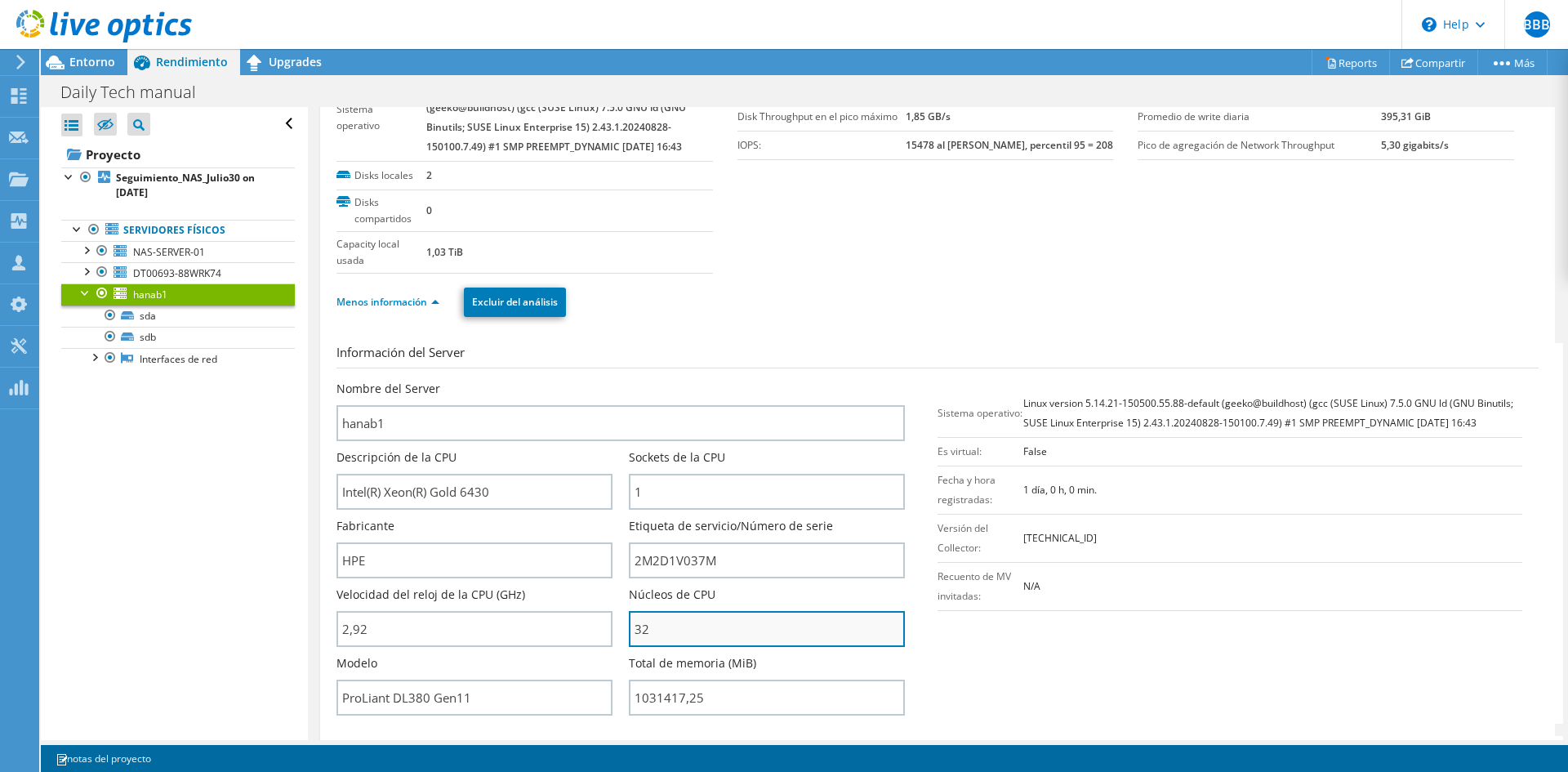
click at [654, 635] on input "32" at bounding box center [766, 629] width 276 height 36
drag, startPoint x: 651, startPoint y: 634, endPoint x: 630, endPoint y: 631, distance: 21.2
click at [630, 631] on input "32" at bounding box center [766, 629] width 276 height 36
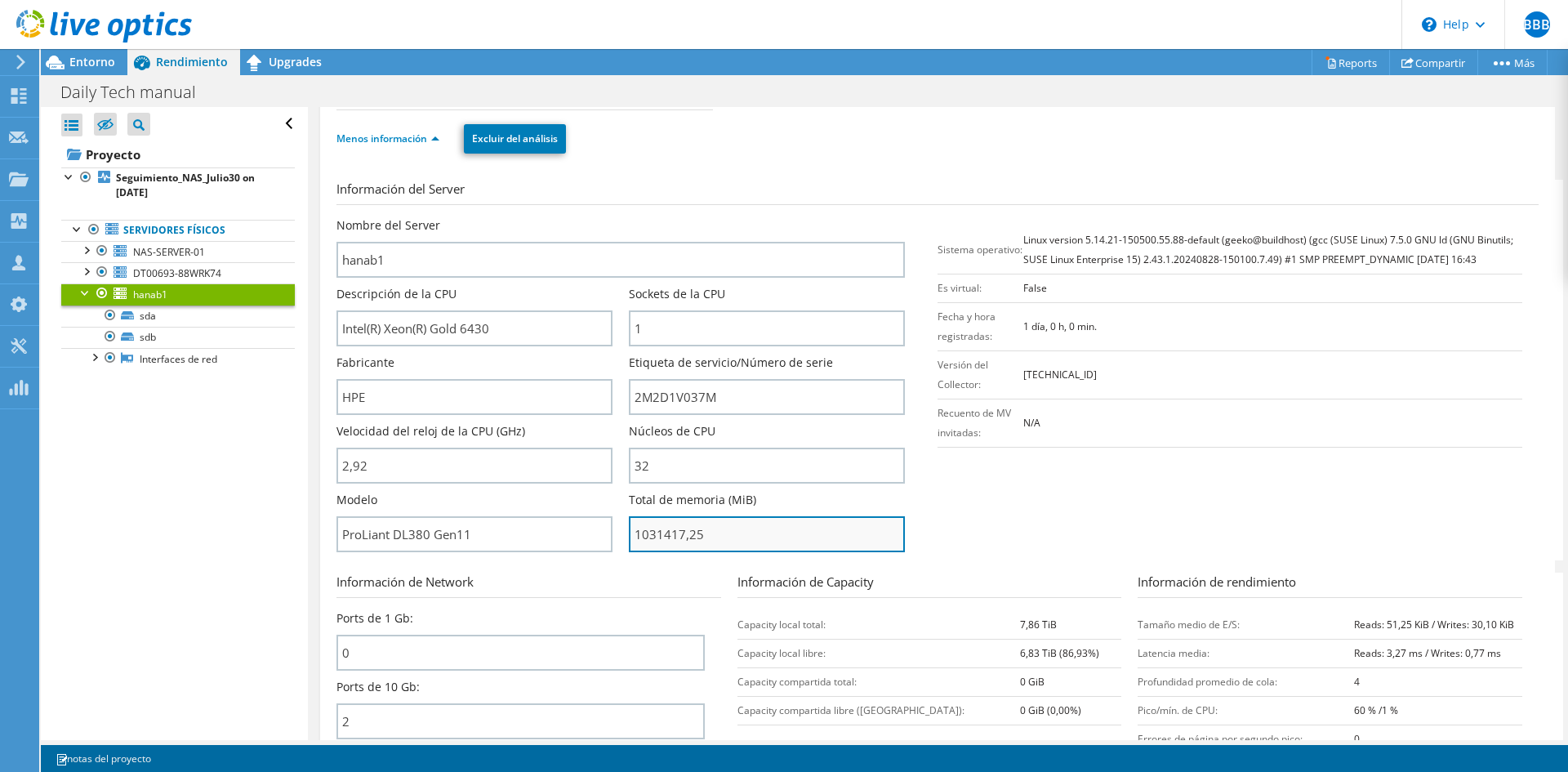
drag, startPoint x: 706, startPoint y: 534, endPoint x: 628, endPoint y: 534, distance: 78.0
click at [629, 534] on input "1031417,25" at bounding box center [766, 534] width 276 height 36
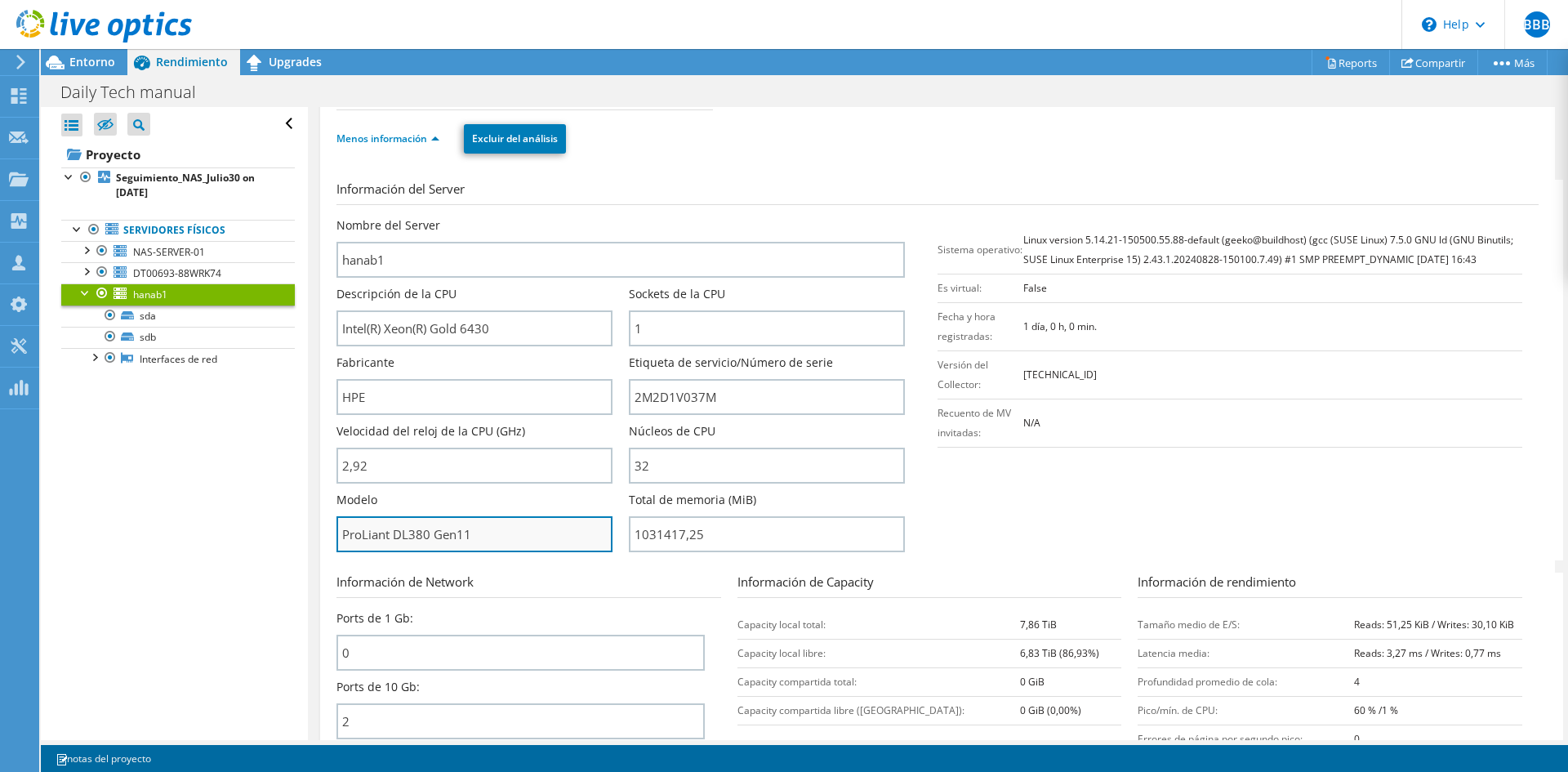
type input "103141725"
drag, startPoint x: 480, startPoint y: 538, endPoint x: 342, endPoint y: 543, distance: 138.1
click at [342, 543] on input "ProLiant DL380 Gen11" at bounding box center [474, 534] width 276 height 36
click at [478, 536] on input "ProLiant DL380 Gen11" at bounding box center [474, 534] width 276 height 36
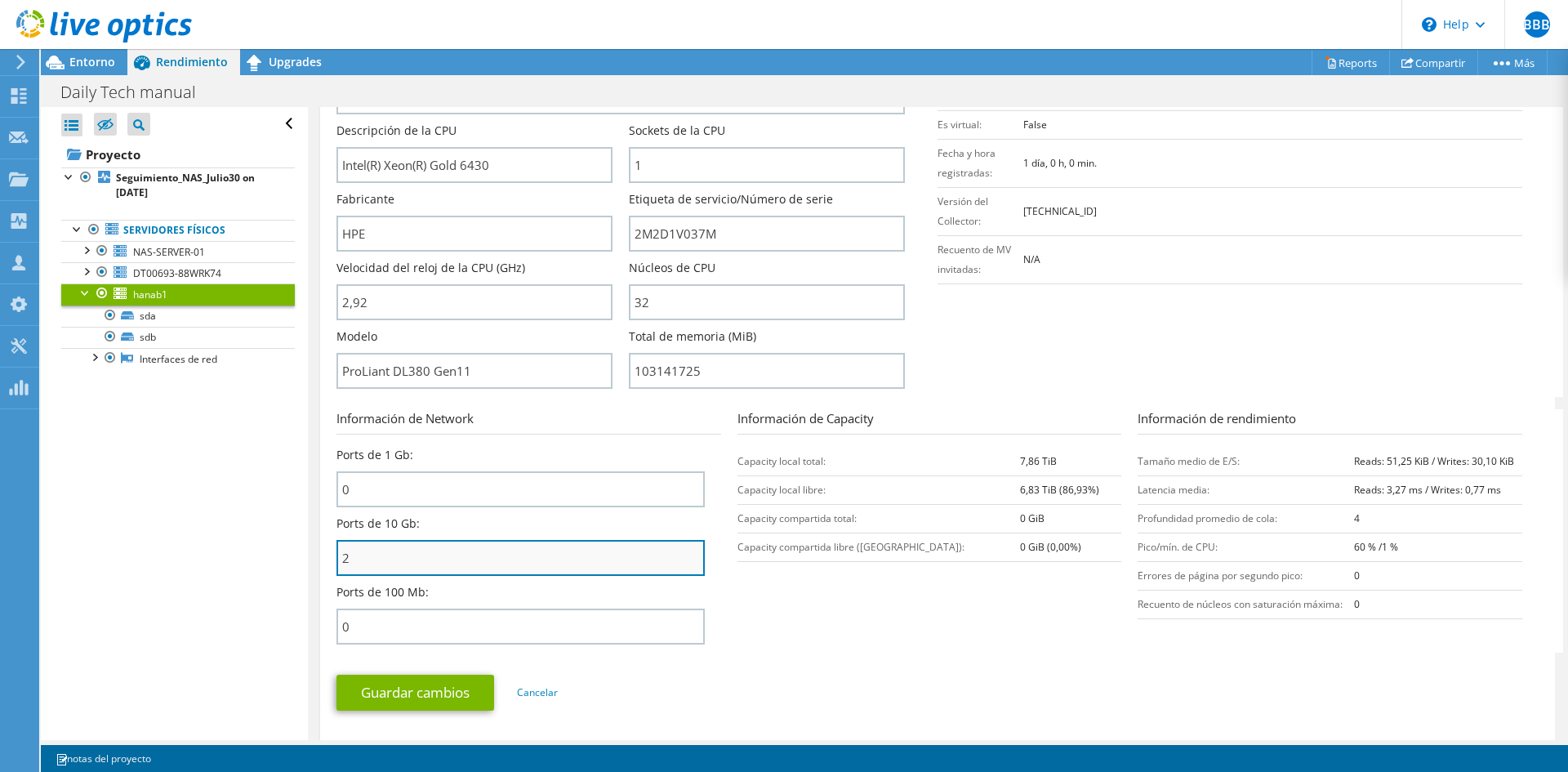
drag, startPoint x: 415, startPoint y: 560, endPoint x: 342, endPoint y: 558, distance: 73.0
click at [342, 558] on input "2" at bounding box center [521, 557] width 368 height 36
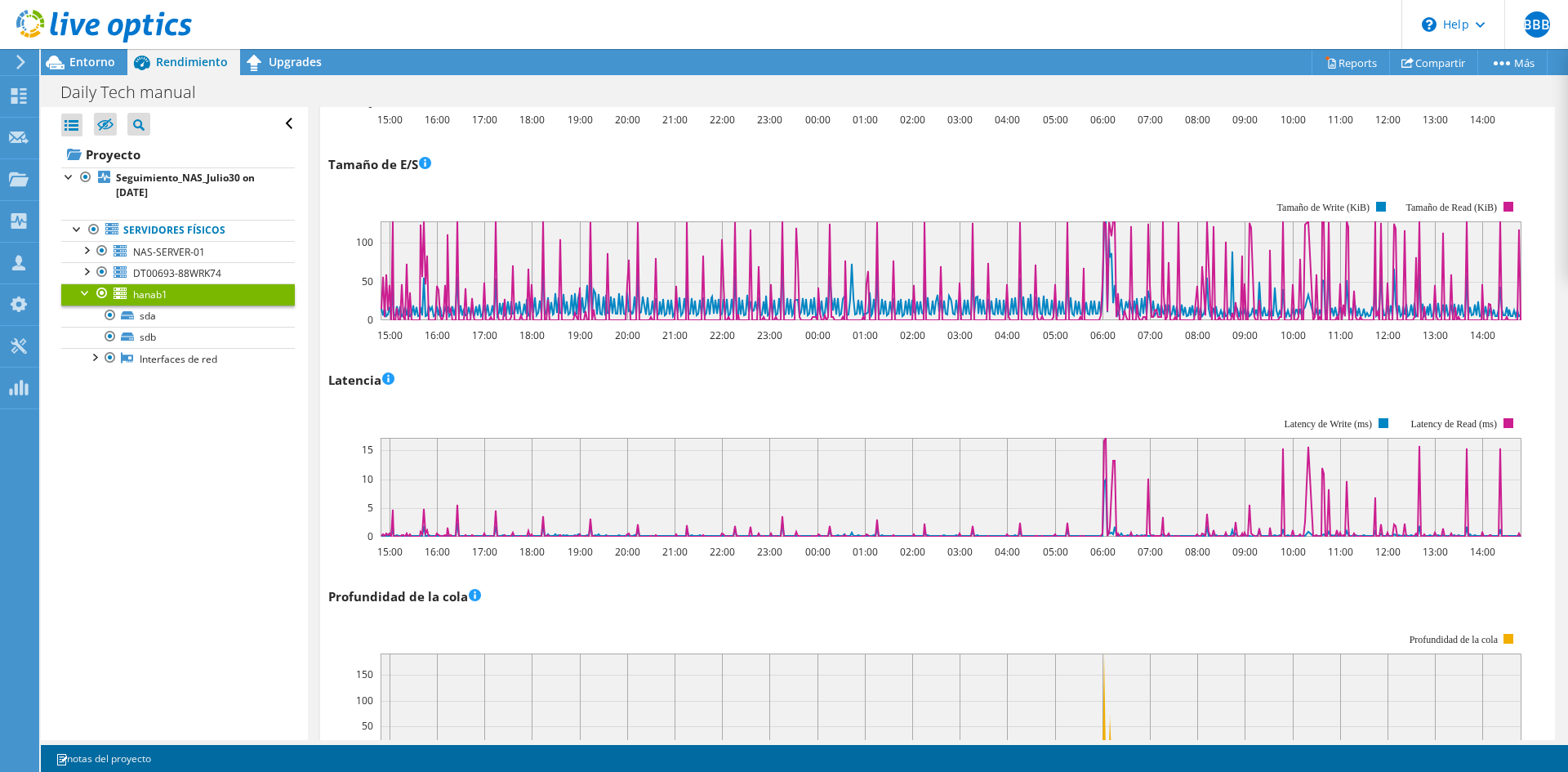
scroll to position [1553, 0]
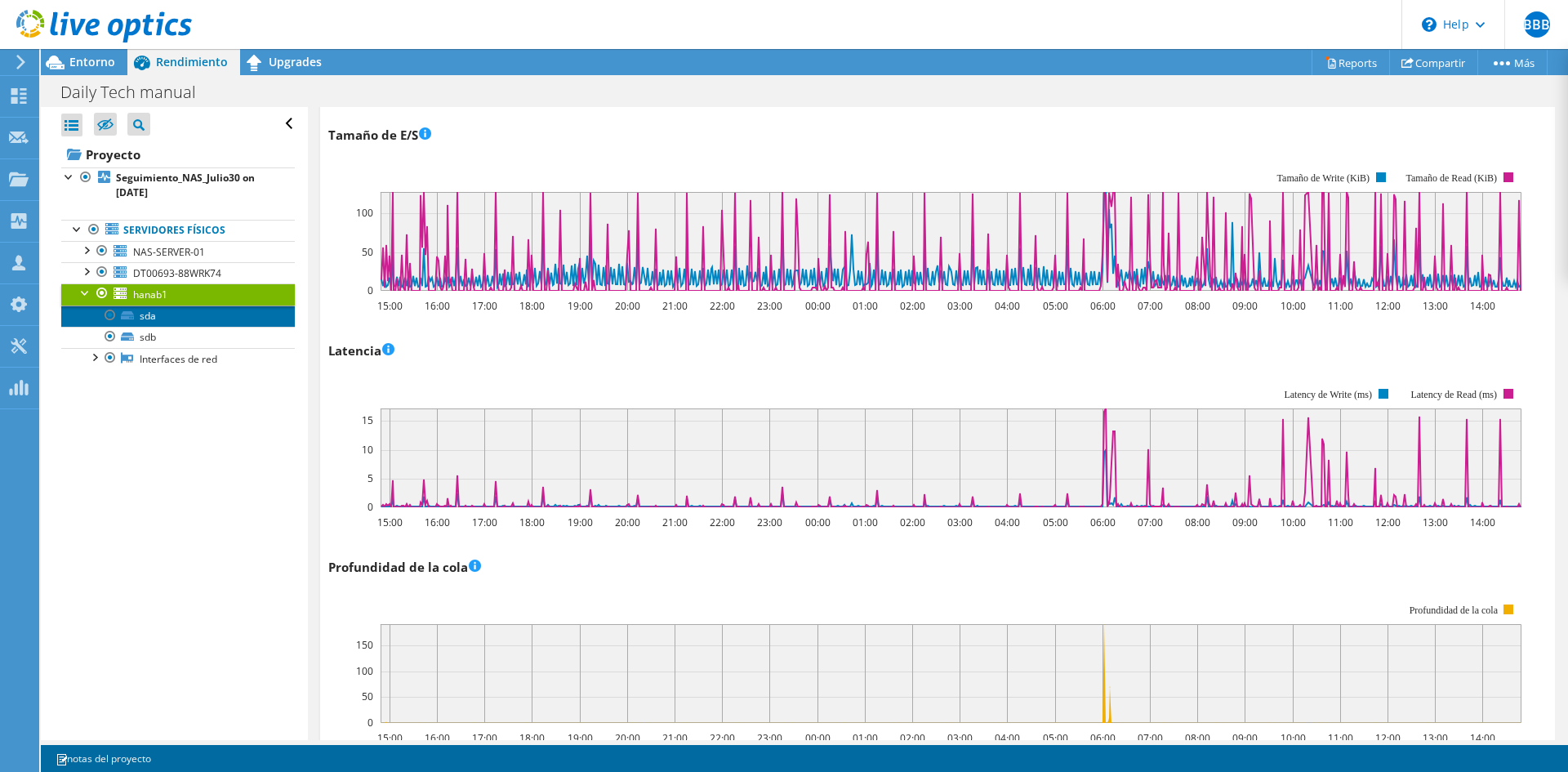
click at [170, 320] on link "sda" at bounding box center [178, 315] width 234 height 21
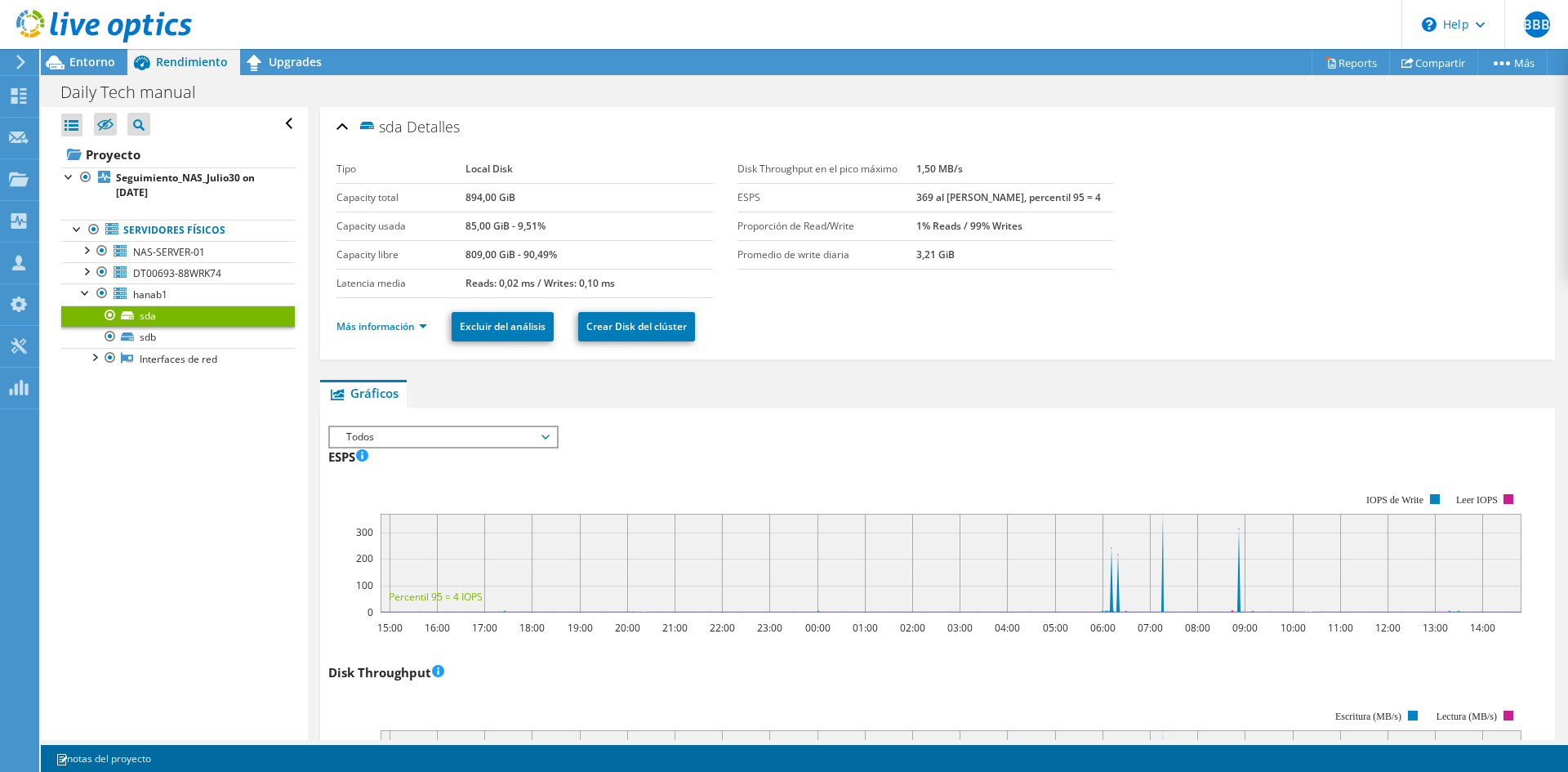
scroll to position [0, 0]
click at [423, 327] on link "Más información" at bounding box center [381, 326] width 91 height 14
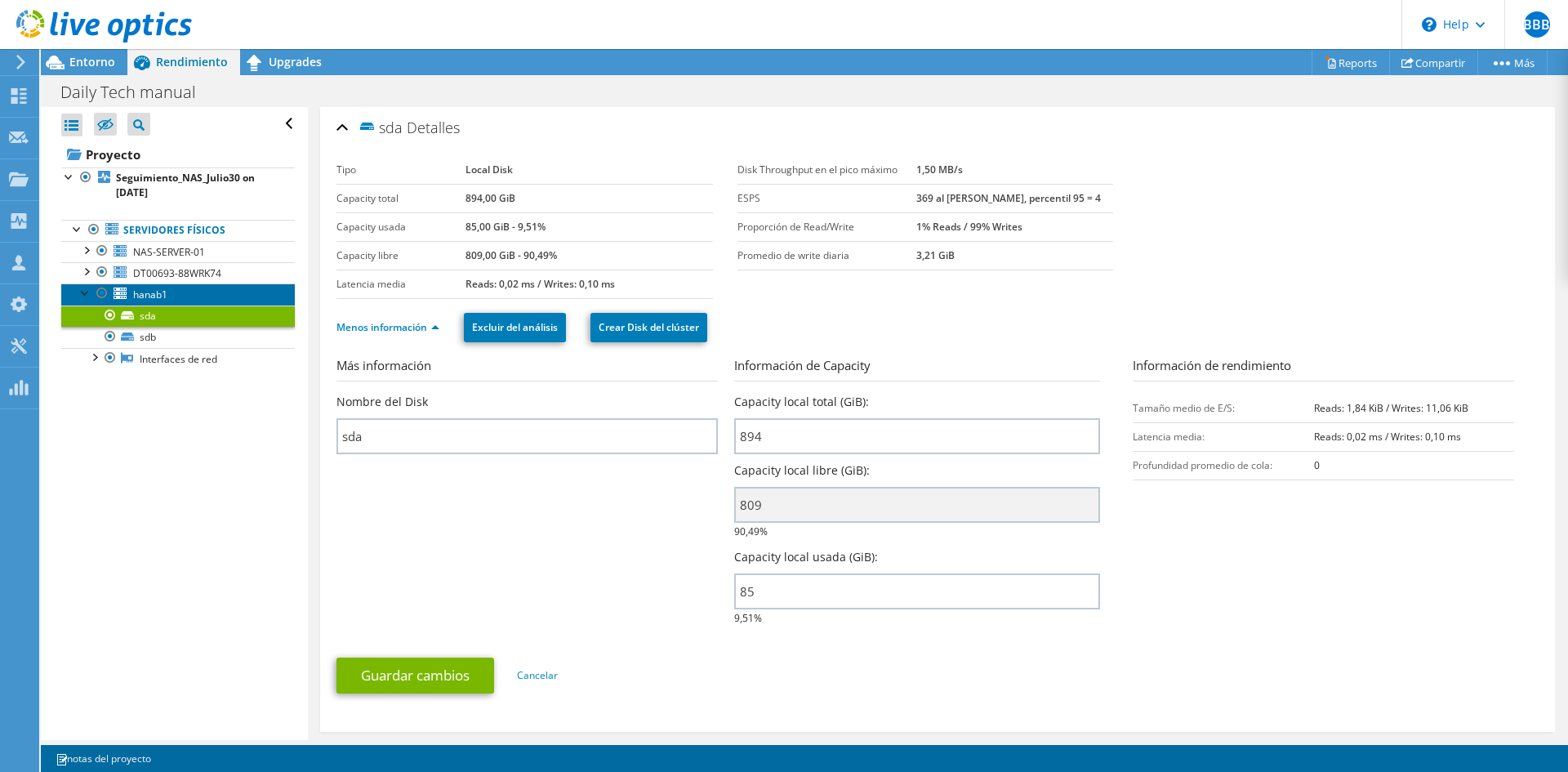
click at [171, 297] on link "hanab1" at bounding box center [178, 293] width 234 height 21
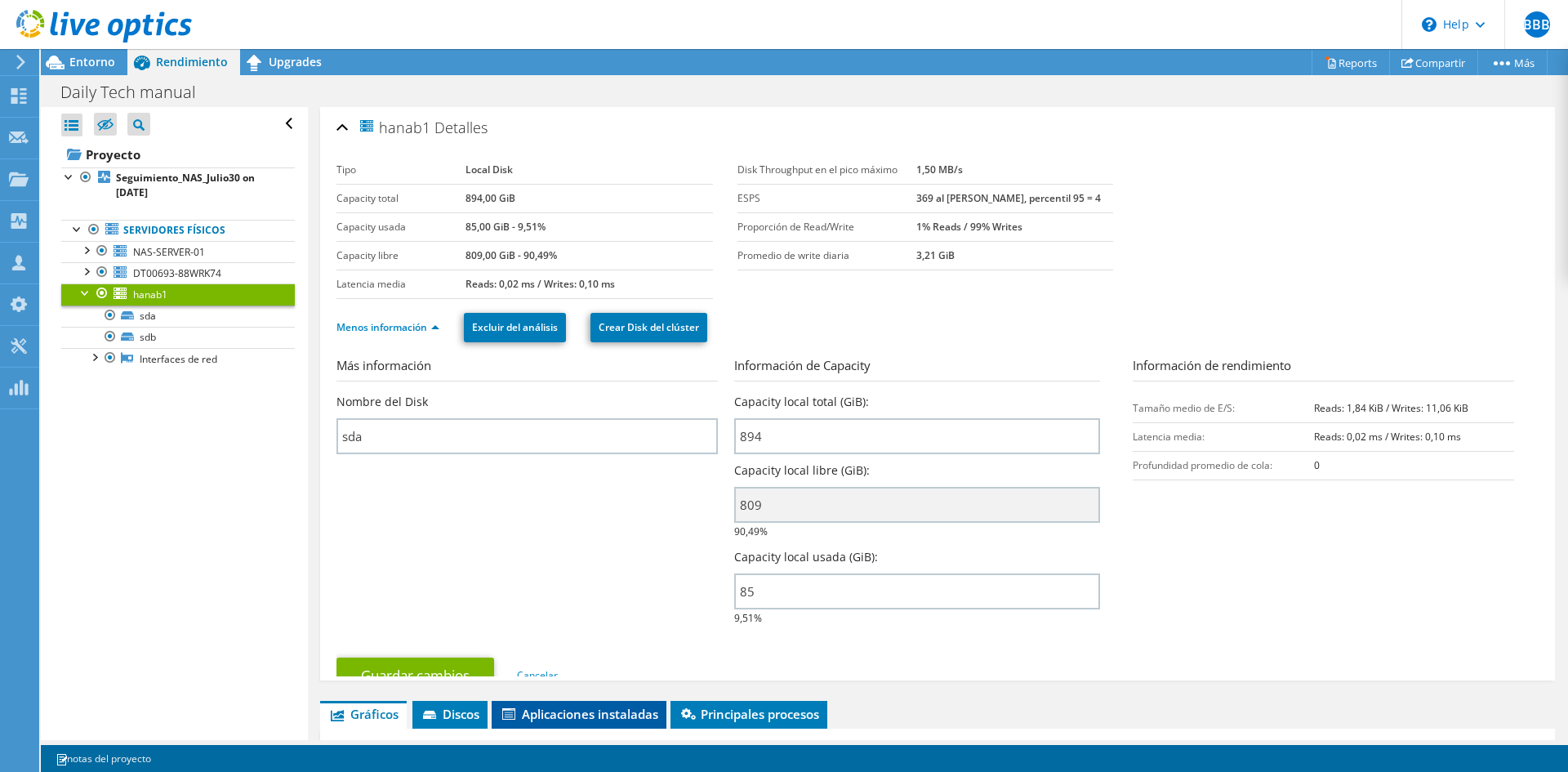
click at [451, 706] on span "Discos" at bounding box center [450, 714] width 59 height 17
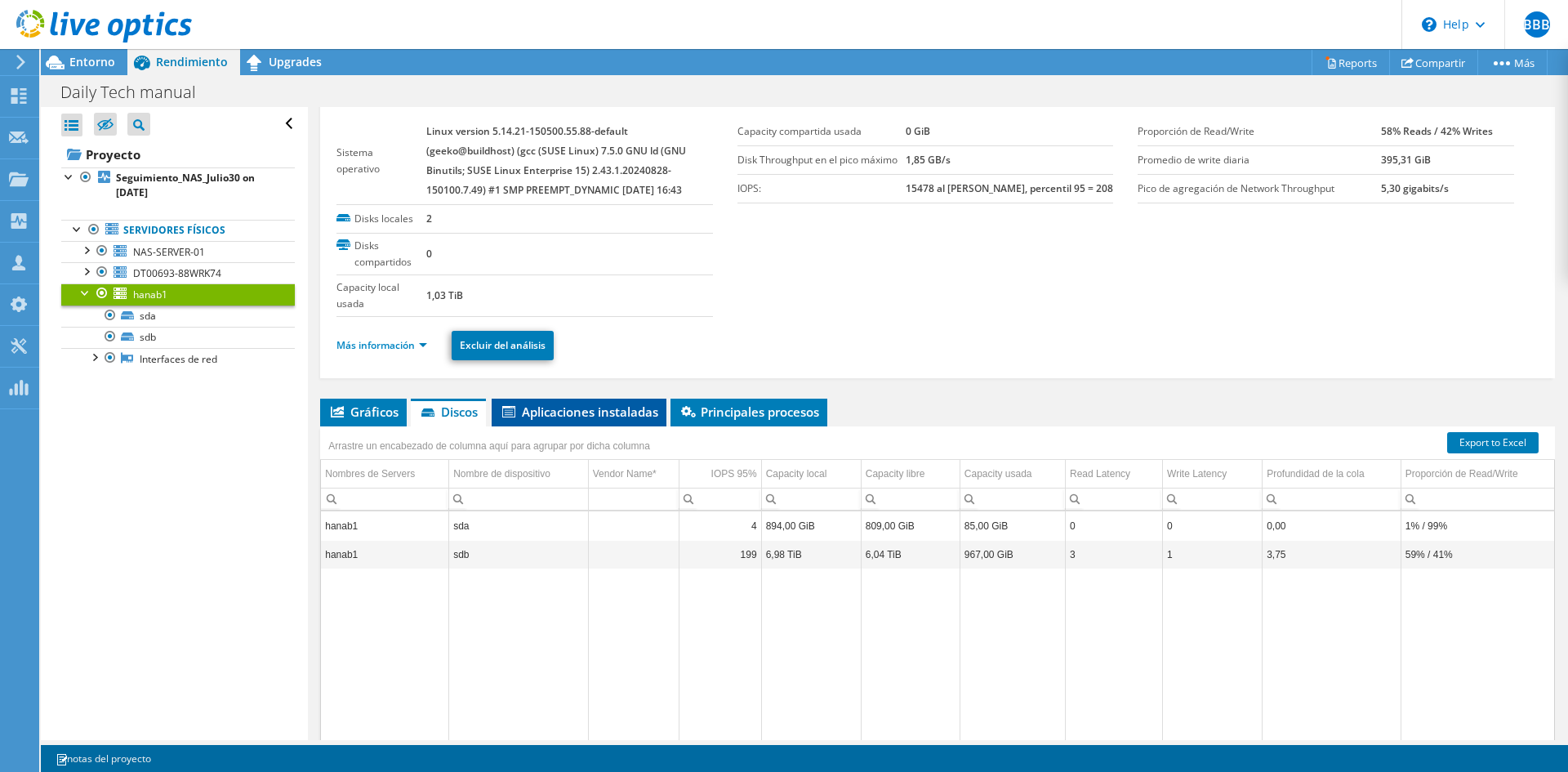
scroll to position [134, 0]
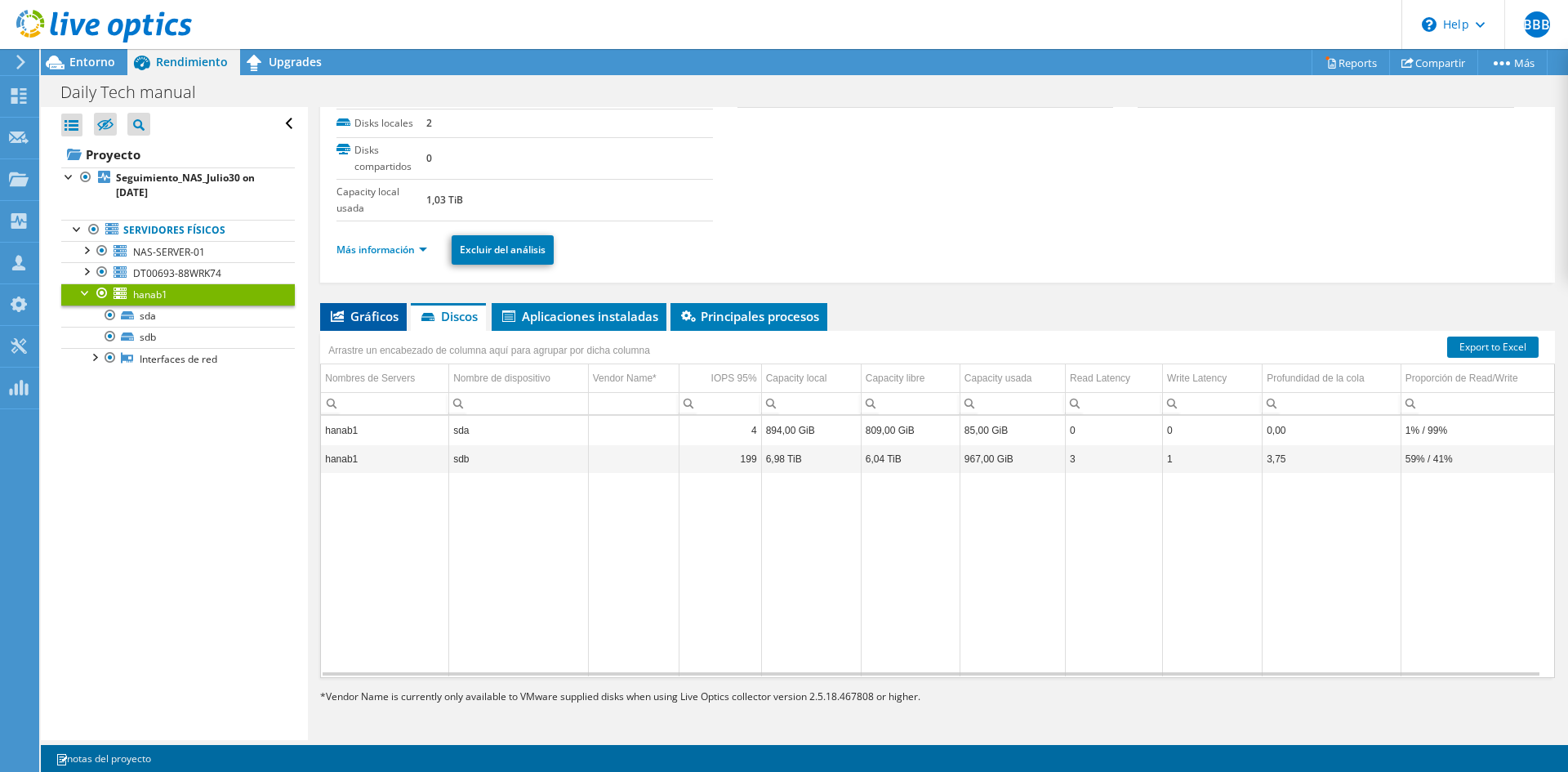
click at [359, 320] on span "Gráficos" at bounding box center [363, 316] width 71 height 17
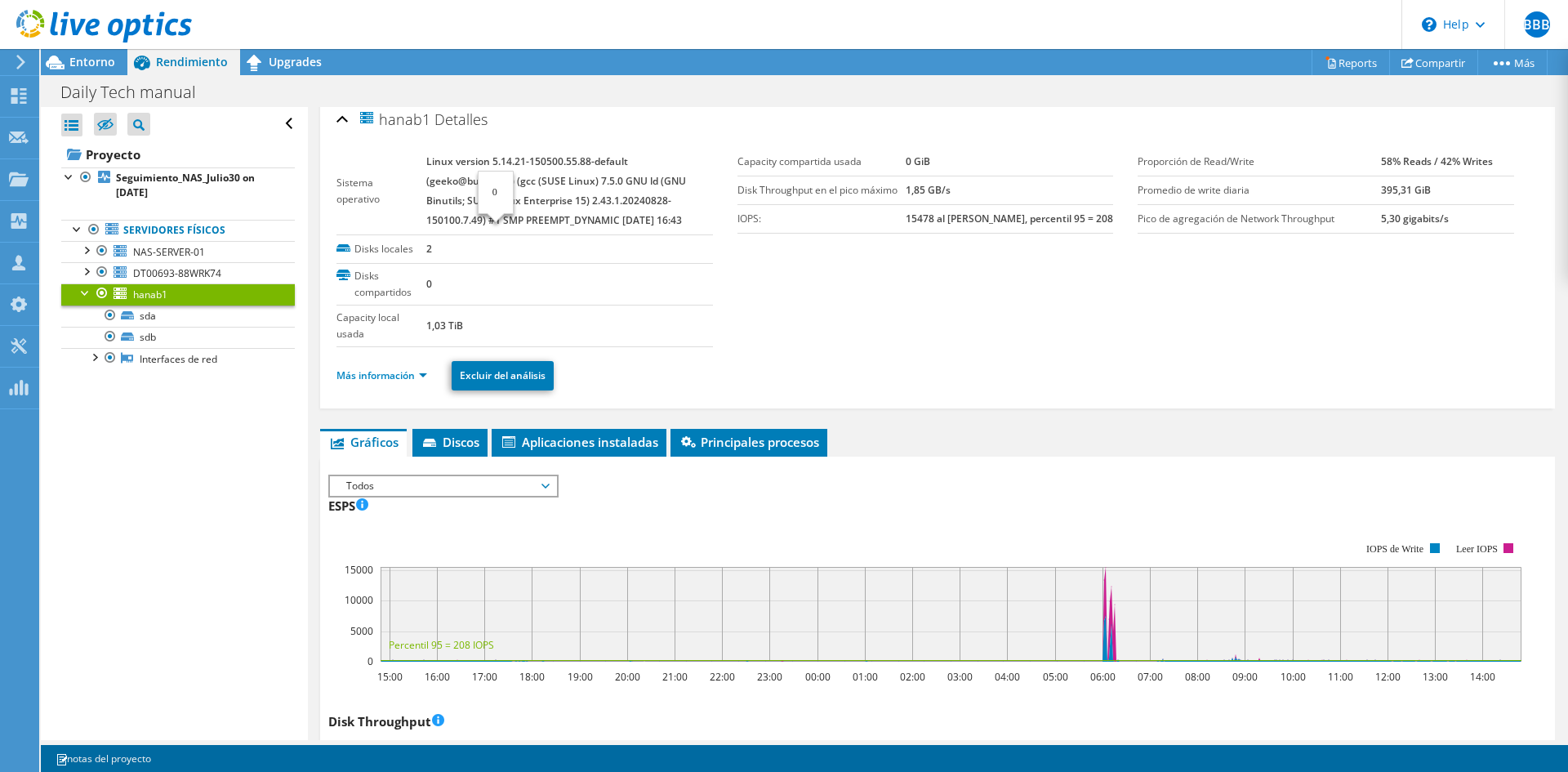
scroll to position [0, 0]
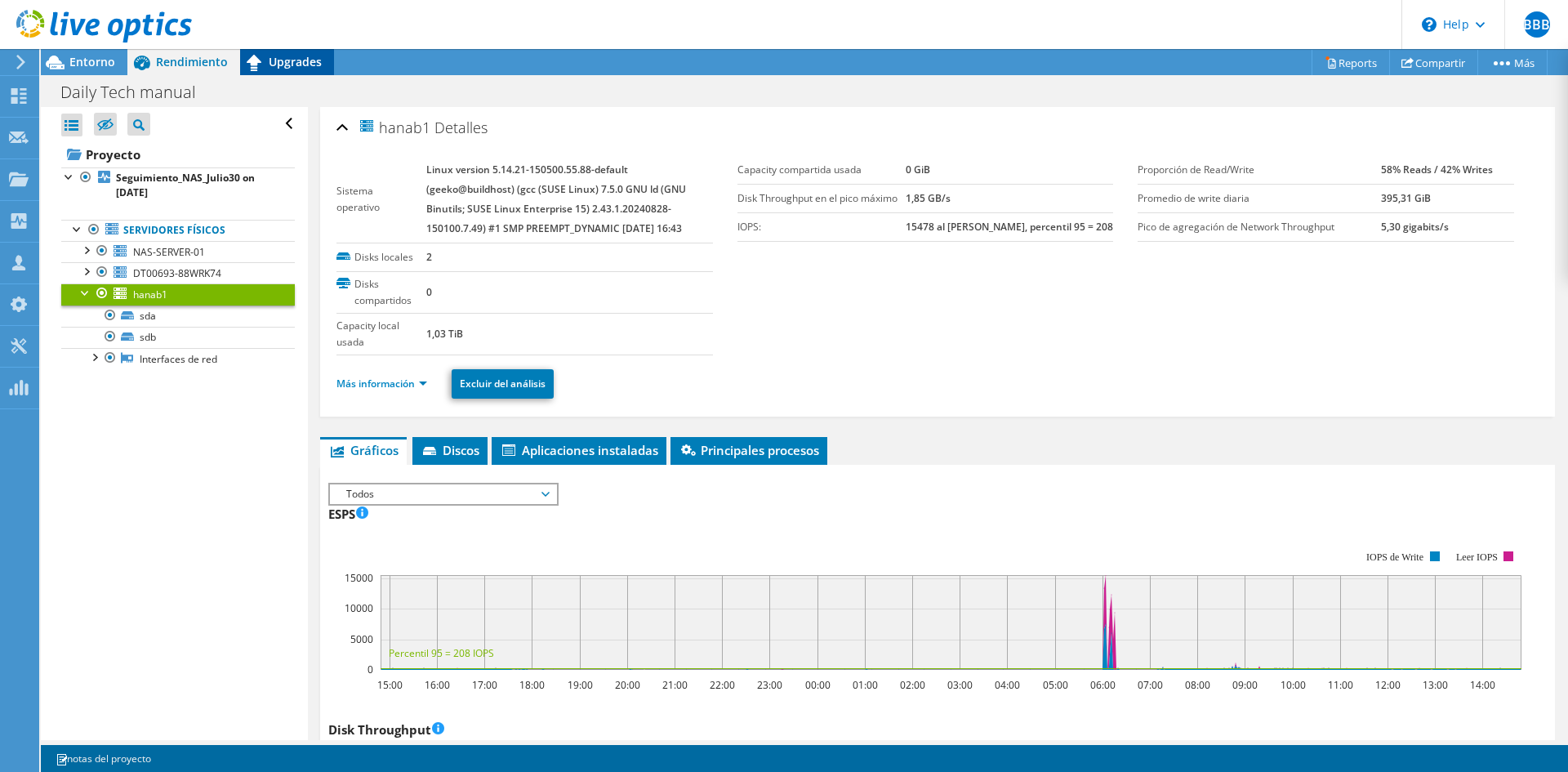
click at [303, 68] on span "Upgrades" at bounding box center [295, 61] width 53 height 16
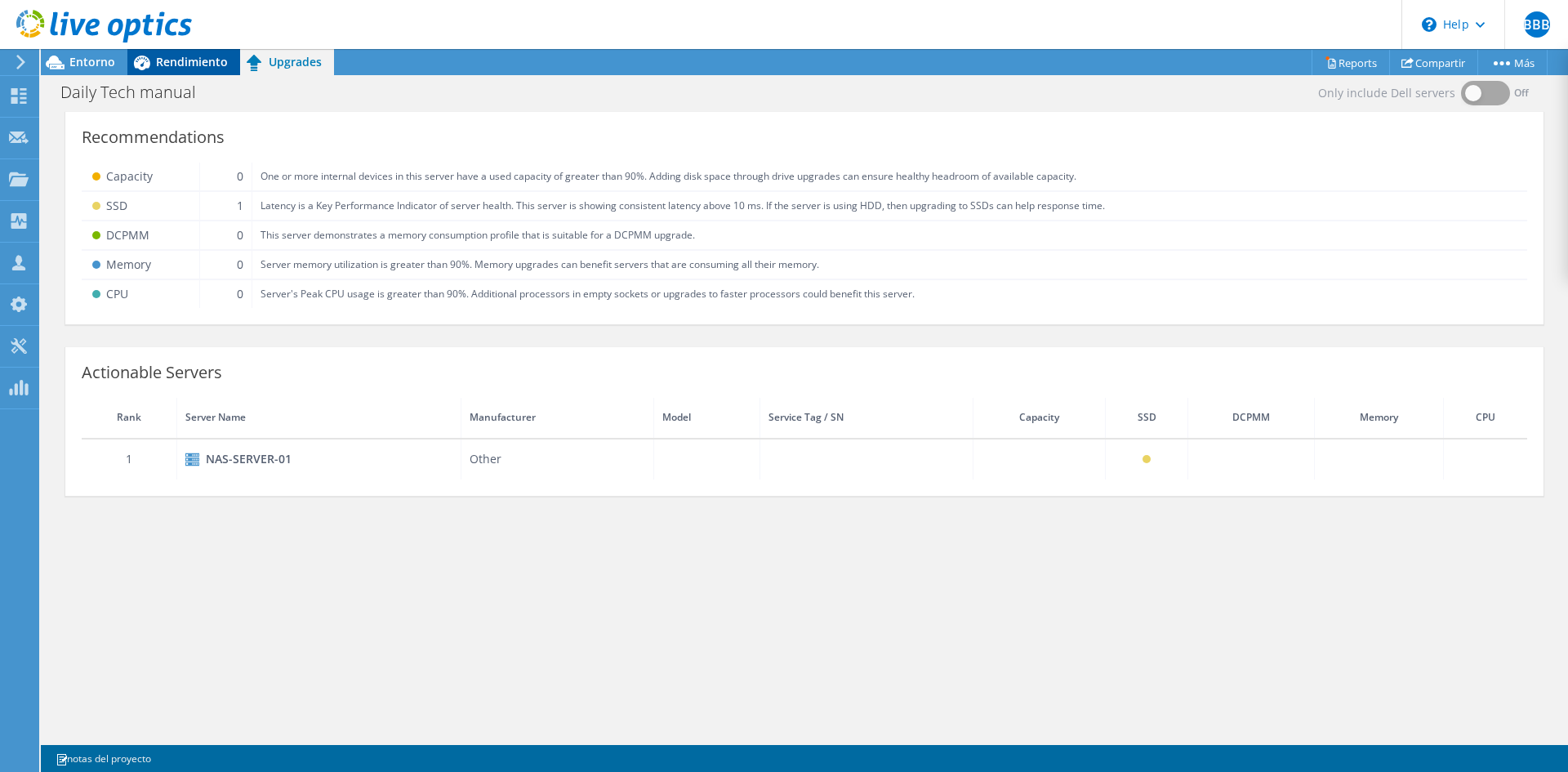
click at [191, 69] on span "Rendimiento" at bounding box center [192, 61] width 71 height 16
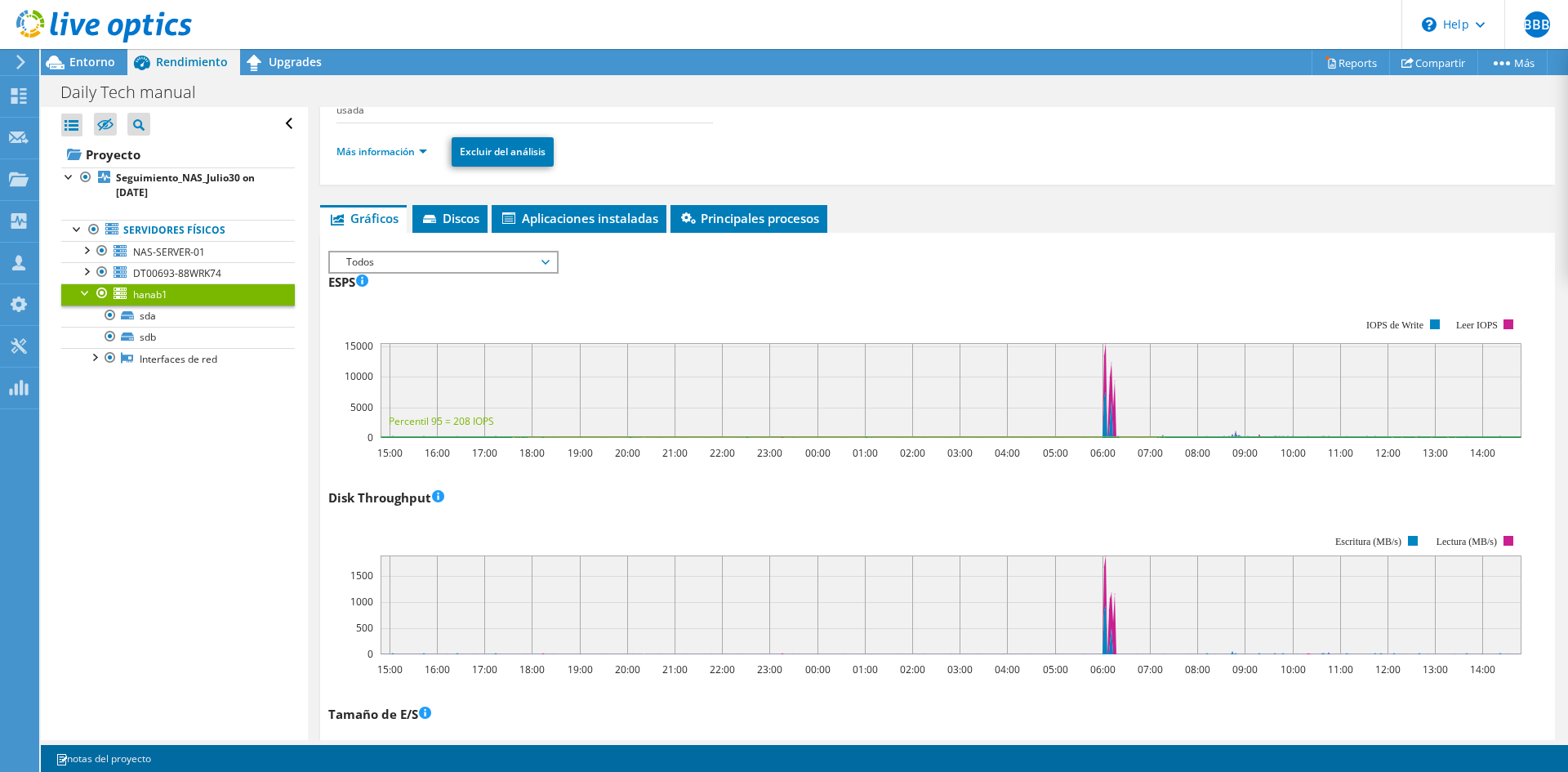
scroll to position [189, 0]
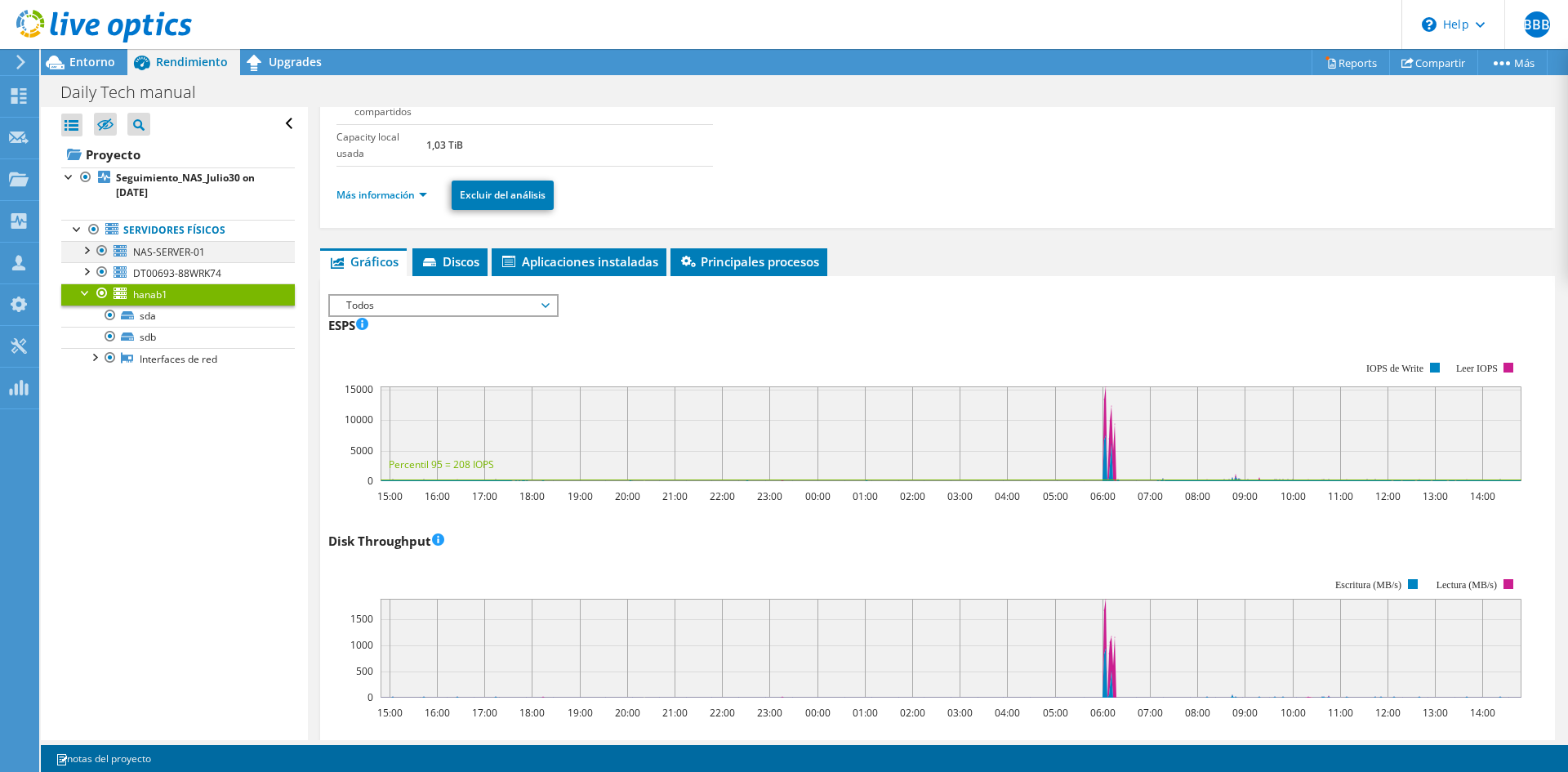
click at [89, 248] on div at bounding box center [86, 249] width 16 height 17
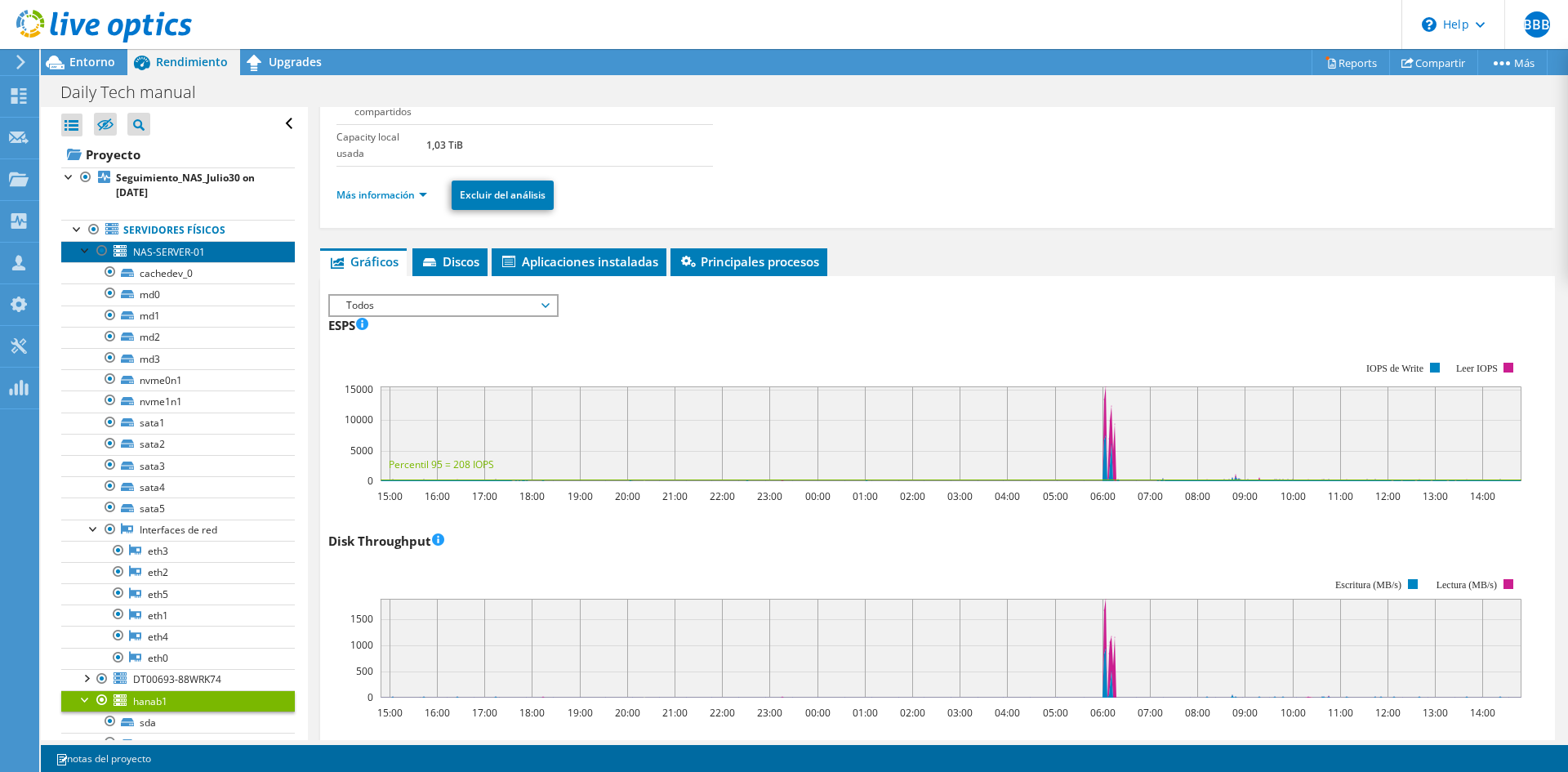
click at [155, 248] on span "NAS-SERVER-01" at bounding box center [169, 251] width 71 height 14
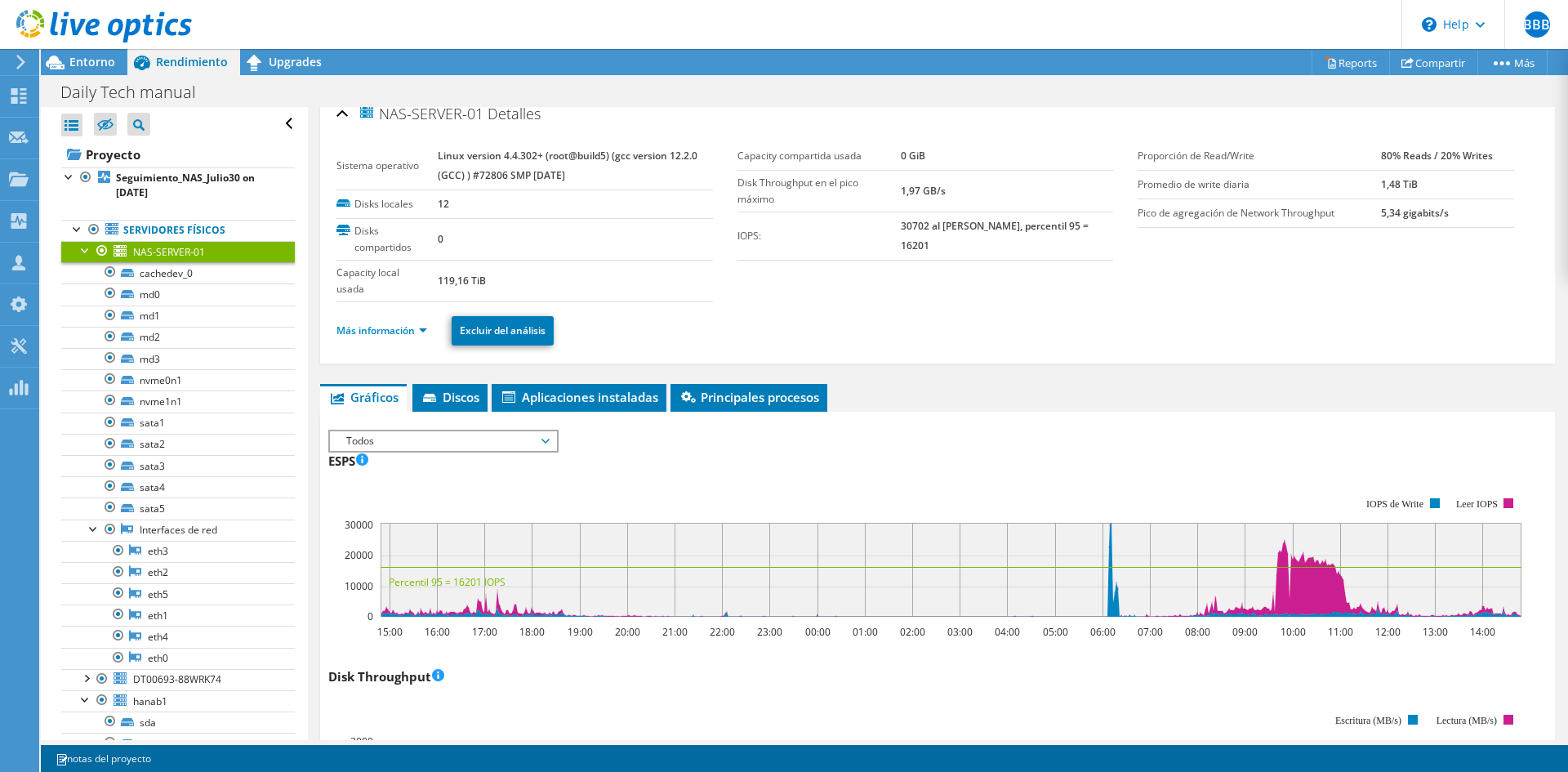
scroll to position [0, 0]
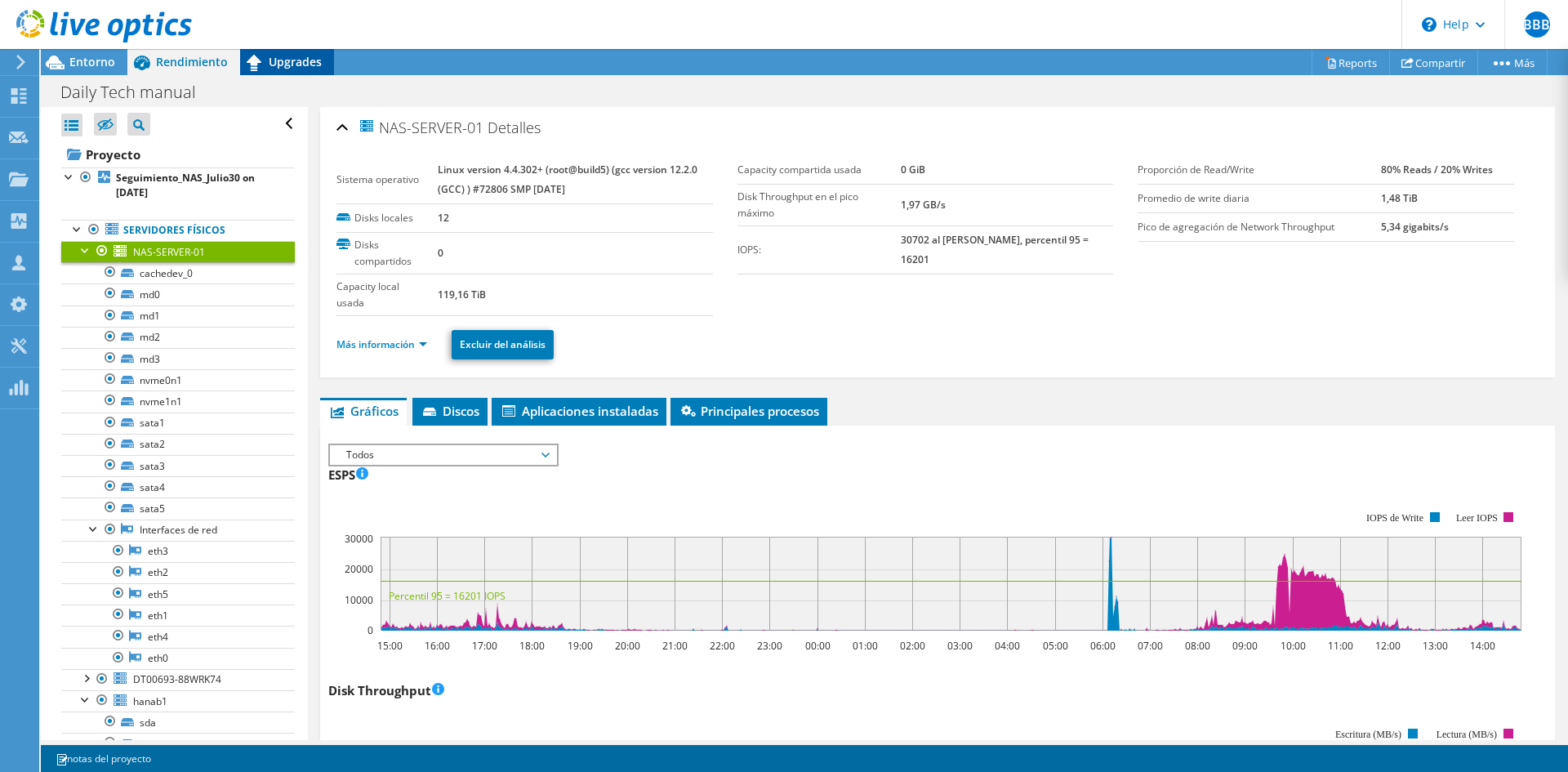
click at [276, 60] on span "Upgrades" at bounding box center [295, 61] width 53 height 16
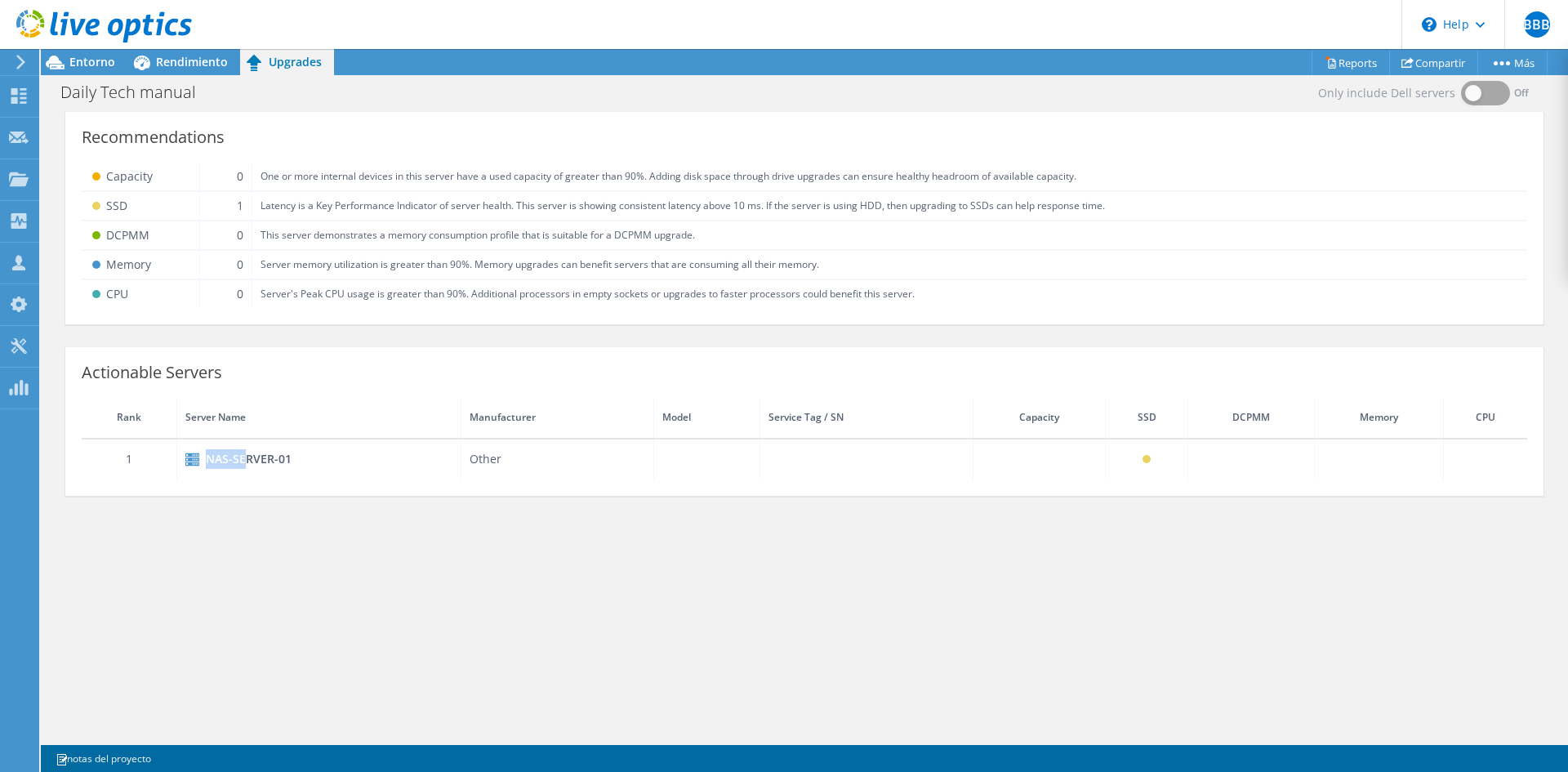
drag, startPoint x: 242, startPoint y: 462, endPoint x: 364, endPoint y: 460, distance: 122.0
click at [345, 460] on div "NAS-SERVER-01" at bounding box center [318, 458] width 267 height 19
drag, startPoint x: 1150, startPoint y: 462, endPoint x: 1137, endPoint y: 458, distance: 13.6
click at [1137, 458] on td at bounding box center [1146, 459] width 83 height 41
click at [1147, 412] on th "SSD" at bounding box center [1146, 418] width 83 height 41
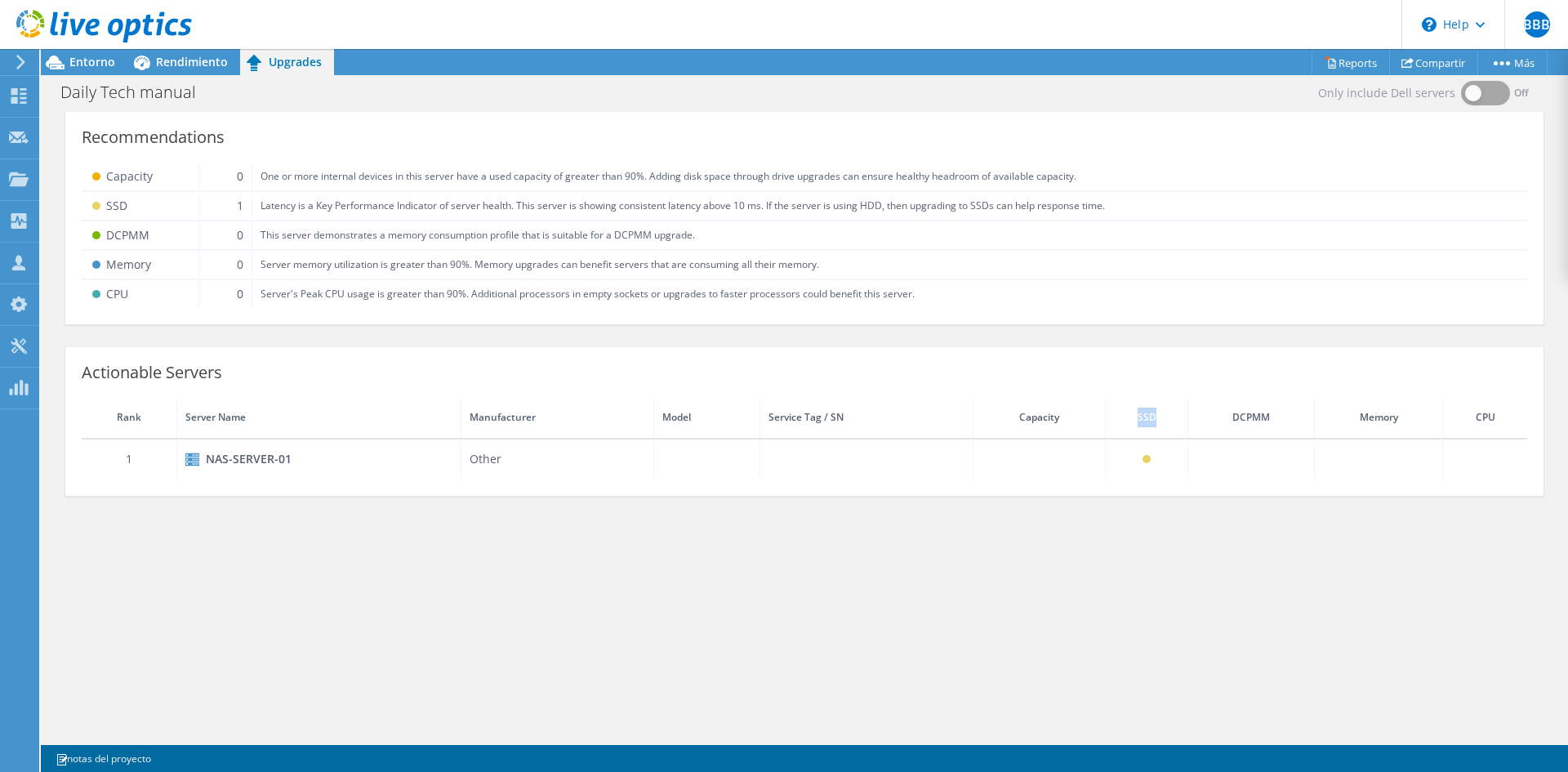
click at [1147, 412] on th "SSD" at bounding box center [1146, 418] width 83 height 41
click at [1150, 457] on td at bounding box center [1146, 459] width 83 height 41
drag, startPoint x: 1246, startPoint y: 463, endPoint x: 1509, endPoint y: 477, distance: 263.4
click at [1498, 473] on tr "1 NAS-SERVER-01 Other" at bounding box center [805, 459] width 1446 height 41
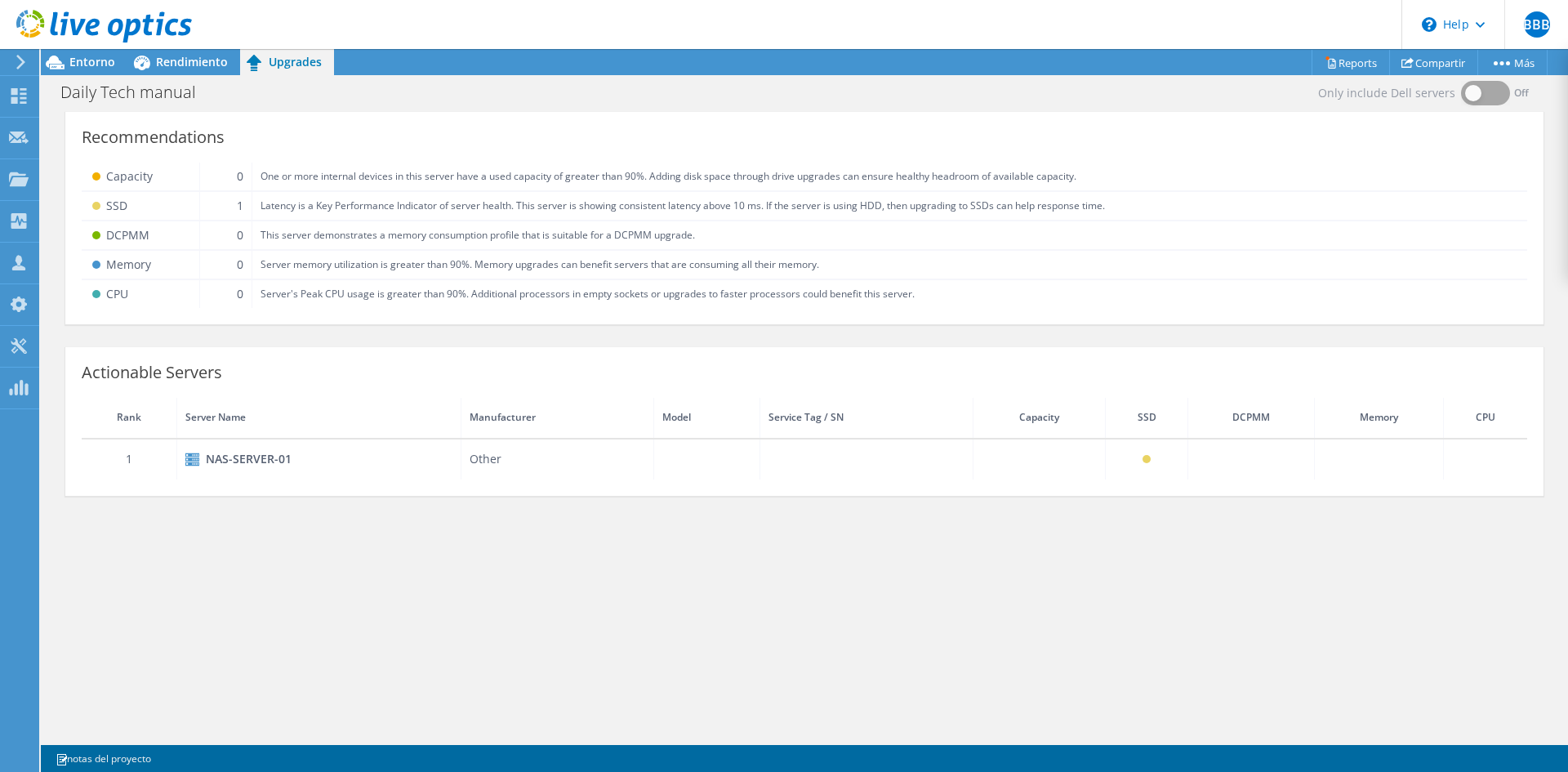
click at [1496, 463] on td at bounding box center [1486, 459] width 84 height 41
click at [1372, 451] on td at bounding box center [1379, 459] width 128 height 41
click at [1267, 462] on td at bounding box center [1252, 459] width 126 height 41
click at [1230, 448] on td at bounding box center [1252, 459] width 126 height 41
click at [186, 61] on span "Rendimiento" at bounding box center [192, 61] width 71 height 16
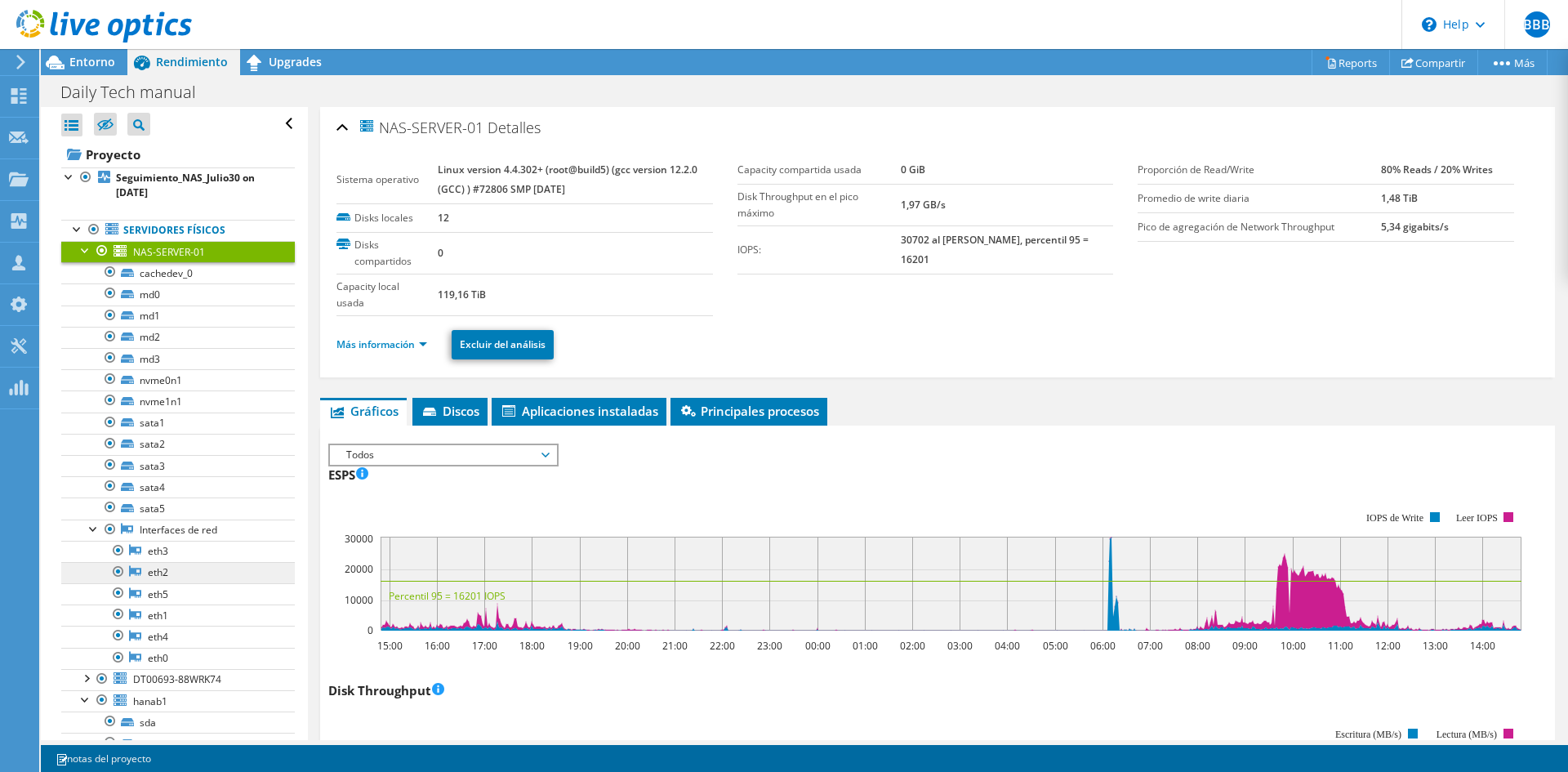
scroll to position [72, 0]
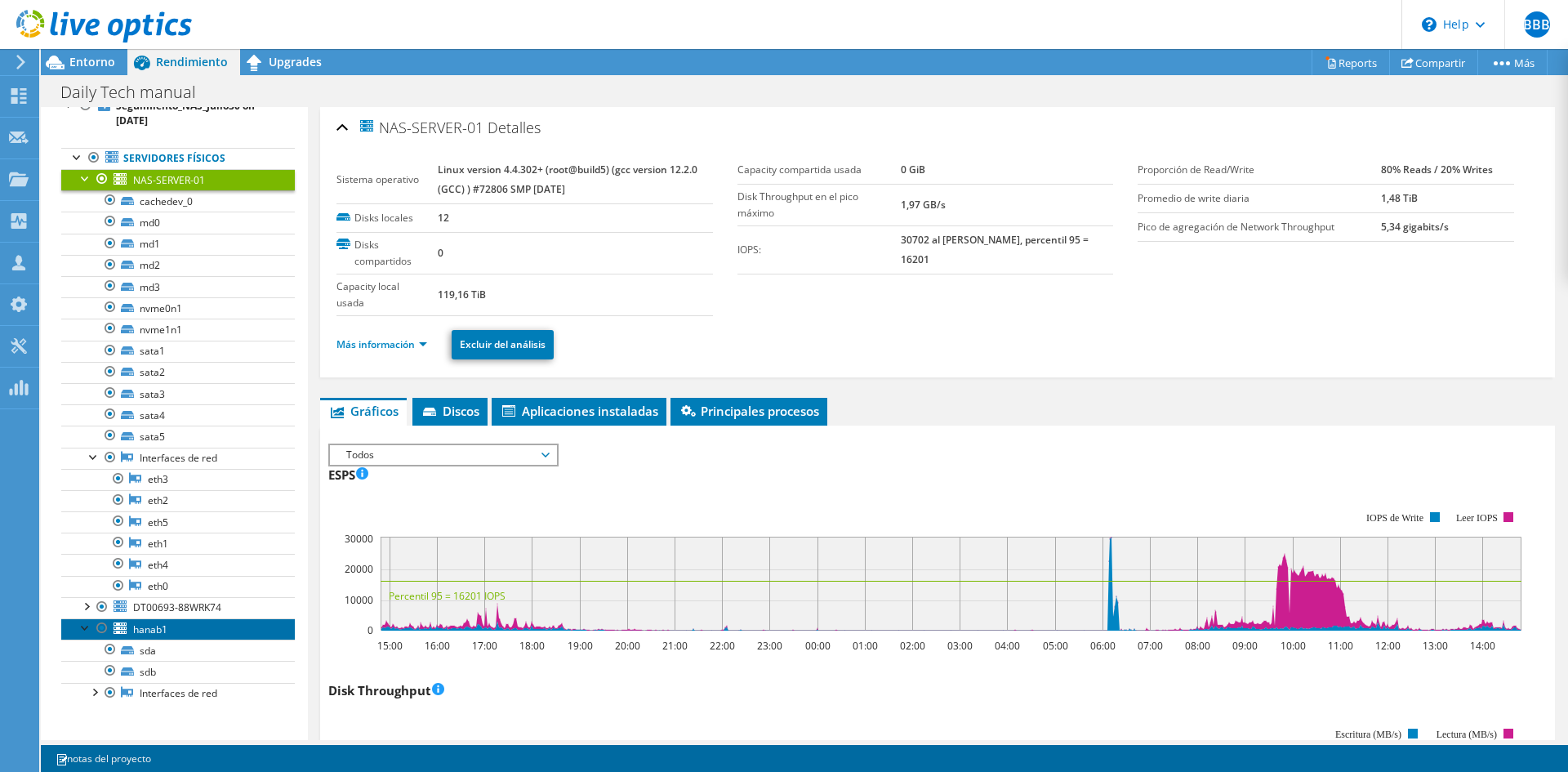
click at [158, 624] on span "hanab1" at bounding box center [149, 629] width 34 height 14
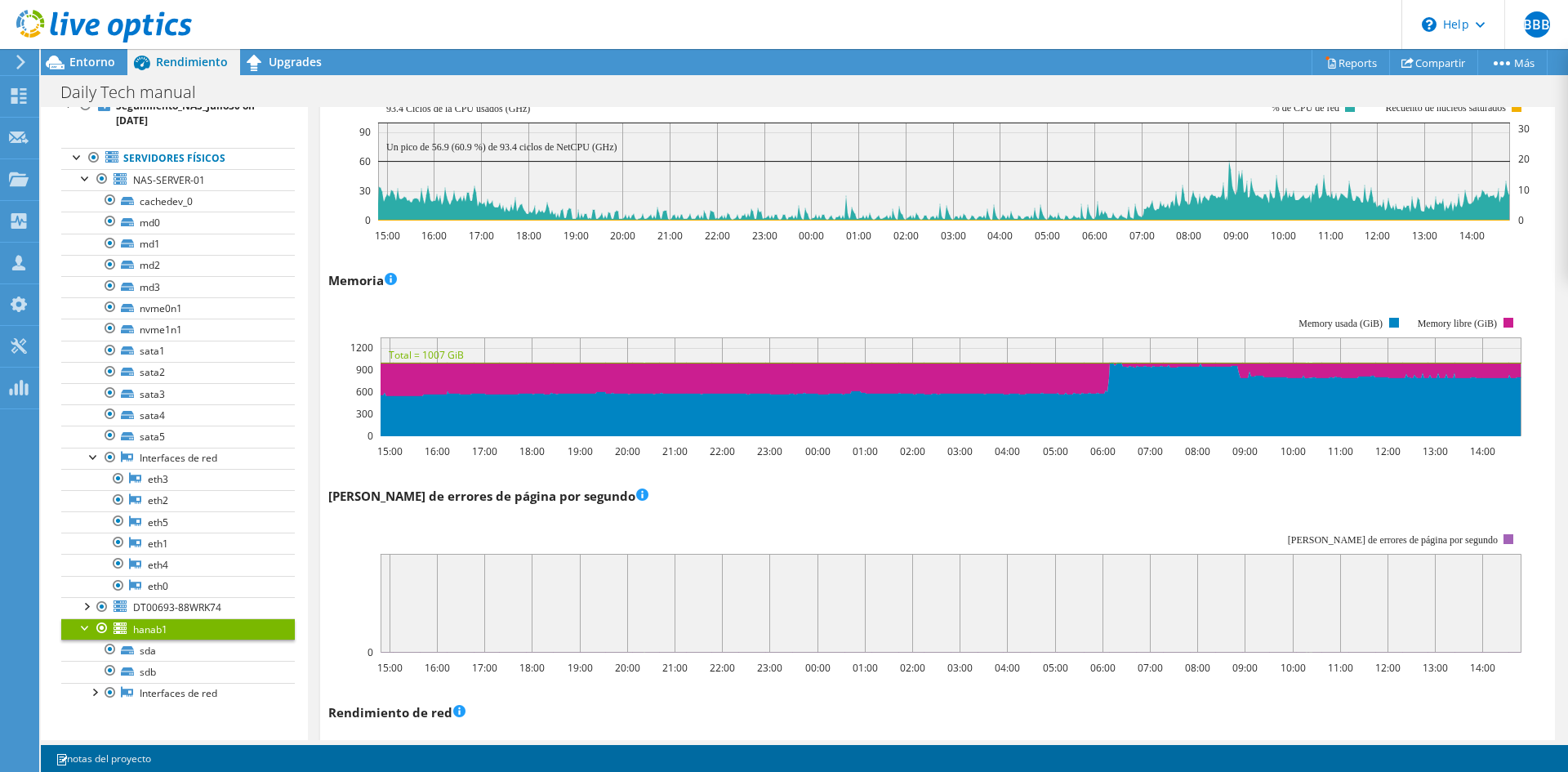
scroll to position [1553, 0]
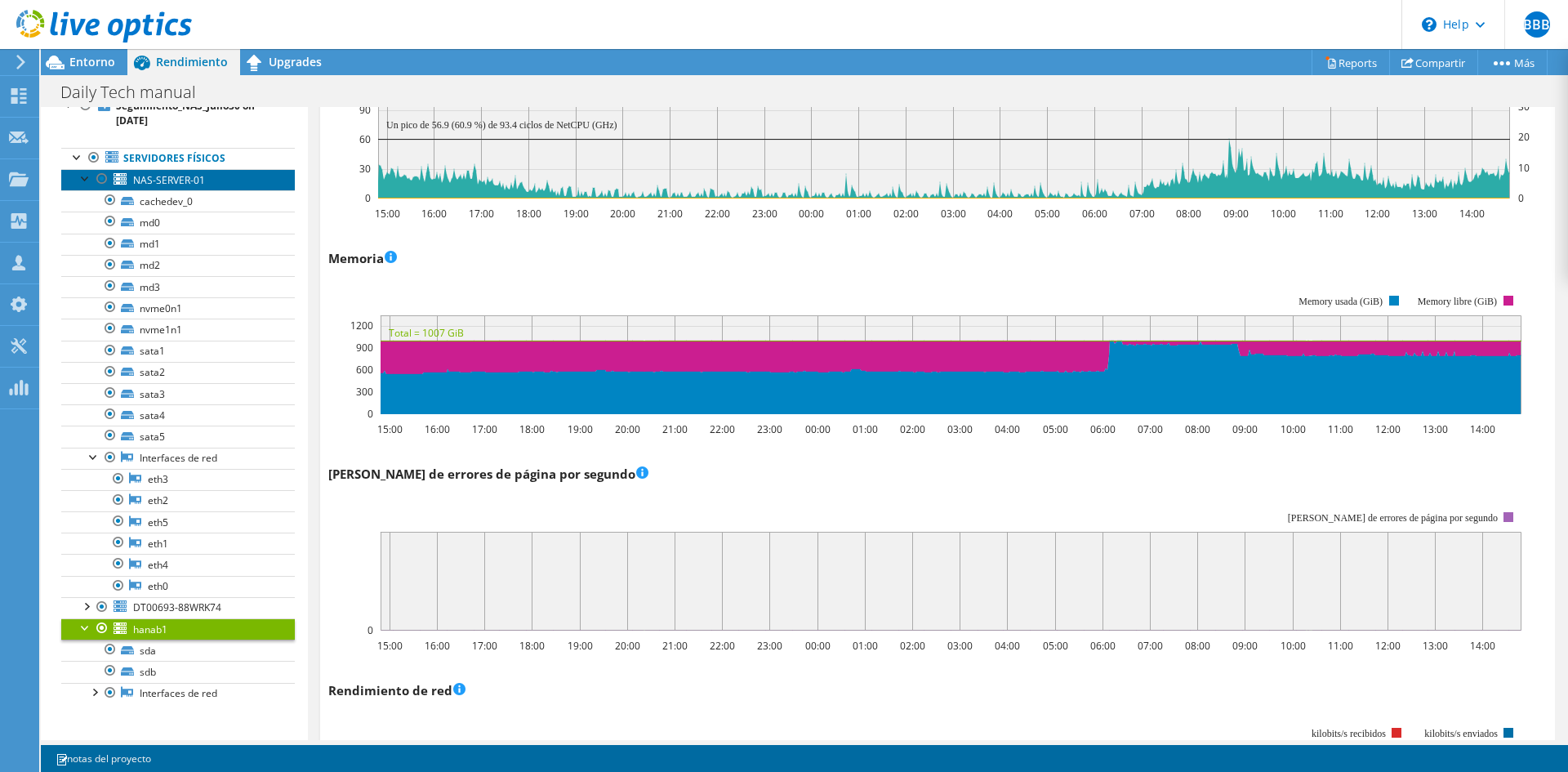
click at [174, 184] on span "NAS-SERVER-01" at bounding box center [169, 180] width 71 height 14
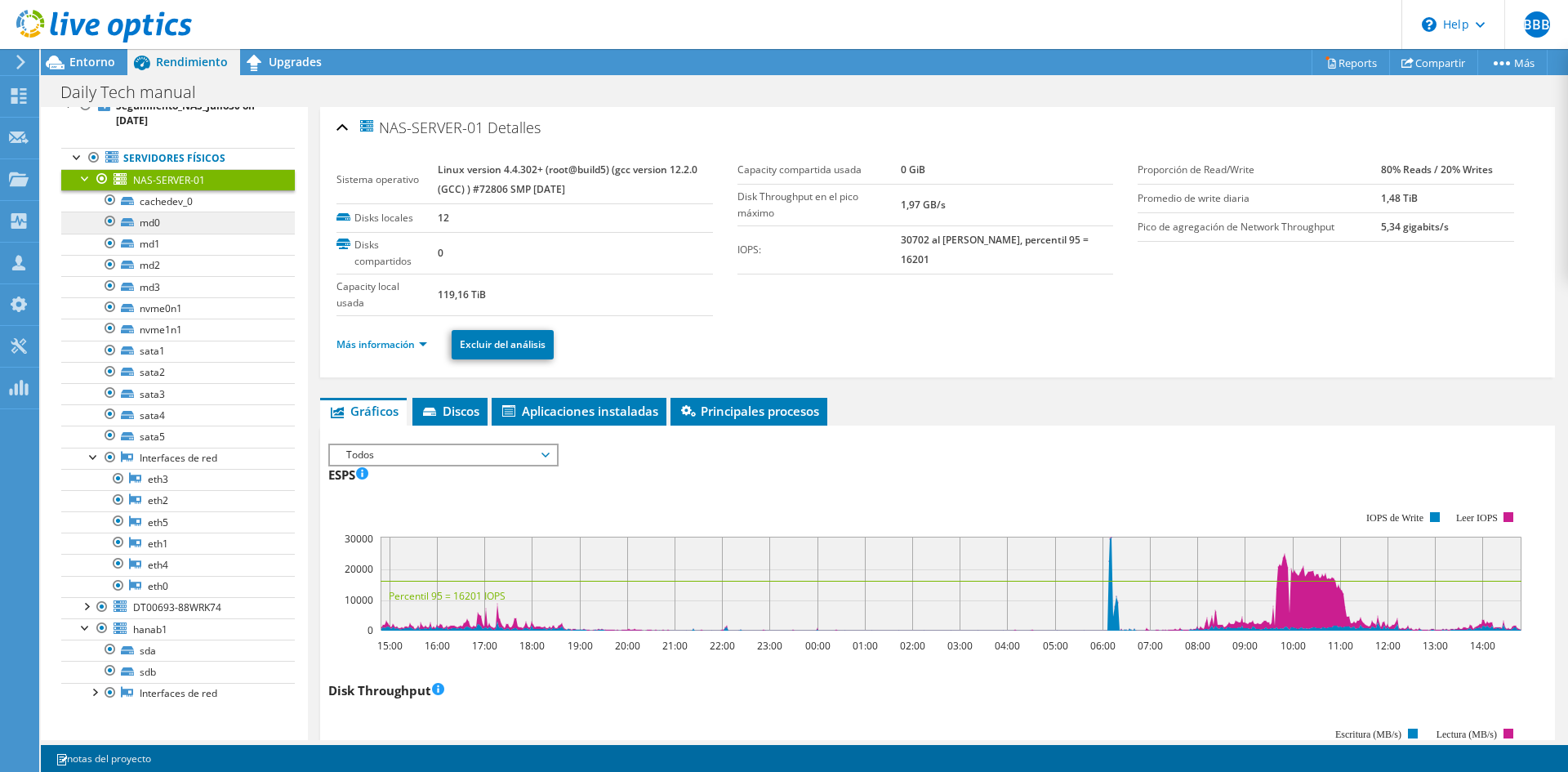
scroll to position [0, 0]
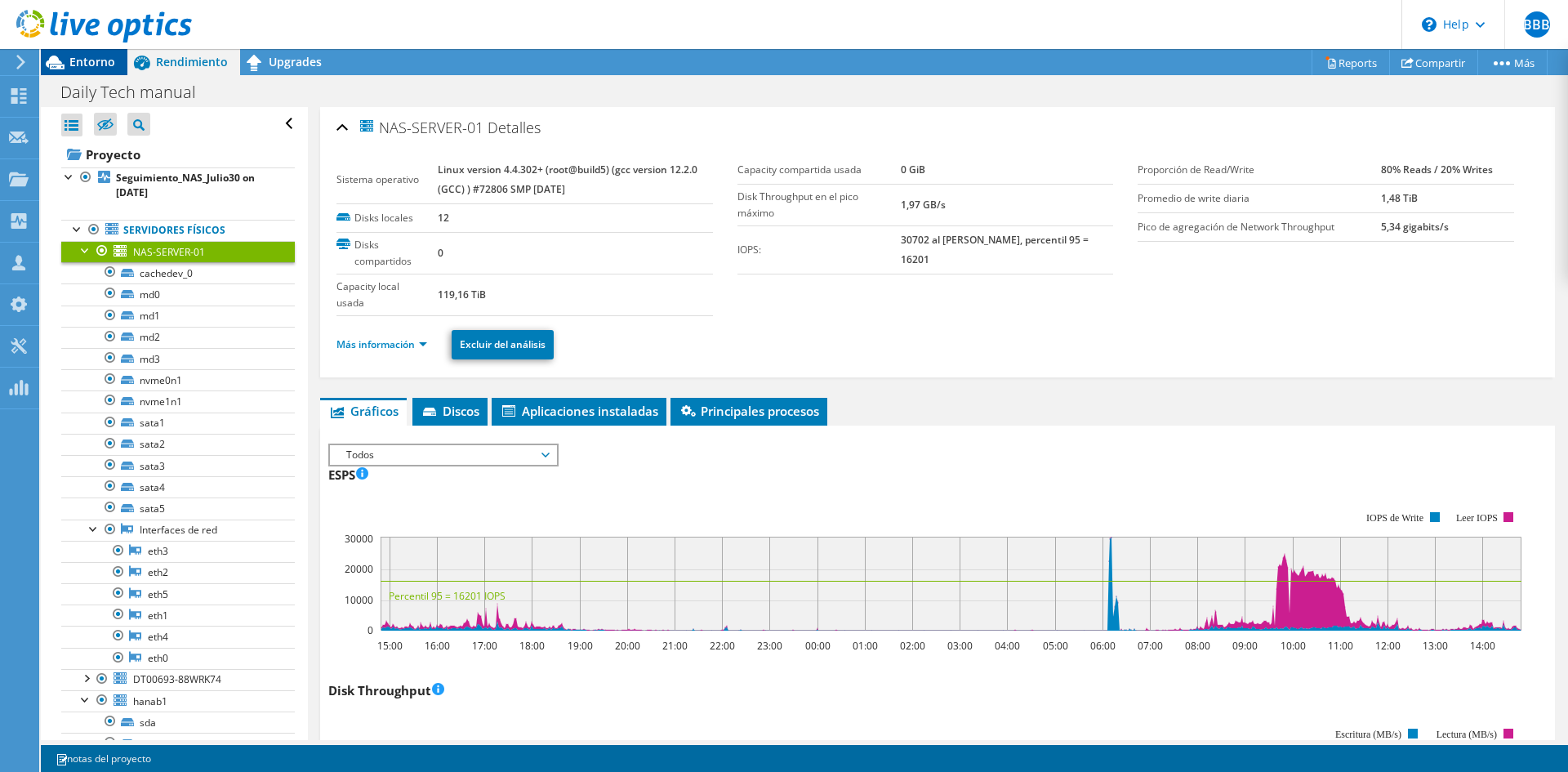
click at [106, 64] on span "Entorno" at bounding box center [93, 61] width 46 height 16
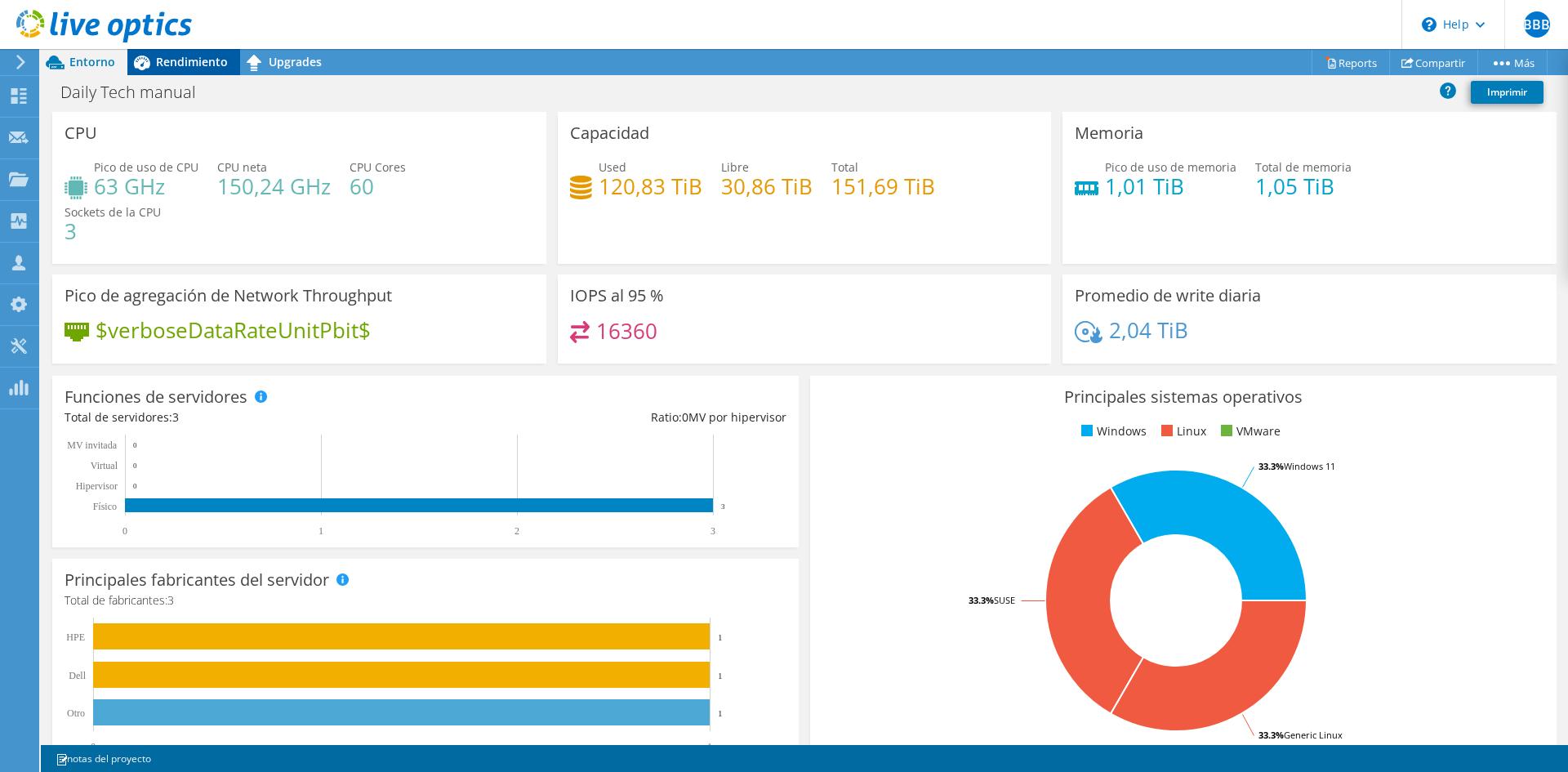
click at [187, 66] on span "Rendimiento" at bounding box center [192, 61] width 71 height 16
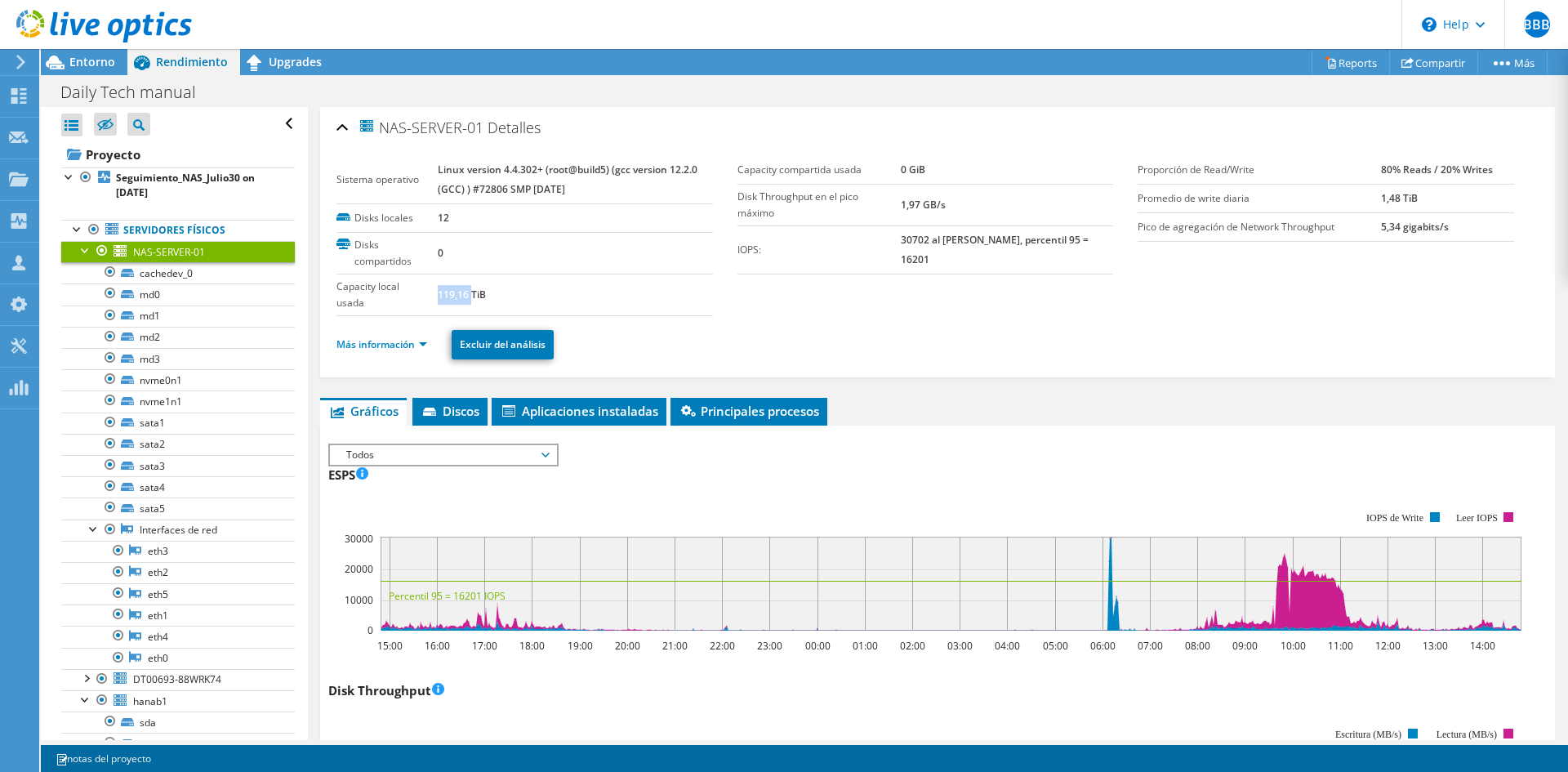
drag, startPoint x: 436, startPoint y: 290, endPoint x: 470, endPoint y: 289, distance: 34.0
click at [470, 289] on b "119,16 TiB" at bounding box center [462, 294] width 49 height 14
click at [445, 292] on b "119,16 TiB" at bounding box center [462, 294] width 49 height 14
click at [438, 297] on b "119,16 TiB" at bounding box center [462, 294] width 49 height 14
click at [439, 296] on b "119,16 TiB" at bounding box center [462, 294] width 49 height 14
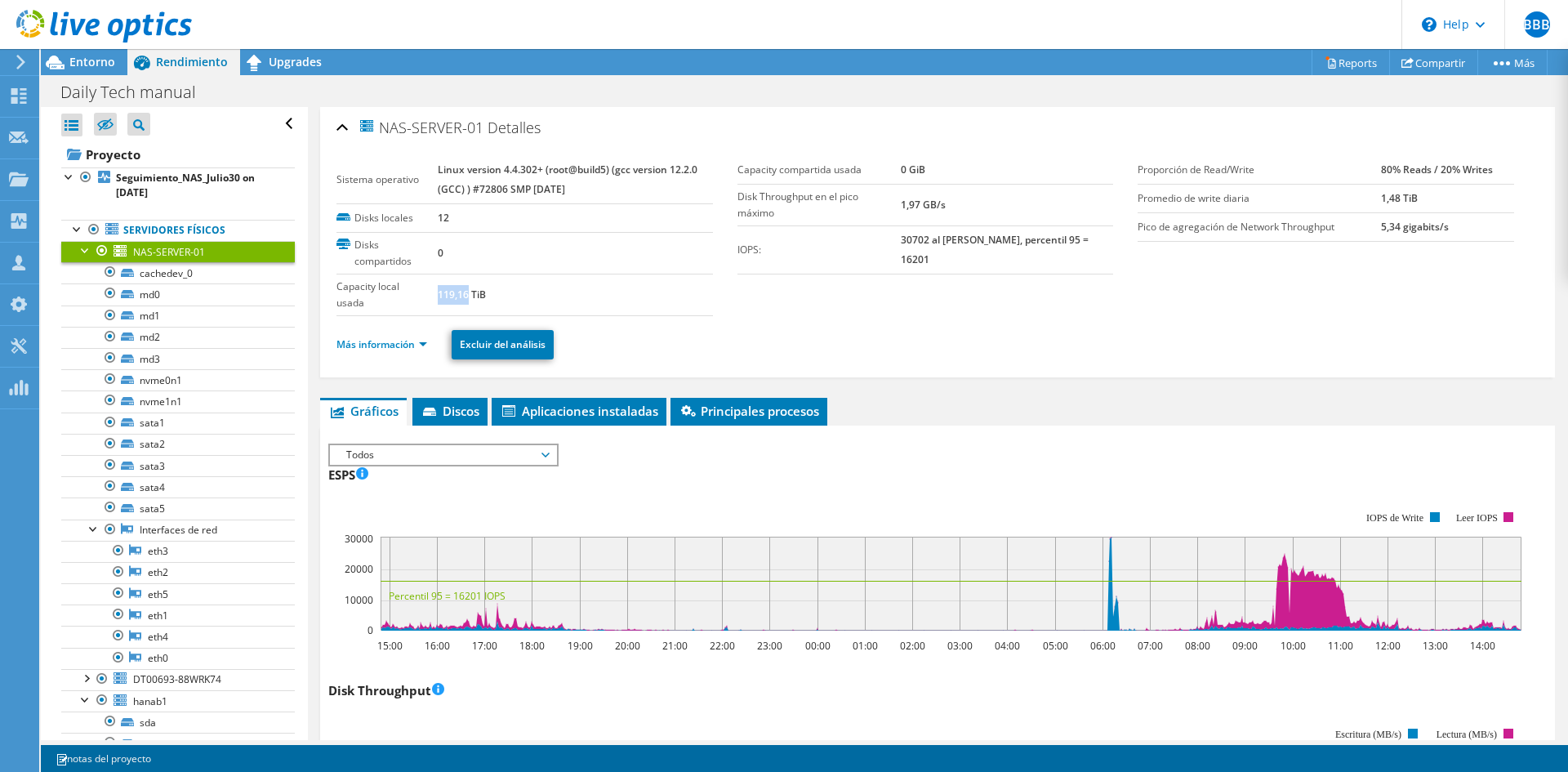
click at [439, 292] on b "119,16 TiB" at bounding box center [462, 294] width 49 height 14
drag, startPoint x: 437, startPoint y: 292, endPoint x: 453, endPoint y: 292, distance: 16.0
click at [453, 292] on b "119,16 TiB" at bounding box center [462, 294] width 49 height 14
click at [404, 350] on link "Más información" at bounding box center [381, 344] width 91 height 14
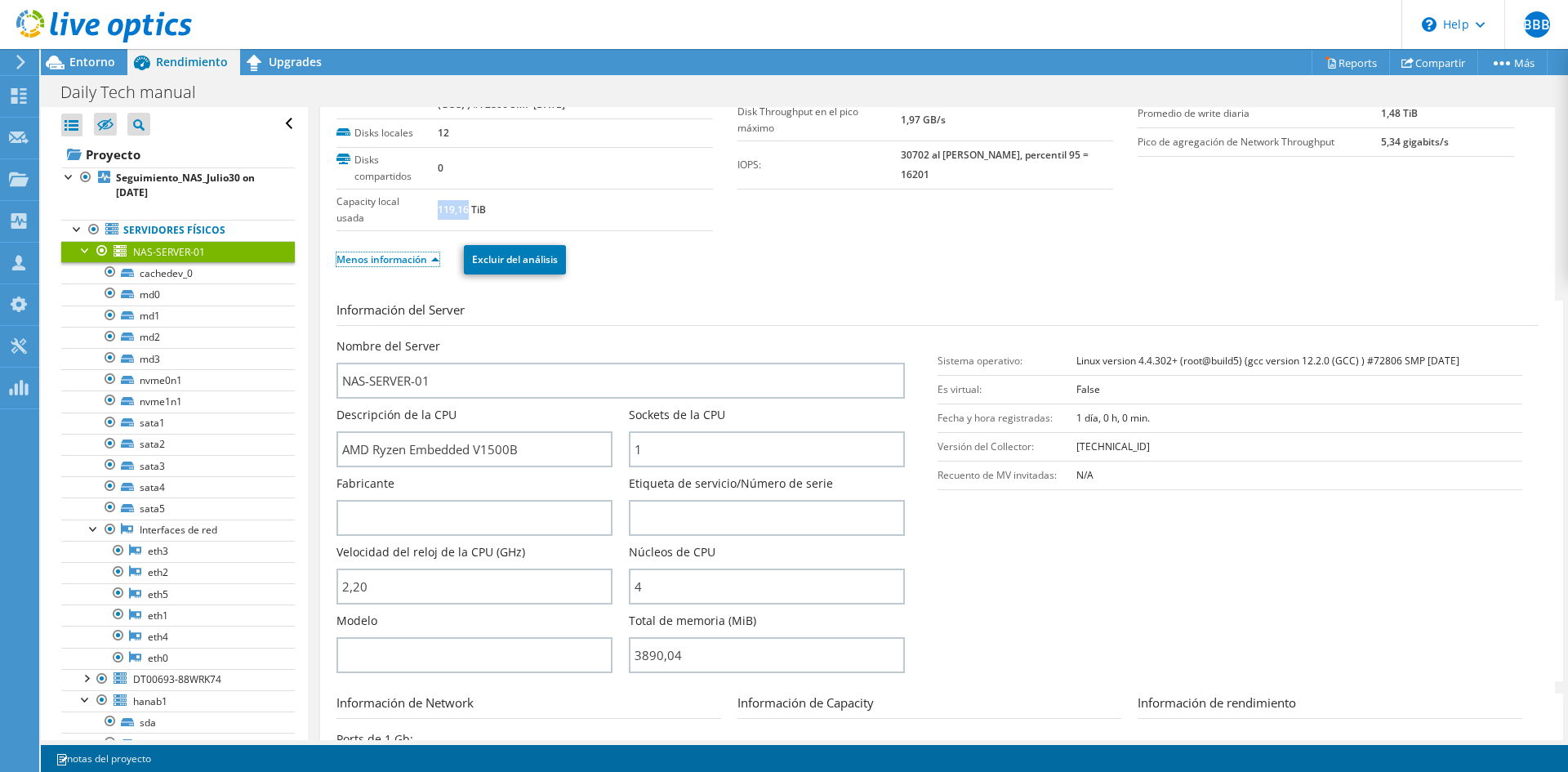
scroll to position [163, 0]
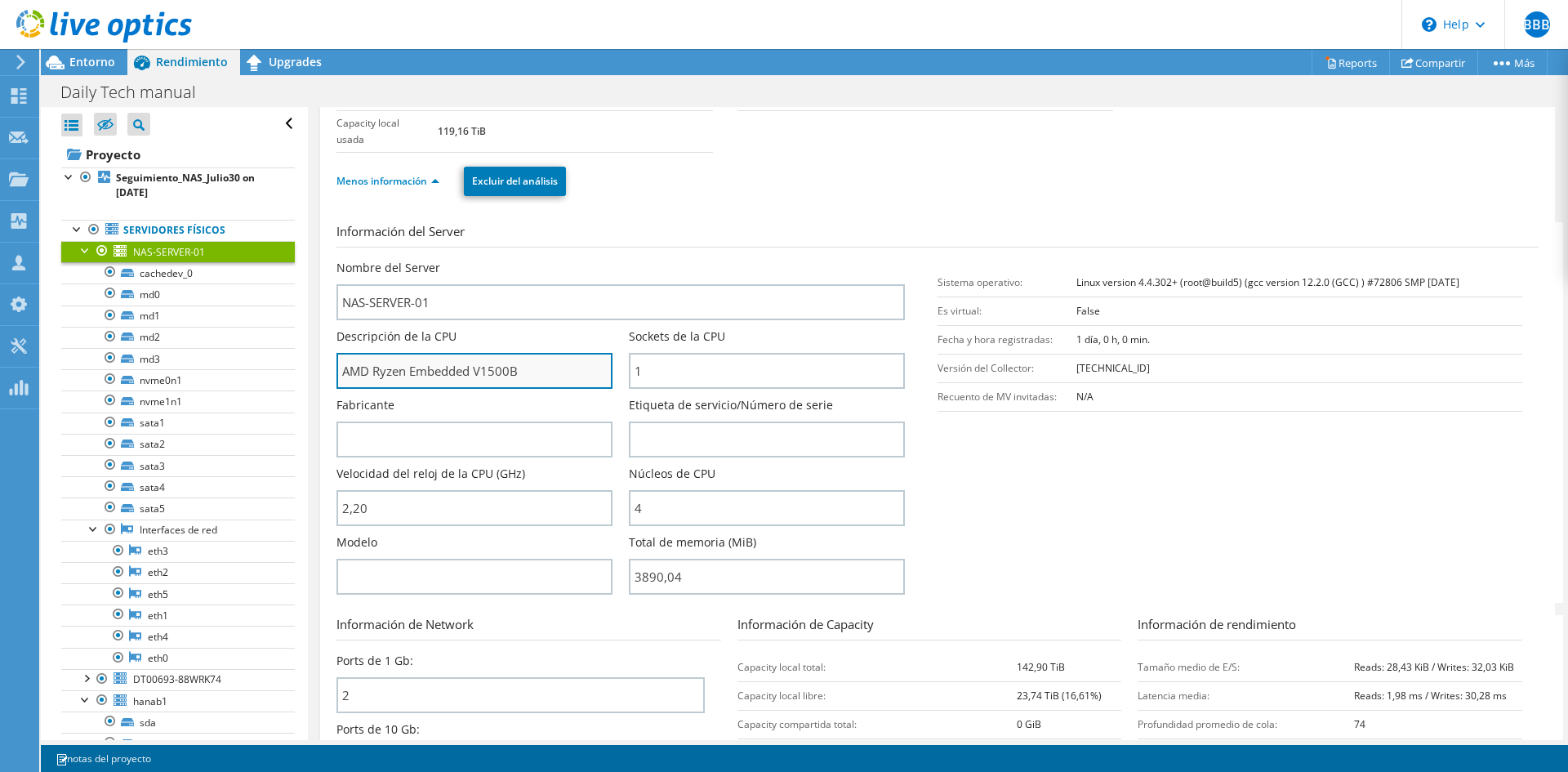
drag, startPoint x: 477, startPoint y: 373, endPoint x: 517, endPoint y: 373, distance: 40.0
click at [517, 373] on input "AMD Ryzen Embedded V1500B" at bounding box center [474, 370] width 276 height 36
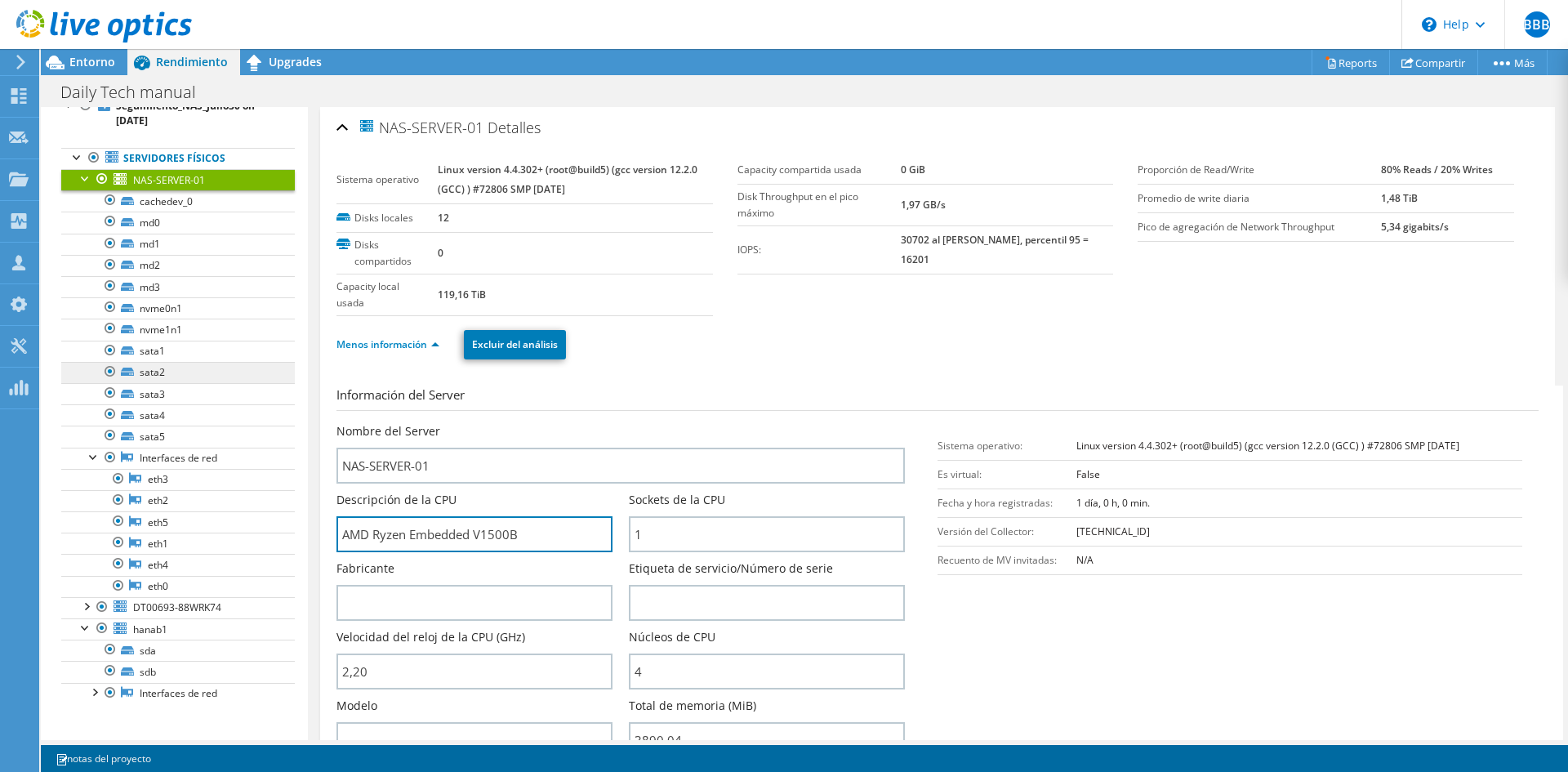
scroll to position [0, 0]
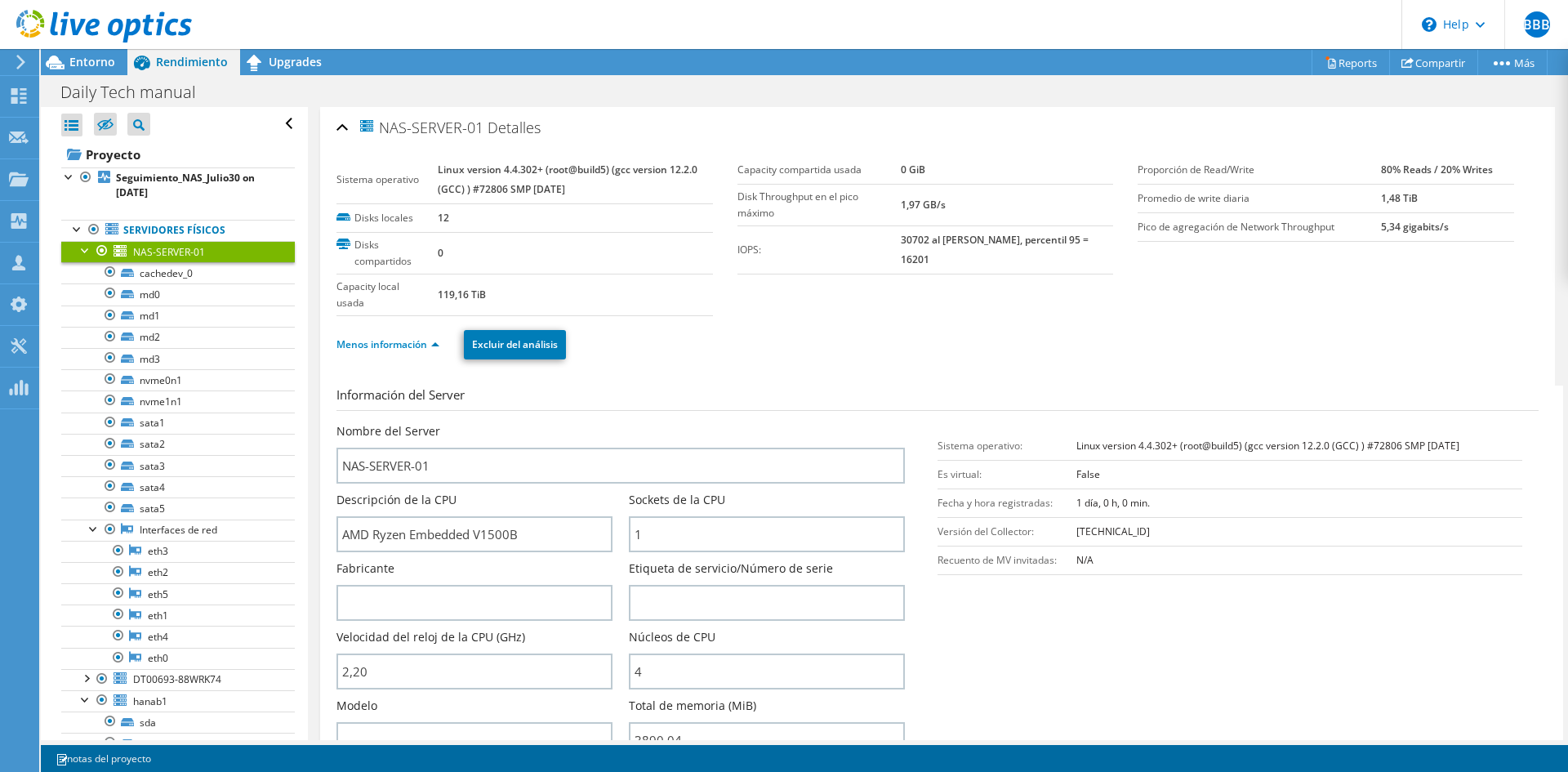
click at [173, 254] on span "NAS-SERVER-01" at bounding box center [169, 251] width 71 height 14
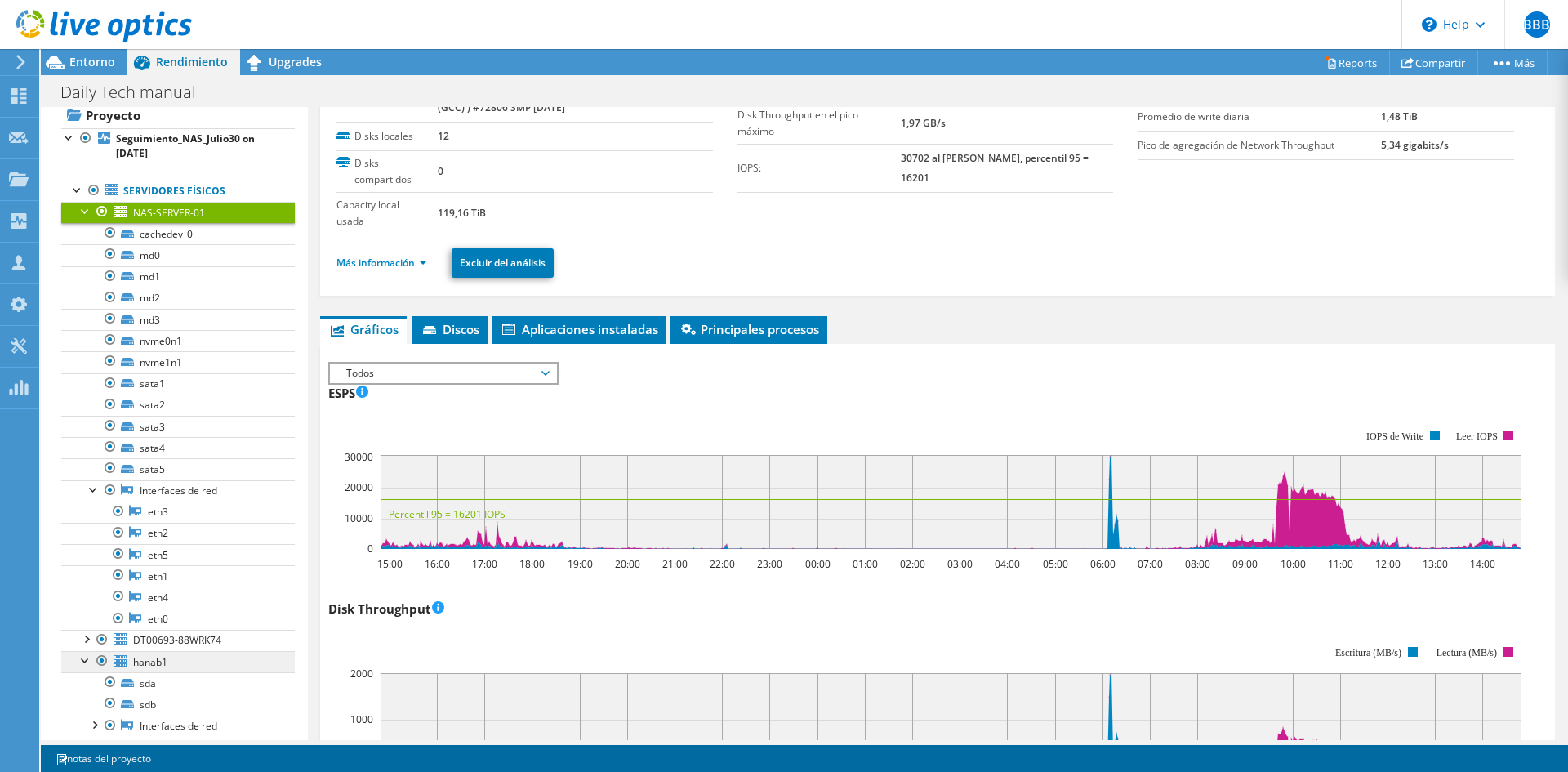
scroll to position [72, 0]
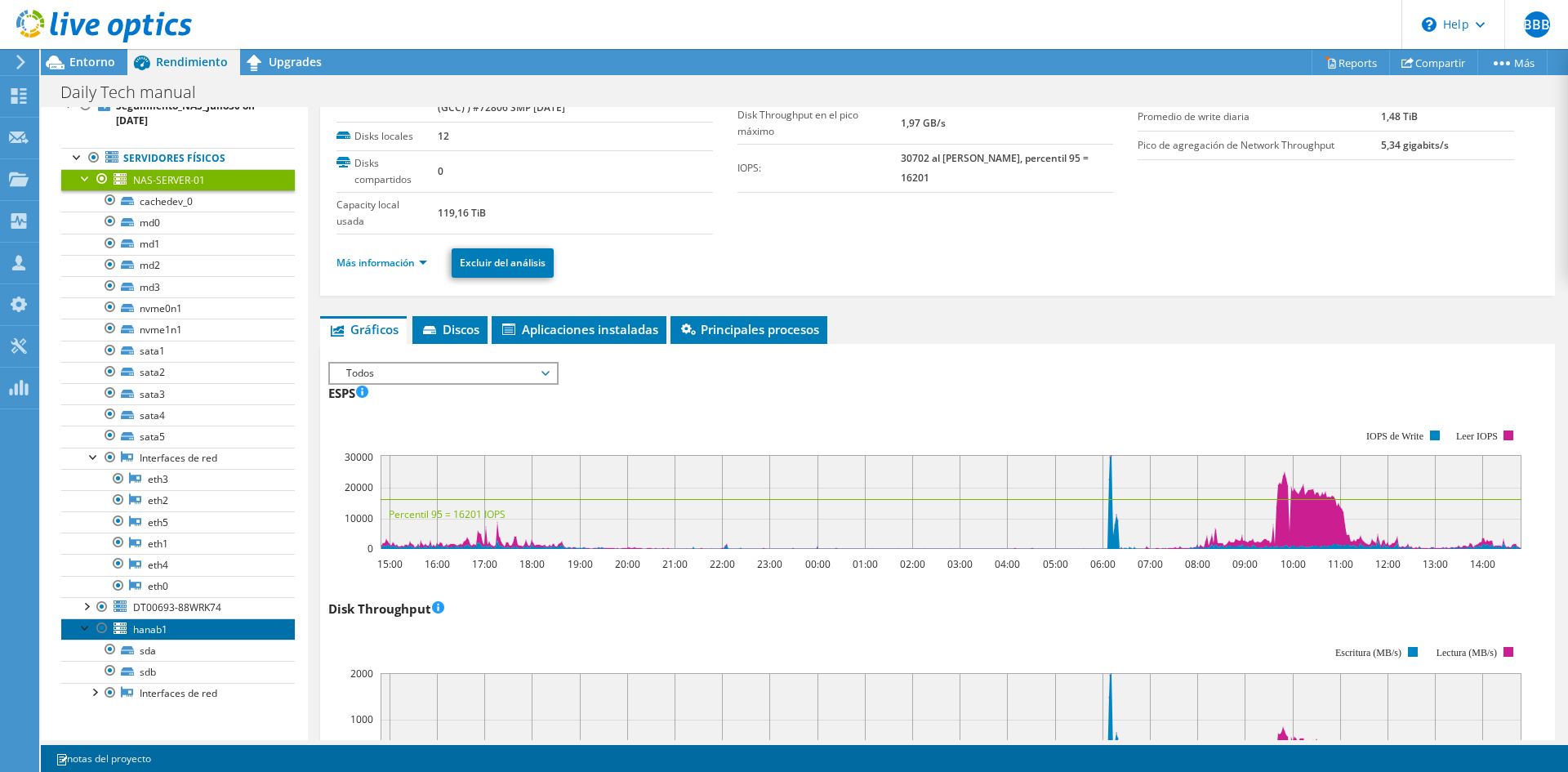
click at [170, 630] on link "hanab1" at bounding box center [178, 629] width 234 height 21
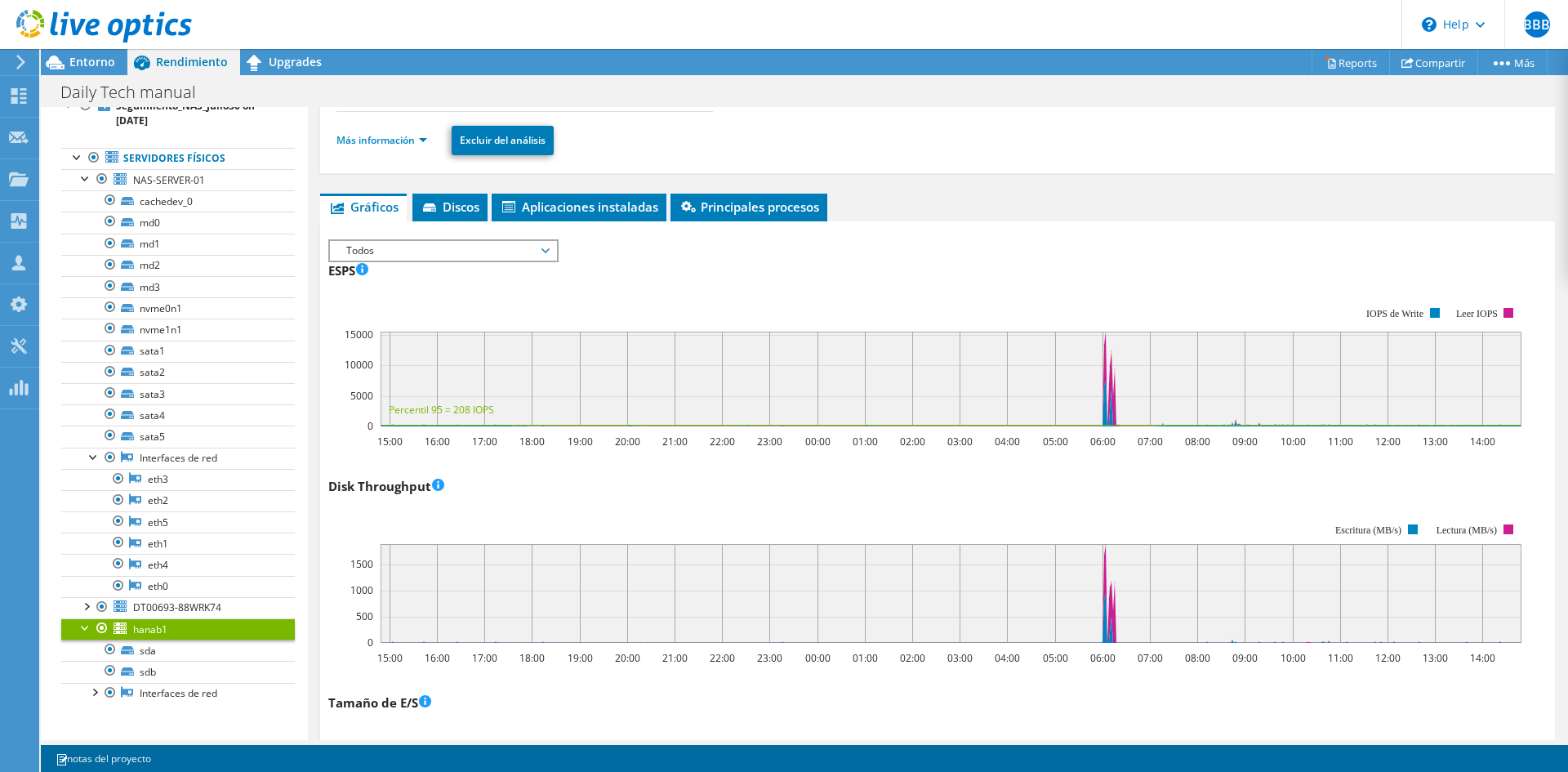
scroll to position [245, 0]
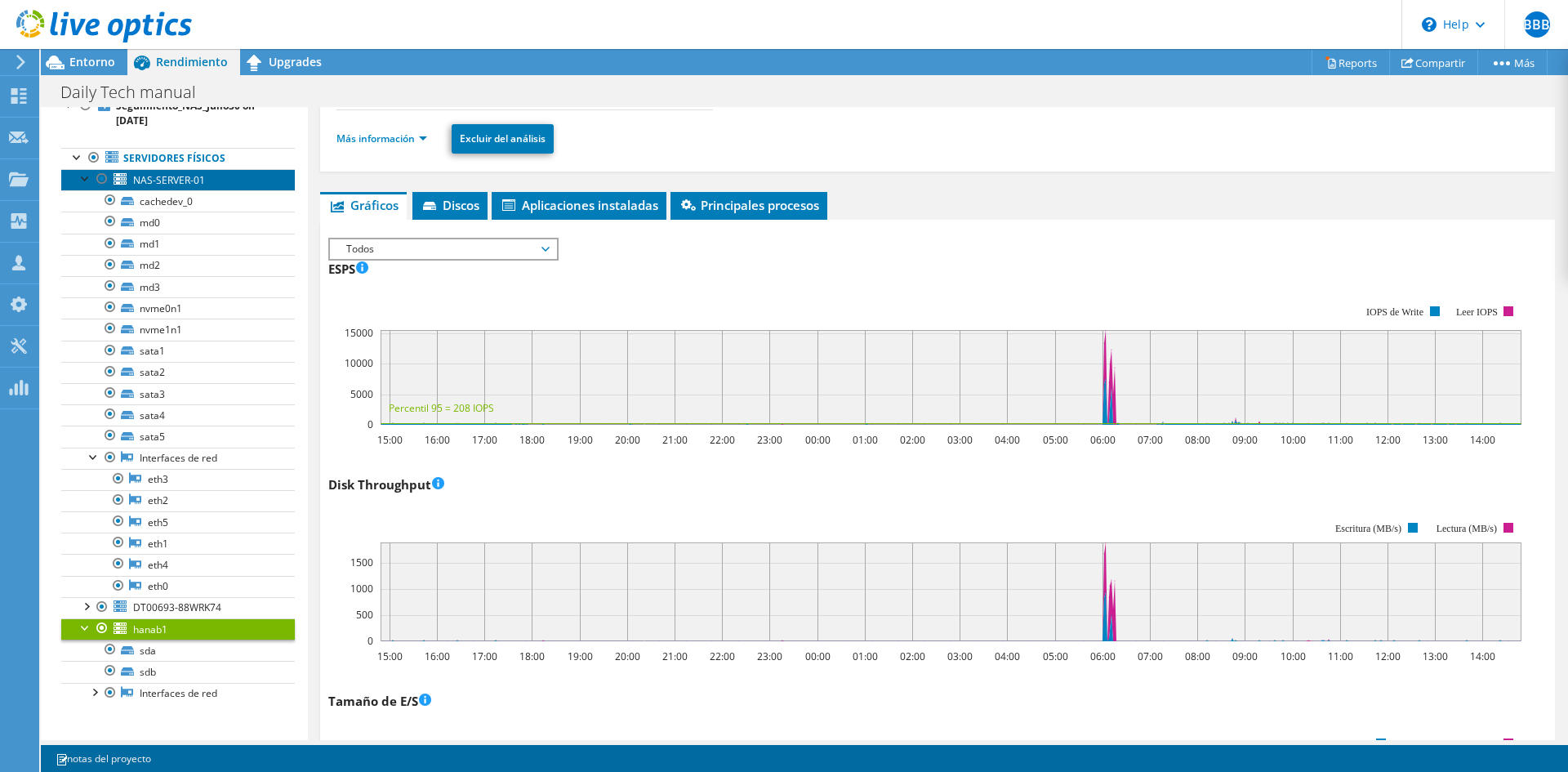
click at [187, 180] on span "NAS-SERVER-01" at bounding box center [169, 180] width 71 height 14
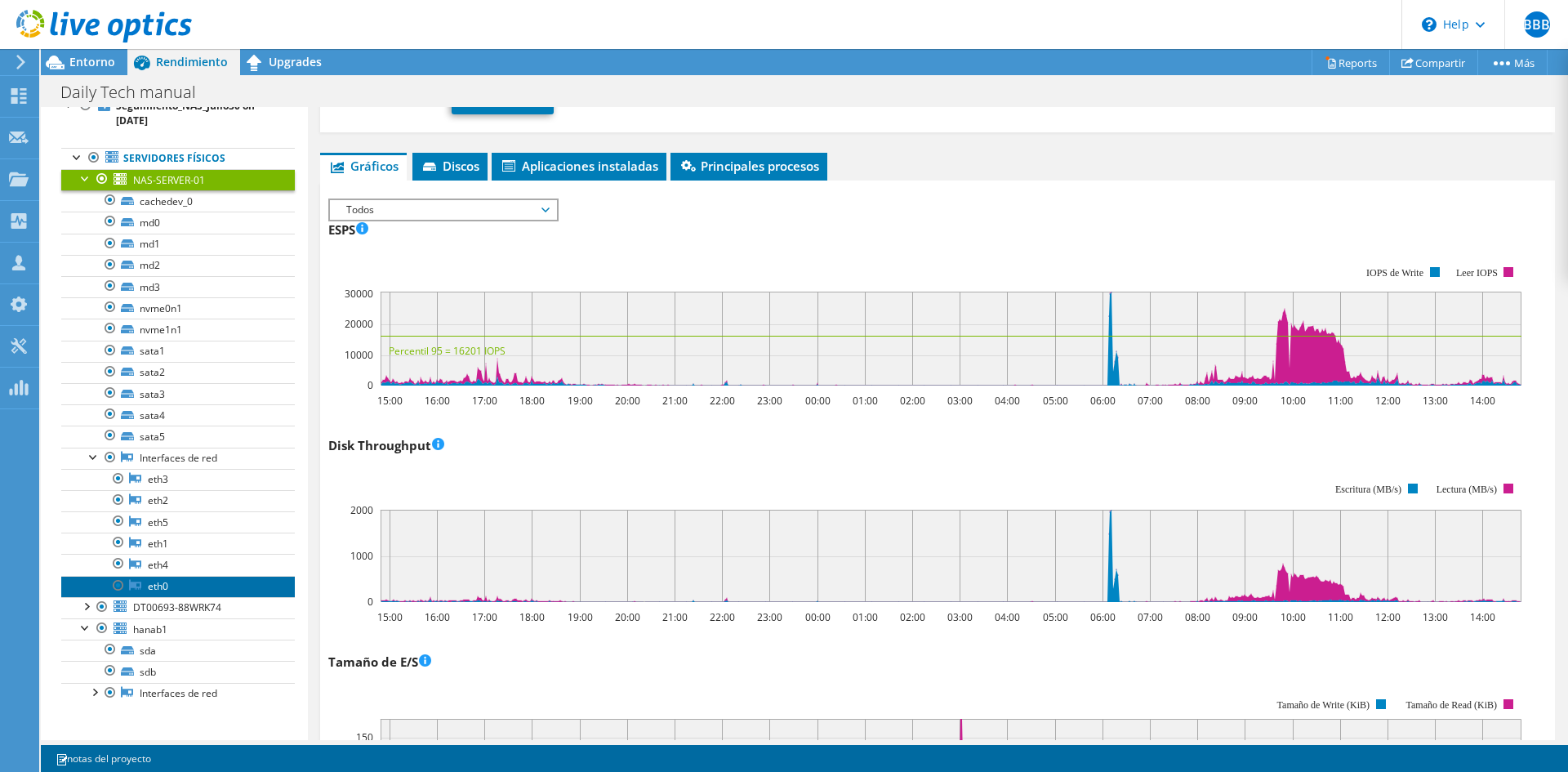
click at [171, 583] on link "eth0" at bounding box center [178, 586] width 234 height 21
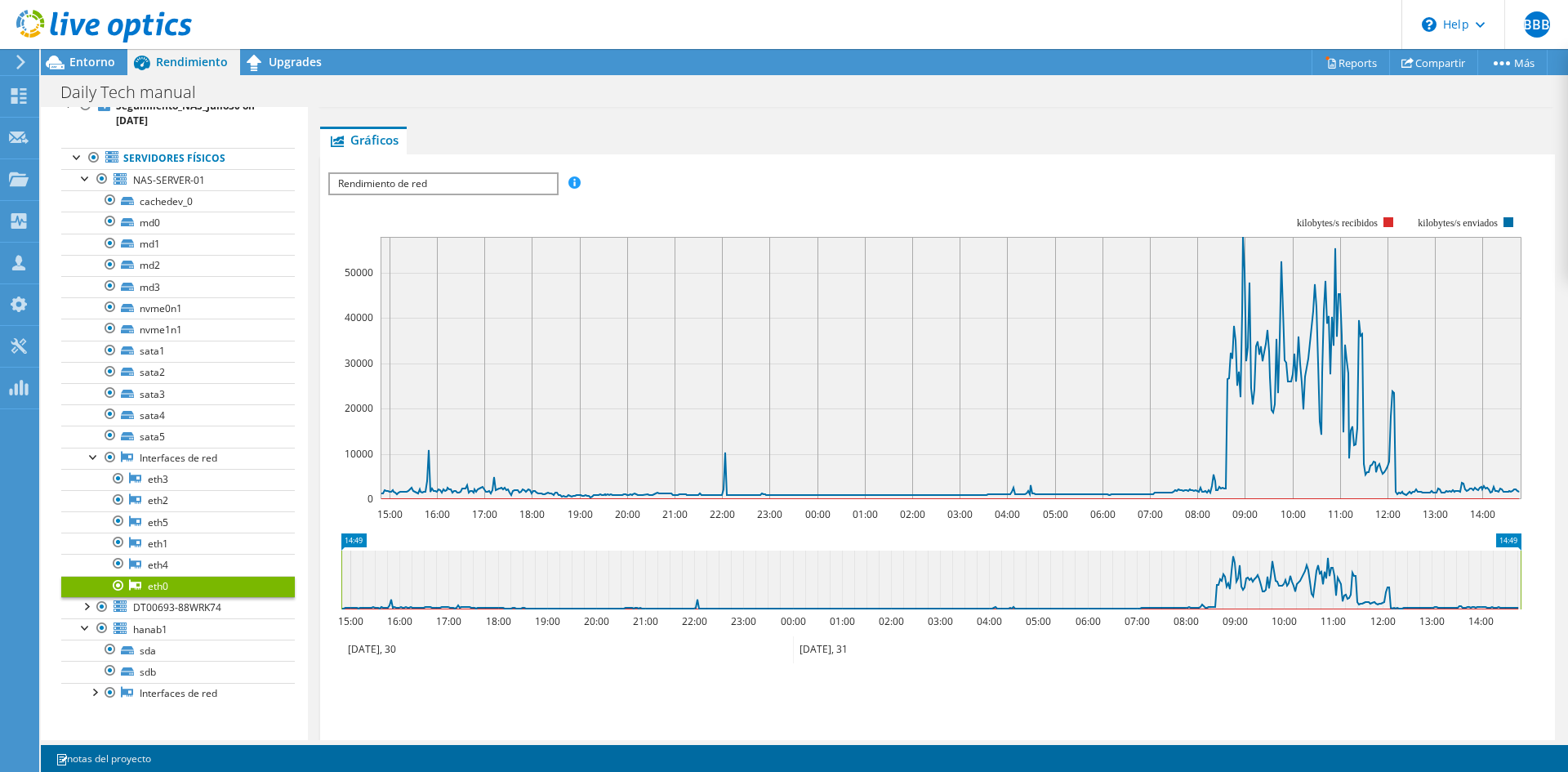
scroll to position [0, 0]
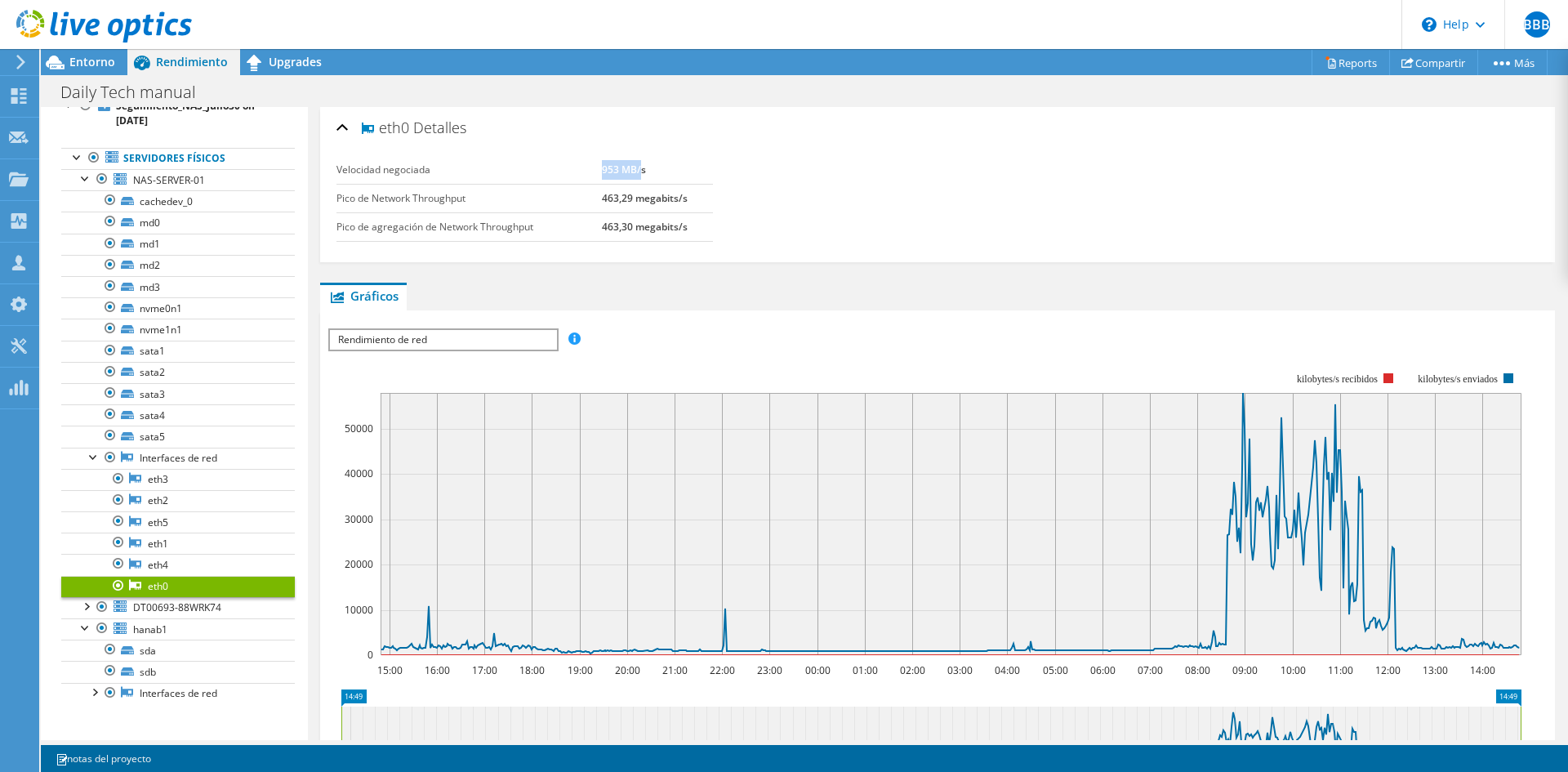
drag, startPoint x: 601, startPoint y: 168, endPoint x: 639, endPoint y: 170, distance: 38.1
click at [639, 170] on b "953 MB/s" at bounding box center [624, 169] width 44 height 14
click at [175, 185] on span "NAS-SERVER-01" at bounding box center [169, 180] width 71 height 14
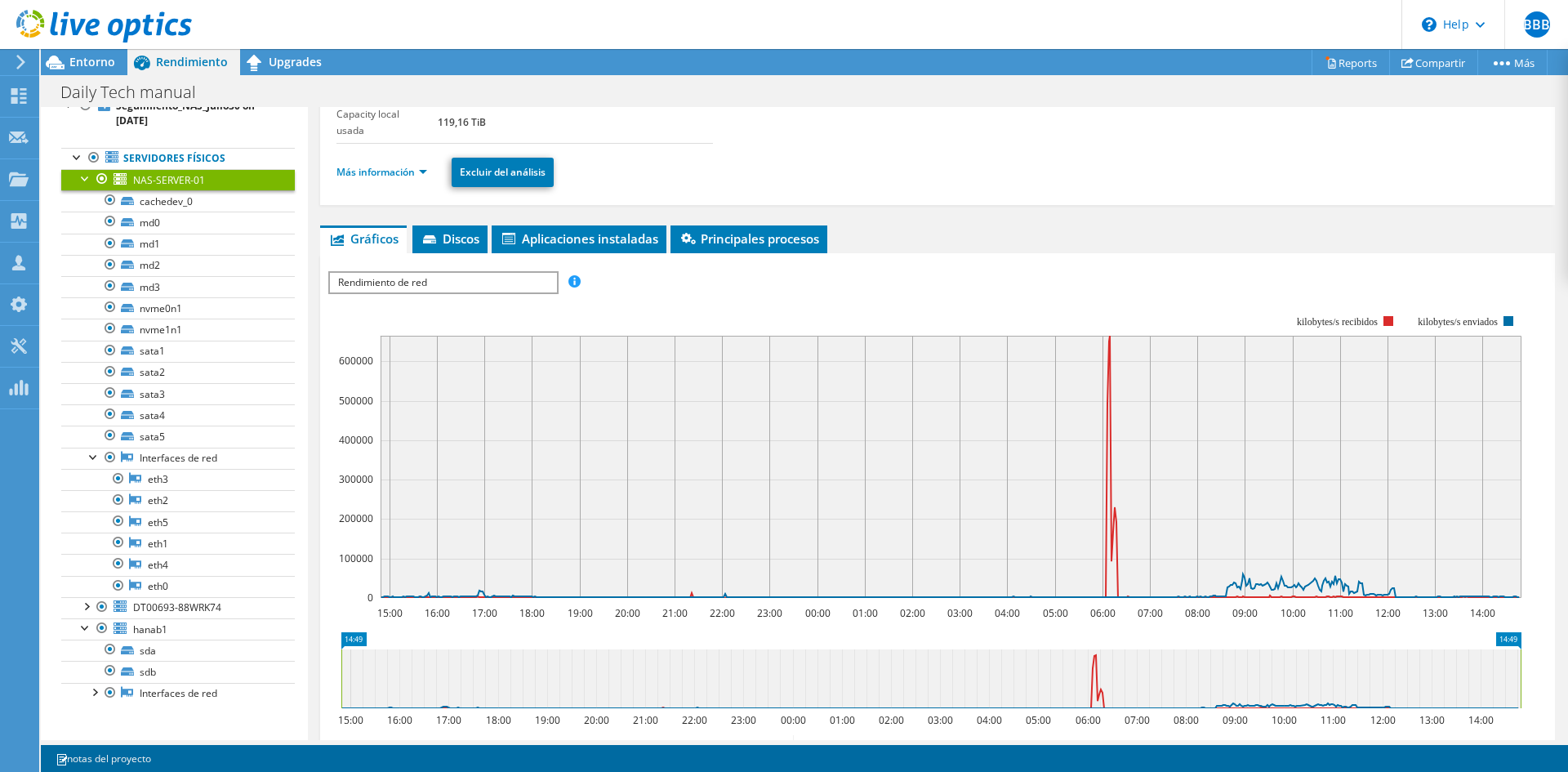
scroll to position [82, 0]
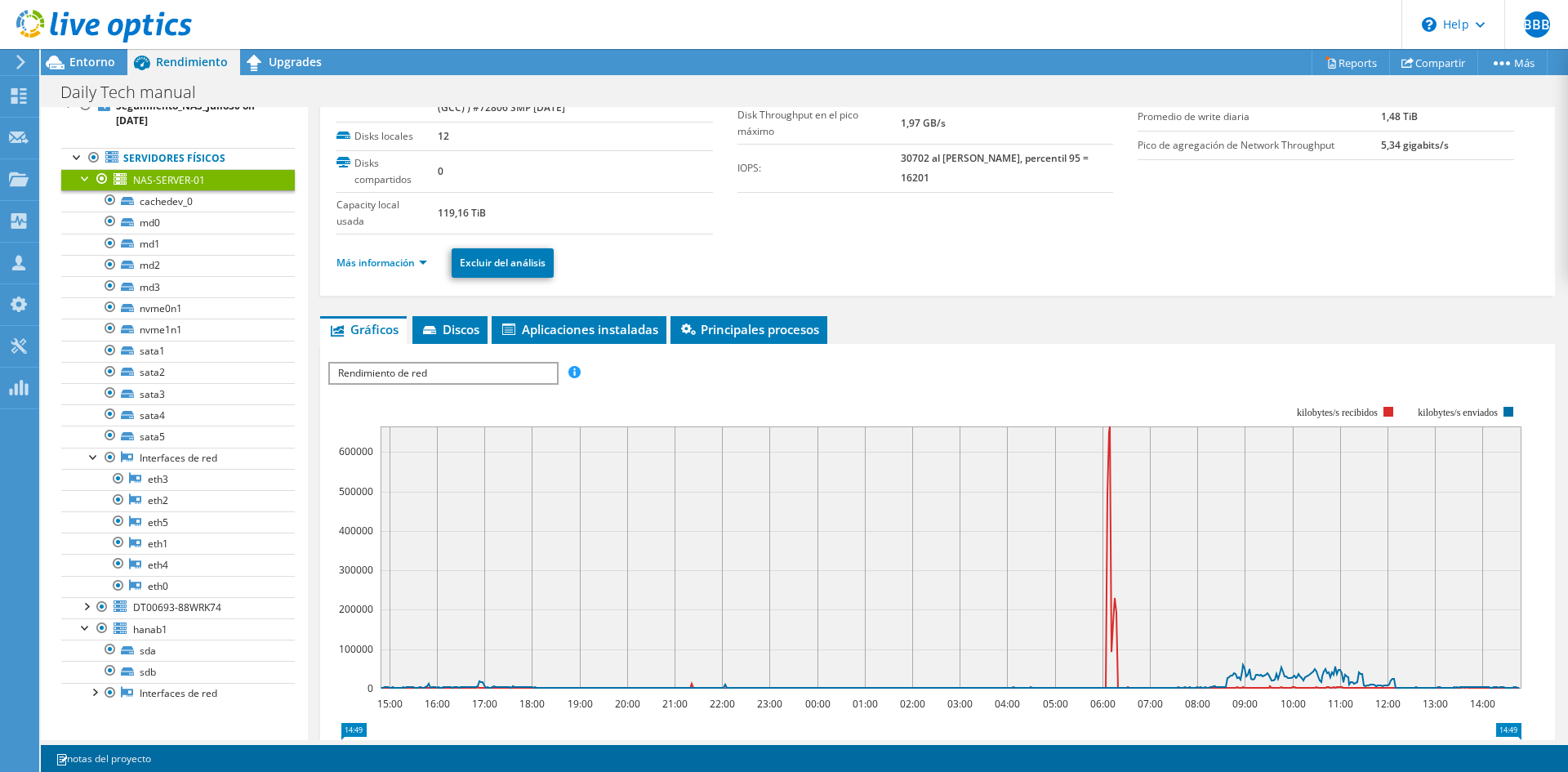
click at [456, 376] on span "Rendimiento de red" at bounding box center [443, 373] width 226 height 19
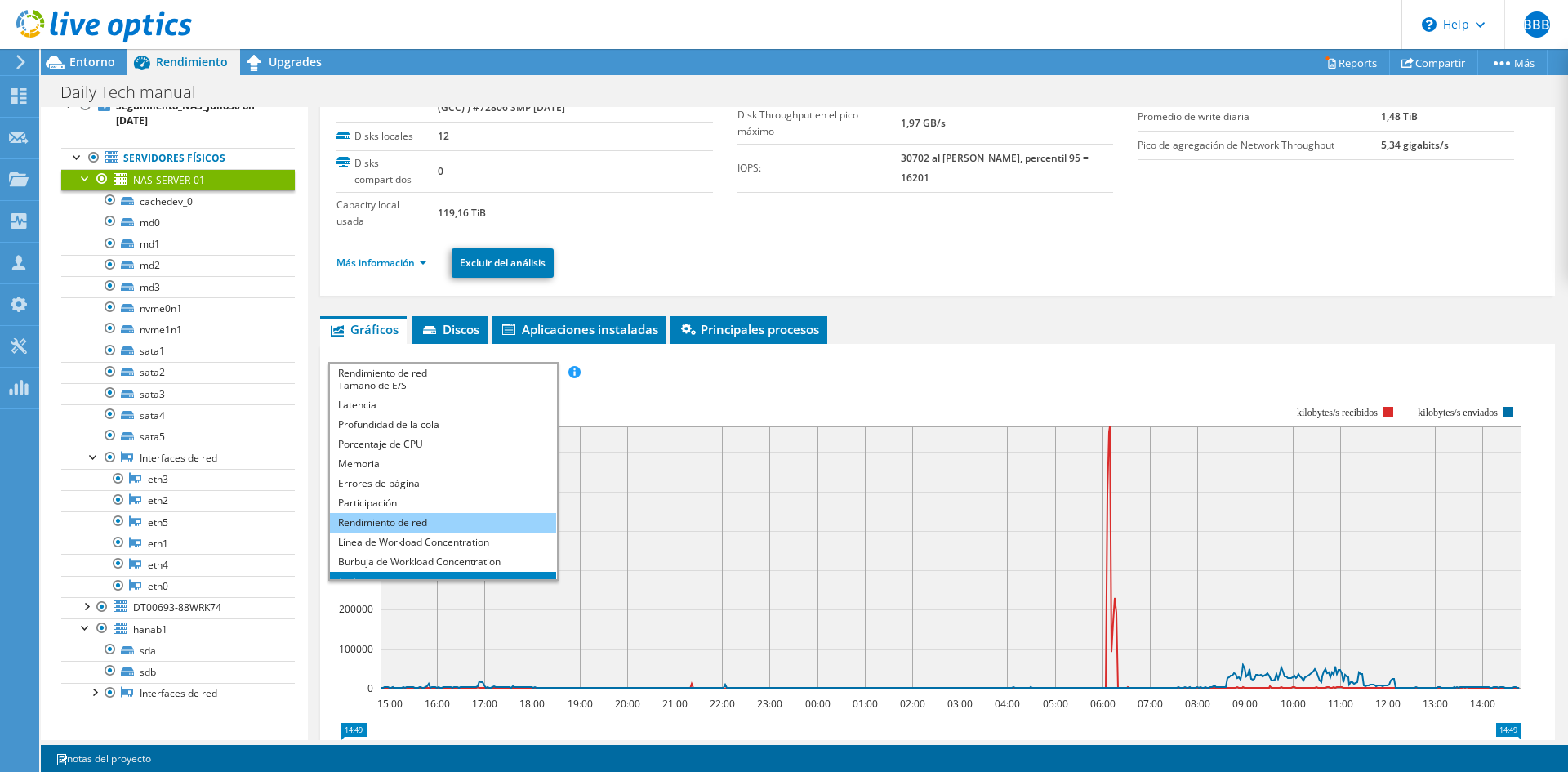
scroll to position [59, 0]
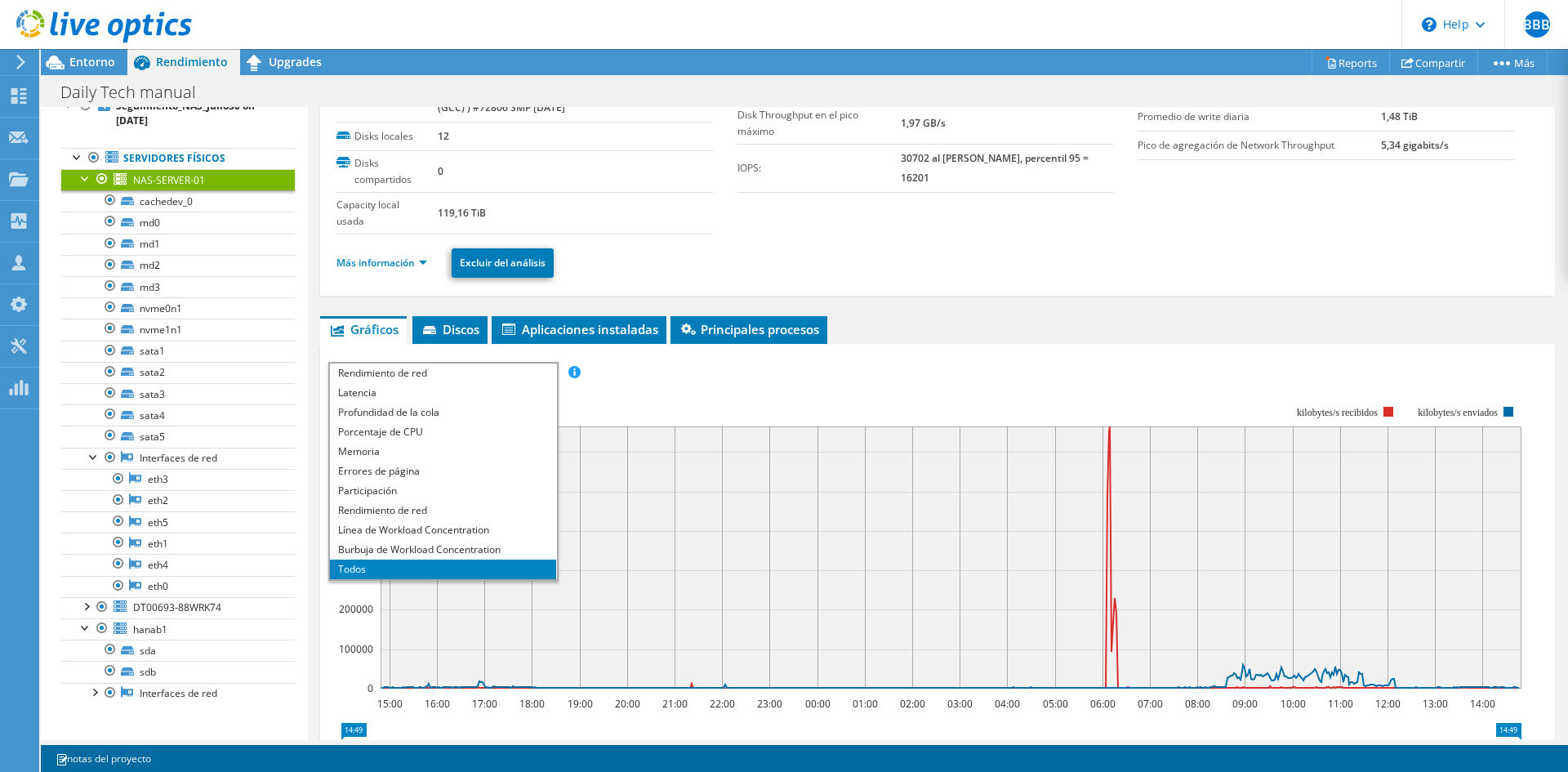
click at [410, 568] on li "Todos" at bounding box center [443, 569] width 226 height 19
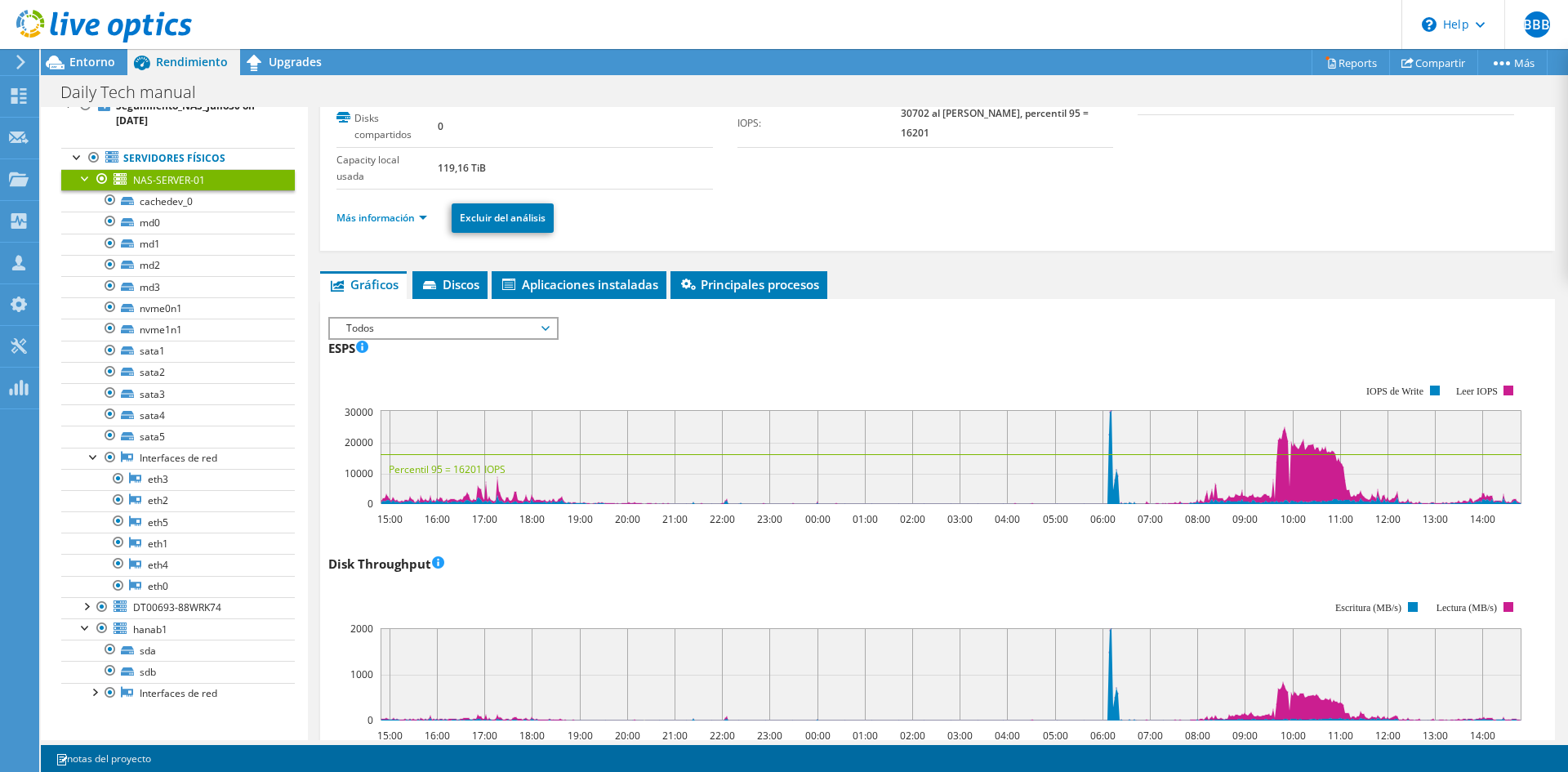
scroll to position [163, 0]
